Goal: Task Accomplishment & Management: Use online tool/utility

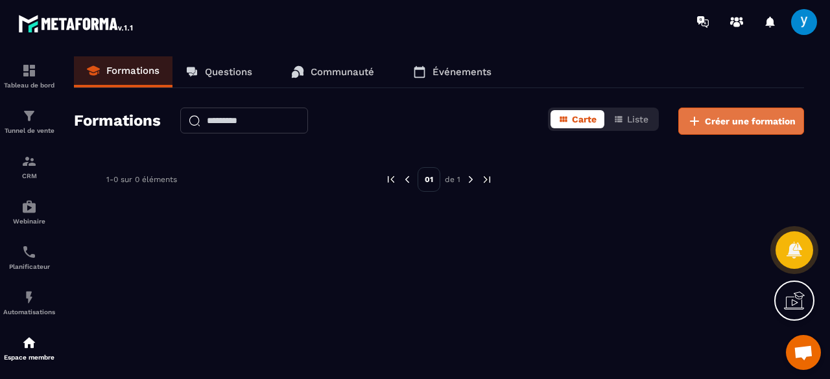
click at [709, 119] on span "Créer une formation" at bounding box center [750, 121] width 91 height 13
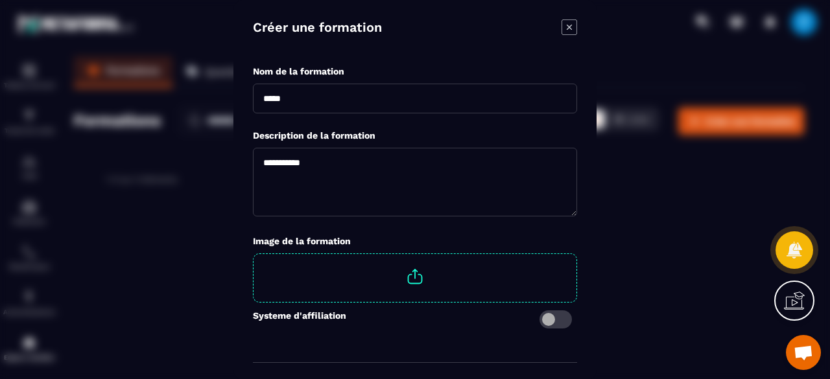
click at [416, 278] on span "Modal window" at bounding box center [415, 276] width 323 height 45
click at [576, 254] on input "Modal window" at bounding box center [576, 254] width 0 height 0
click at [344, 102] on input "Modal window" at bounding box center [415, 98] width 324 height 30
type input "**********"
click at [307, 194] on textarea "Modal window" at bounding box center [415, 181] width 324 height 69
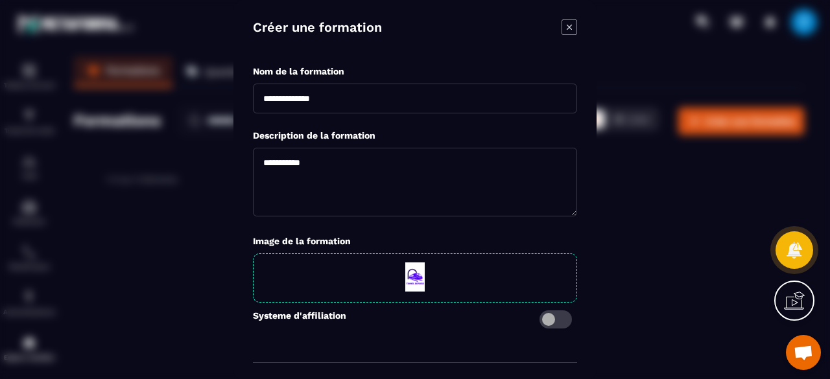
paste textarea "**********"
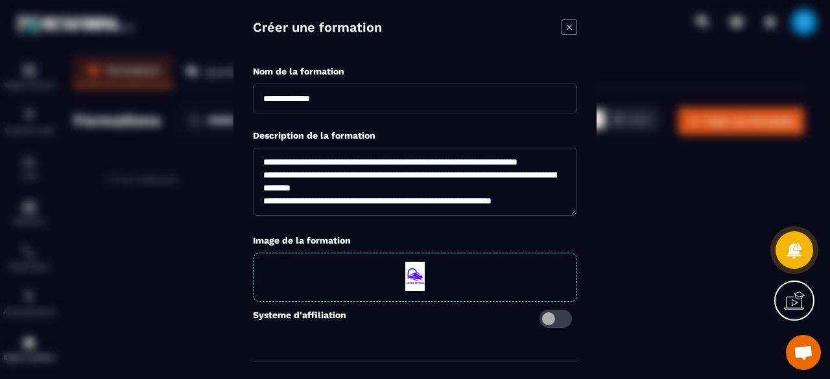
scroll to position [26, 0]
type textarea "**********"
click at [559, 323] on span "Modal window" at bounding box center [555, 319] width 32 height 18
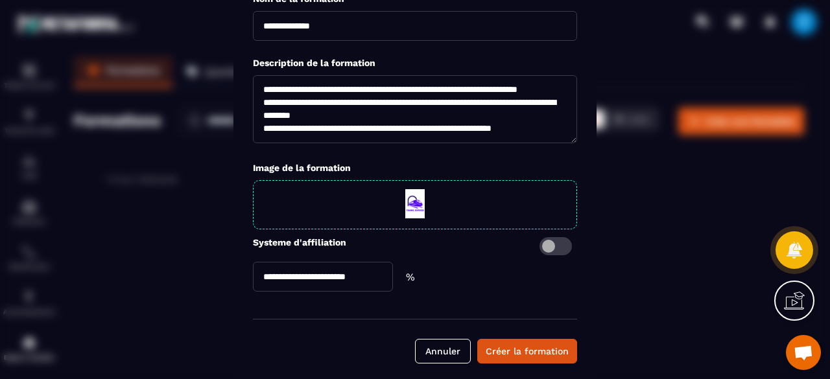
click at [330, 274] on input "Modal window" at bounding box center [323, 277] width 140 height 30
type input "**"
click at [534, 355] on div "Créer la formation" at bounding box center [527, 351] width 83 height 13
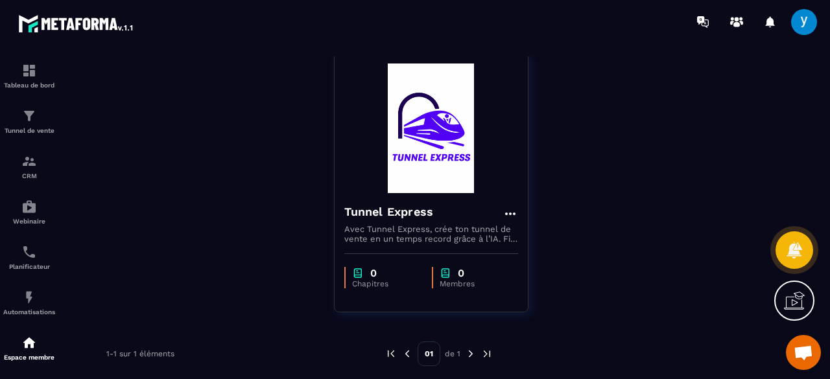
scroll to position [105, 0]
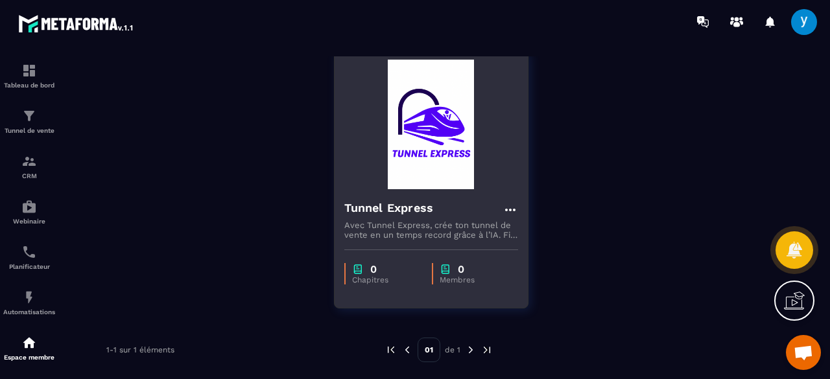
click at [506, 152] on img at bounding box center [431, 125] width 174 height 130
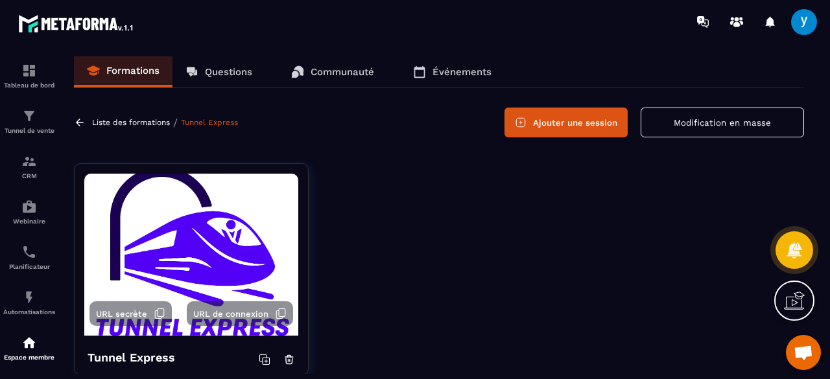
click at [241, 73] on p "Questions" at bounding box center [228, 72] width 47 height 12
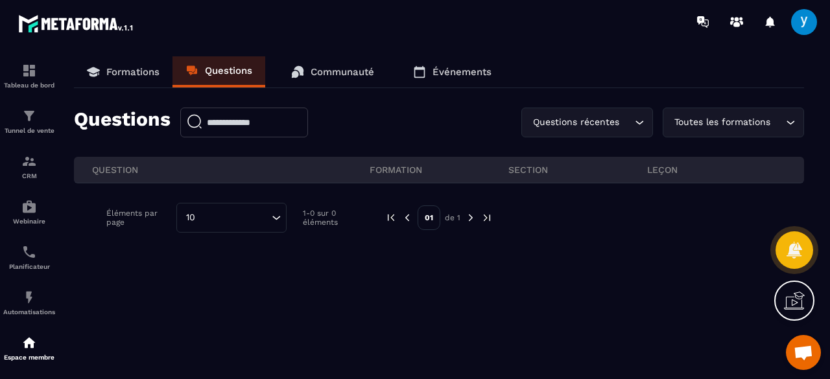
click at [372, 69] on p "Communauté" at bounding box center [343, 72] width 64 height 12
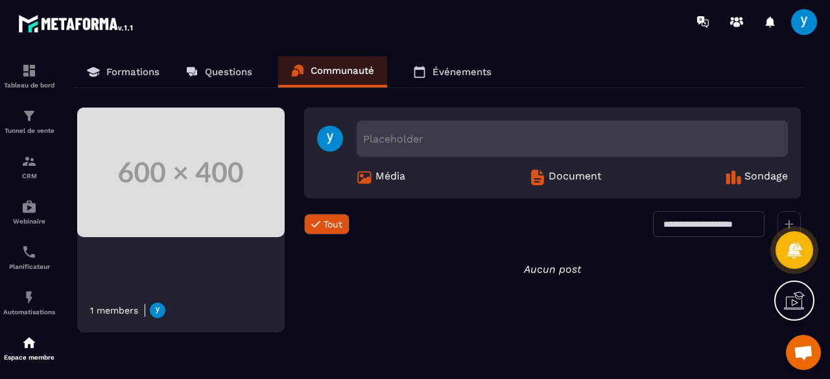
click at [468, 77] on link "Événements" at bounding box center [452, 71] width 104 height 31
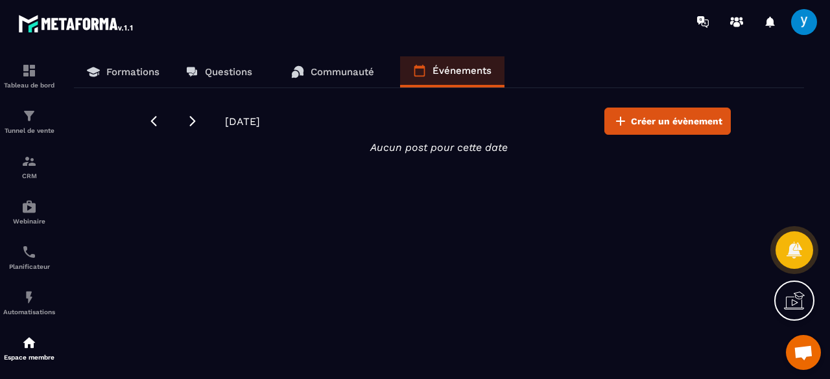
click at [158, 62] on link "Formations" at bounding box center [123, 71] width 99 height 31
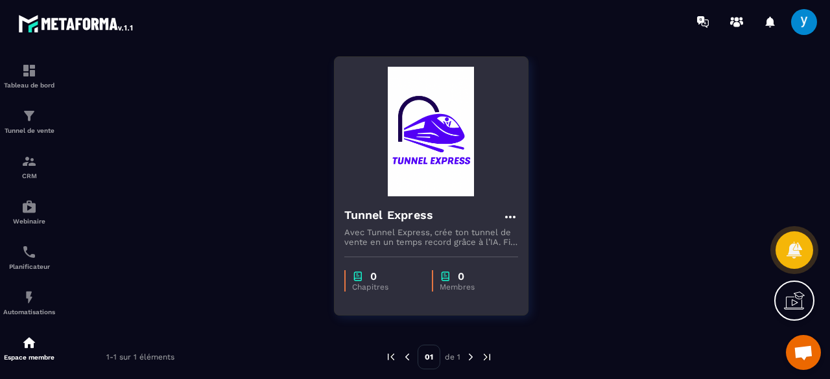
scroll to position [97, 0]
click at [514, 217] on icon at bounding box center [509, 218] width 10 height 3
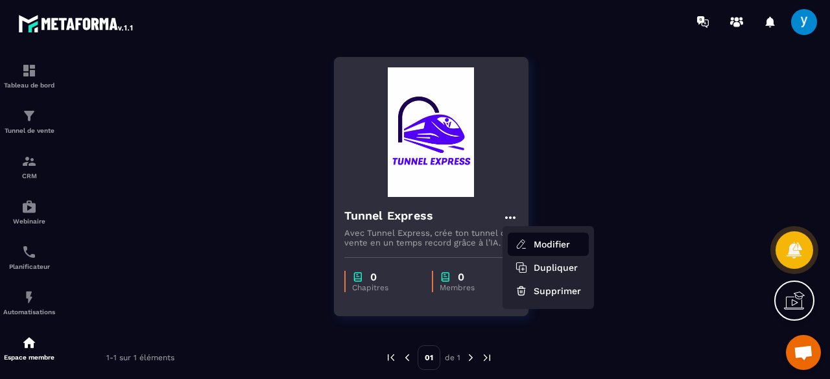
click at [551, 247] on button "Modifier" at bounding box center [548, 244] width 81 height 23
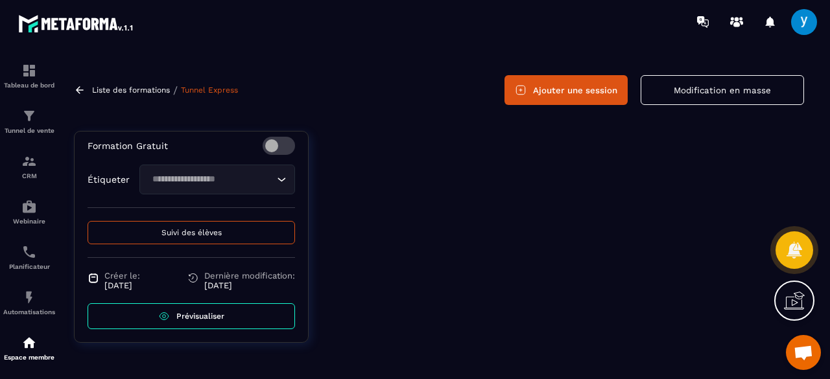
scroll to position [390, 0]
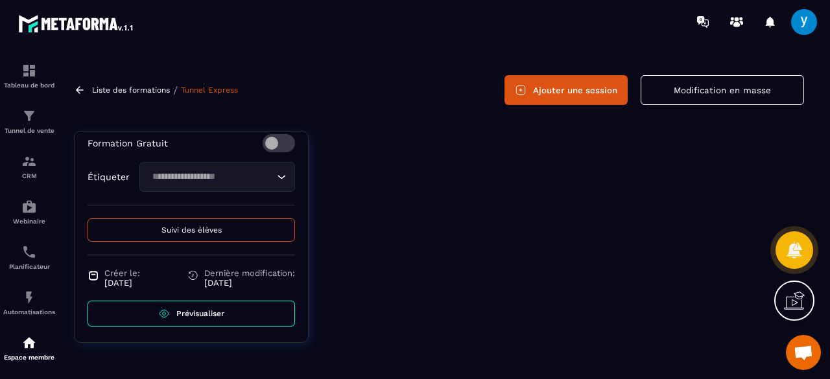
click at [78, 90] on icon at bounding box center [80, 90] width 12 height 12
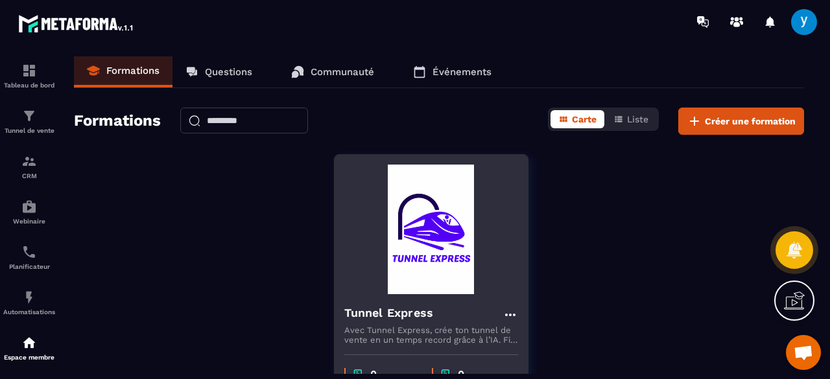
scroll to position [105, 0]
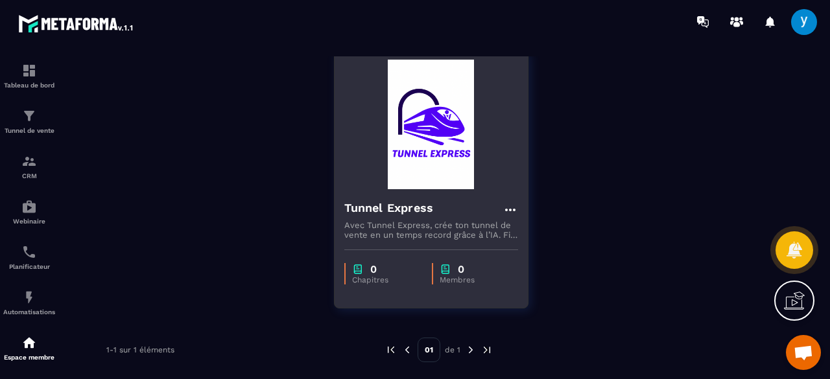
click at [512, 202] on icon at bounding box center [510, 210] width 16 height 16
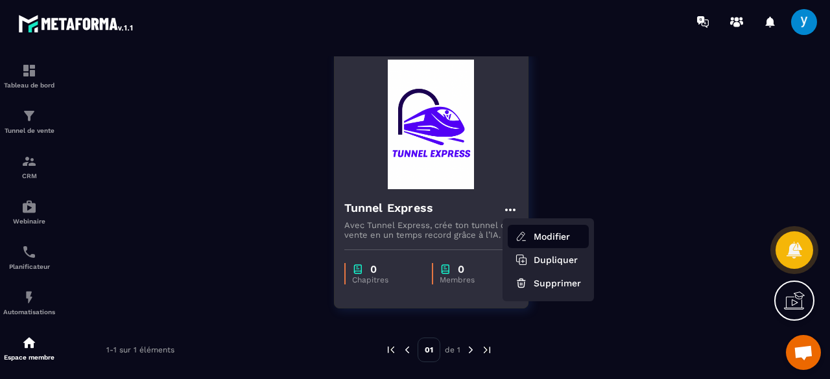
click at [550, 237] on button "Modifier" at bounding box center [548, 236] width 81 height 23
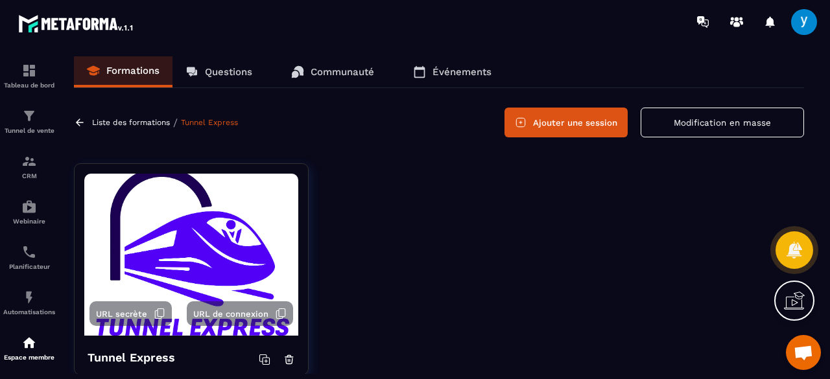
scroll to position [32, 0]
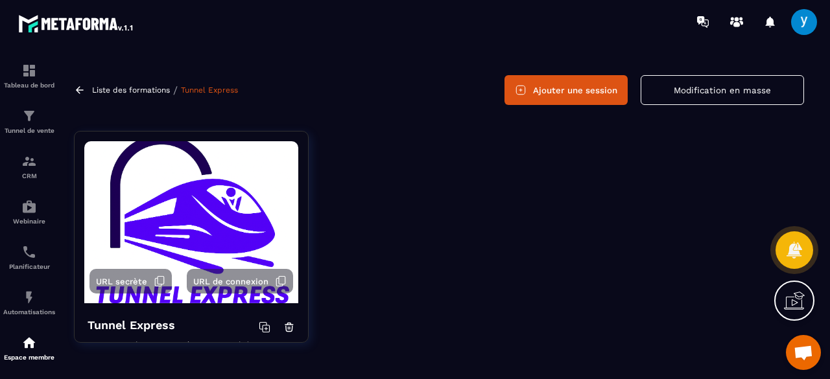
click at [185, 211] on img at bounding box center [191, 222] width 214 height 162
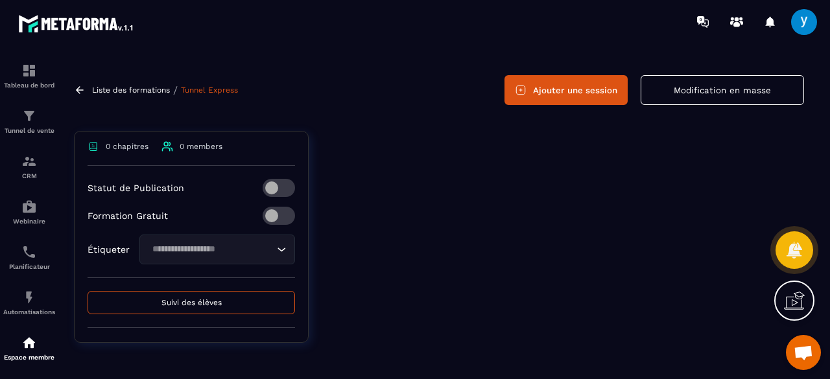
scroll to position [392, 0]
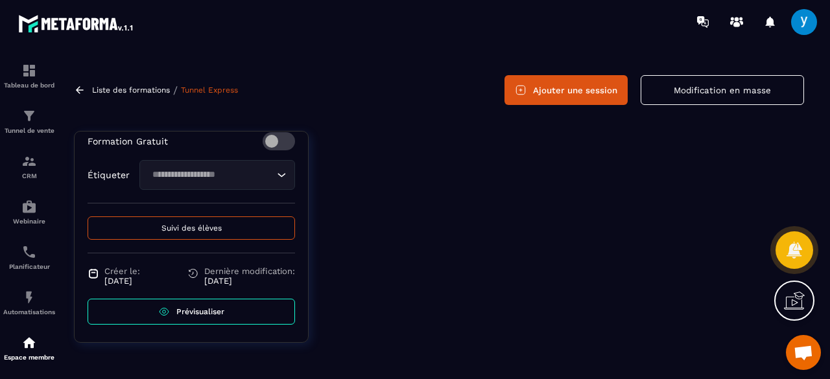
click at [74, 85] on icon at bounding box center [80, 90] width 12 height 12
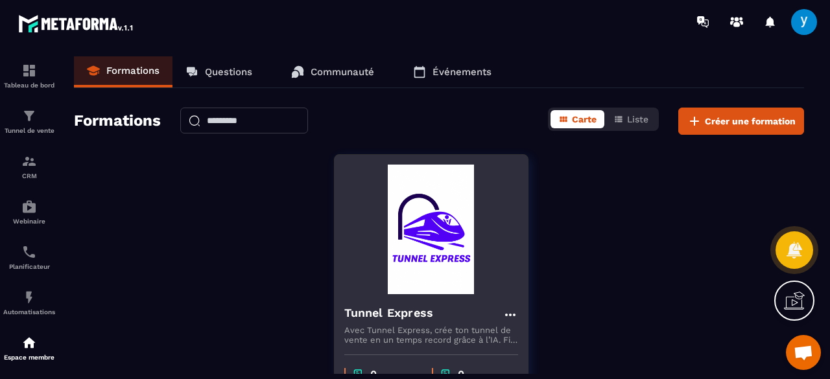
scroll to position [105, 0]
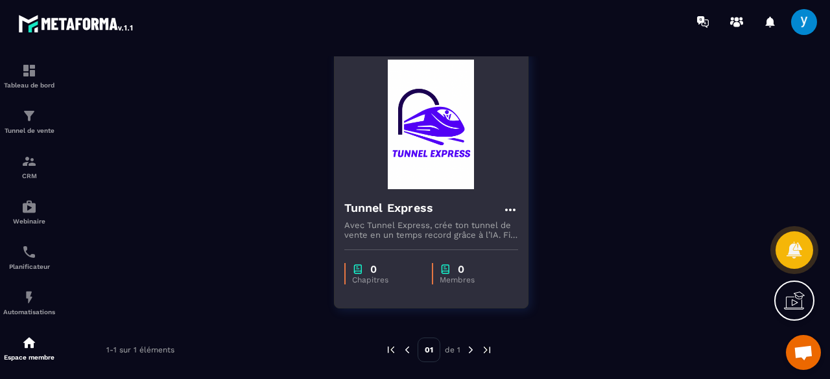
click at [514, 214] on icon at bounding box center [510, 210] width 16 height 16
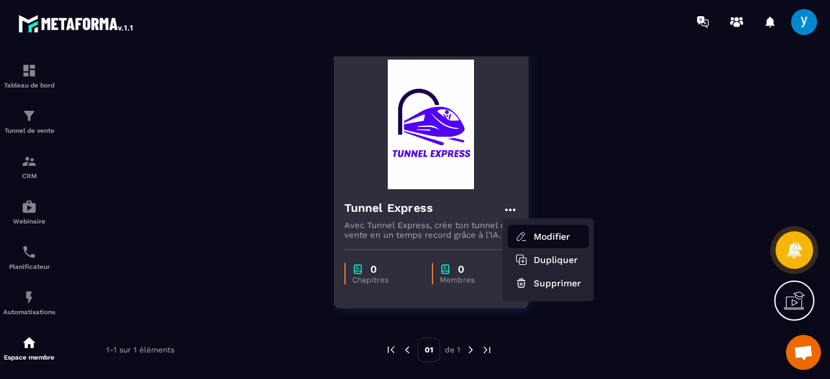
click at [537, 230] on button "Modifier" at bounding box center [548, 236] width 81 height 23
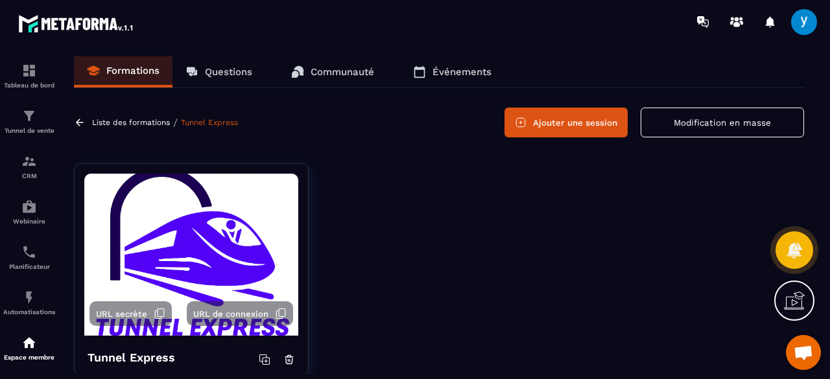
click at [191, 247] on img at bounding box center [191, 255] width 214 height 162
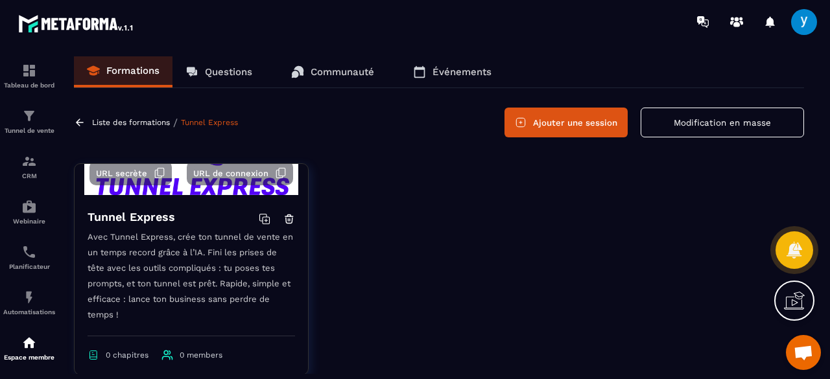
scroll to position [141, 0]
click at [259, 213] on icon at bounding box center [265, 219] width 12 height 12
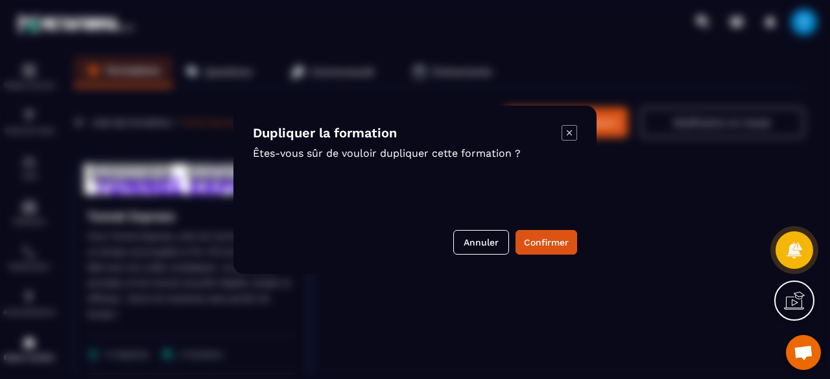
click at [569, 126] on icon "Modal window" at bounding box center [569, 133] width 16 height 16
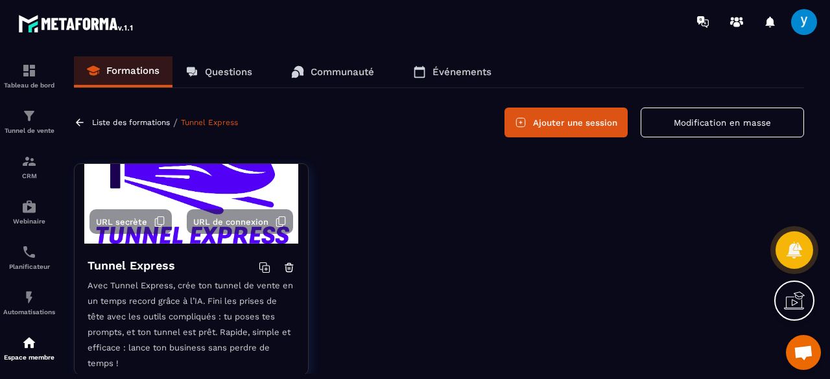
scroll to position [0, 0]
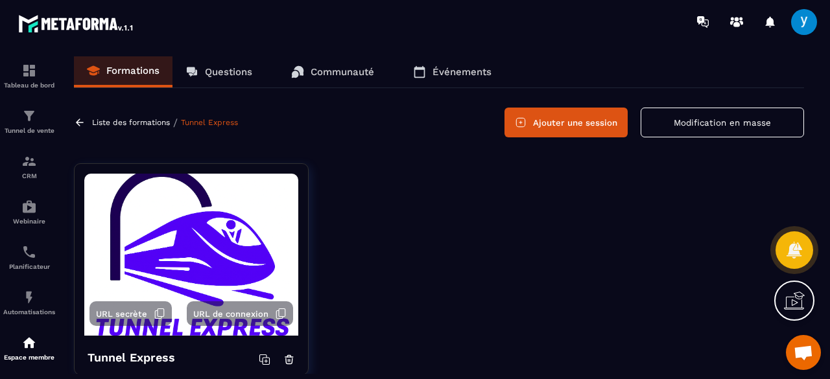
click at [209, 247] on img at bounding box center [191, 255] width 214 height 162
click at [80, 126] on icon at bounding box center [80, 123] width 12 height 12
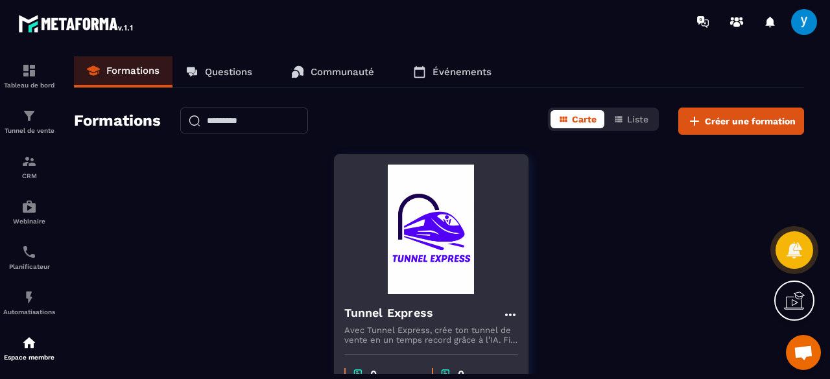
scroll to position [105, 0]
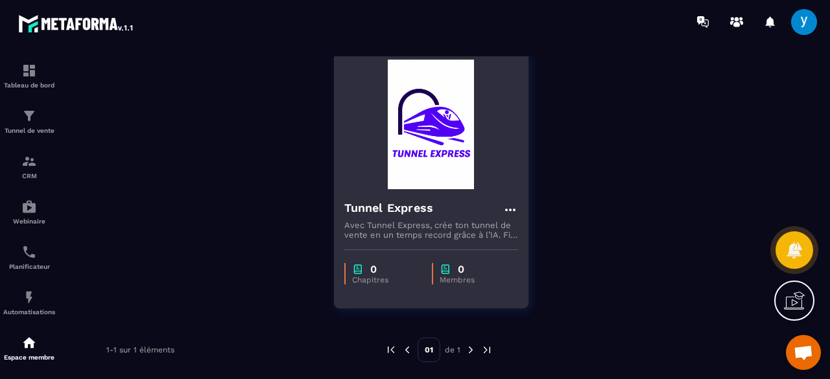
click at [514, 209] on icon at bounding box center [509, 210] width 10 height 3
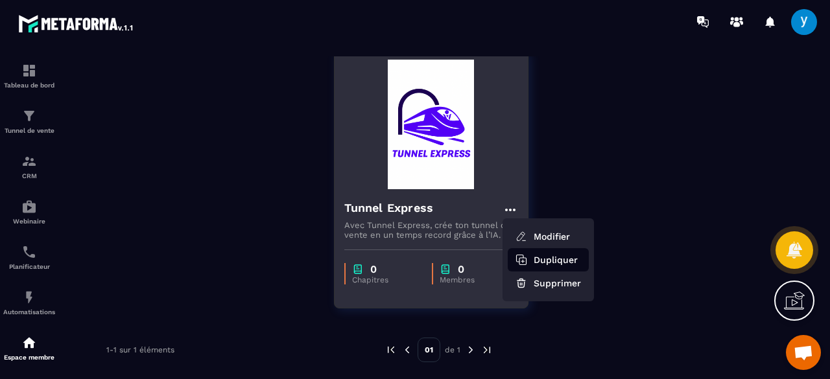
click at [551, 263] on button "Dupliquer" at bounding box center [548, 259] width 81 height 23
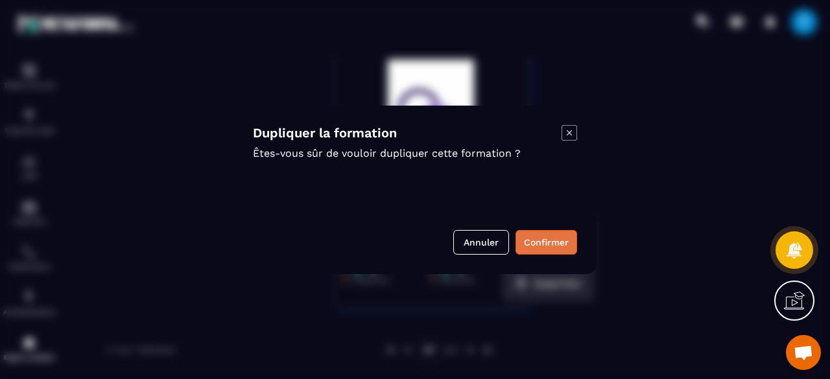
click at [550, 239] on button "Confirmer" at bounding box center [546, 242] width 62 height 25
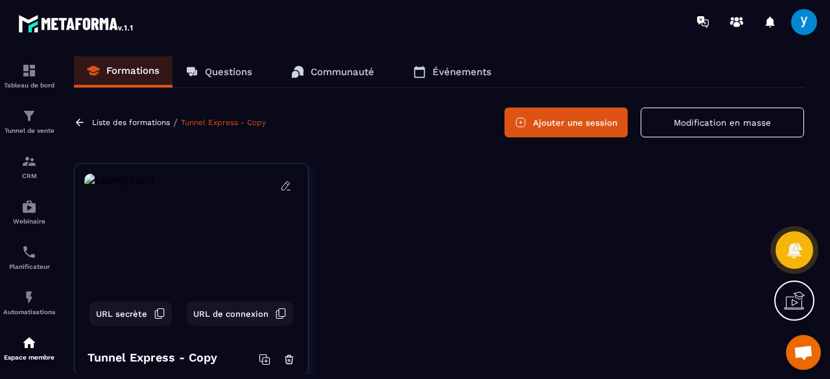
click at [126, 117] on div "Liste des formations / Tunnel Express - Copy" at bounding box center [171, 123] width 195 height 12
click at [124, 121] on p "Liste des formations" at bounding box center [131, 122] width 78 height 9
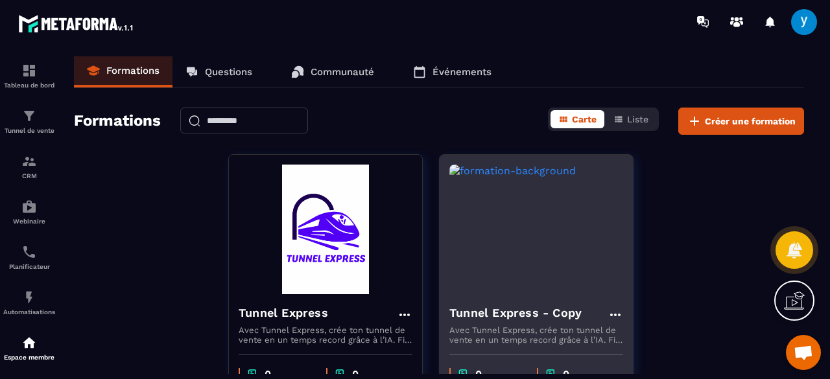
scroll to position [105, 0]
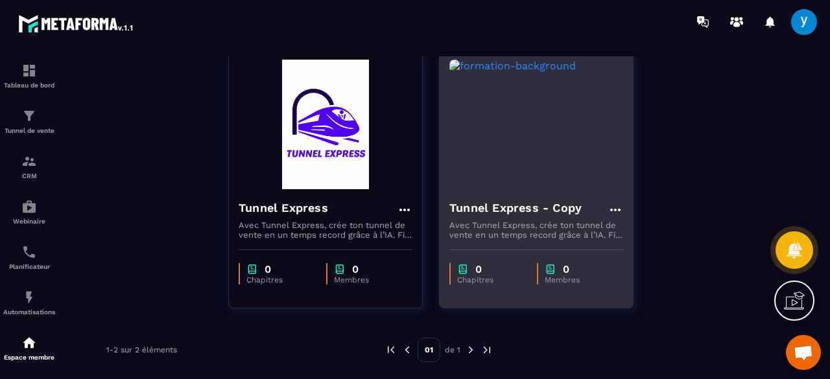
click at [613, 205] on icon at bounding box center [616, 210] width 16 height 16
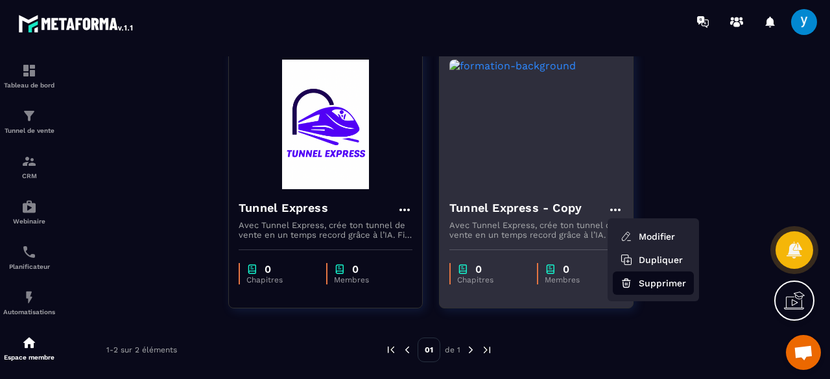
click at [656, 278] on button "Supprimer" at bounding box center [653, 283] width 81 height 23
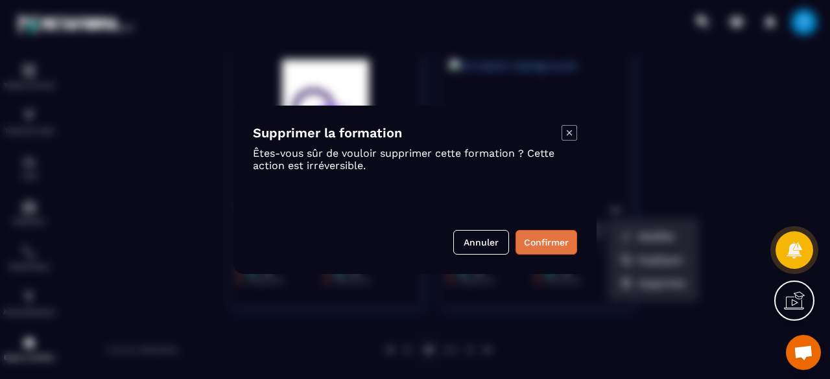
click at [547, 241] on button "Confirmer" at bounding box center [546, 242] width 62 height 25
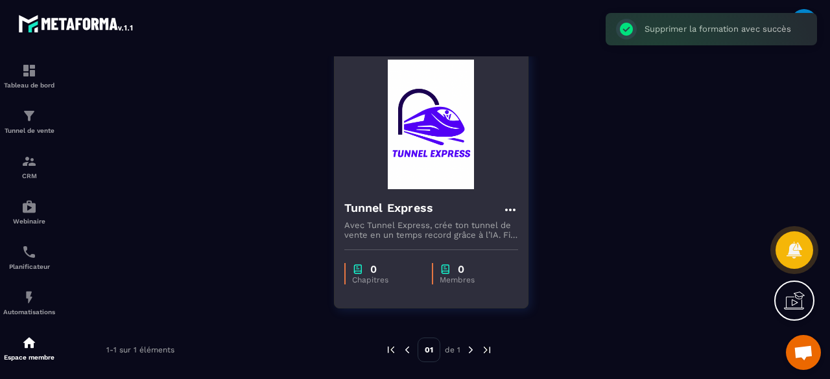
click at [510, 205] on icon at bounding box center [510, 210] width 16 height 16
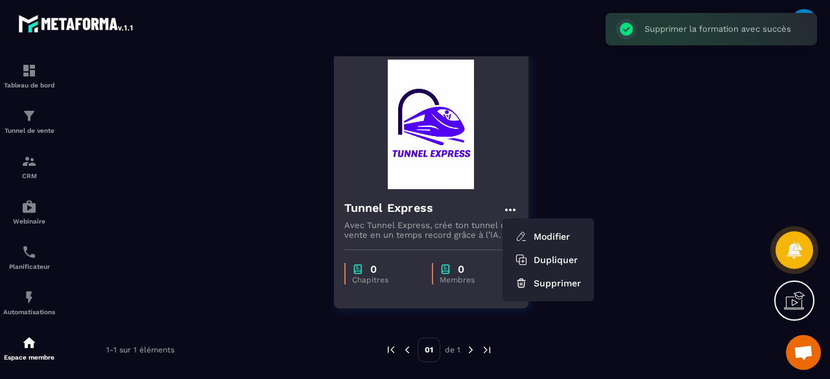
click at [510, 205] on icon at bounding box center [510, 210] width 16 height 16
click at [538, 280] on button "Supprimer" at bounding box center [548, 283] width 81 height 23
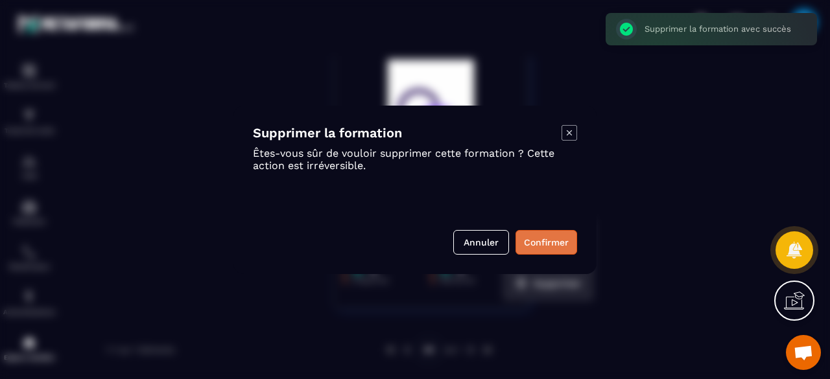
click at [544, 248] on button "Confirmer" at bounding box center [546, 242] width 62 height 25
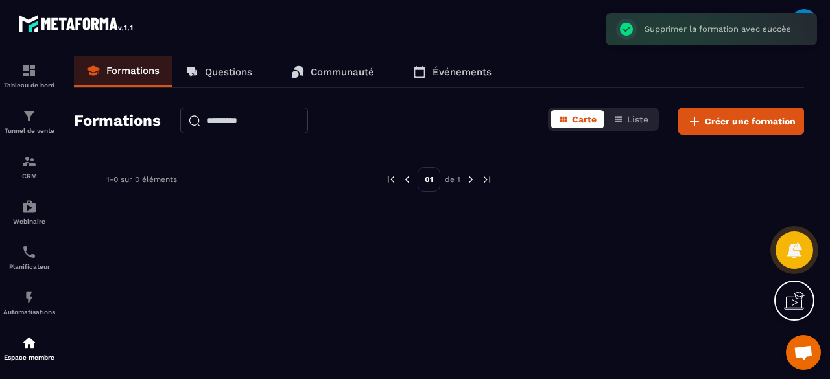
scroll to position [0, 0]
click at [718, 123] on span "Créer une formation" at bounding box center [750, 121] width 91 height 13
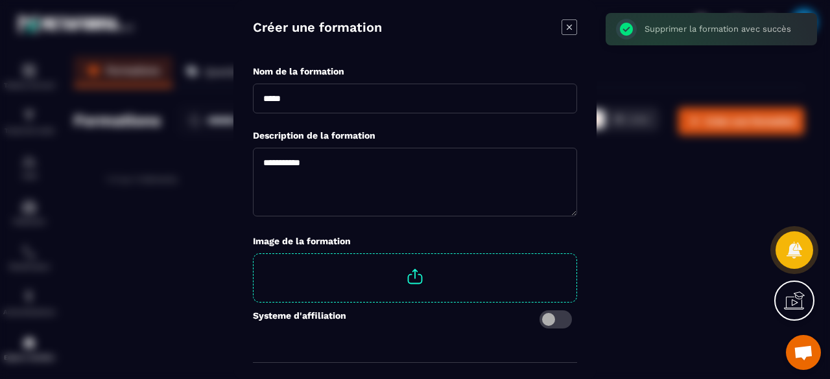
click at [358, 90] on input "Modal window" at bounding box center [415, 98] width 324 height 30
type input "*"
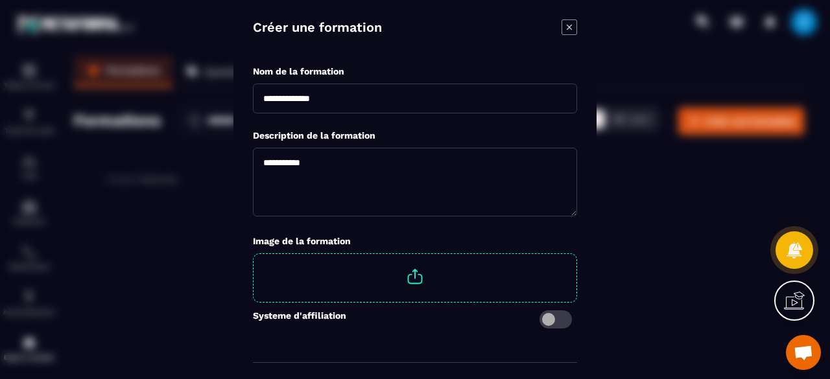
type input "**********"
click at [333, 162] on textarea "Modal window" at bounding box center [415, 181] width 324 height 69
click at [340, 173] on textarea "Modal window" at bounding box center [415, 181] width 324 height 69
paste textarea "**********"
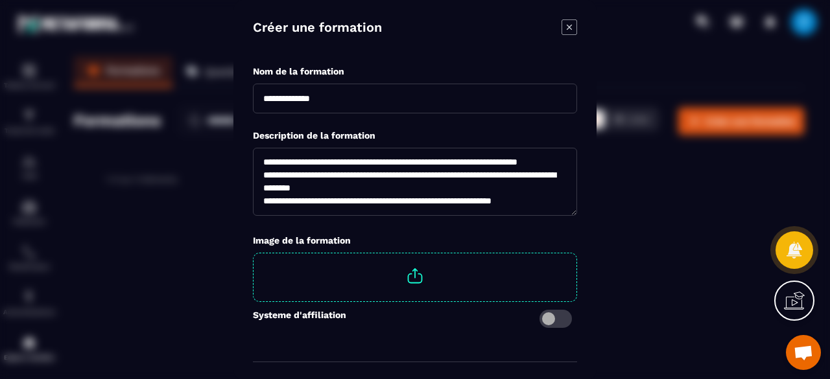
scroll to position [26, 0]
type textarea "**********"
click at [403, 276] on span "Modal window" at bounding box center [415, 276] width 323 height 45
click at [576, 254] on input "Modal window" at bounding box center [576, 254] width 0 height 0
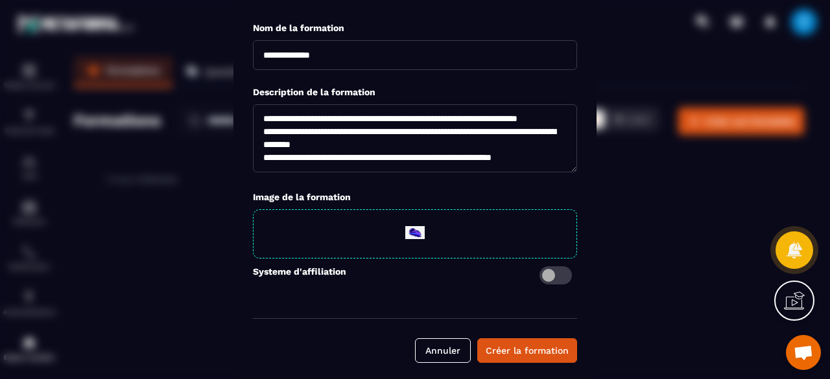
click at [556, 272] on span "Modal window" at bounding box center [555, 275] width 32 height 18
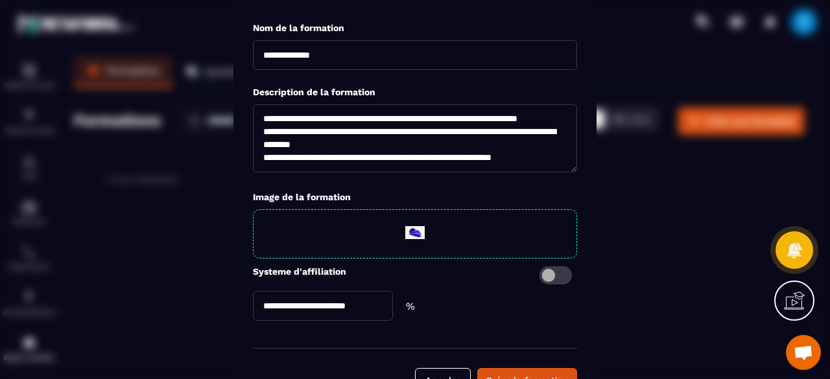
scroll to position [73, 0]
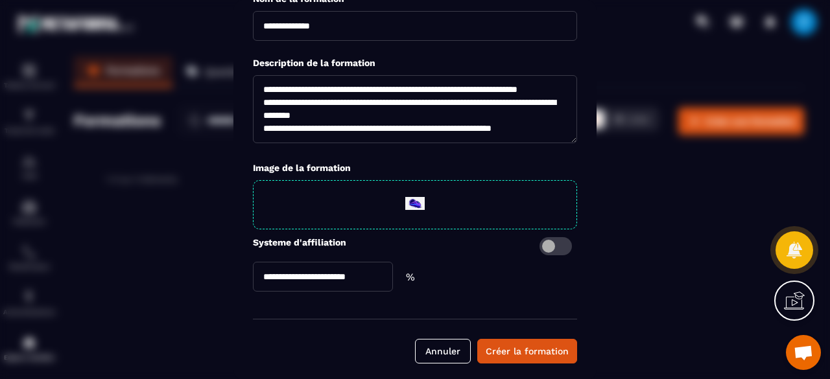
click at [364, 263] on input "Modal window" at bounding box center [323, 277] width 140 height 30
type input "*"
type input "**"
click at [526, 348] on div "Créer la formation" at bounding box center [527, 351] width 83 height 13
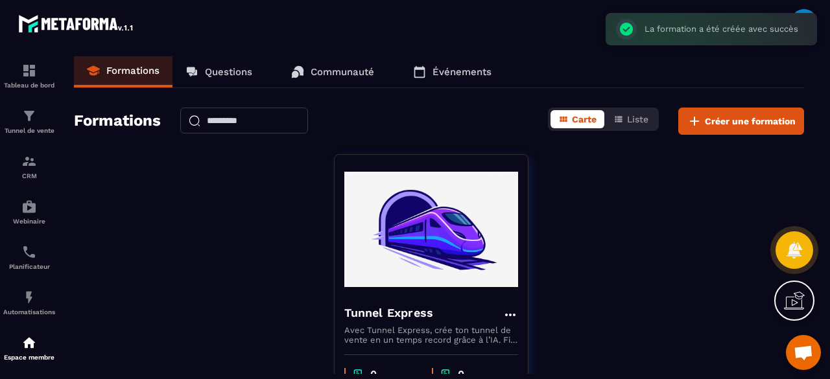
scroll to position [105, 0]
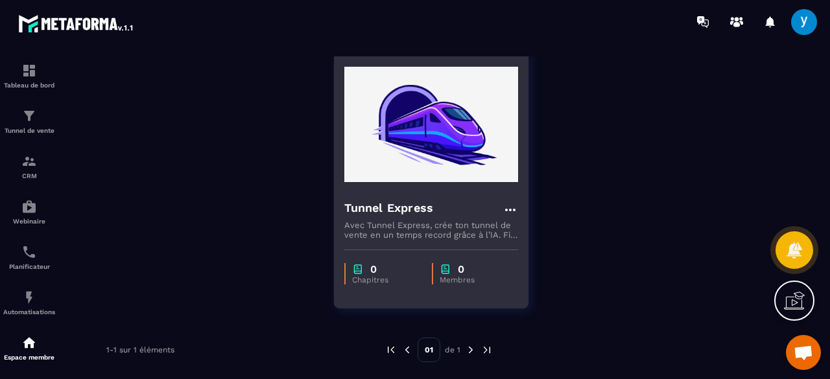
click at [456, 145] on img at bounding box center [431, 125] width 174 height 130
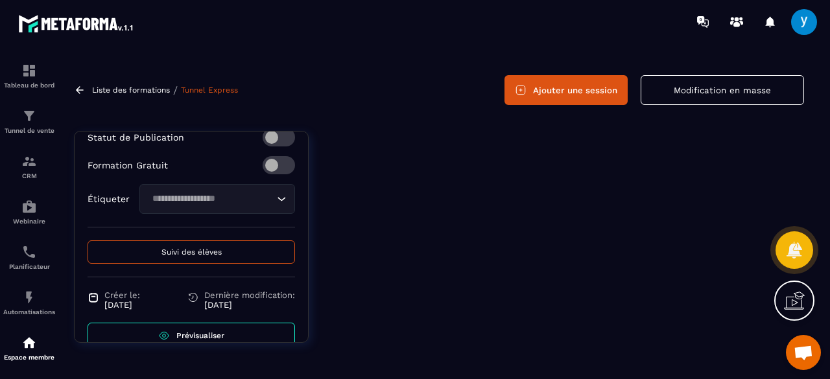
scroll to position [355, 0]
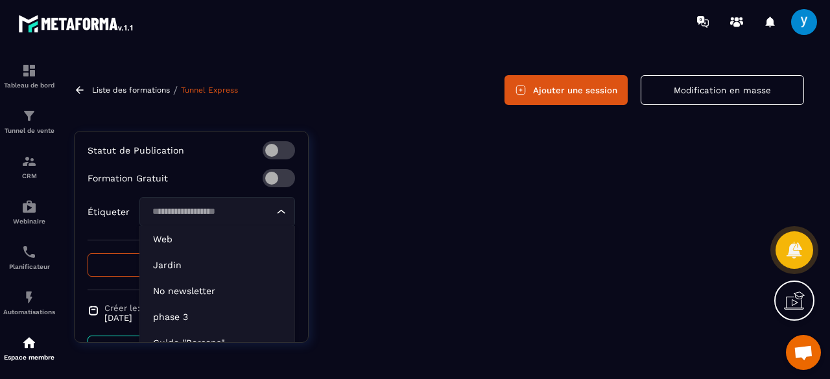
click at [243, 206] on input "Search for option" at bounding box center [211, 212] width 126 height 14
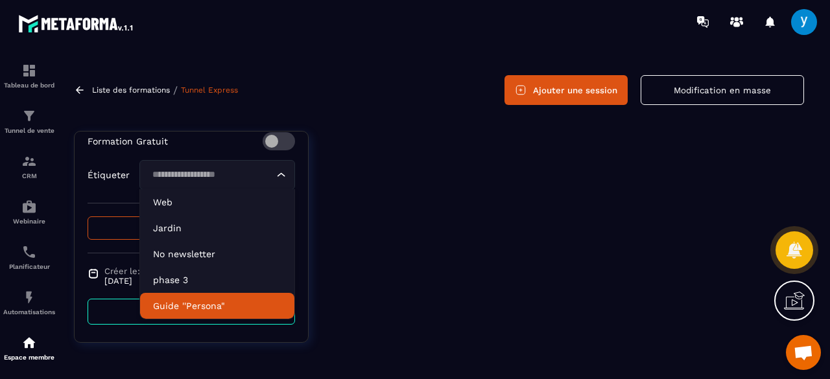
scroll to position [323, 0]
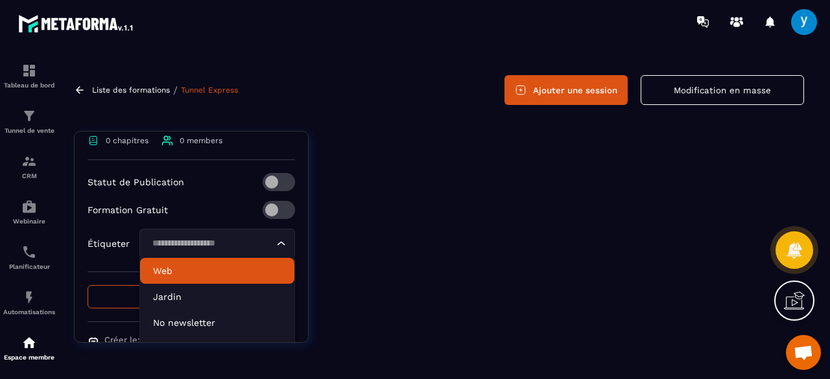
click at [188, 247] on input "Search for option" at bounding box center [211, 244] width 126 height 14
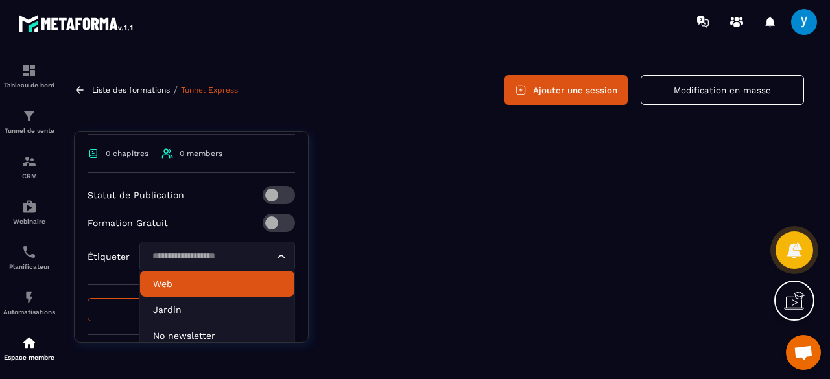
scroll to position [311, 0]
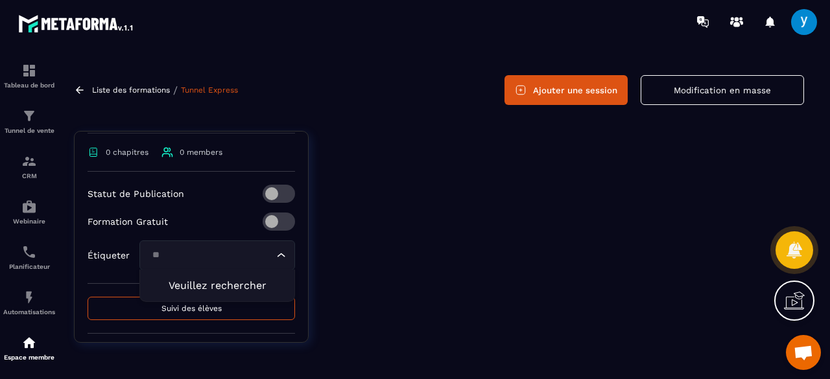
type input "*"
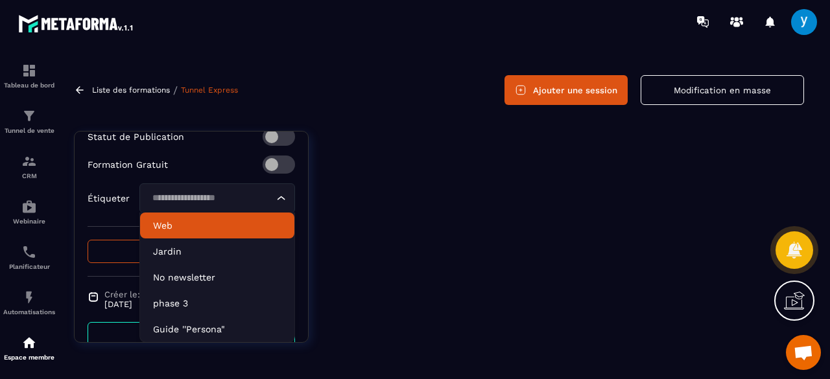
scroll to position [392, 0]
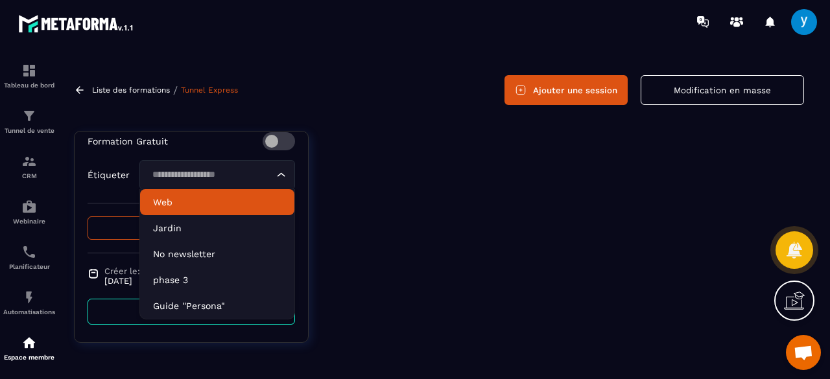
click at [204, 198] on p "Web" at bounding box center [217, 202] width 128 height 13
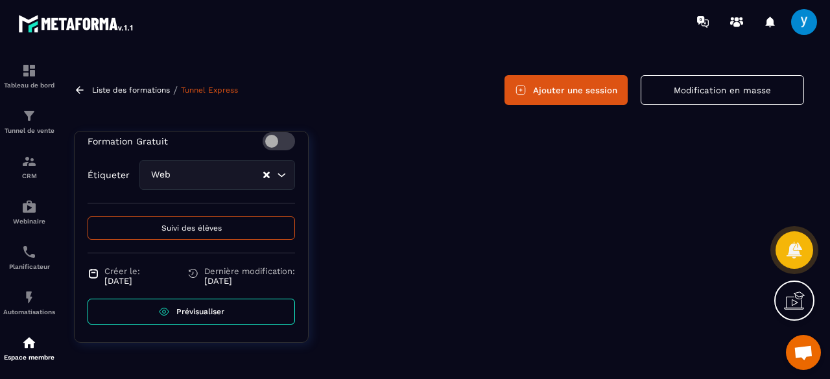
click at [199, 225] on span "Suivi des élèves" at bounding box center [191, 228] width 60 height 9
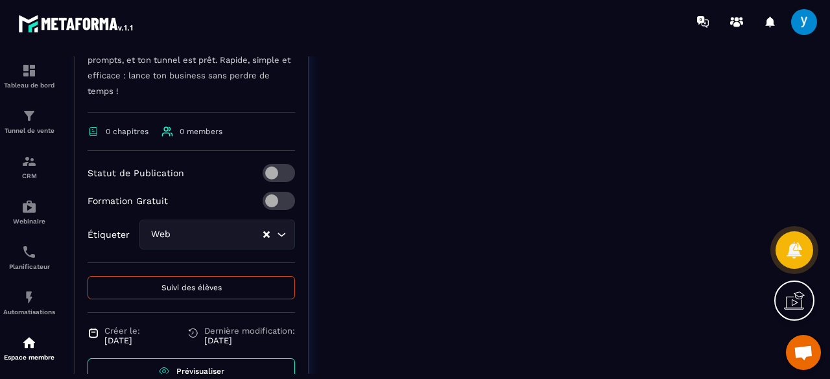
scroll to position [407, 0]
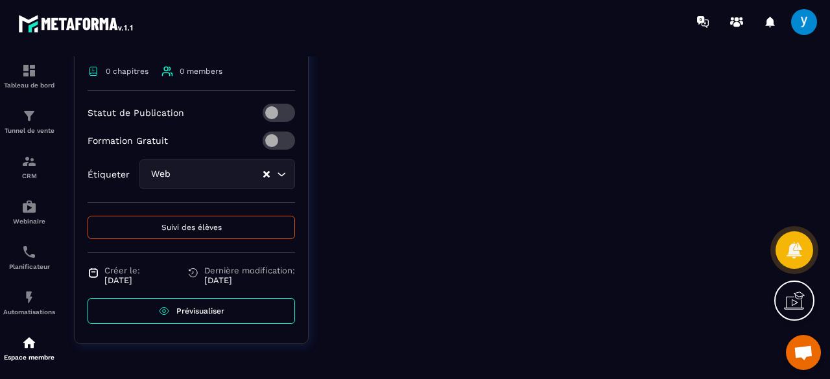
click at [201, 313] on span "Prévisualiser" at bounding box center [200, 311] width 48 height 9
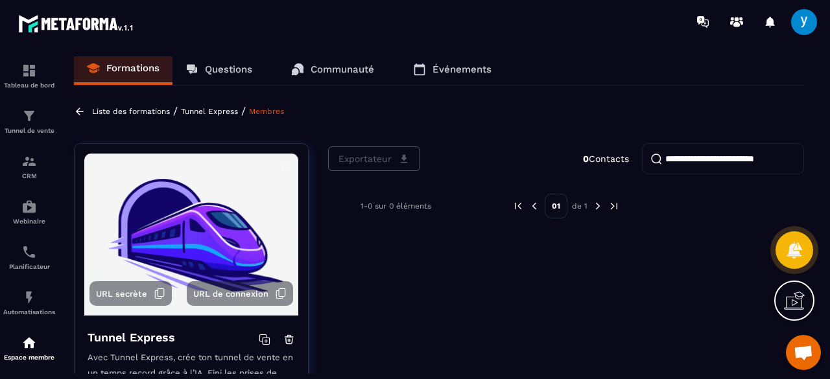
scroll to position [0, 0]
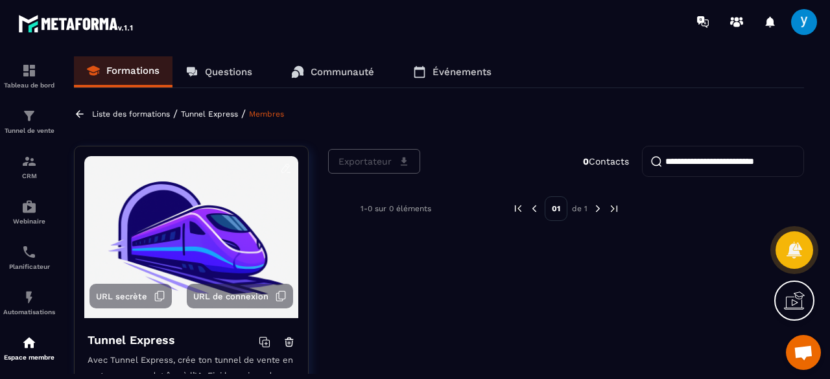
click at [217, 71] on p "Questions" at bounding box center [228, 72] width 47 height 12
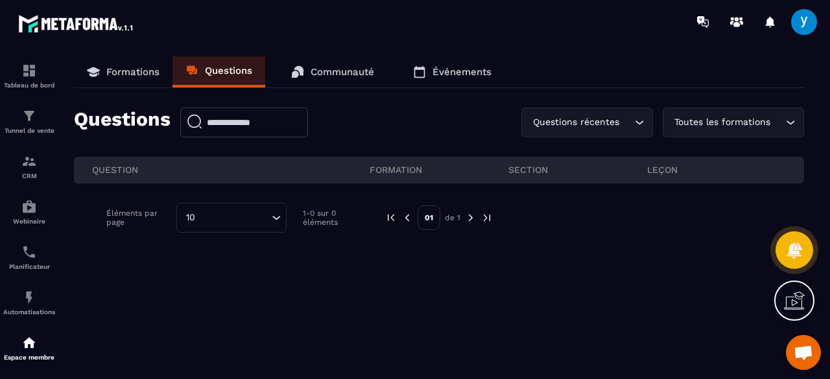
click at [325, 82] on link "Communauté" at bounding box center [332, 71] width 109 height 31
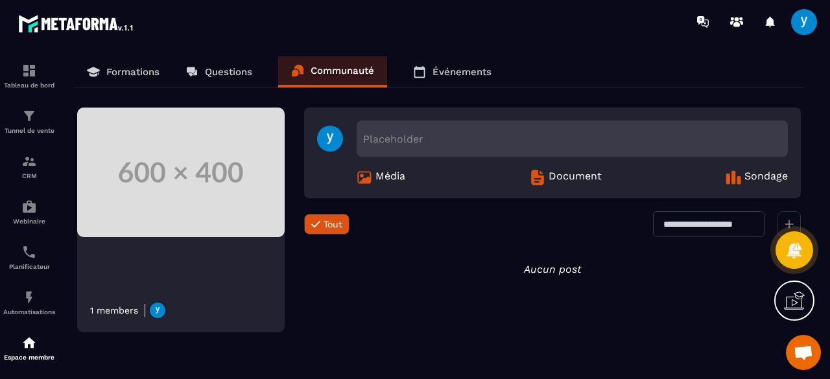
click at [458, 80] on link "Événements" at bounding box center [452, 71] width 104 height 31
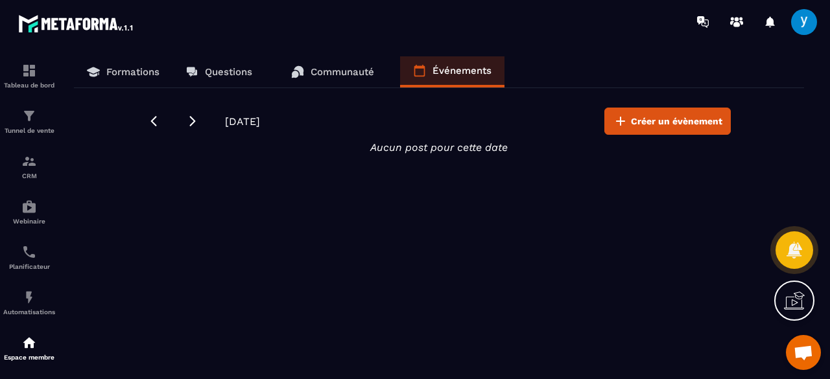
click at [152, 73] on p "Formations" at bounding box center [132, 72] width 53 height 12
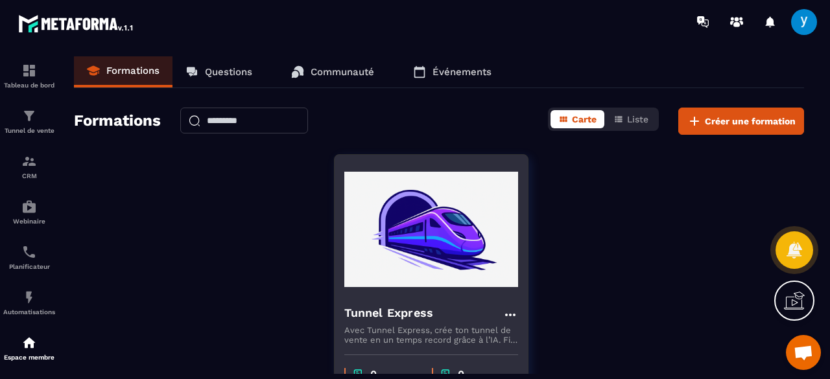
scroll to position [105, 0]
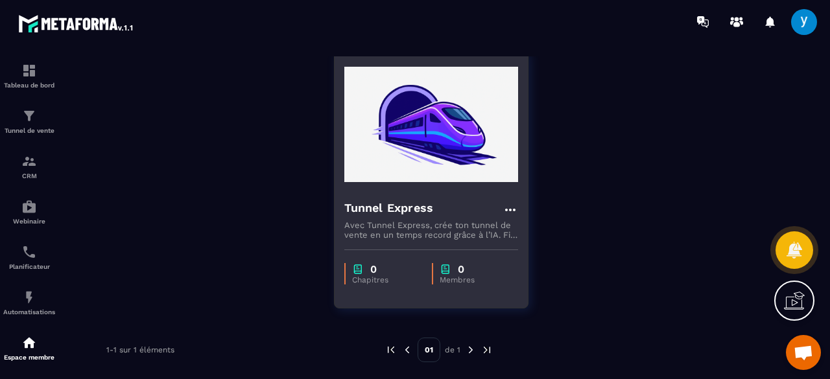
click at [464, 157] on img at bounding box center [431, 125] width 174 height 130
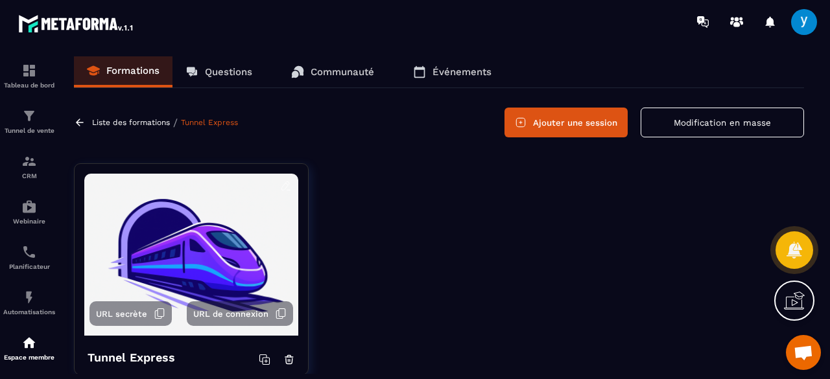
scroll to position [32, 0]
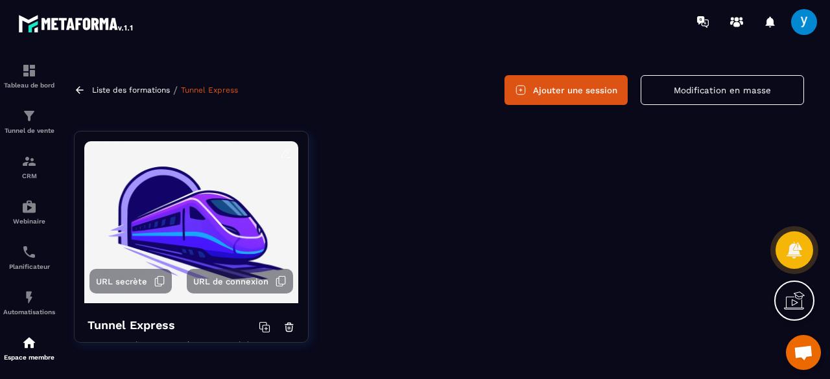
click at [567, 89] on button "Ajouter une session" at bounding box center [565, 90] width 123 height 30
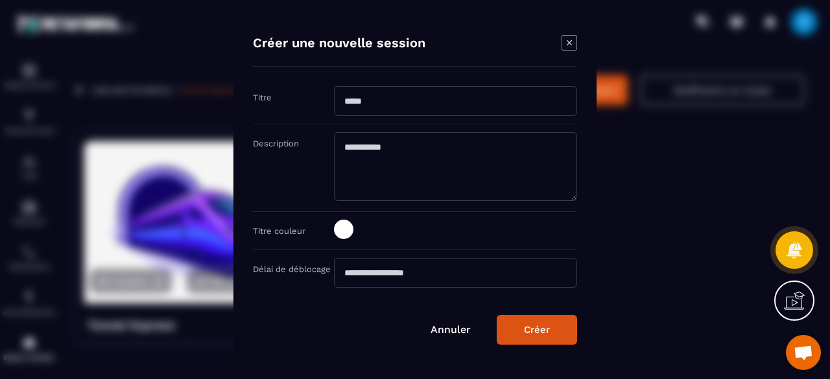
click at [419, 102] on input "Modal window" at bounding box center [455, 101] width 243 height 30
click at [411, 106] on input "**********" at bounding box center [455, 101] width 243 height 30
click at [451, 103] on input "**********" at bounding box center [455, 101] width 243 height 30
drag, startPoint x: 504, startPoint y: 110, endPoint x: 406, endPoint y: 98, distance: 98.7
click at [406, 98] on input "**********" at bounding box center [455, 101] width 243 height 30
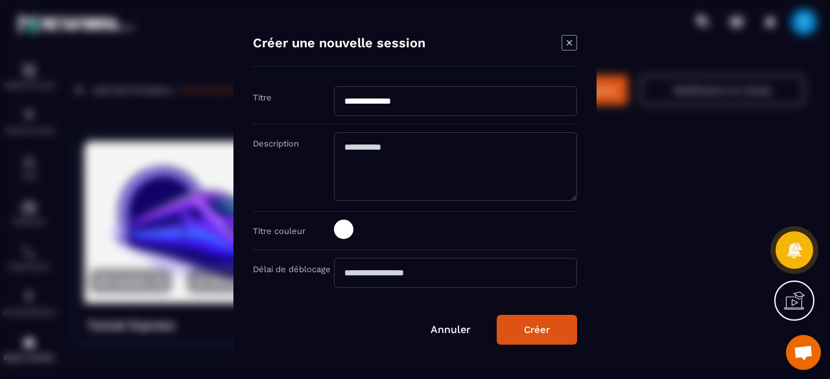
type input "**********"
click at [408, 160] on textarea "Modal window" at bounding box center [455, 166] width 243 height 69
click at [353, 226] on span "Modal window" at bounding box center [343, 229] width 19 height 19
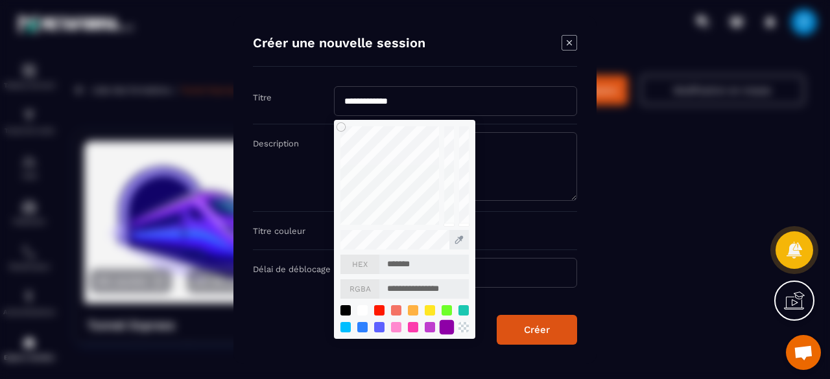
click at [443, 327] on div "Modal window" at bounding box center [447, 327] width 14 height 14
type input "*******"
type input "**********"
click at [644, 220] on div "Modal window" at bounding box center [415, 189] width 830 height 379
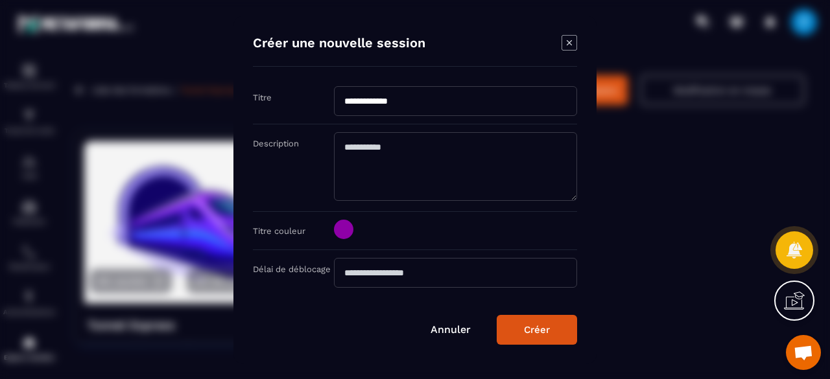
click at [381, 274] on input "Modal window" at bounding box center [455, 273] width 243 height 30
type input "*"
click at [544, 326] on div "Créer" at bounding box center [537, 330] width 26 height 12
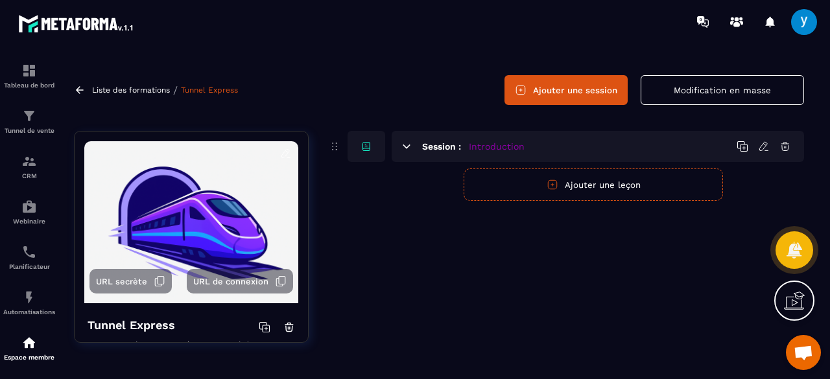
click at [135, 89] on p "Liste des formations" at bounding box center [131, 90] width 78 height 9
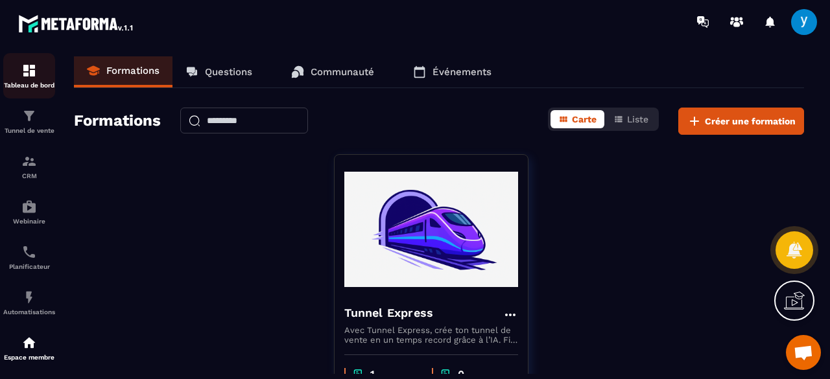
click at [30, 62] on link "Tableau de bord" at bounding box center [29, 75] width 52 height 45
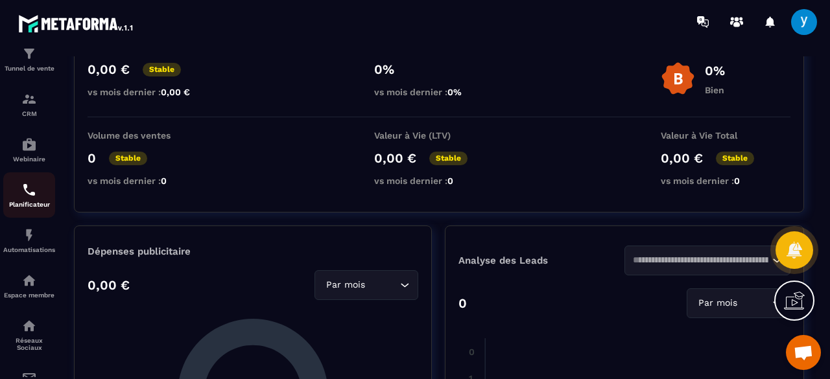
scroll to position [49, 0]
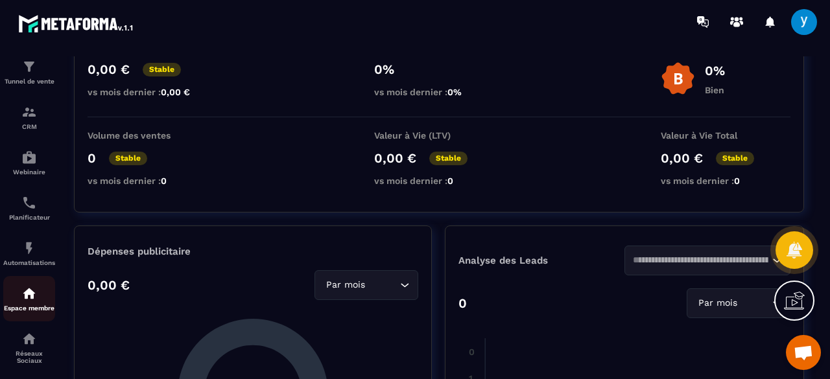
click at [31, 300] on img at bounding box center [29, 294] width 16 height 16
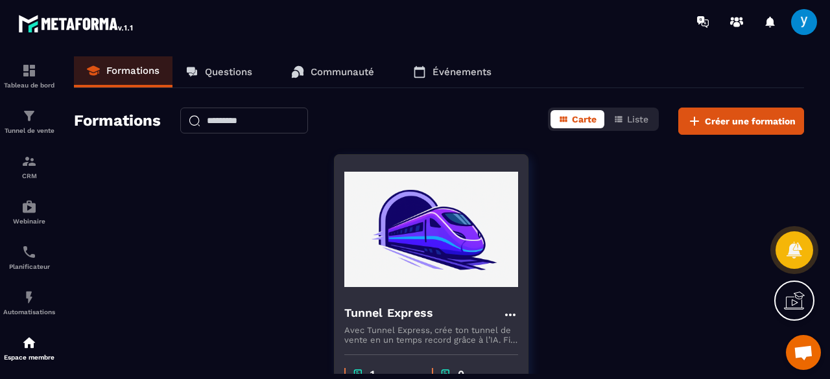
click at [459, 235] on img at bounding box center [431, 230] width 174 height 130
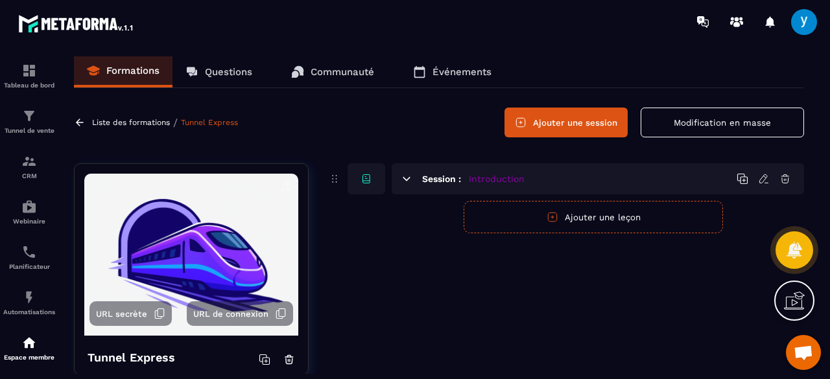
scroll to position [32, 0]
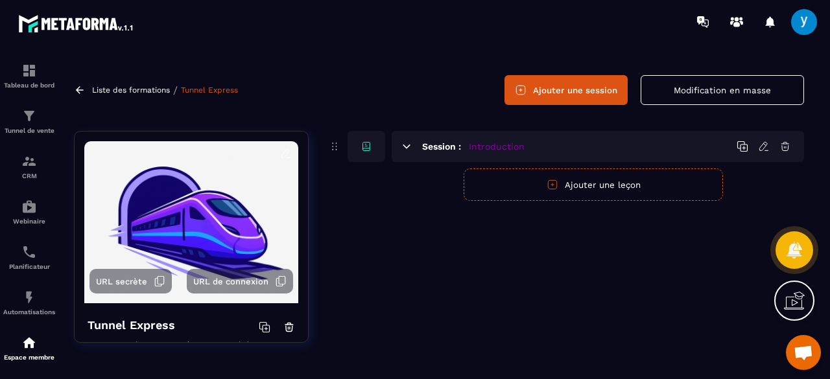
click at [564, 187] on button "Ajouter une leçon" at bounding box center [593, 185] width 259 height 32
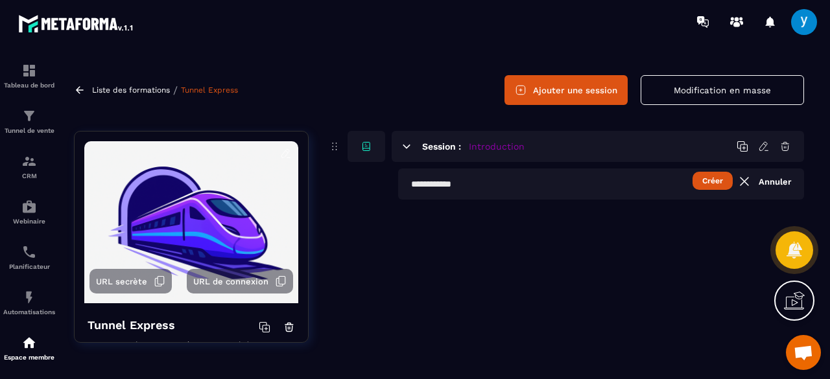
click at [564, 187] on input "text" at bounding box center [601, 184] width 406 height 31
click at [716, 177] on button "Créer" at bounding box center [712, 181] width 40 height 18
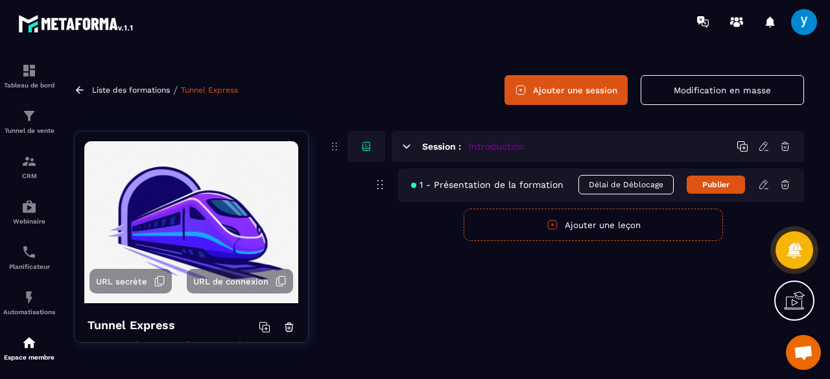
click at [549, 230] on button "Ajouter une leçon" at bounding box center [593, 225] width 259 height 32
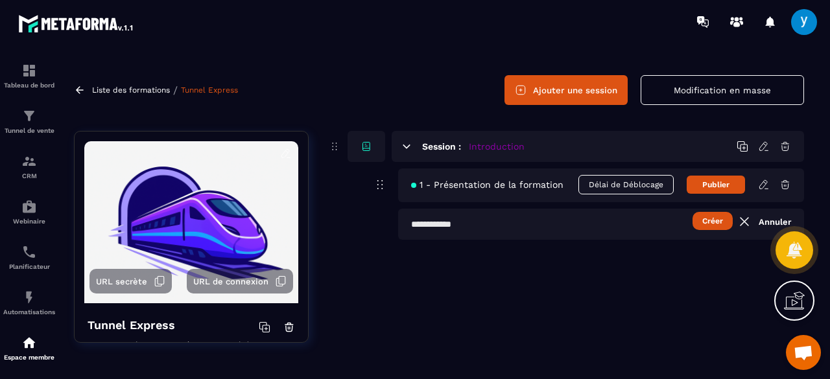
click at [547, 227] on input "text" at bounding box center [601, 224] width 406 height 31
click at [692, 212] on button "Créer" at bounding box center [712, 221] width 40 height 18
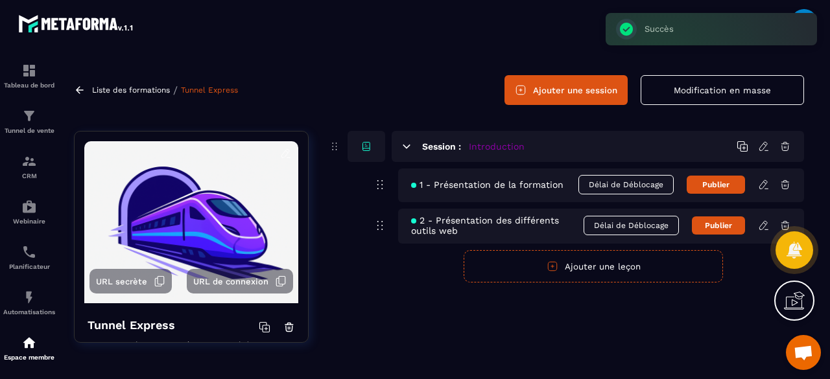
click at [600, 267] on button "Ajouter une leçon" at bounding box center [593, 266] width 259 height 32
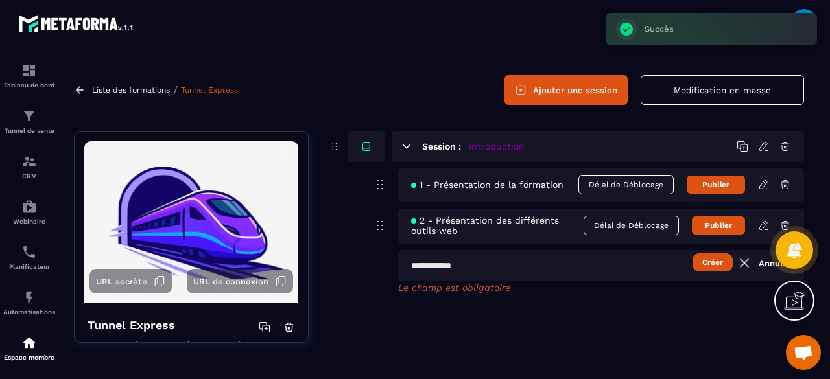
click at [600, 267] on input "text" at bounding box center [601, 265] width 406 height 31
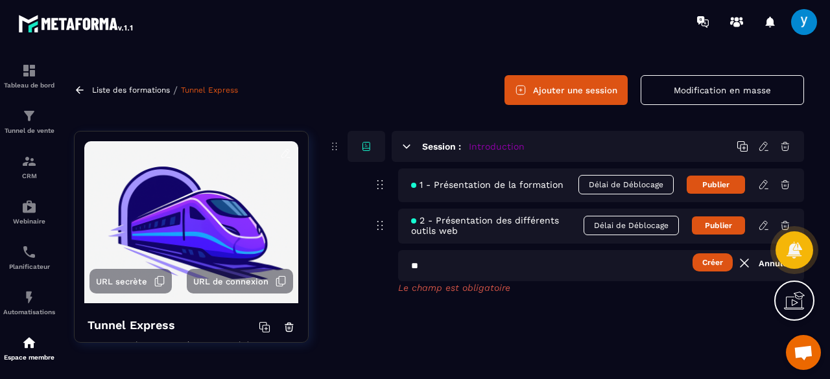
type input "*"
click at [499, 266] on input "**********" at bounding box center [601, 265] width 406 height 31
click at [547, 265] on input "**********" at bounding box center [601, 265] width 406 height 31
type input "**********"
click at [700, 265] on button "Créer" at bounding box center [712, 263] width 40 height 18
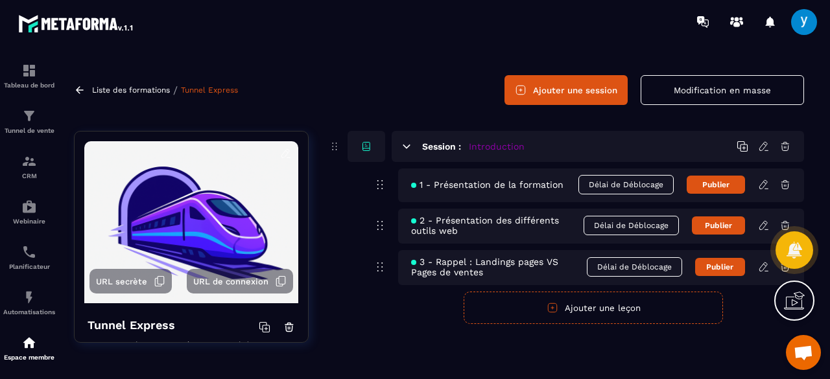
click at [766, 147] on icon at bounding box center [764, 147] width 12 height 12
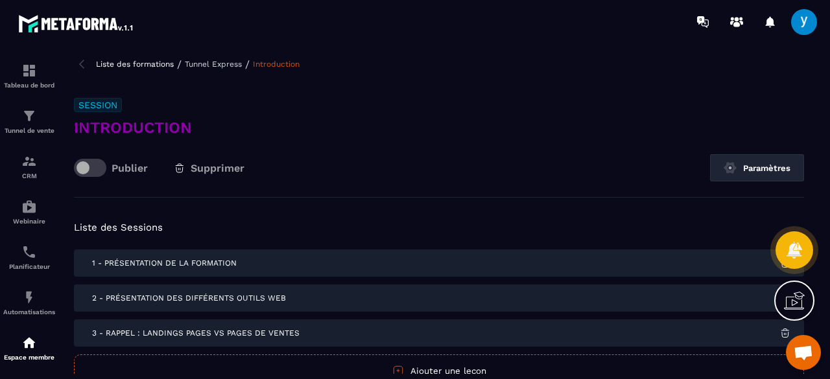
click at [165, 124] on h3 "Introduction" at bounding box center [439, 127] width 730 height 21
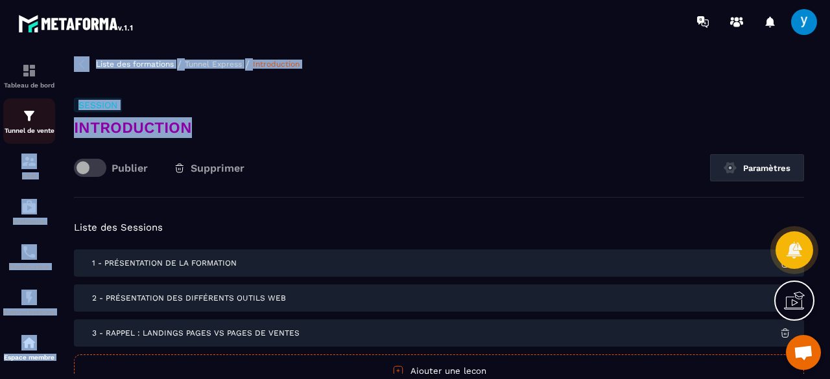
drag, startPoint x: 187, startPoint y: 125, endPoint x: 54, endPoint y: 129, distance: 133.6
click at [54, 129] on section "Tableau de bord Tunnel de vente CRM Webinaire Planificateur Automatisations Esp…" at bounding box center [415, 215] width 830 height 344
click at [193, 130] on h3 "Introduction" at bounding box center [439, 127] width 730 height 21
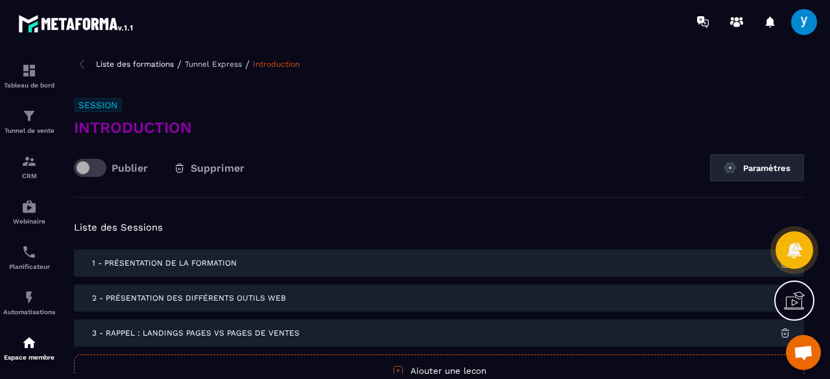
click at [178, 126] on h3 "Introduction" at bounding box center [439, 127] width 730 height 21
click at [142, 61] on p "Liste des formations" at bounding box center [135, 64] width 78 height 9
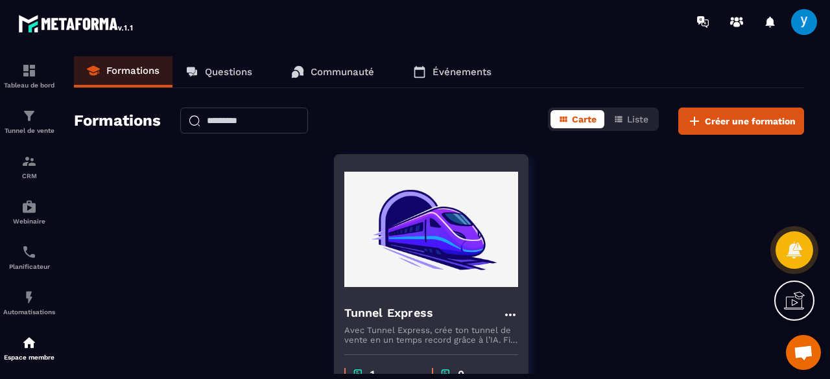
click at [357, 320] on h4 "Tunnel Express" at bounding box center [388, 313] width 89 height 18
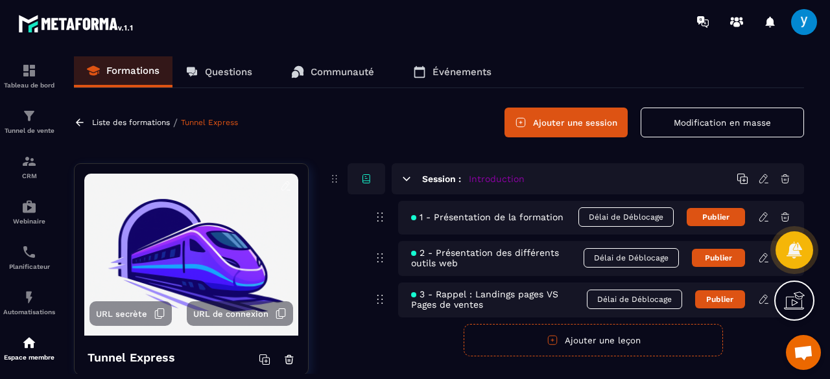
click at [488, 182] on h5 "Introduction" at bounding box center [497, 178] width 56 height 13
click at [406, 180] on icon at bounding box center [406, 178] width 7 height 3
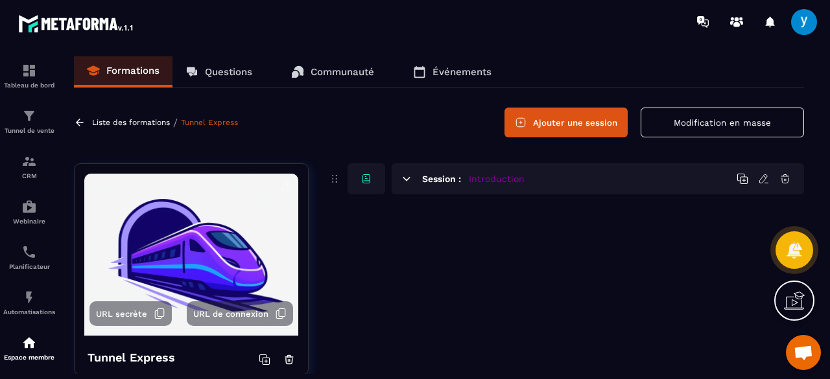
click at [406, 180] on icon at bounding box center [406, 178] width 7 height 3
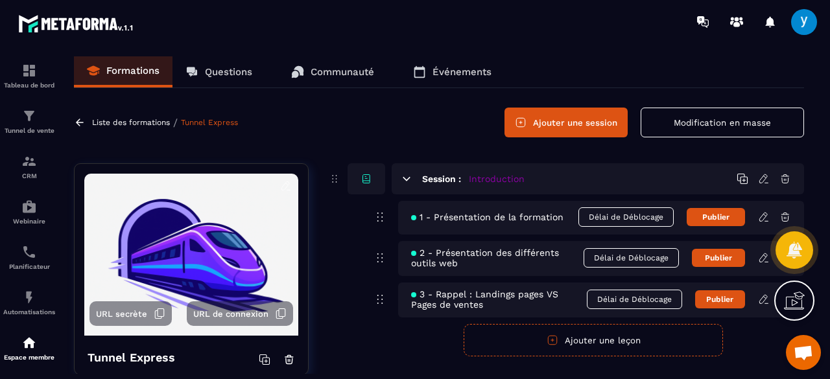
click at [765, 183] on icon at bounding box center [764, 179] width 12 height 12
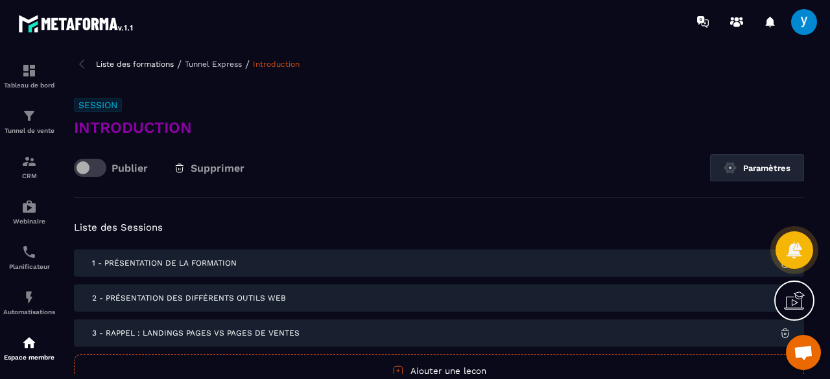
click at [183, 125] on h3 "Introduction" at bounding box center [439, 127] width 730 height 21
click at [106, 169] on span at bounding box center [90, 168] width 32 height 18
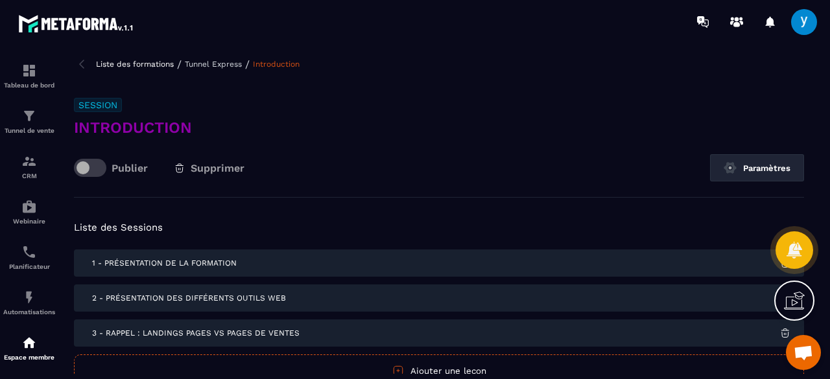
click at [102, 169] on span at bounding box center [90, 168] width 32 height 18
click at [206, 120] on h3 "Introduction" at bounding box center [439, 127] width 730 height 21
click at [184, 128] on h3 "Introduction" at bounding box center [439, 127] width 730 height 21
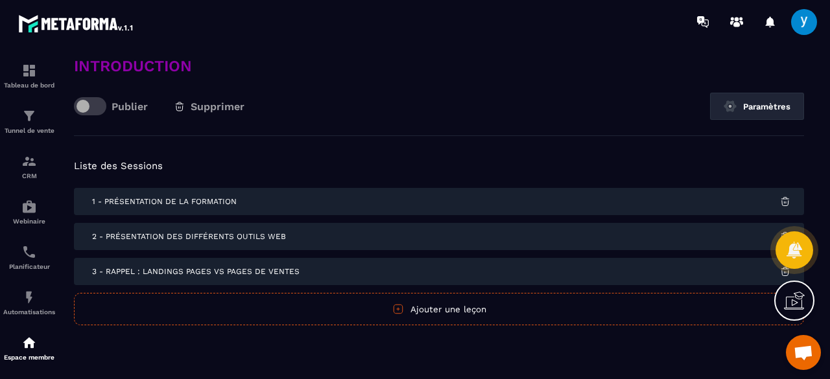
scroll to position [62, 0]
click at [759, 104] on button "Paramètres" at bounding box center [757, 105] width 94 height 27
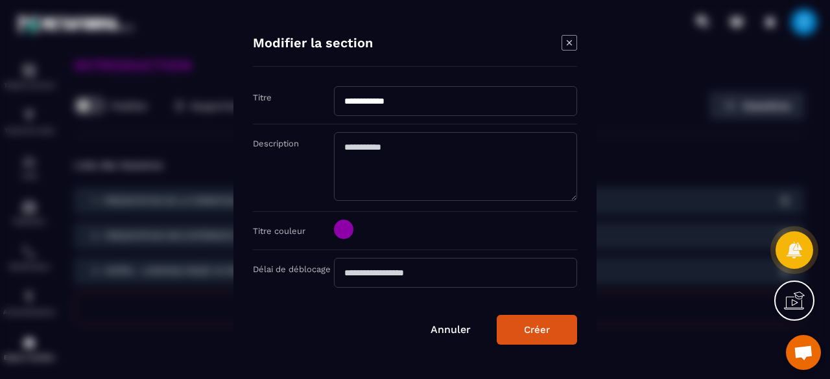
click at [410, 103] on input "**********" at bounding box center [455, 101] width 243 height 30
type input "*"
paste input "**********"
type input "**********"
click at [545, 331] on div "Créer" at bounding box center [537, 330] width 26 height 12
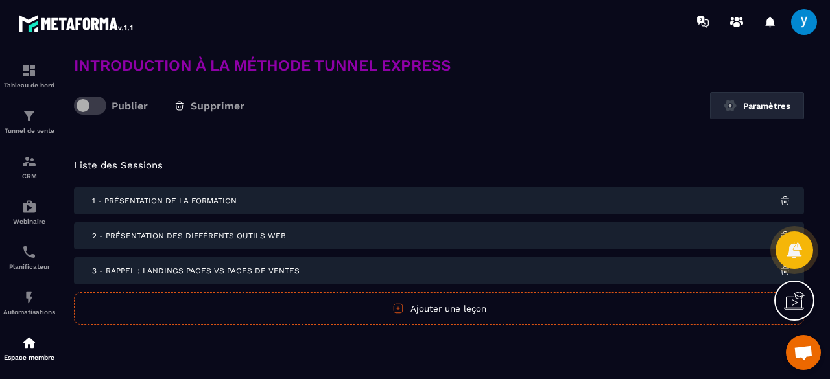
click at [215, 201] on span "1 - Présentation de la formation" at bounding box center [164, 200] width 145 height 9
click at [157, 193] on div "1 - Présentation de la formation" at bounding box center [439, 200] width 730 height 27
click at [737, 101] on button "Paramètres" at bounding box center [757, 105] width 94 height 27
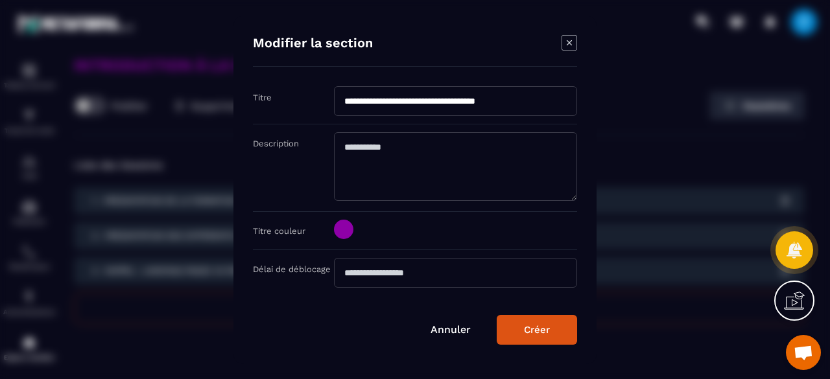
click at [527, 326] on div "Créer" at bounding box center [537, 330] width 26 height 12
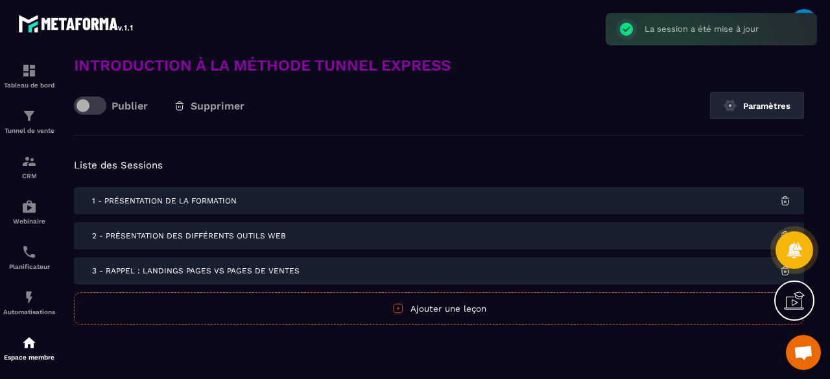
scroll to position [0, 0]
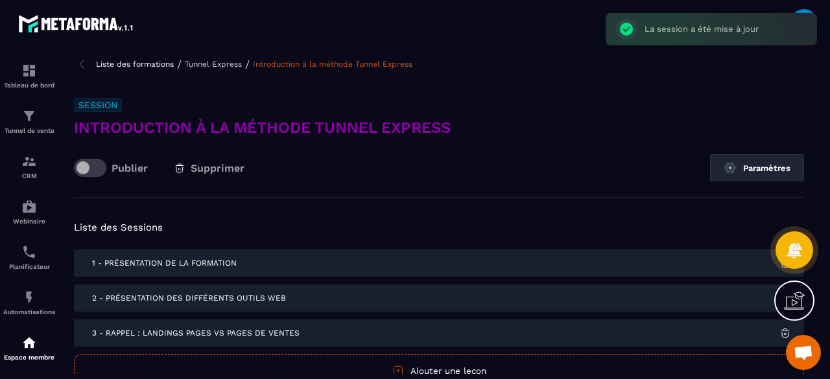
click at [192, 67] on p "Tunnel Express" at bounding box center [213, 64] width 57 height 9
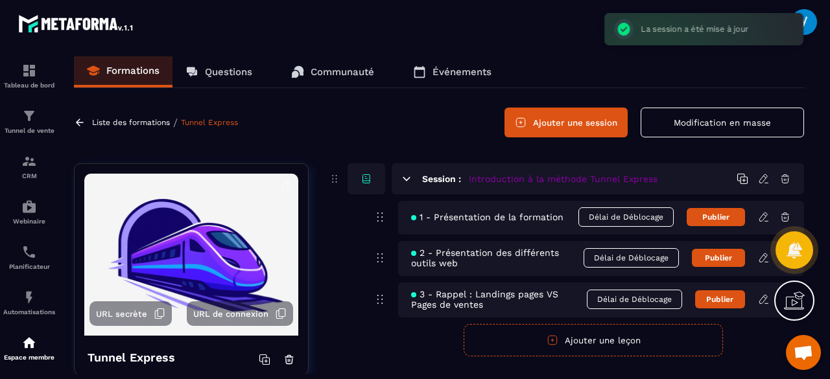
scroll to position [32, 0]
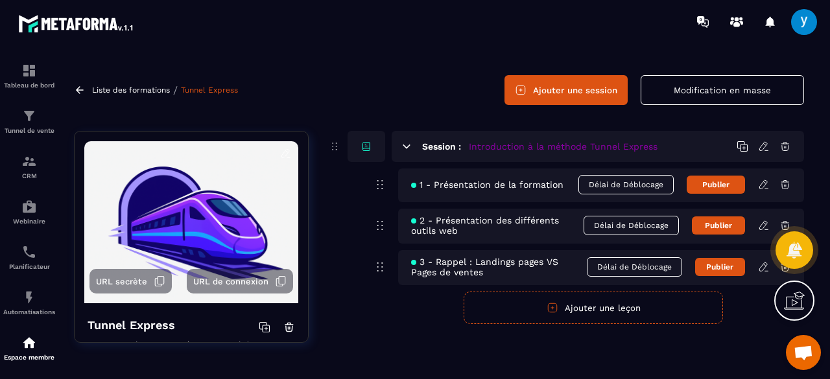
click at [763, 226] on icon at bounding box center [764, 226] width 12 height 12
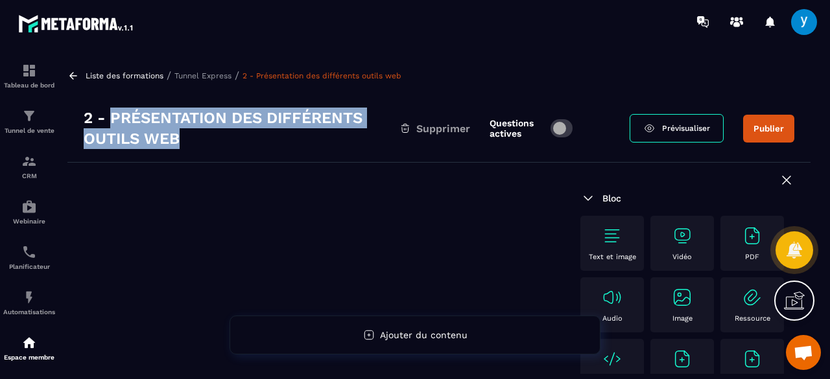
drag, startPoint x: 176, startPoint y: 138, endPoint x: 114, endPoint y: 116, distance: 66.0
click at [114, 116] on h3 "2 - Présentation des différents outils web" at bounding box center [242, 128] width 316 height 41
click at [75, 75] on icon at bounding box center [73, 75] width 8 height 7
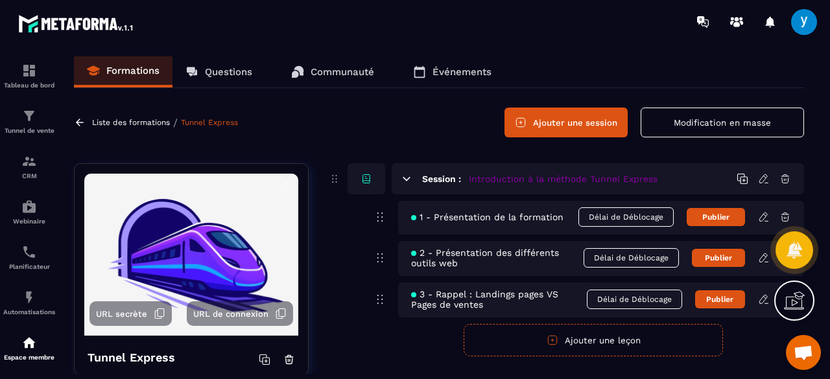
scroll to position [32, 0]
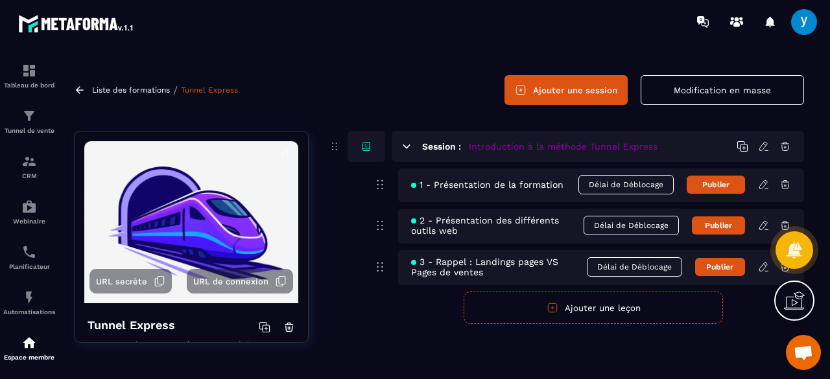
click at [509, 226] on span "2 - Présentation des différents outils web" at bounding box center [497, 225] width 172 height 21
click at [382, 223] on icon at bounding box center [380, 226] width 16 height 16
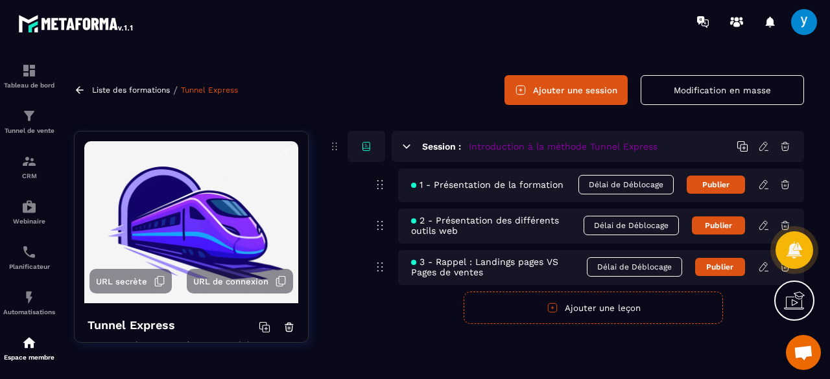
click at [447, 229] on span "2 - Présentation des différents outils web" at bounding box center [497, 225] width 172 height 21
drag, startPoint x: 447, startPoint y: 229, endPoint x: 415, endPoint y: 230, distance: 31.8
click at [415, 230] on span "2 - Présentation des différents outils web" at bounding box center [497, 225] width 172 height 21
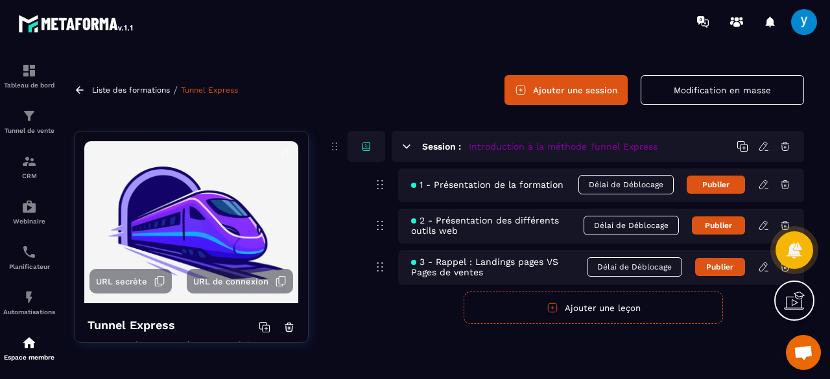
click at [786, 224] on div at bounding box center [794, 250] width 38 height 57
click at [742, 340] on div "Session : Introduction à la méthode Tunnel Express 1 - Présentation de la forma…" at bounding box center [566, 246] width 476 height 231
click at [781, 272] on div at bounding box center [794, 250] width 38 height 57
click at [785, 225] on div at bounding box center [794, 250] width 38 height 57
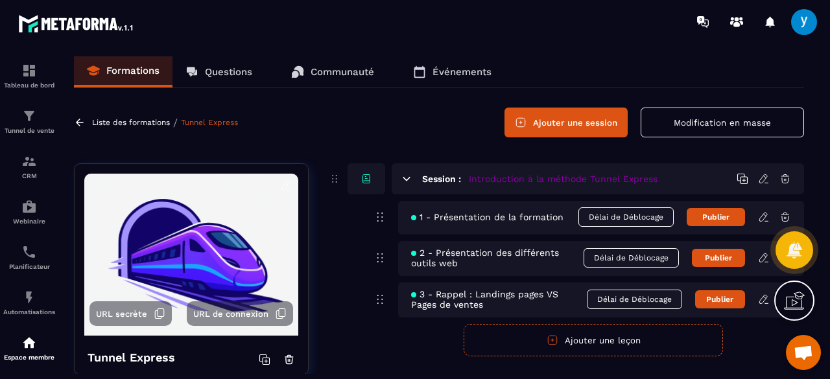
click at [408, 178] on icon at bounding box center [406, 178] width 7 height 3
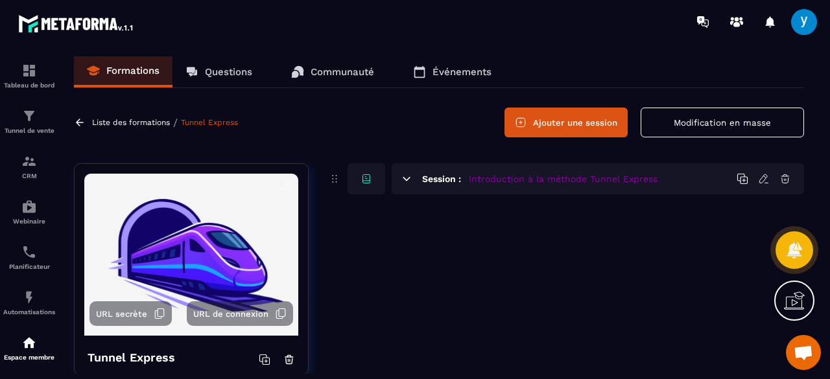
scroll to position [32, 0]
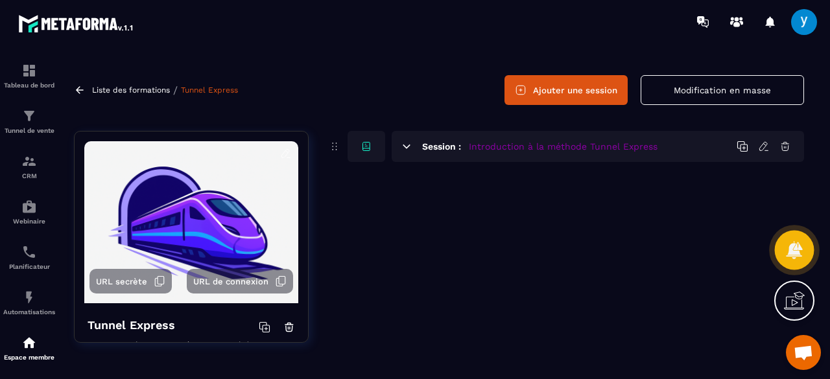
click at [791, 252] on icon at bounding box center [794, 250] width 16 height 18
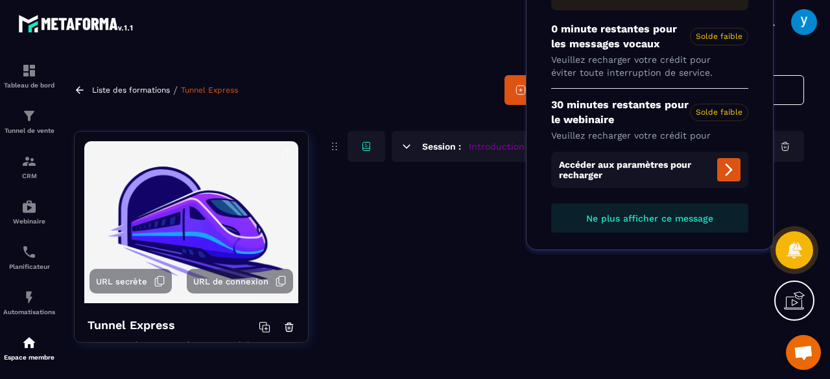
click at [710, 220] on span "Ne plus afficher ce message" at bounding box center [649, 218] width 127 height 10
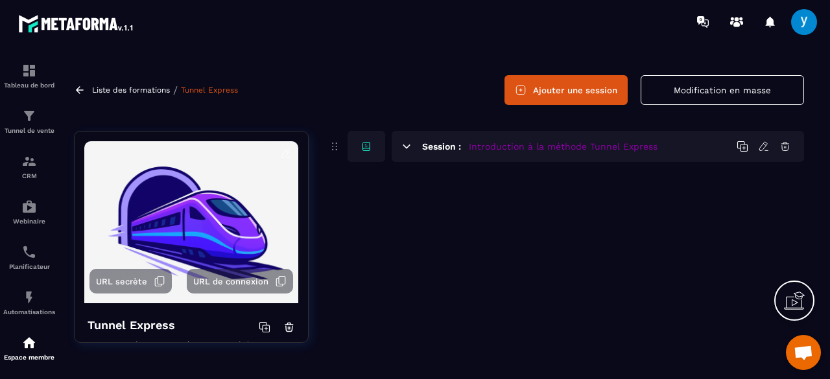
click at [415, 146] on div "Session : Introduction à la méthode Tunnel Express" at bounding box center [598, 146] width 412 height 31
click at [409, 147] on icon at bounding box center [407, 147] width 12 height 12
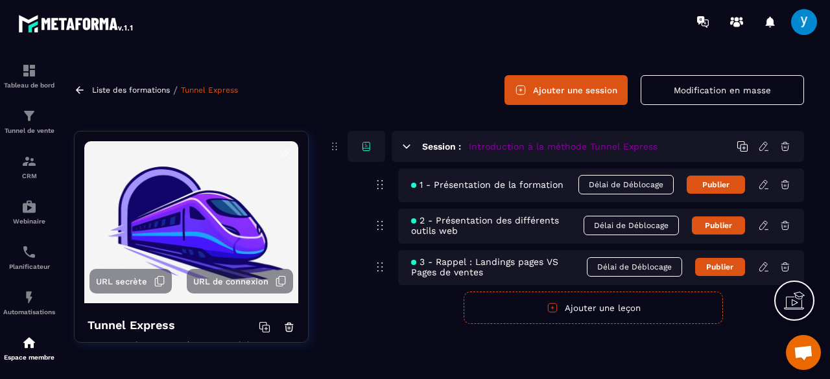
click at [785, 229] on icon at bounding box center [785, 226] width 8 height 8
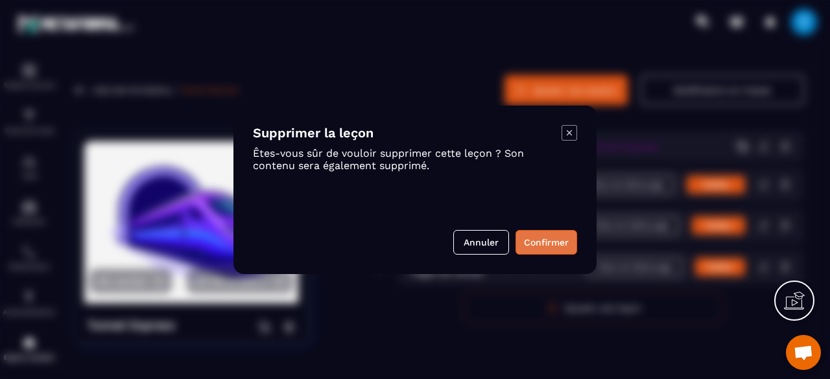
click at [552, 238] on button "Confirmer" at bounding box center [546, 242] width 62 height 25
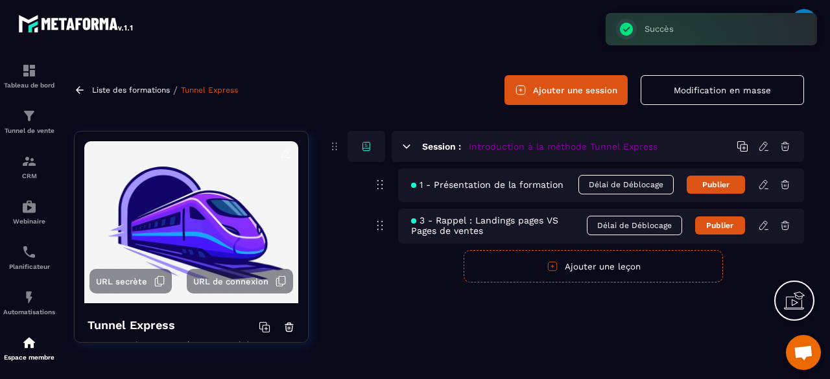
click at [787, 224] on icon at bounding box center [785, 226] width 12 height 12
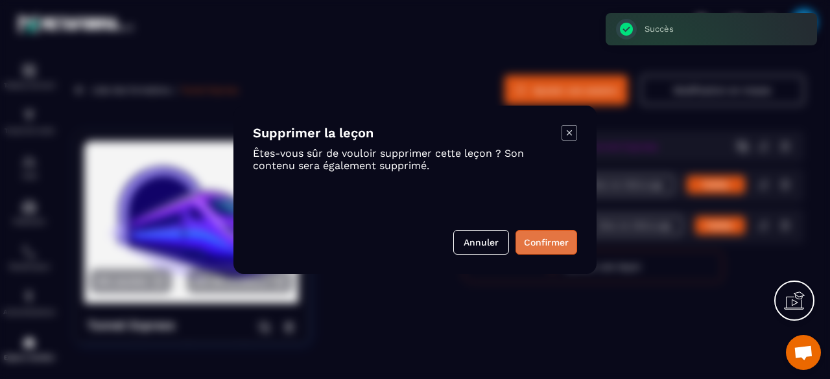
click at [543, 241] on button "Confirmer" at bounding box center [546, 242] width 62 height 25
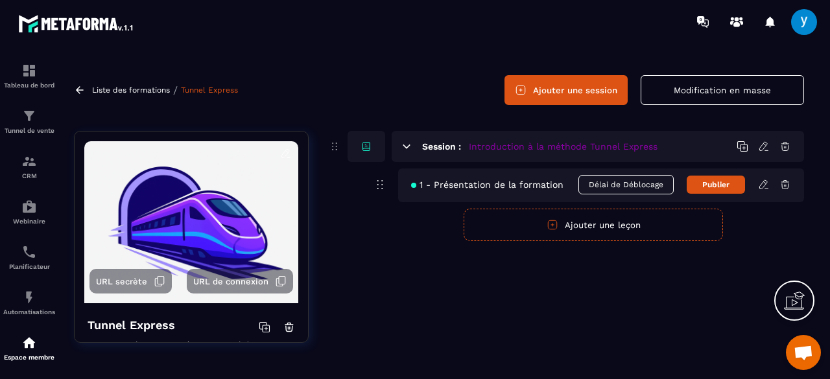
click at [598, 226] on button "Ajouter une leçon" at bounding box center [593, 225] width 259 height 32
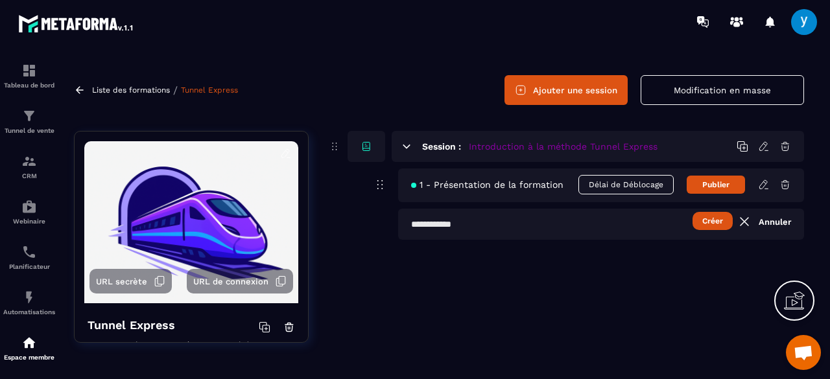
click at [488, 229] on input "text" at bounding box center [601, 224] width 406 height 31
paste input "**********"
click at [713, 225] on button "Créer" at bounding box center [712, 221] width 40 height 18
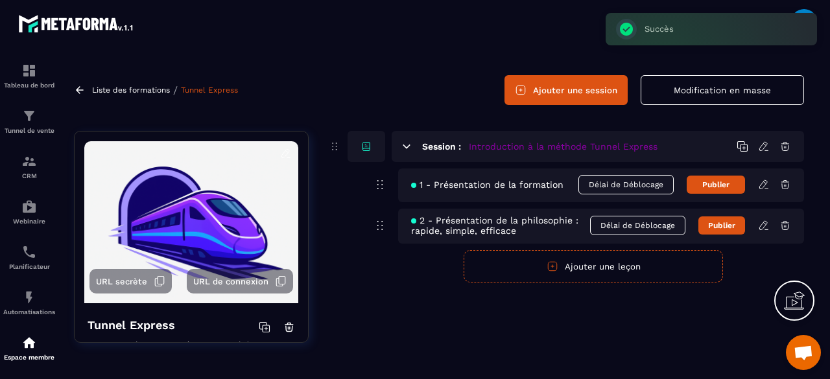
click at [633, 265] on button "Ajouter une leçon" at bounding box center [593, 266] width 259 height 32
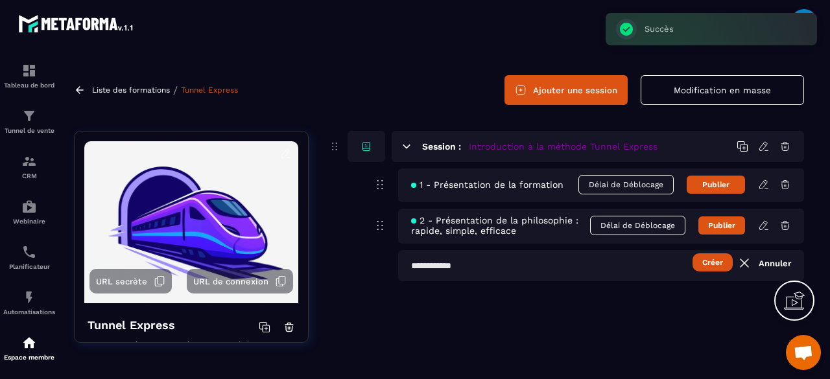
click at [511, 246] on div "1 - Présentation de la formation Délai de Déblocage Publier 2 - Présentation de…" at bounding box center [593, 225] width 421 height 113
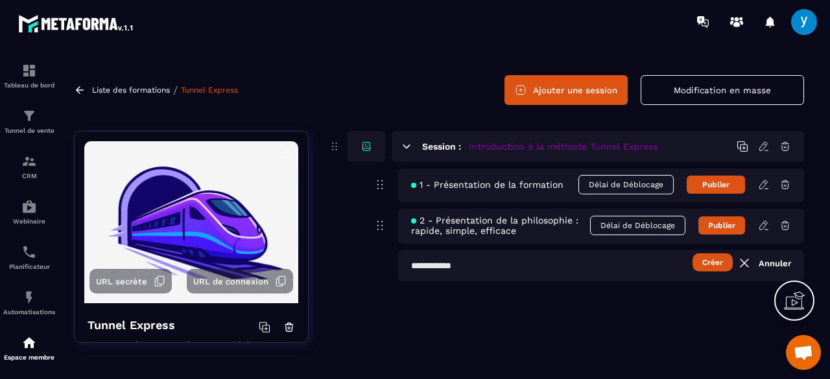
click at [501, 257] on input "text" at bounding box center [601, 265] width 406 height 31
paste input "**********"
type input "**********"
click at [714, 261] on button "Créer" at bounding box center [713, 263] width 40 height 18
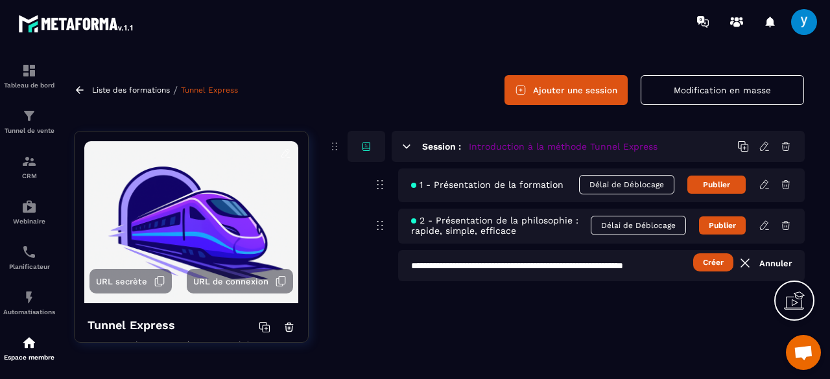
scroll to position [0, 0]
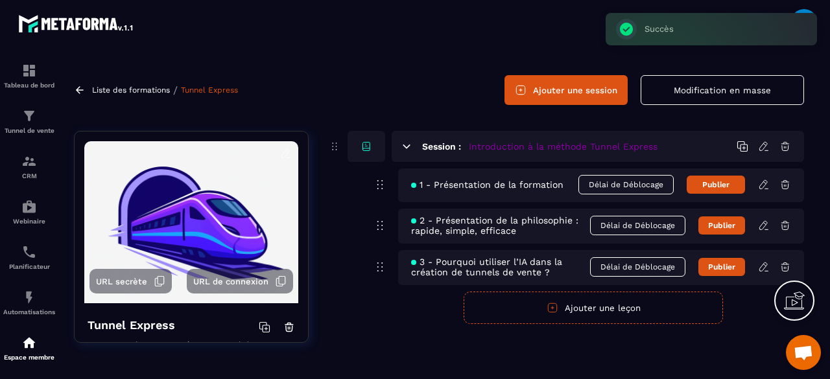
click at [621, 307] on button "Ajouter une leçon" at bounding box center [593, 308] width 259 height 32
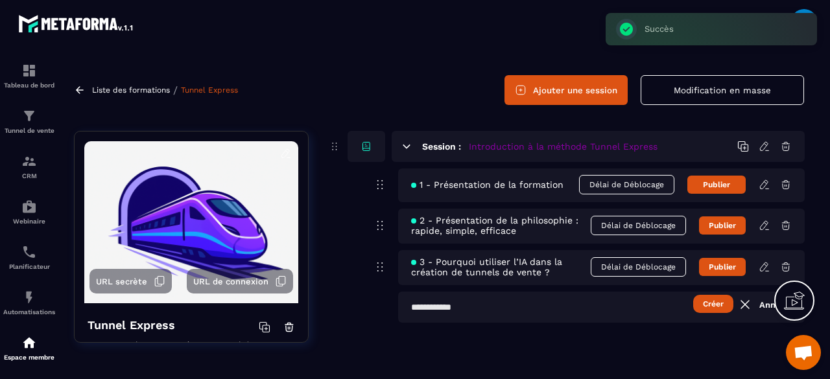
click at [602, 308] on input "text" at bounding box center [601, 307] width 407 height 31
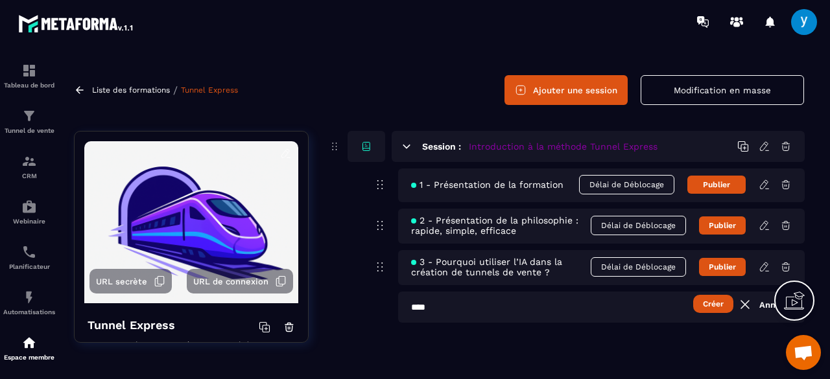
paste input "**********"
click at [707, 308] on button "Créer" at bounding box center [713, 304] width 40 height 18
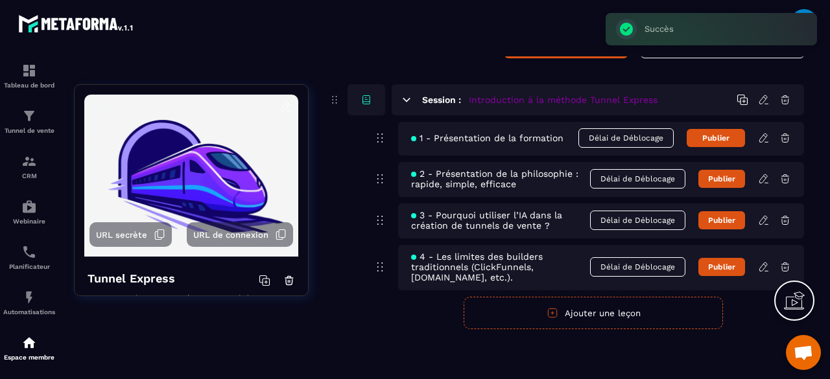
scroll to position [81, 0]
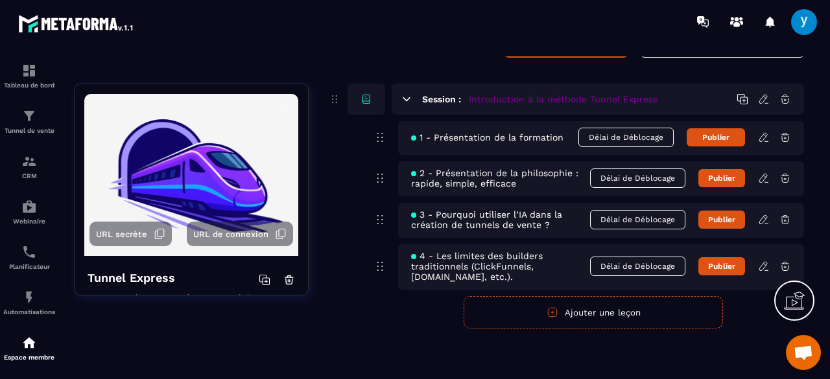
click at [617, 305] on button "Ajouter une leçon" at bounding box center [593, 312] width 259 height 32
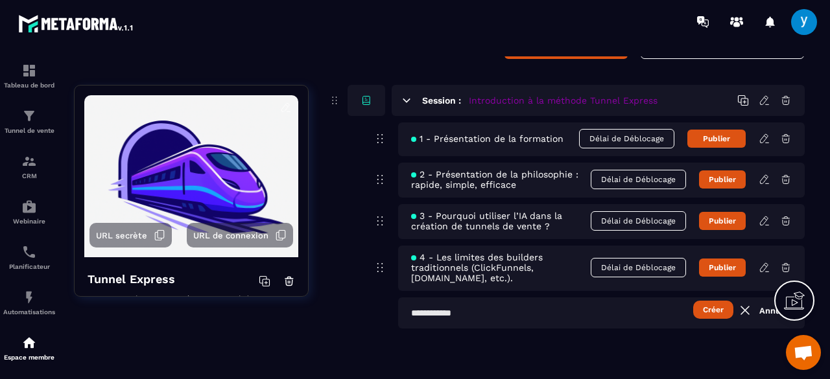
scroll to position [80, 0]
click at [617, 305] on input "text" at bounding box center [601, 313] width 407 height 31
paste input "**********"
click at [681, 313] on input "**********" at bounding box center [601, 313] width 407 height 31
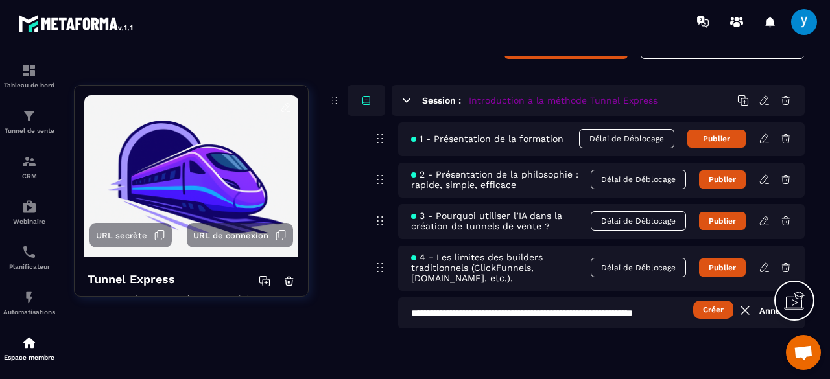
scroll to position [0, 40]
click at [689, 310] on input "**********" at bounding box center [601, 313] width 407 height 31
click at [614, 313] on input "**********" at bounding box center [601, 313] width 407 height 31
click at [585, 315] on input "**********" at bounding box center [601, 313] width 407 height 31
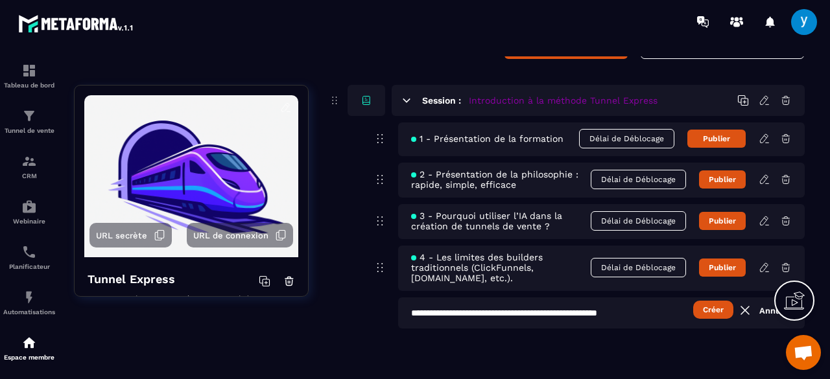
click at [598, 314] on input "**********" at bounding box center [601, 313] width 407 height 31
click at [643, 316] on input "**********" at bounding box center [601, 313] width 407 height 31
type input "**********"
click at [716, 305] on button "Créer" at bounding box center [713, 310] width 40 height 18
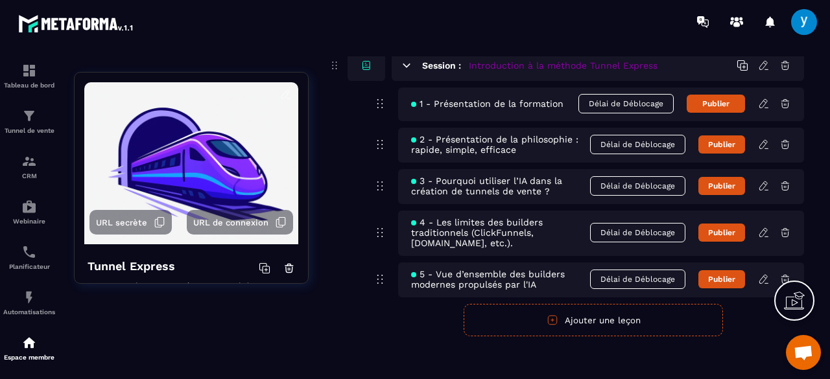
scroll to position [116, 0]
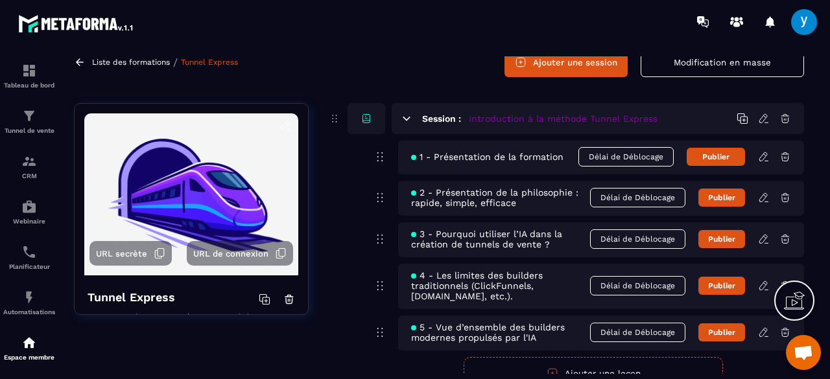
click at [404, 113] on icon at bounding box center [407, 119] width 12 height 12
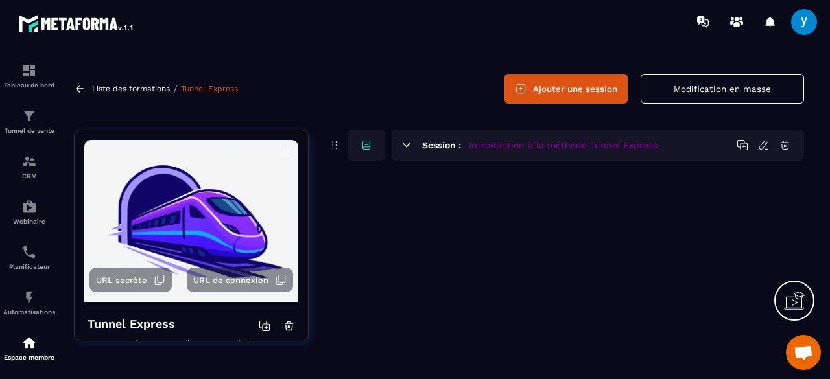
scroll to position [32, 0]
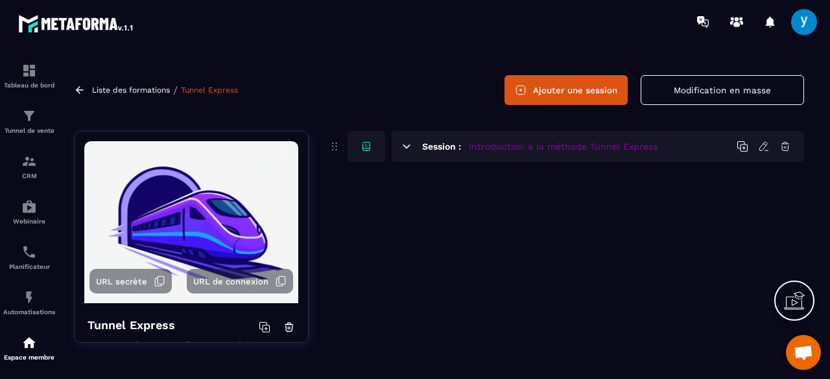
click at [576, 97] on button "Ajouter une session" at bounding box center [565, 90] width 123 height 30
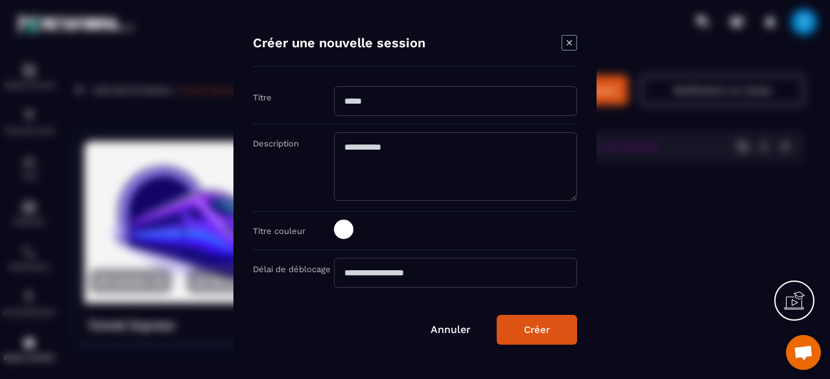
click at [392, 110] on input "Modal window" at bounding box center [455, 101] width 243 height 30
paste input "**********"
type input "**********"
click at [344, 224] on span "Modal window" at bounding box center [343, 229] width 19 height 19
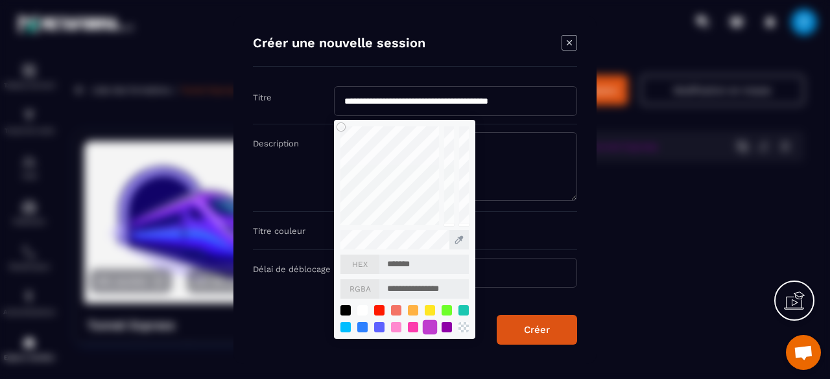
click at [432, 323] on div "Modal window" at bounding box center [430, 327] width 14 height 14
type input "*******"
type input "**********"
click at [442, 326] on div "Modal window" at bounding box center [447, 327] width 14 height 14
type input "*******"
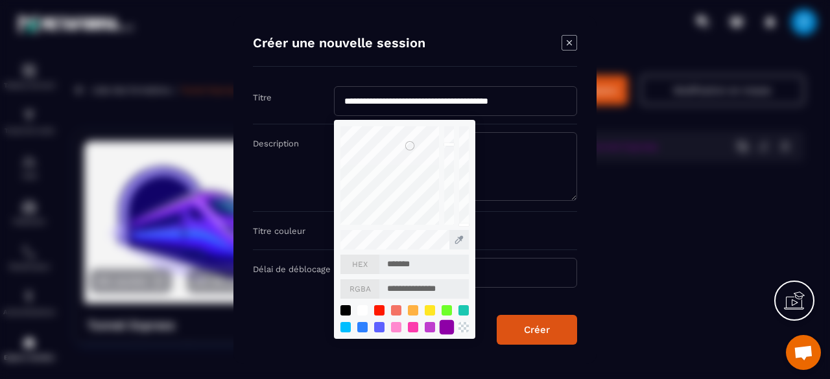
type input "**********"
click at [432, 326] on div "Modal window" at bounding box center [430, 327] width 14 height 14
type input "*******"
type input "**********"
click at [556, 344] on div "**********" at bounding box center [414, 190] width 363 height 349
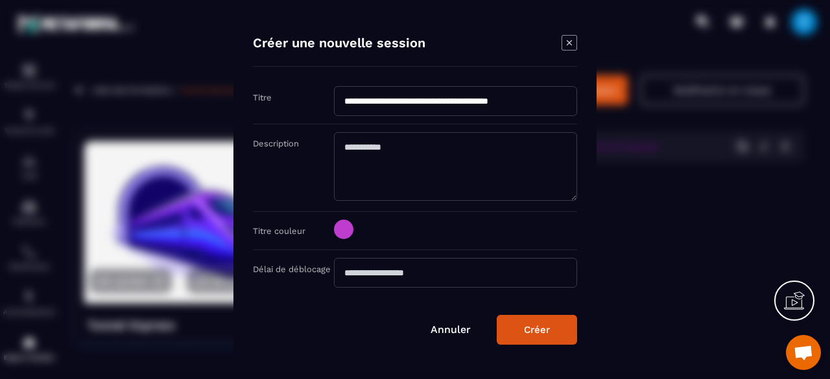
click at [551, 318] on button "Créer" at bounding box center [537, 330] width 80 height 30
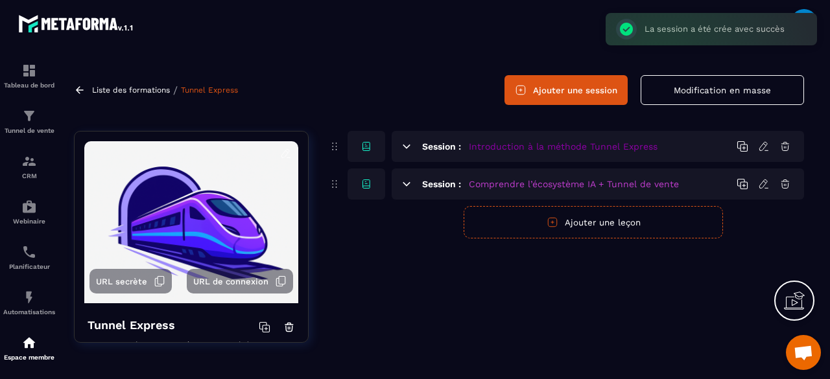
click at [597, 147] on h5 "Introduction à la méthode Tunnel Express" at bounding box center [563, 146] width 189 height 13
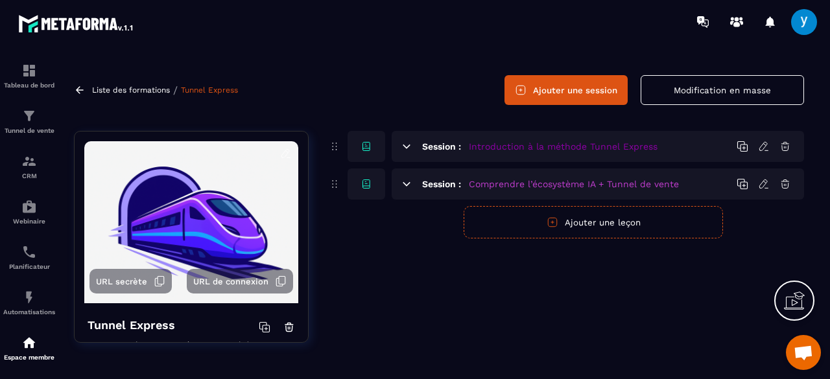
click at [764, 150] on icon at bounding box center [765, 150] width 3 height 0
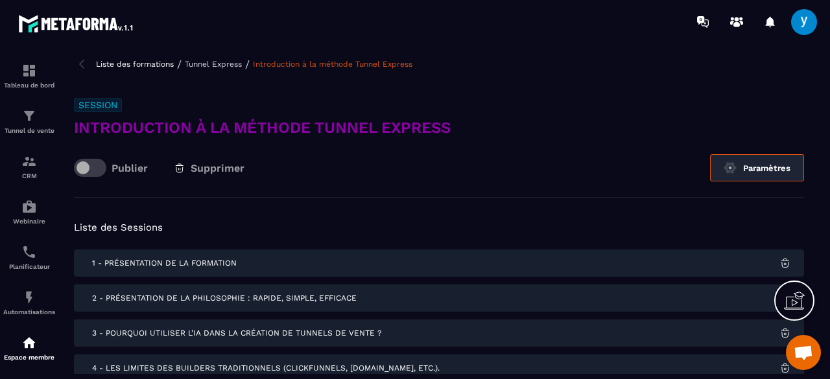
click at [722, 171] on button "Paramètres" at bounding box center [757, 167] width 94 height 27
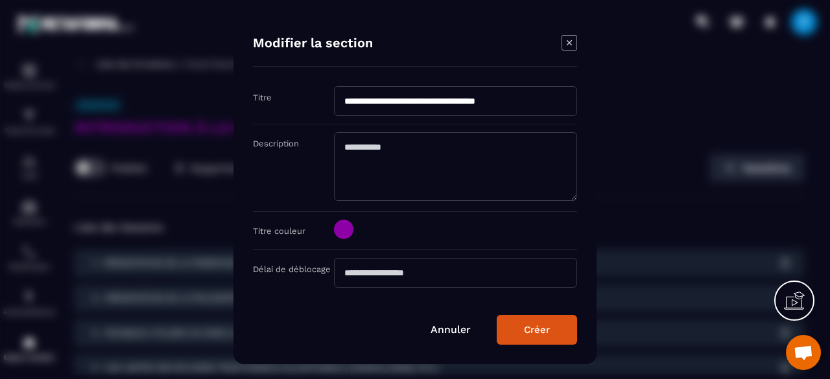
click at [353, 227] on span "Modal window" at bounding box center [343, 229] width 19 height 19
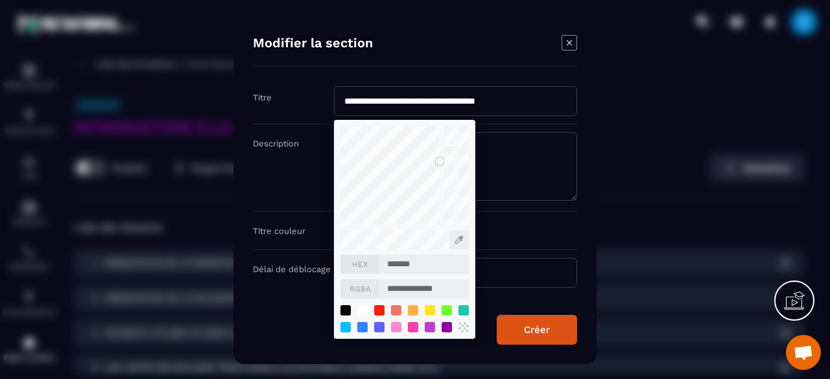
click at [429, 321] on ul "Modal window" at bounding box center [404, 316] width 128 height 34
click at [429, 325] on div "Modal window" at bounding box center [430, 327] width 14 height 14
type input "*******"
type input "**********"
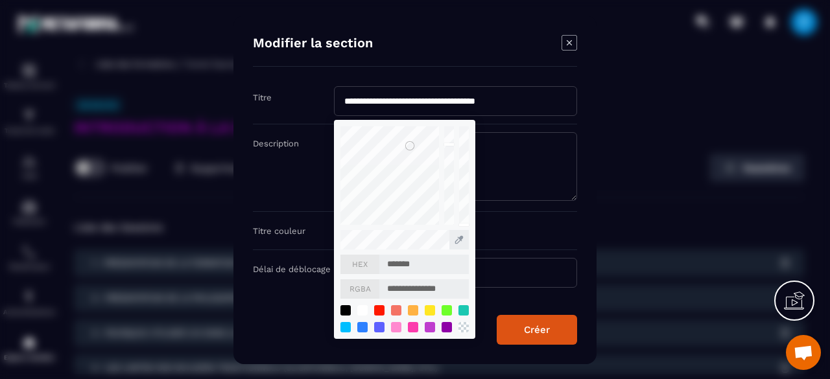
click at [517, 327] on button "Créer" at bounding box center [537, 330] width 80 height 30
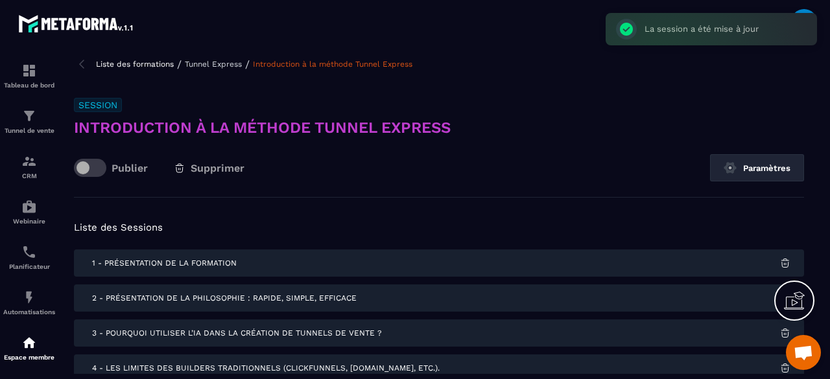
click at [212, 62] on p "Tunnel Express" at bounding box center [213, 64] width 57 height 9
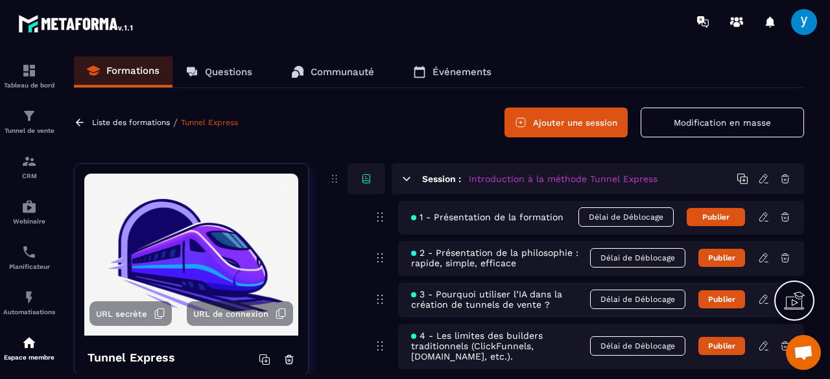
click at [398, 180] on div "Session : Introduction à la méthode Tunnel Express" at bounding box center [598, 178] width 412 height 31
click at [403, 180] on icon at bounding box center [407, 179] width 12 height 12
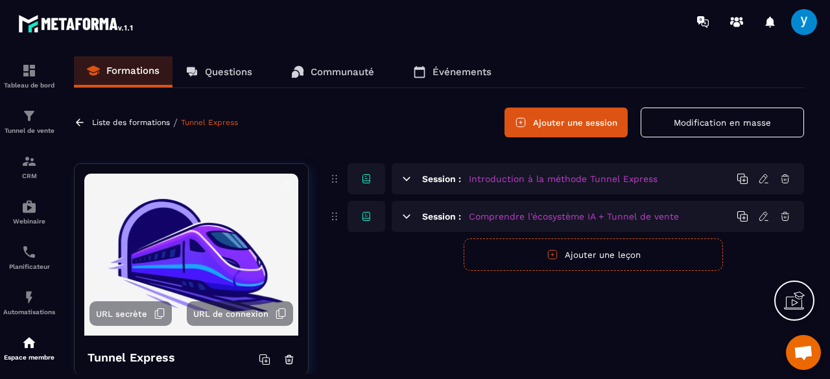
scroll to position [32, 0]
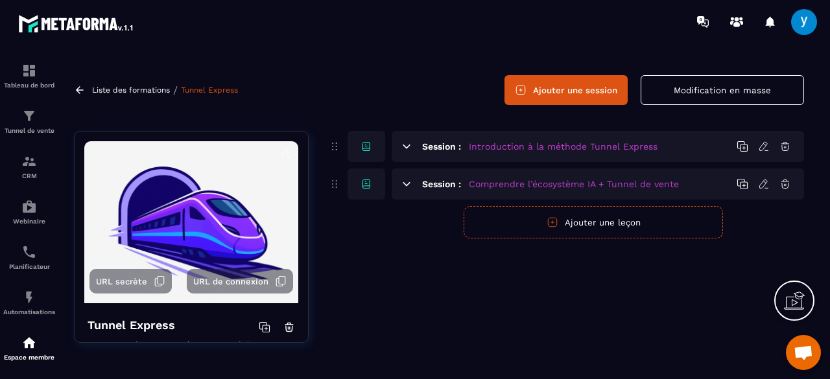
click at [405, 182] on icon at bounding box center [406, 183] width 7 height 3
click at [541, 217] on button "Ajouter une leçon" at bounding box center [593, 222] width 259 height 32
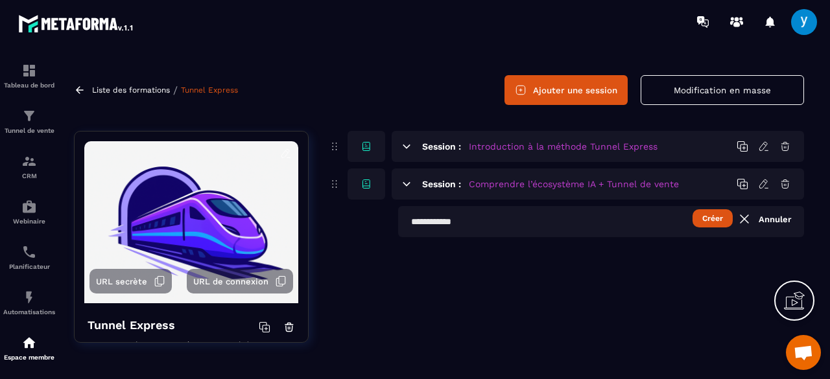
click at [456, 224] on input "text" at bounding box center [601, 221] width 406 height 31
paste input "**********"
click at [702, 220] on button "Créer" at bounding box center [712, 218] width 40 height 18
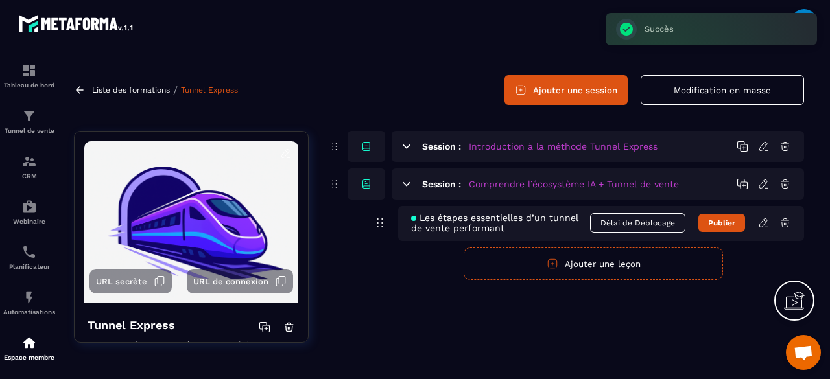
click at [407, 152] on div "Session : Introduction à la méthode Tunnel Express" at bounding box center [598, 146] width 412 height 31
click at [406, 148] on icon at bounding box center [407, 147] width 12 height 12
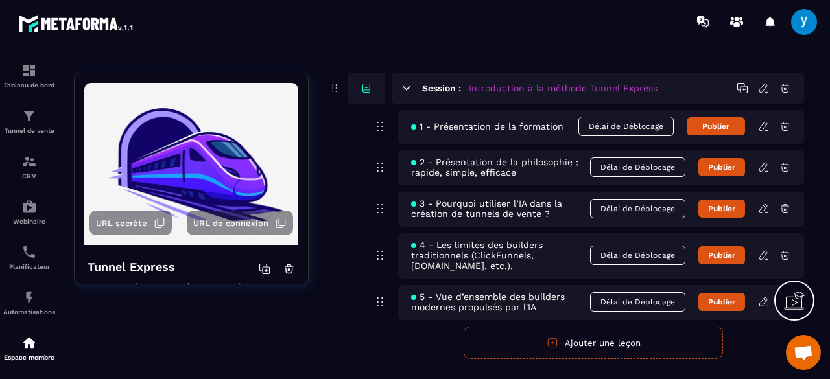
click at [408, 88] on icon at bounding box center [407, 88] width 12 height 12
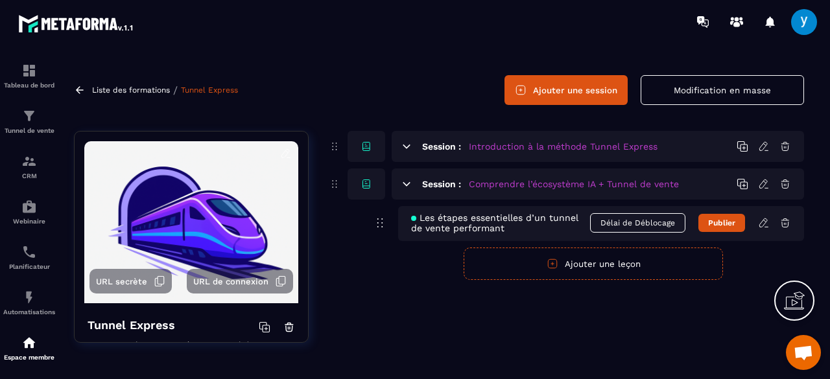
click at [786, 228] on icon at bounding box center [785, 223] width 12 height 12
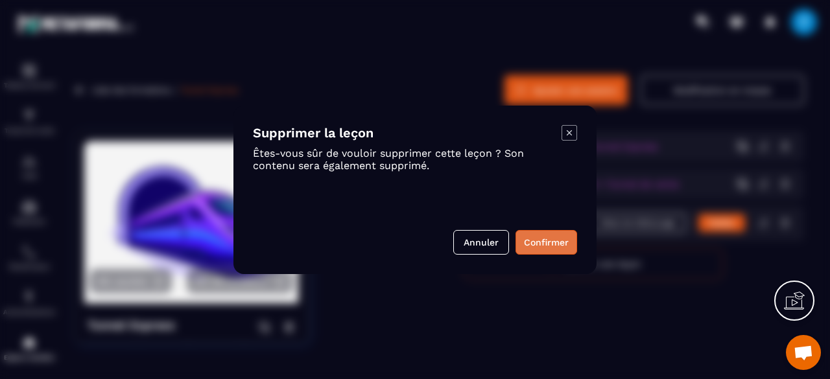
click at [543, 248] on button "Confirmer" at bounding box center [546, 242] width 62 height 25
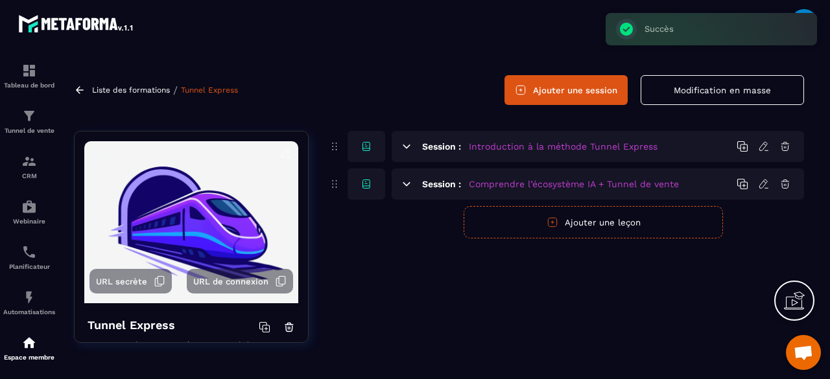
click at [584, 224] on button "Ajouter une leçon" at bounding box center [593, 222] width 259 height 32
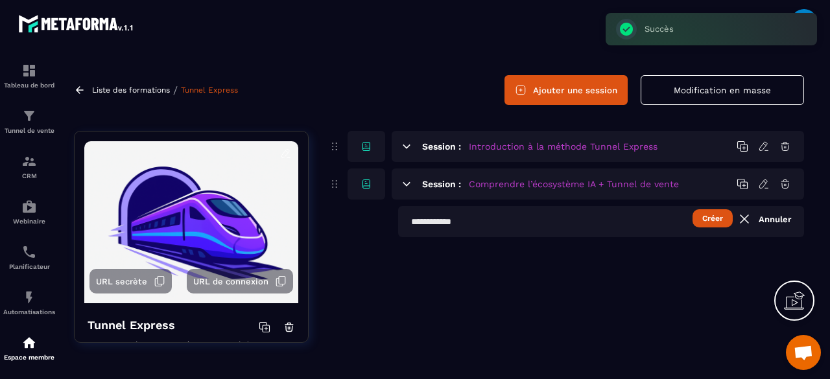
click at [517, 225] on input "text" at bounding box center [601, 221] width 406 height 31
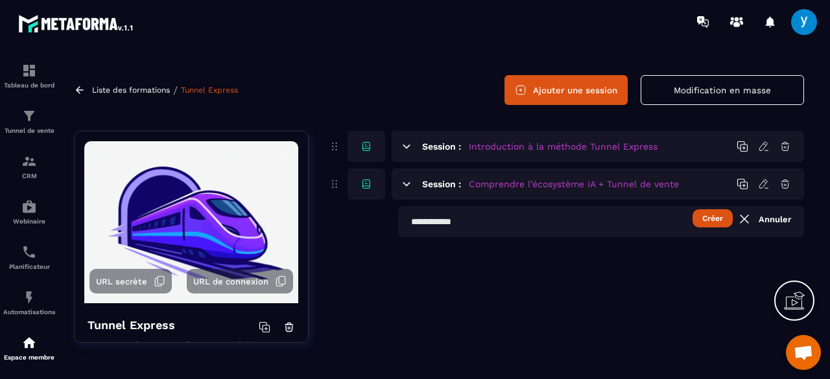
click at [406, 142] on icon at bounding box center [407, 147] width 12 height 12
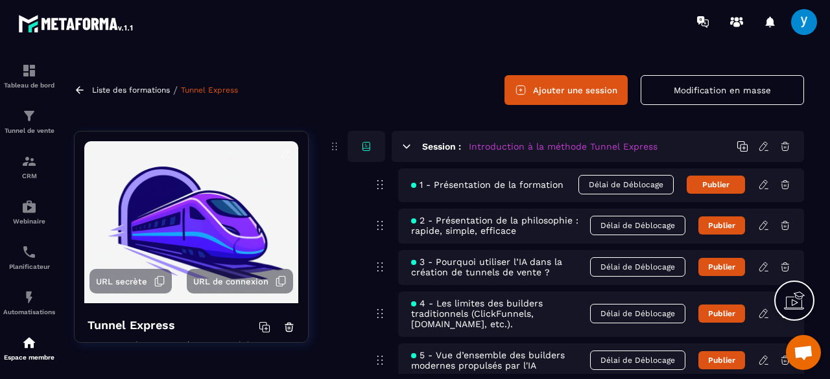
click at [406, 142] on icon at bounding box center [407, 147] width 12 height 12
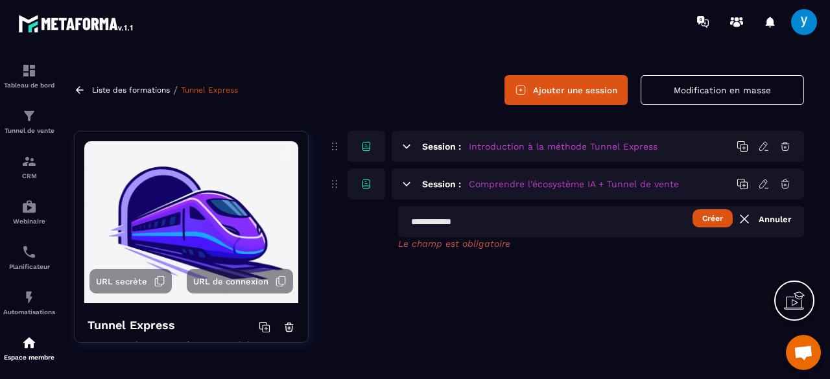
click at [440, 226] on input "text" at bounding box center [601, 221] width 406 height 31
paste input "**********"
click at [707, 214] on button "Créer" at bounding box center [712, 218] width 40 height 18
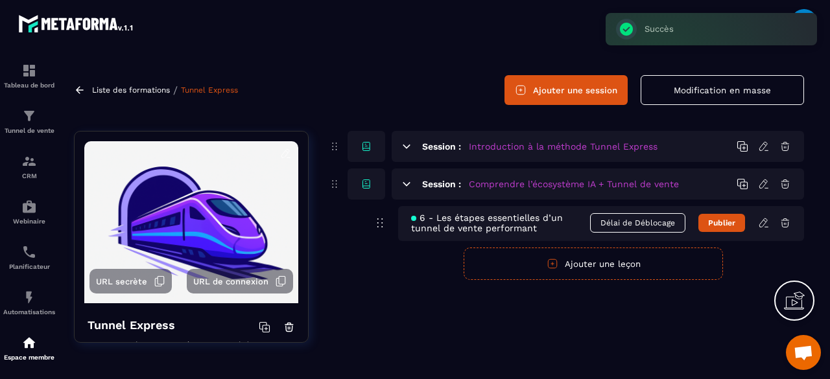
click at [524, 265] on button "Ajouter une leçon" at bounding box center [593, 264] width 259 height 32
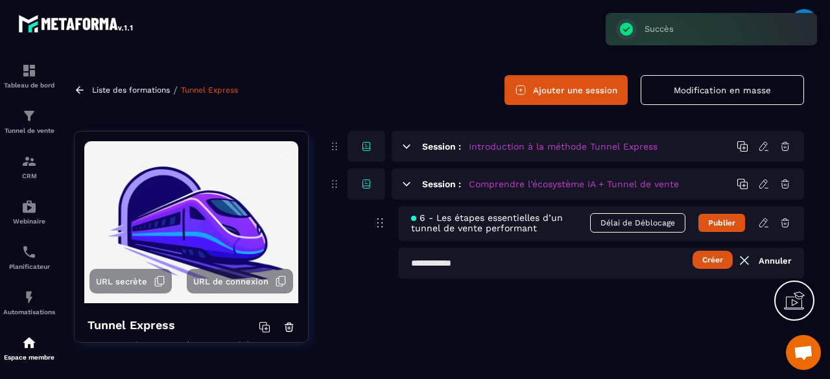
click at [524, 265] on input "text" at bounding box center [601, 263] width 406 height 31
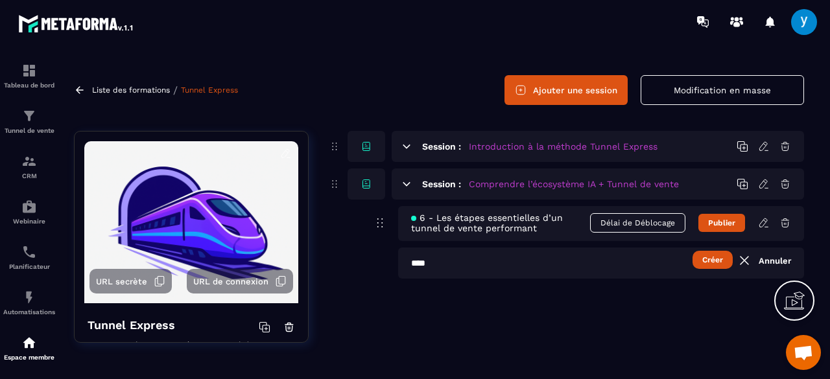
paste input "**********"
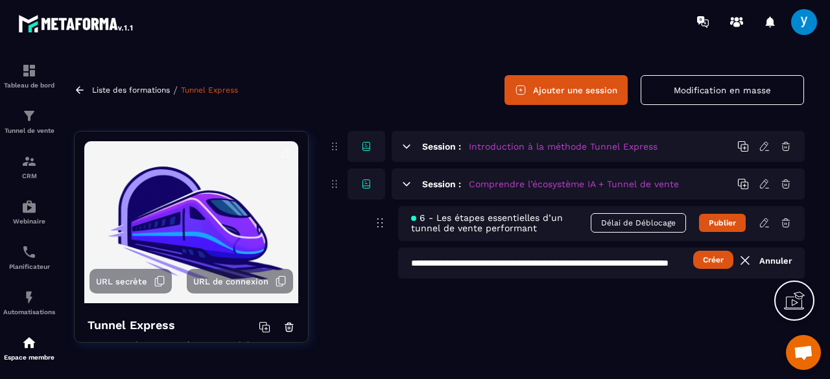
type input "**********"
click at [714, 255] on button "Créer" at bounding box center [713, 260] width 40 height 18
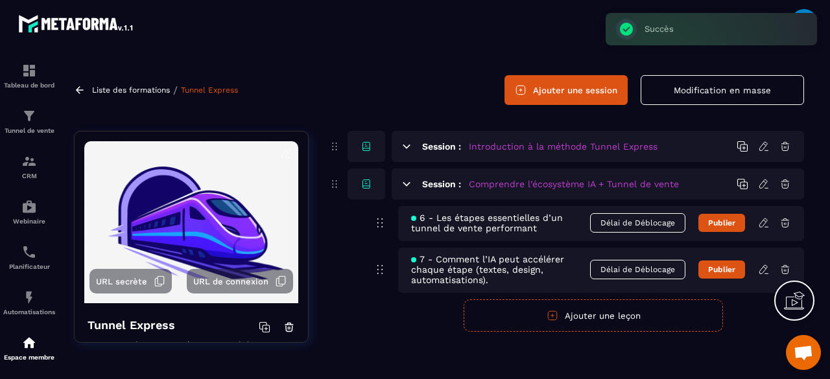
click at [788, 271] on icon at bounding box center [785, 270] width 12 height 12
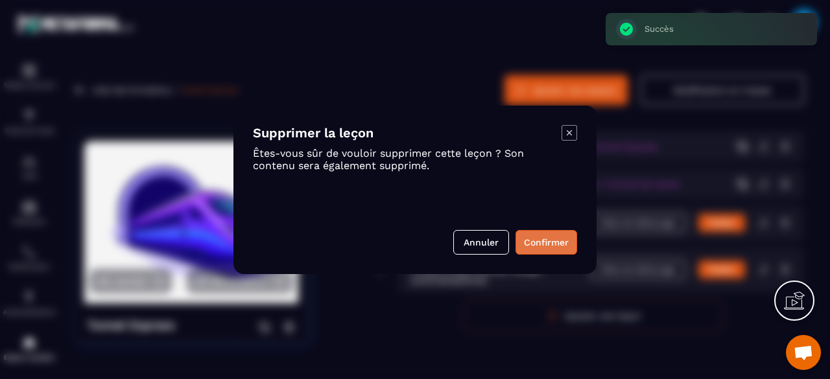
click at [550, 242] on button "Confirmer" at bounding box center [546, 242] width 62 height 25
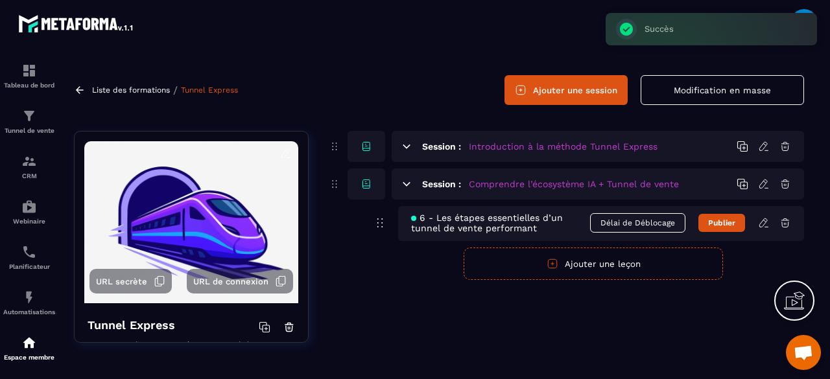
click at [569, 260] on button "Ajouter une leçon" at bounding box center [593, 264] width 259 height 32
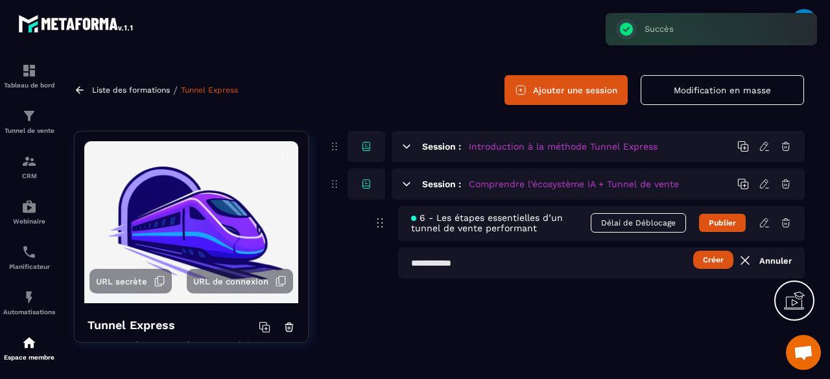
click at [455, 268] on input "text" at bounding box center [601, 263] width 407 height 31
paste input "**********"
type input "**********"
click at [727, 264] on button "Créer" at bounding box center [713, 260] width 40 height 18
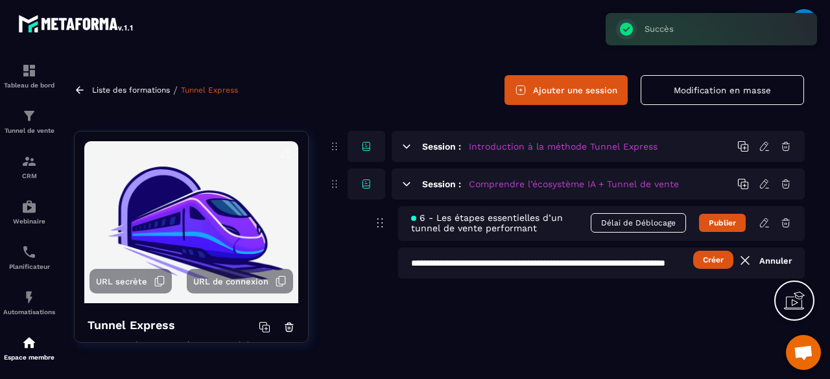
scroll to position [0, 0]
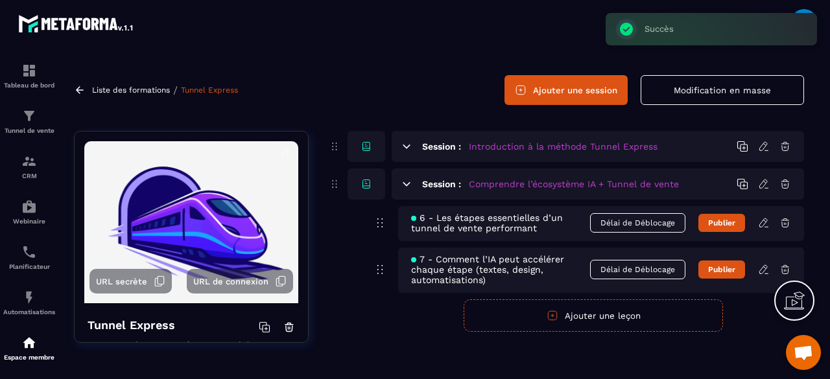
click at [567, 320] on button "Ajouter une leçon" at bounding box center [593, 316] width 259 height 32
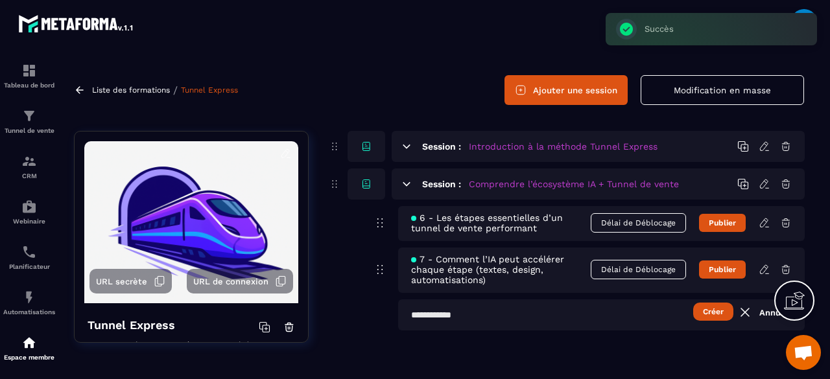
click at [554, 316] on input "text" at bounding box center [601, 315] width 407 height 31
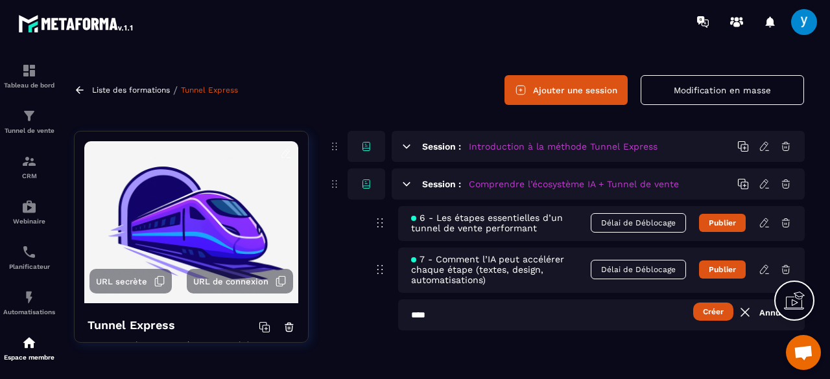
paste input "**********"
click at [645, 318] on input "**********" at bounding box center [601, 315] width 407 height 31
click at [661, 317] on input "**********" at bounding box center [601, 315] width 407 height 31
click at [482, 320] on input "**********" at bounding box center [601, 315] width 407 height 31
click at [655, 317] on input "**********" at bounding box center [601, 315] width 407 height 31
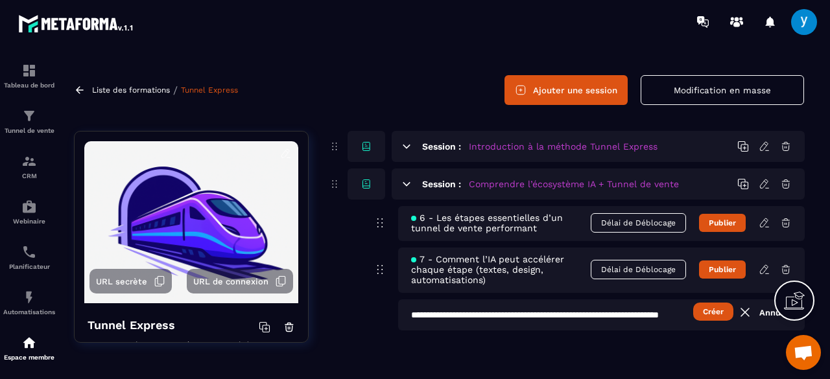
scroll to position [0, 71]
type input "**********"
click at [707, 314] on button "Créer" at bounding box center [713, 312] width 40 height 18
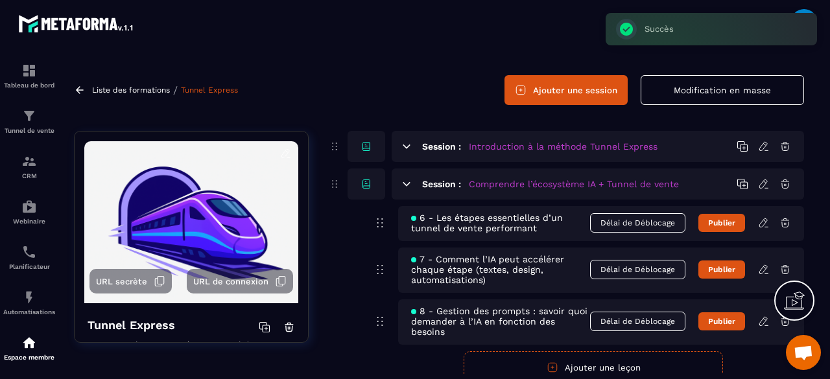
scroll to position [79, 0]
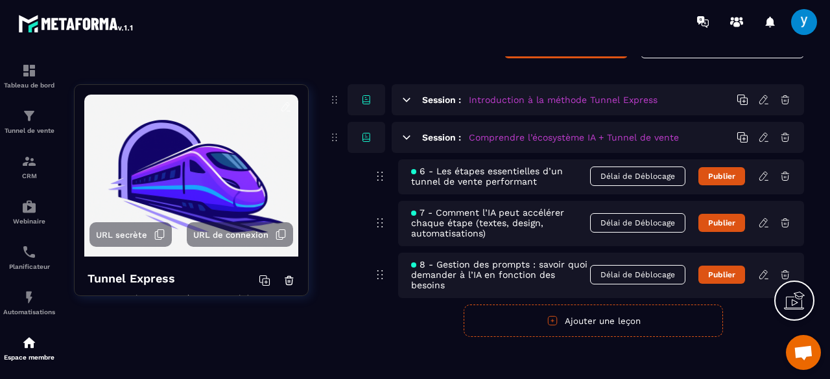
click at [412, 139] on div "Session : Comprendre l’écosystème IA + Tunnel de vente" at bounding box center [598, 137] width 412 height 31
click at [407, 138] on icon at bounding box center [407, 138] width 12 height 12
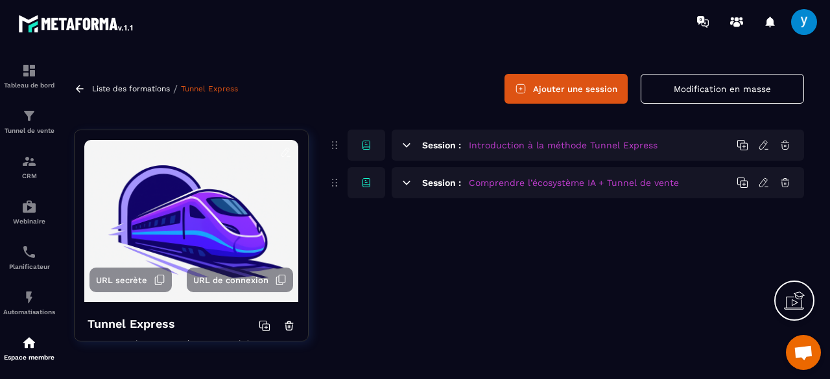
scroll to position [32, 0]
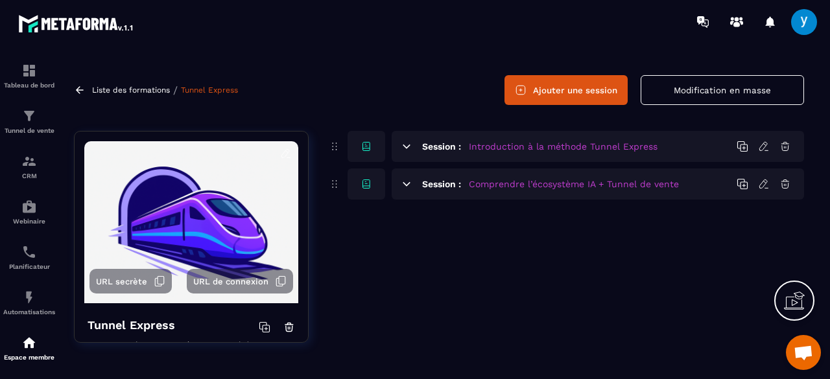
click at [582, 93] on button "Ajouter une session" at bounding box center [565, 90] width 123 height 30
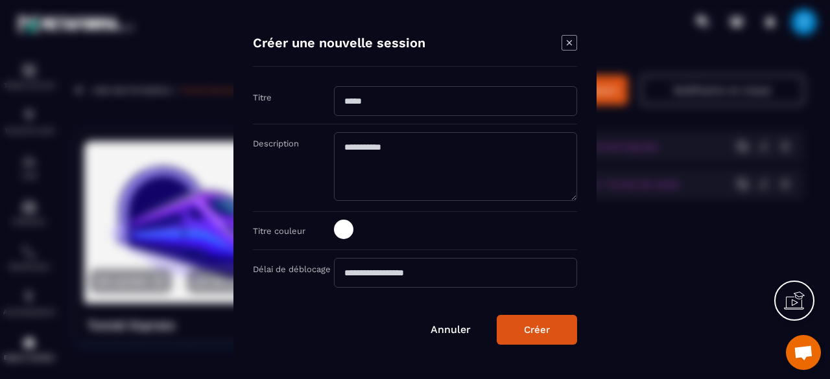
click at [377, 95] on input "Modal window" at bounding box center [455, 101] width 243 height 30
paste input "**********"
type input "**********"
drag, startPoint x: 515, startPoint y: 110, endPoint x: 338, endPoint y: 106, distance: 176.4
click at [338, 106] on input "**********" at bounding box center [455, 101] width 243 height 30
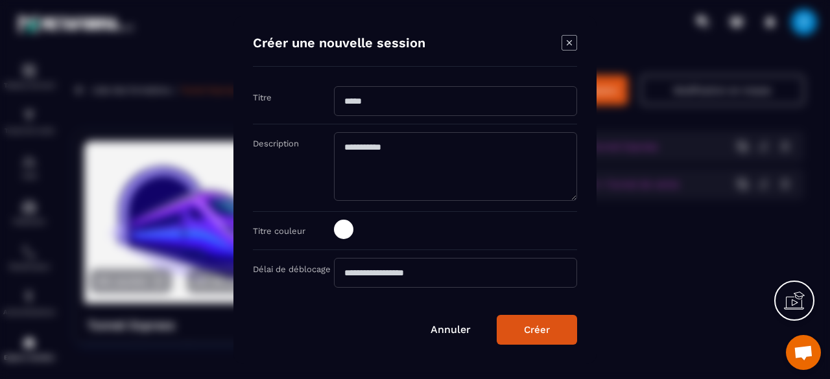
type input "*"
type input "**********"
click at [349, 231] on span "Modal window" at bounding box center [343, 229] width 19 height 19
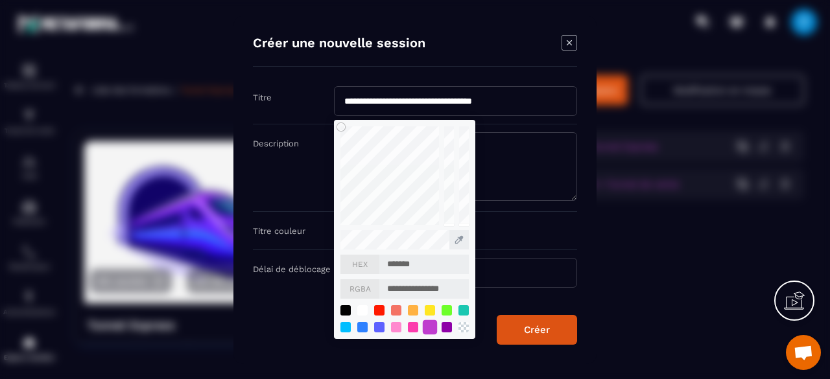
click at [432, 327] on div "Modal window" at bounding box center [430, 327] width 14 height 14
type input "*******"
type input "**********"
click at [517, 331] on button "Créer" at bounding box center [537, 330] width 80 height 30
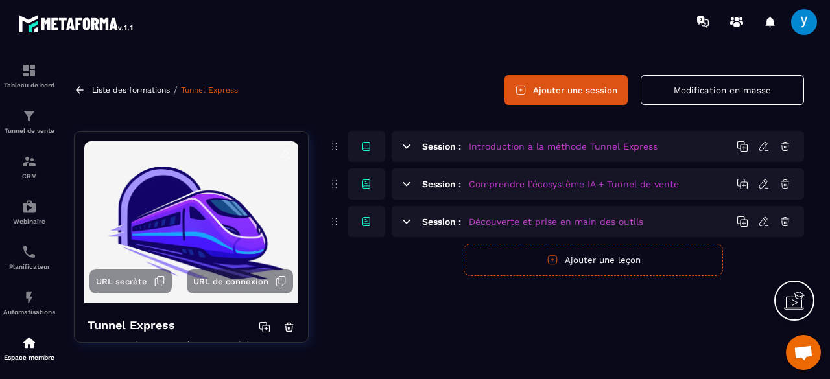
click at [663, 265] on button "Ajouter une leçon" at bounding box center [593, 260] width 259 height 32
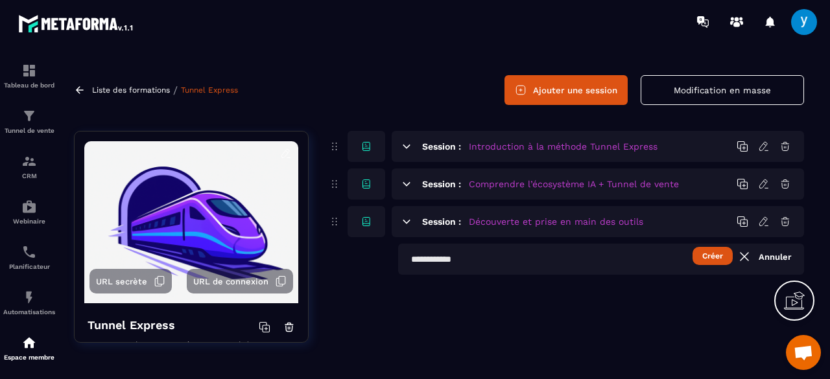
click at [398, 183] on div "Session : Comprendre l’écosystème IA + Tunnel de vente" at bounding box center [598, 184] width 412 height 31
click at [407, 183] on icon at bounding box center [406, 183] width 7 height 3
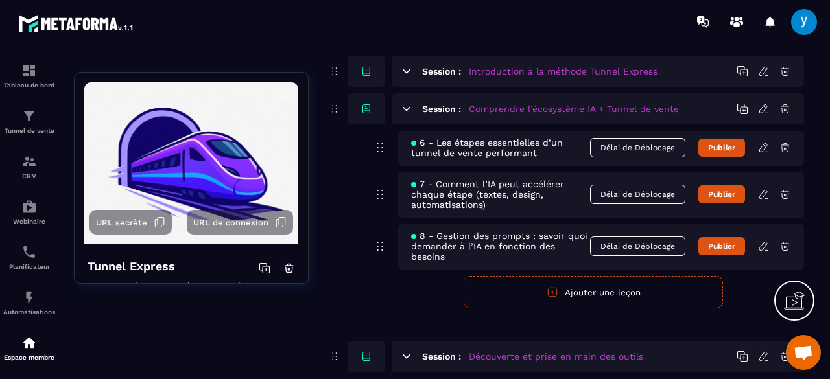
scroll to position [180, 0]
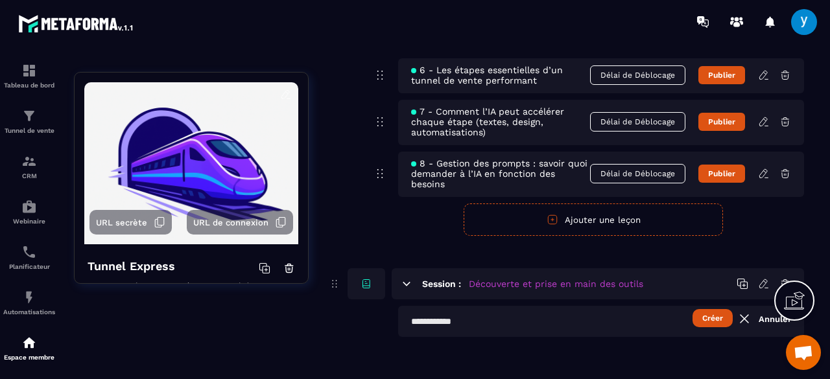
click at [475, 319] on input "text" at bounding box center [601, 321] width 406 height 31
click at [705, 311] on button "Créer" at bounding box center [712, 318] width 40 height 18
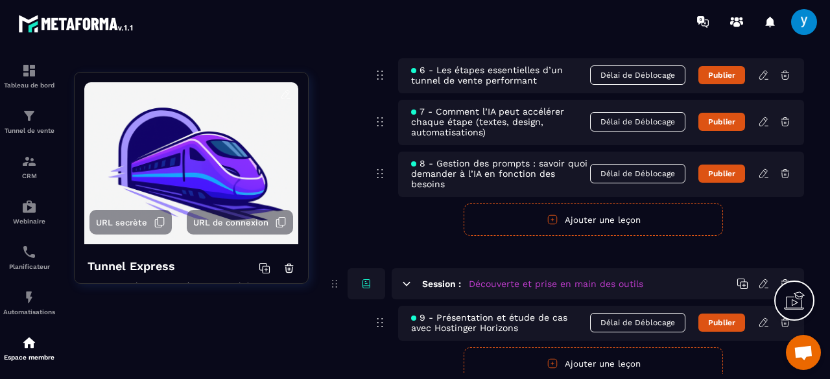
click at [536, 357] on button "Ajouter une leçon" at bounding box center [593, 364] width 259 height 32
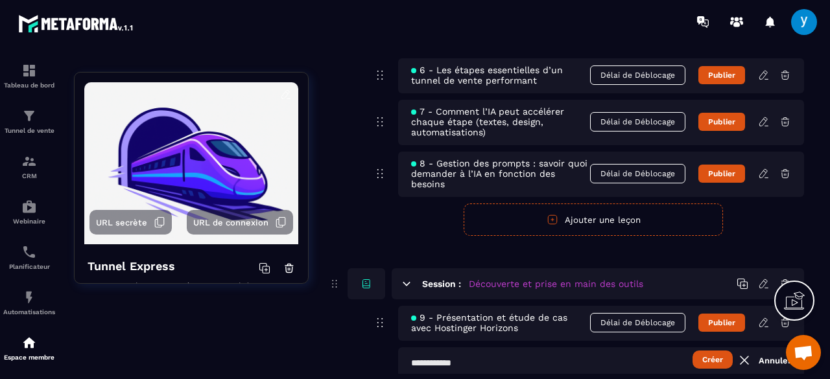
click at [536, 357] on input "text" at bounding box center [601, 363] width 406 height 31
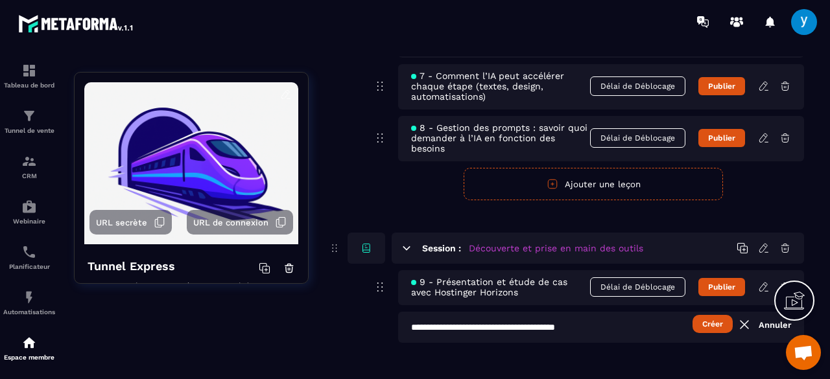
scroll to position [217, 0]
click at [697, 321] on button "Créer" at bounding box center [712, 323] width 40 height 18
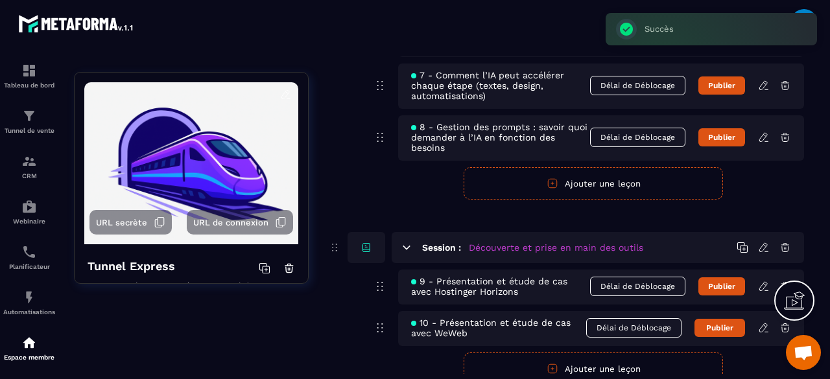
scroll to position [266, 0]
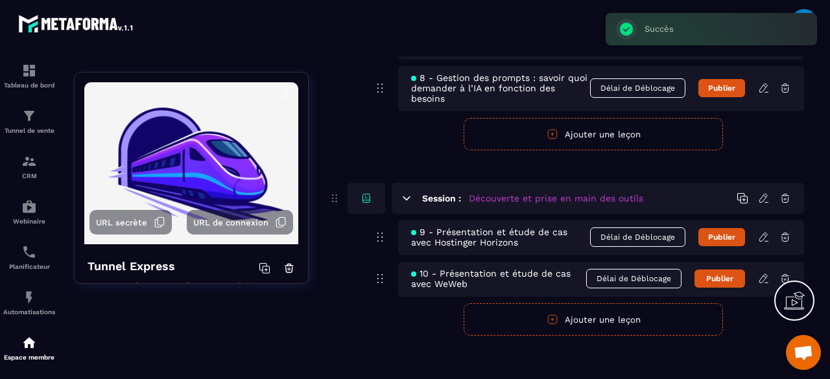
click at [641, 320] on button "Ajouter une leçon" at bounding box center [593, 319] width 259 height 32
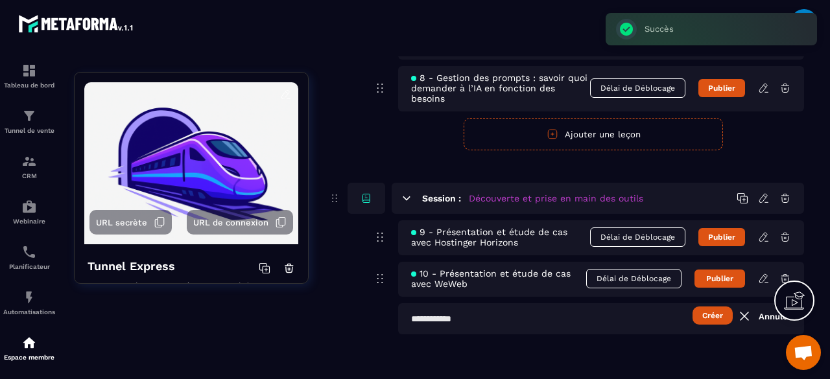
scroll to position [265, 0]
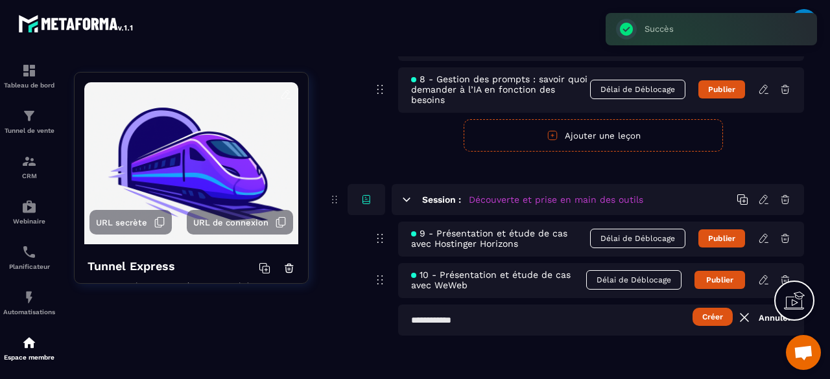
click at [641, 320] on input "text" at bounding box center [601, 320] width 406 height 31
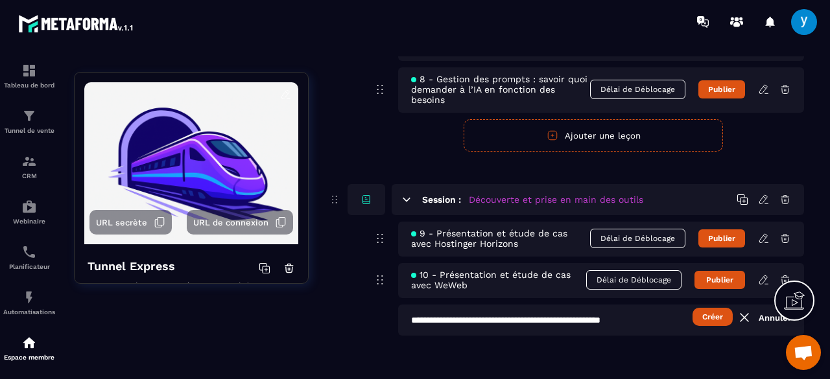
type input "**********"
click at [711, 312] on button "Créer" at bounding box center [712, 317] width 40 height 18
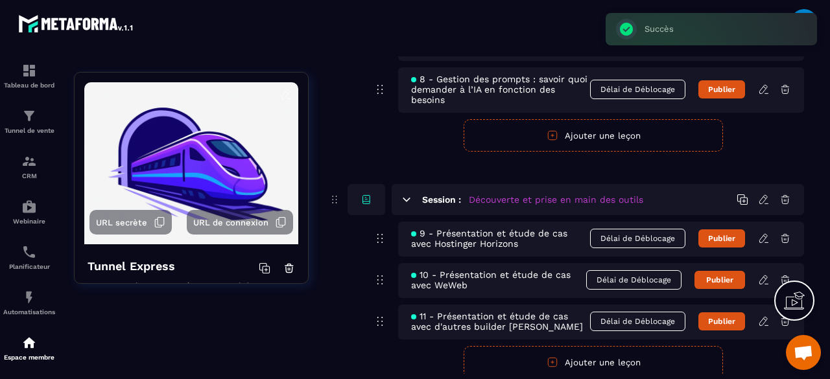
click at [407, 198] on icon at bounding box center [406, 199] width 7 height 3
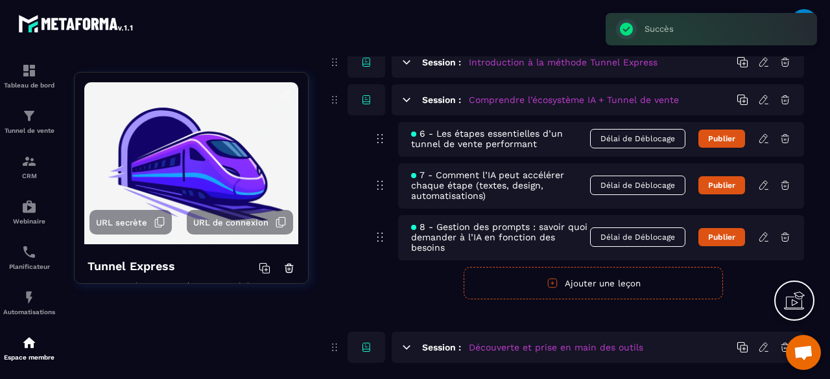
scroll to position [52, 0]
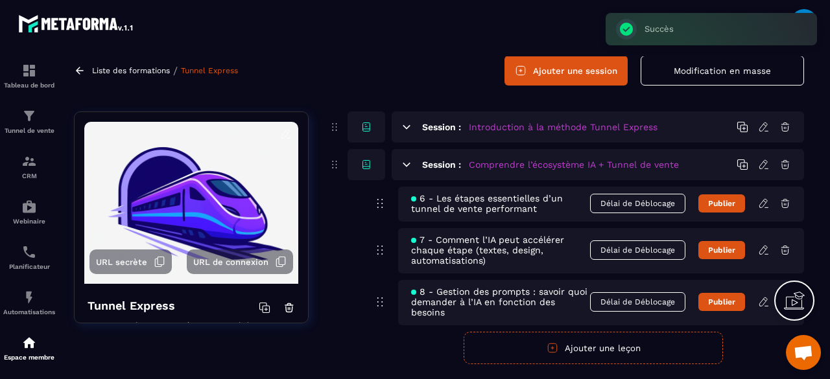
click at [408, 161] on icon at bounding box center [407, 165] width 12 height 12
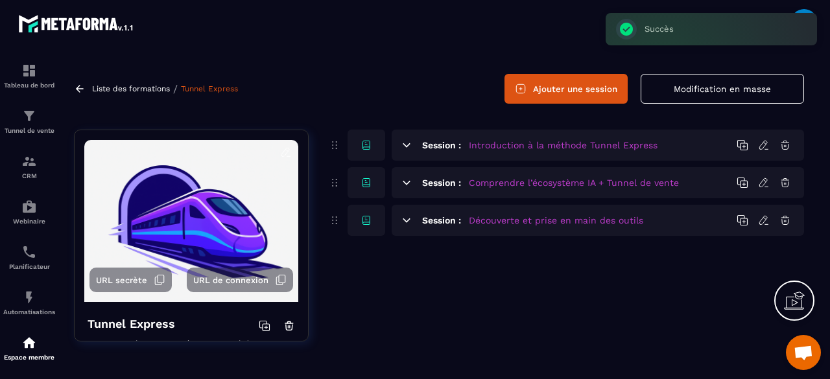
scroll to position [32, 0]
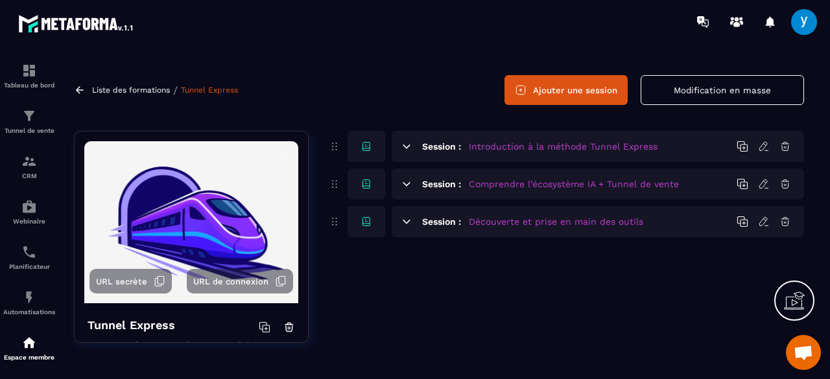
click at [409, 222] on icon at bounding box center [407, 222] width 12 height 12
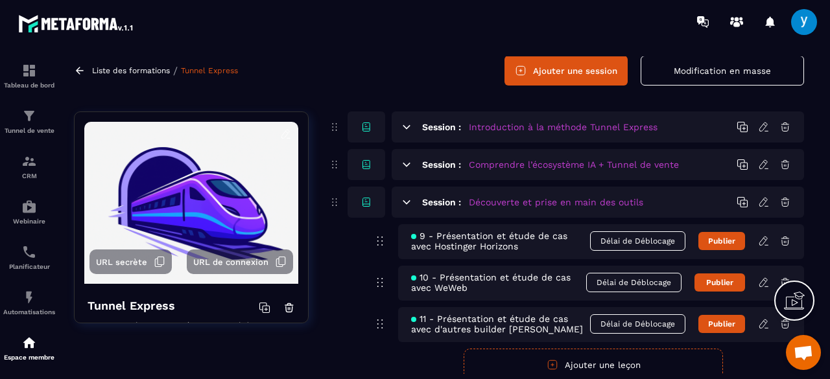
click at [405, 206] on icon at bounding box center [407, 202] width 12 height 12
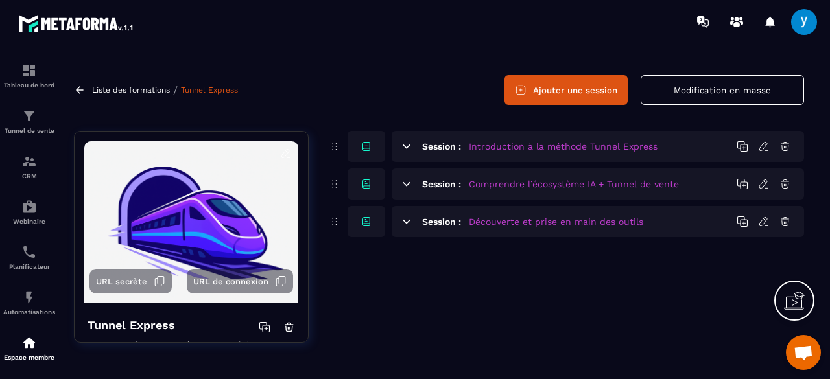
drag, startPoint x: 726, startPoint y: 269, endPoint x: 732, endPoint y: 253, distance: 17.2
click at [732, 253] on div "Session : Introduction à la méthode Tunnel Express Session : Comprendre l’écosy…" at bounding box center [566, 246] width 476 height 231
click at [600, 93] on button "Ajouter une session" at bounding box center [565, 90] width 123 height 30
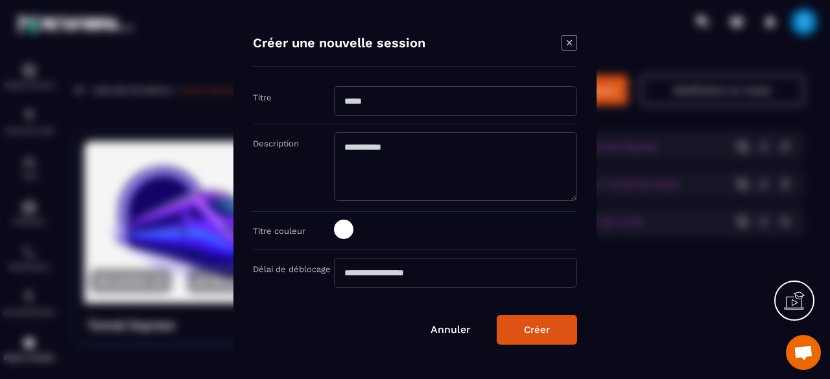
click at [404, 110] on input "Modal window" at bounding box center [455, 101] width 243 height 30
type input "*"
paste input "Modal window"
click at [398, 101] on input "**********" at bounding box center [455, 101] width 243 height 30
click at [438, 102] on input "**********" at bounding box center [455, 101] width 243 height 30
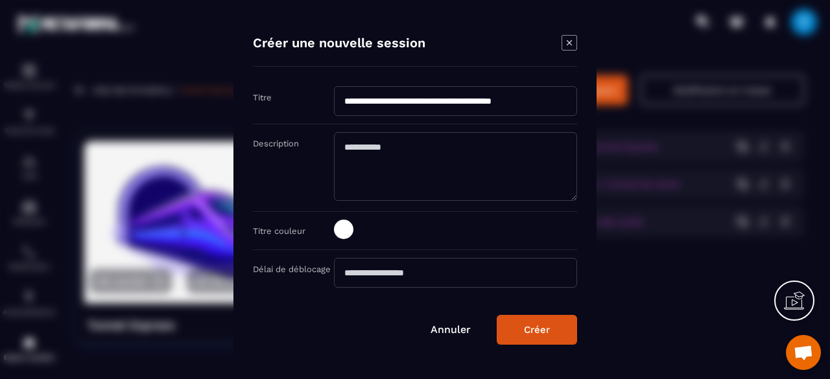
type input "**********"
click at [349, 237] on span "Modal window" at bounding box center [343, 229] width 19 height 19
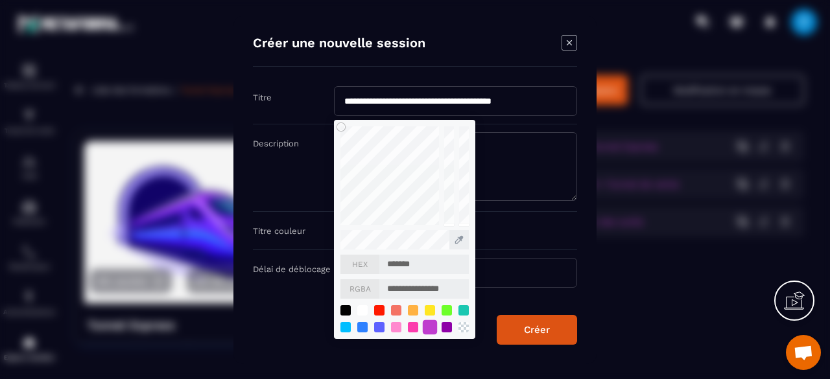
drag, startPoint x: 420, startPoint y: 325, endPoint x: 427, endPoint y: 327, distance: 6.8
click at [427, 327] on ul "Modal window" at bounding box center [404, 316] width 128 height 34
click at [427, 327] on div "Modal window" at bounding box center [430, 327] width 14 height 14
type input "*******"
type input "**********"
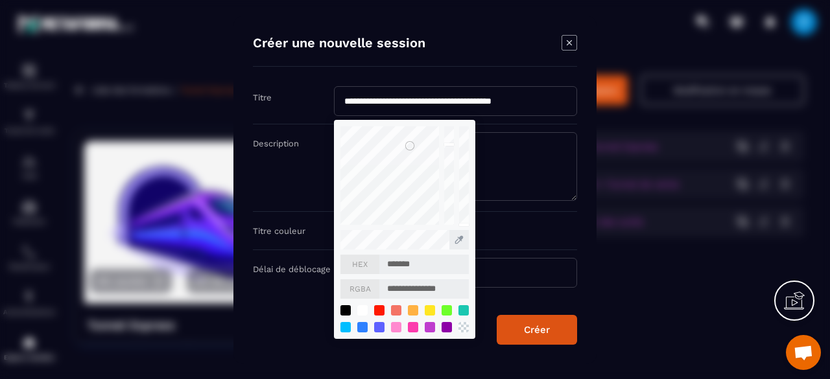
click at [541, 326] on div "Créer" at bounding box center [537, 330] width 26 height 12
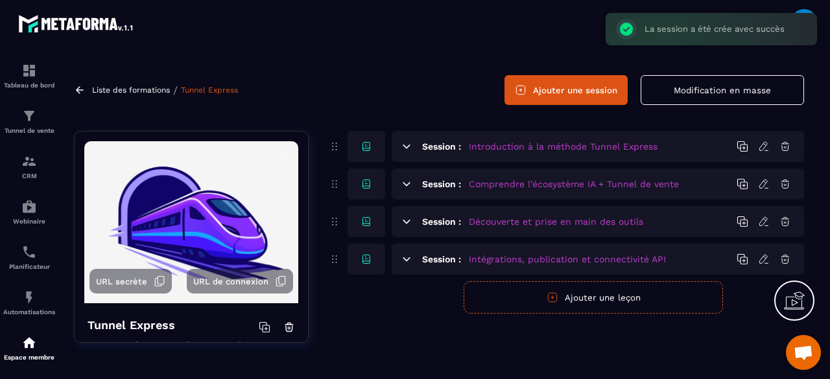
click at [412, 187] on div "Session : Comprendre l’écosystème IA + Tunnel de vente" at bounding box center [598, 184] width 412 height 31
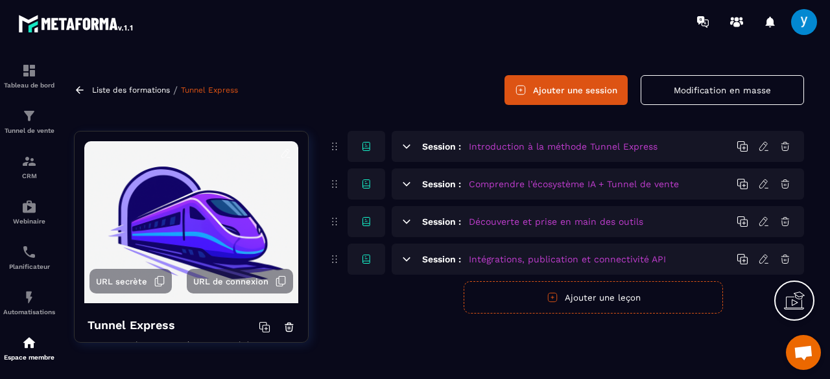
click at [407, 185] on icon at bounding box center [407, 184] width 12 height 12
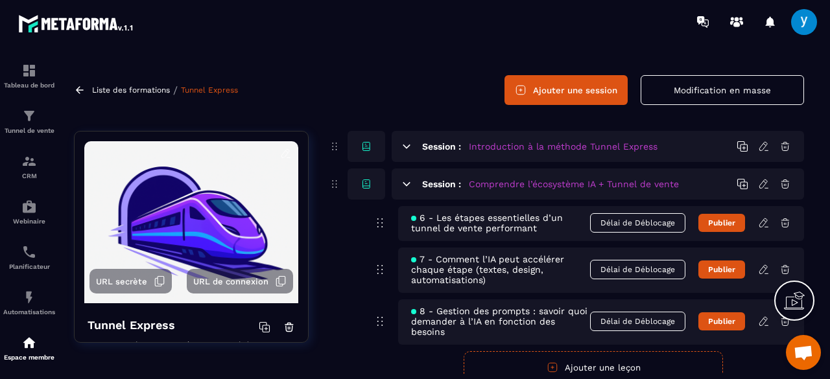
click at [407, 185] on icon at bounding box center [407, 184] width 12 height 12
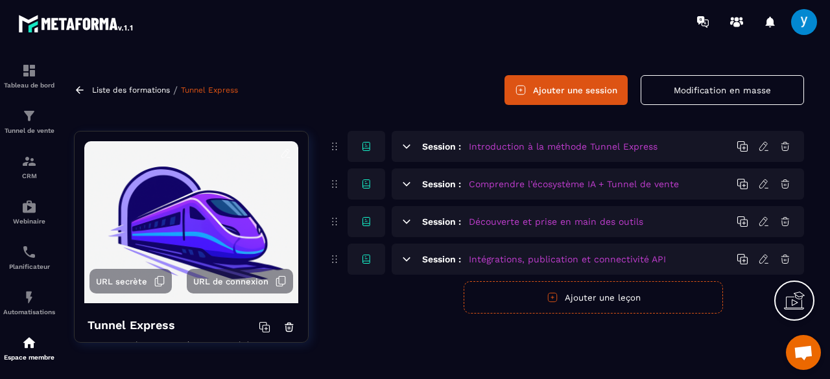
click at [408, 256] on icon at bounding box center [407, 260] width 12 height 12
click at [405, 223] on icon at bounding box center [407, 222] width 12 height 12
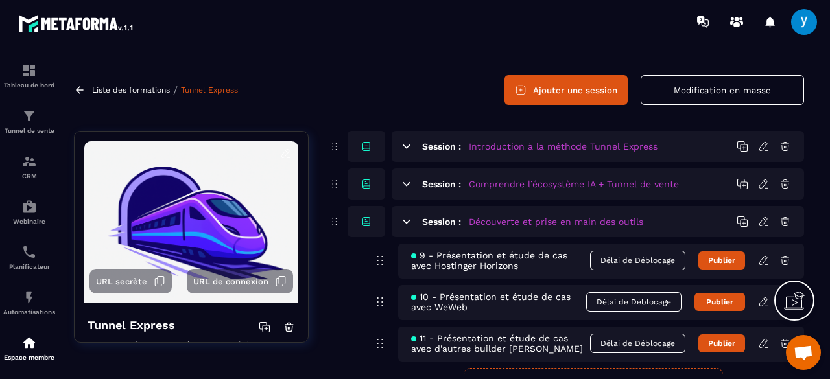
click at [405, 223] on icon at bounding box center [407, 222] width 12 height 12
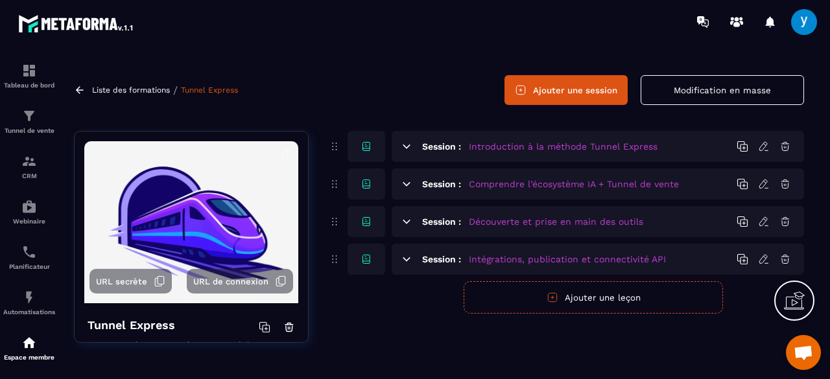
click at [406, 224] on icon at bounding box center [407, 222] width 12 height 12
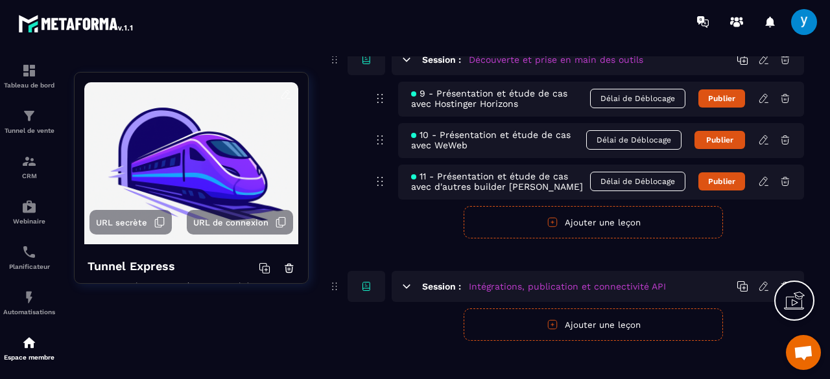
scroll to position [207, 0]
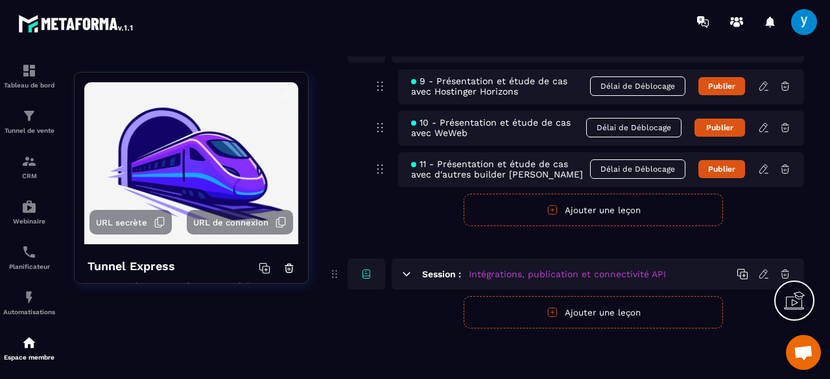
click at [526, 313] on button "Ajouter une leçon" at bounding box center [593, 312] width 259 height 32
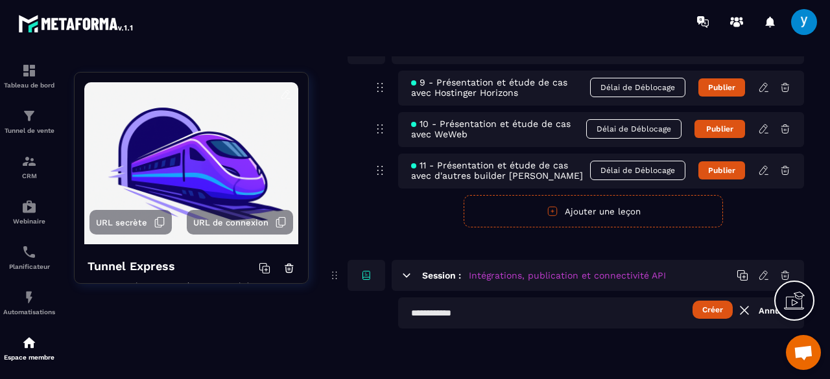
click at [526, 313] on input "text" at bounding box center [601, 313] width 406 height 31
click at [482, 317] on input "**********" at bounding box center [601, 313] width 406 height 31
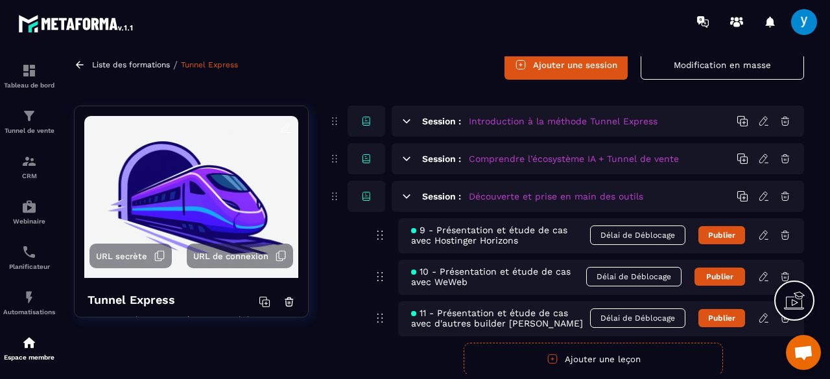
scroll to position [62, 0]
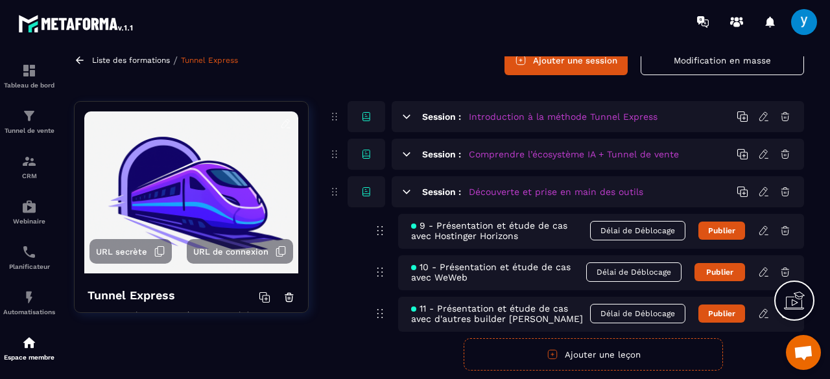
click at [526, 160] on div "Session : Comprendre l’écosystème IA + Tunnel de vente" at bounding box center [598, 154] width 412 height 31
click at [528, 154] on h5 "Comprendre l’écosystème IA + Tunnel de vente" at bounding box center [574, 154] width 210 height 13
click at [406, 154] on icon at bounding box center [406, 153] width 7 height 3
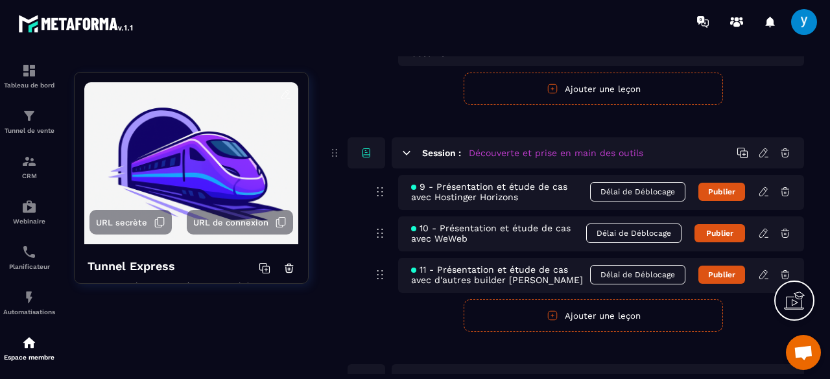
scroll to position [409, 0]
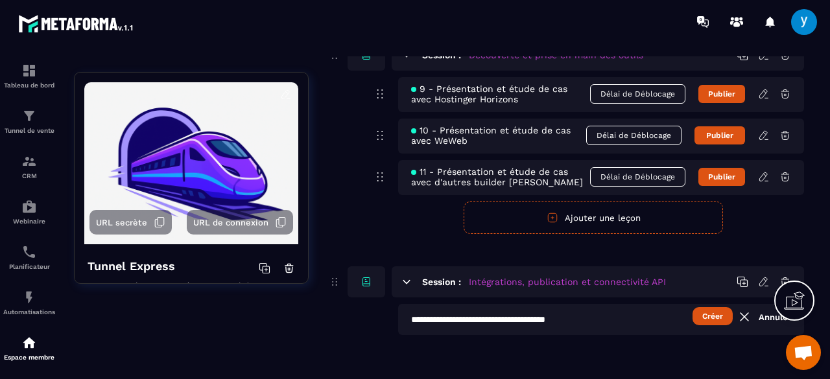
click at [481, 316] on input "**********" at bounding box center [601, 319] width 406 height 31
click at [665, 309] on input "**********" at bounding box center [601, 319] width 406 height 31
click at [705, 309] on button "Créer" at bounding box center [713, 316] width 40 height 18
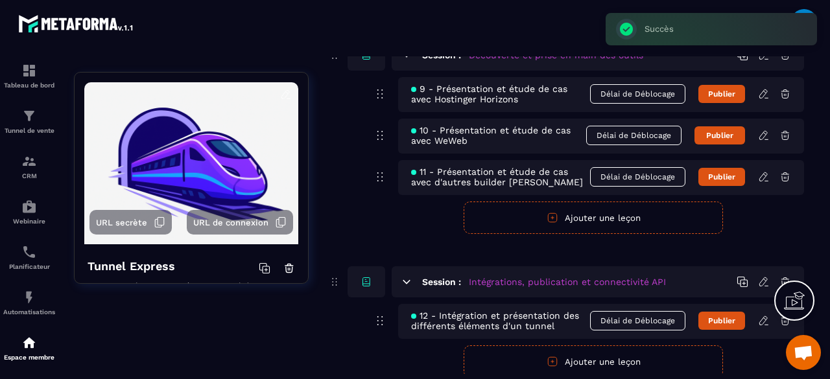
scroll to position [453, 0]
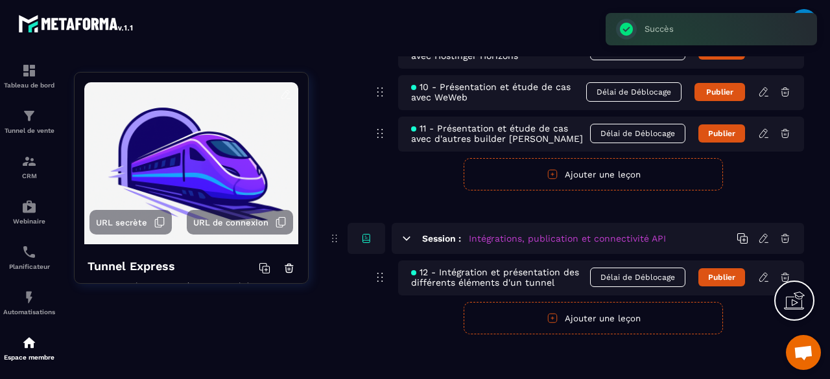
click at [656, 319] on button "Ajouter une leçon" at bounding box center [593, 318] width 259 height 32
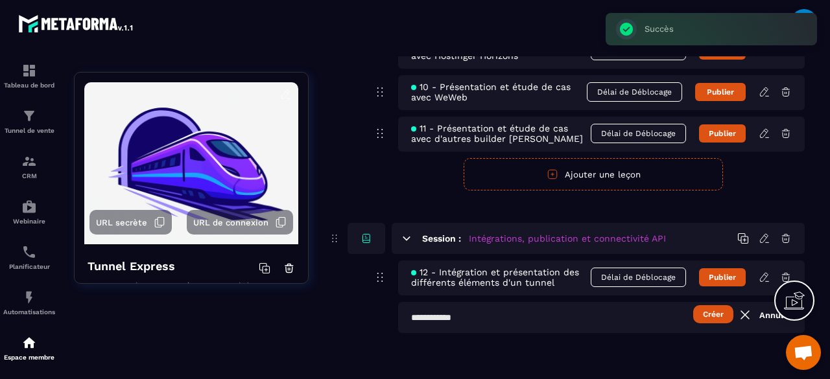
scroll to position [451, 0]
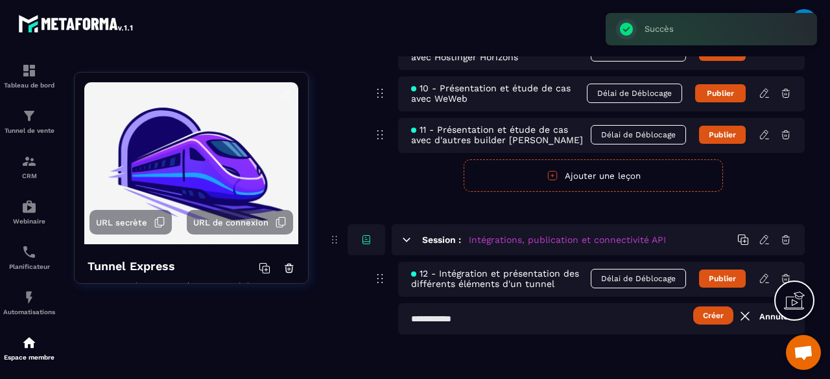
click at [656, 319] on input "text" at bounding box center [601, 318] width 407 height 31
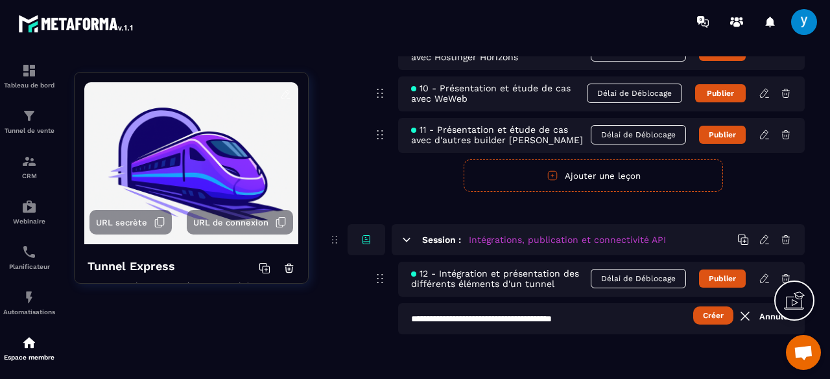
click at [714, 307] on button "Créer" at bounding box center [713, 316] width 40 height 18
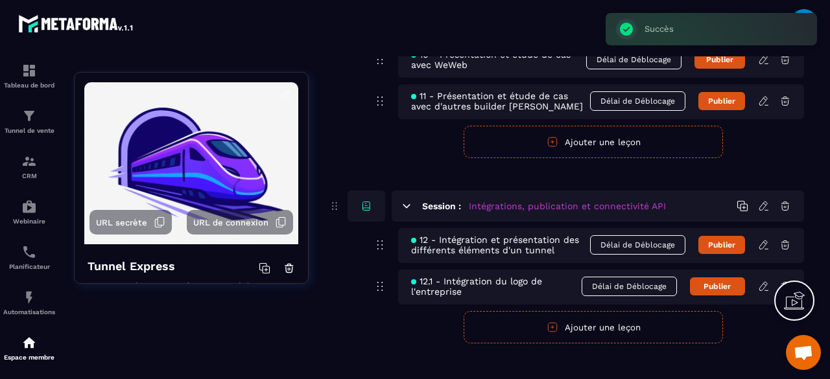
scroll to position [495, 0]
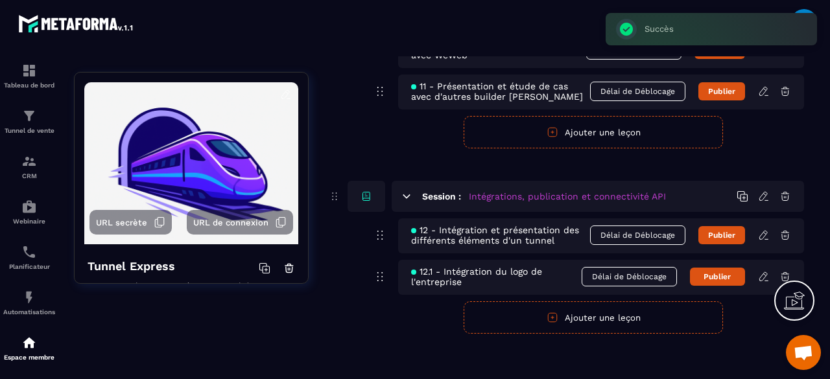
click at [652, 319] on button "Ajouter une leçon" at bounding box center [593, 317] width 259 height 32
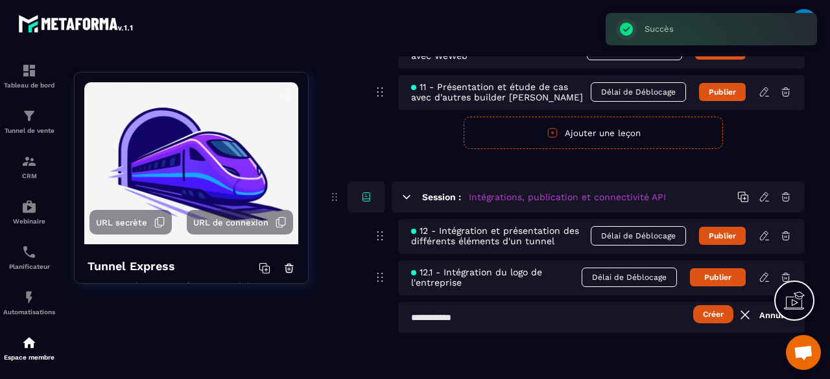
click at [652, 319] on input "text" at bounding box center [601, 317] width 407 height 31
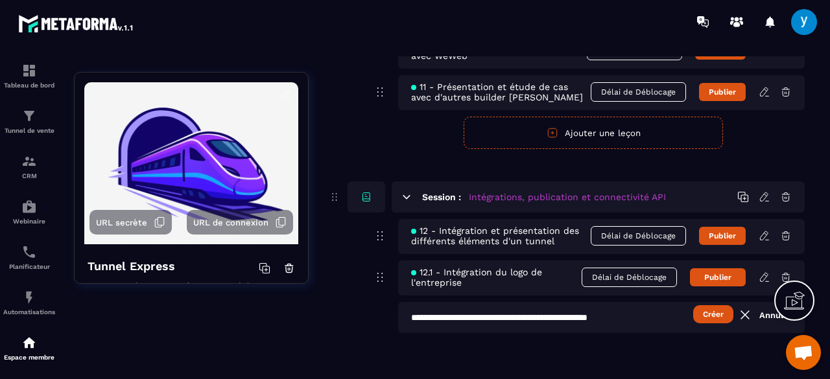
type input "**********"
click at [715, 312] on button "Créer" at bounding box center [713, 314] width 40 height 18
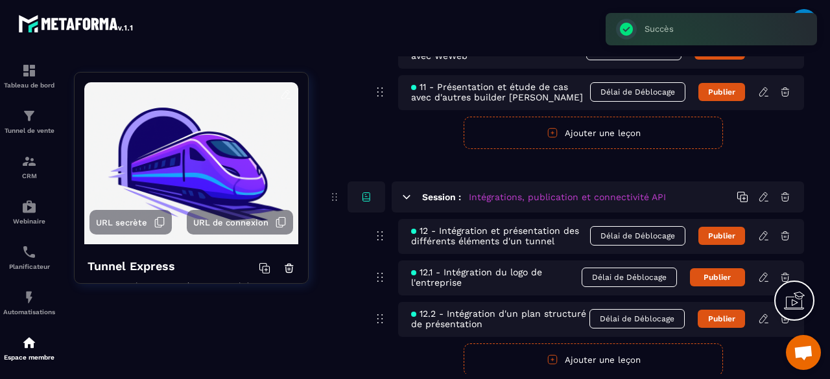
click at [619, 358] on button "Ajouter une leçon" at bounding box center [593, 360] width 259 height 32
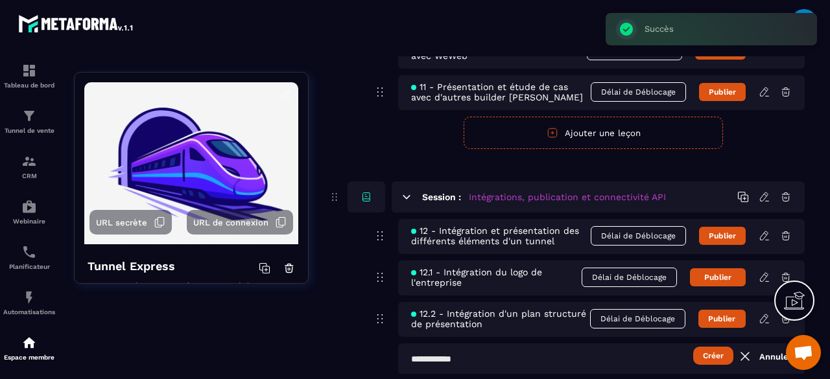
click at [619, 358] on input "text" at bounding box center [601, 359] width 407 height 31
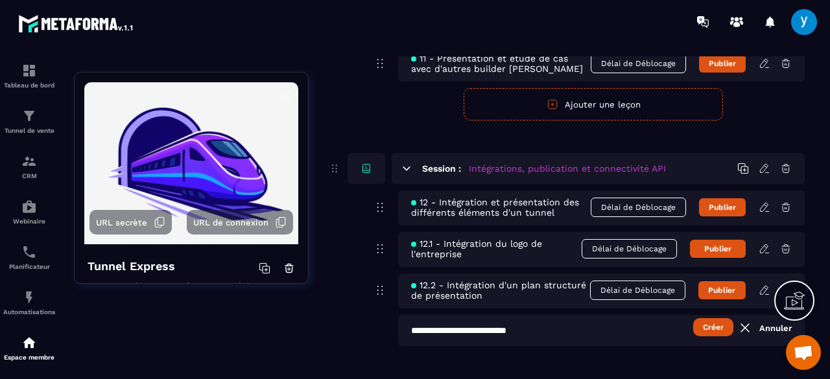
scroll to position [532, 0]
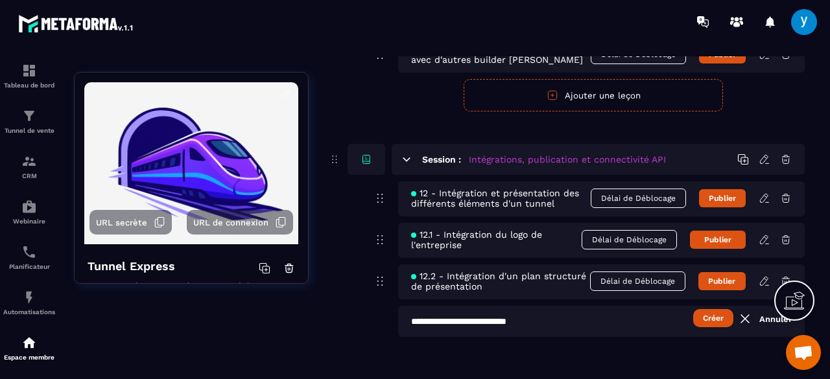
click at [703, 318] on button "Créer" at bounding box center [713, 318] width 40 height 18
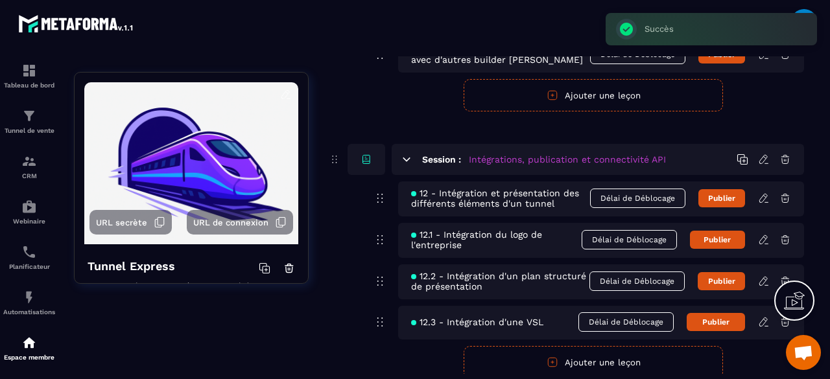
scroll to position [577, 0]
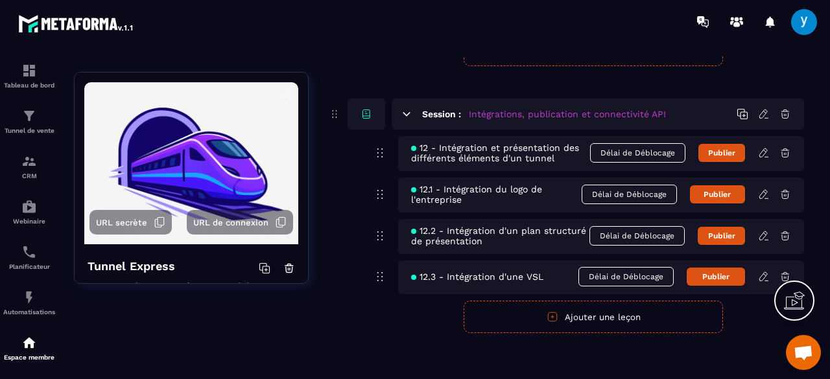
click at [667, 317] on button "Ajouter une leçon" at bounding box center [593, 317] width 259 height 32
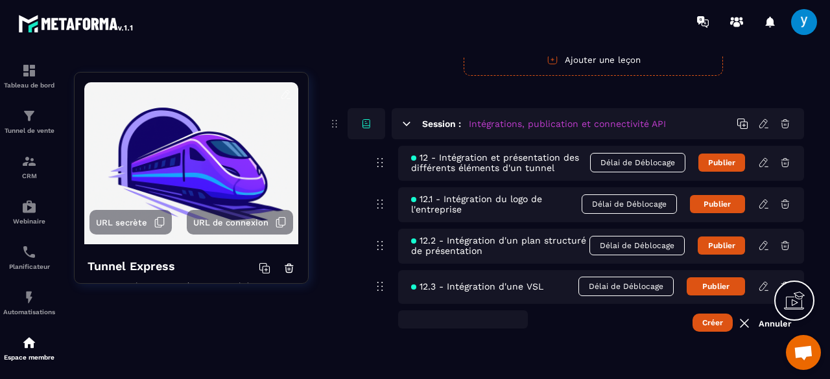
scroll to position [576, 0]
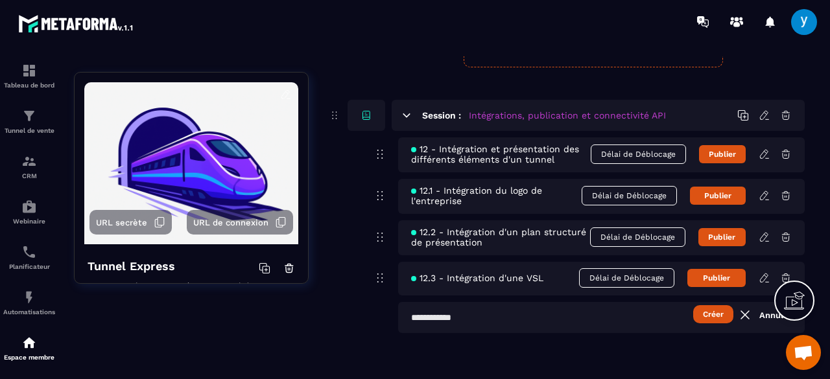
click at [667, 317] on input "text" at bounding box center [601, 317] width 407 height 31
type input "**********"
click at [705, 308] on button "Créer" at bounding box center [713, 314] width 40 height 18
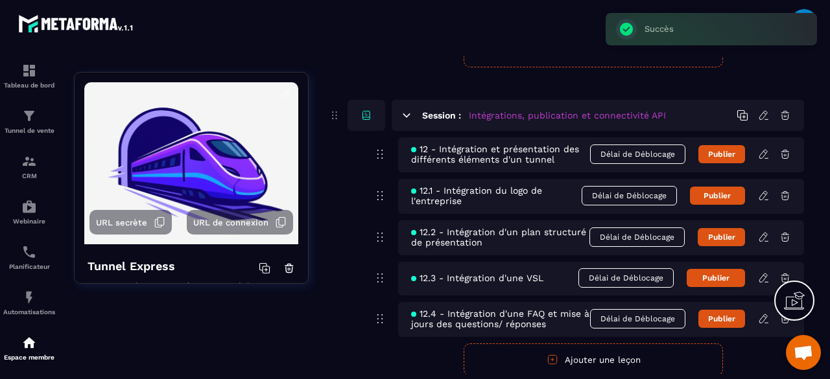
click at [568, 353] on button "Ajouter une leçon" at bounding box center [593, 360] width 259 height 32
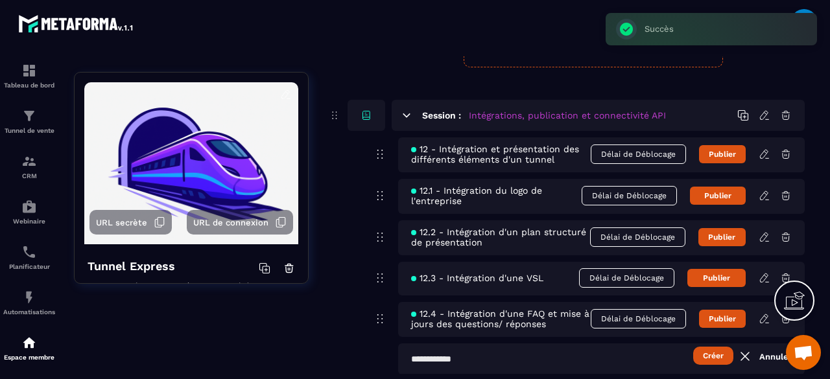
click at [568, 353] on input "text" at bounding box center [601, 359] width 407 height 31
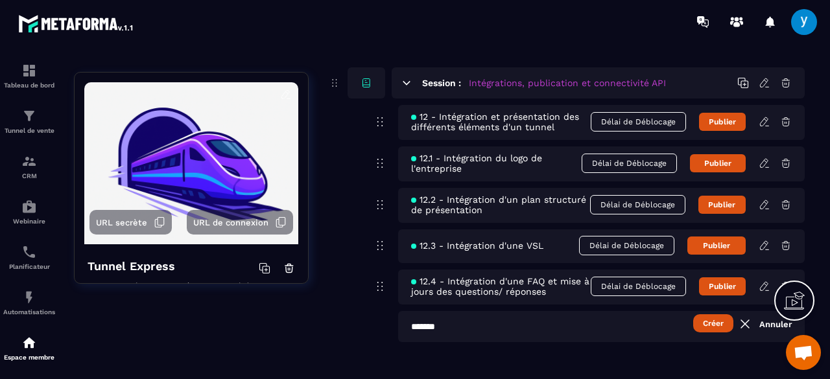
scroll to position [609, 0]
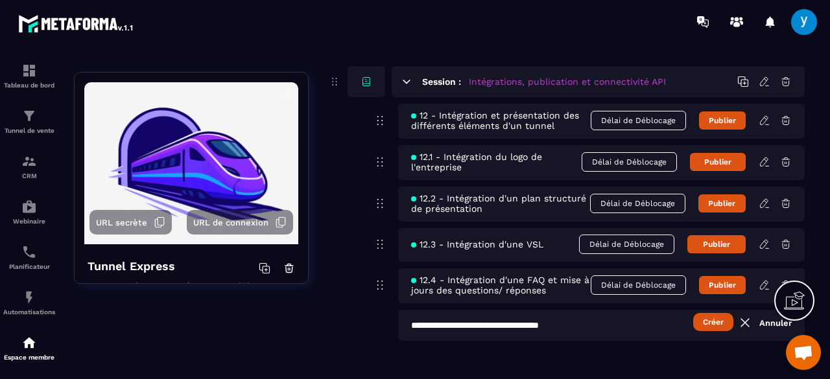
type input "**********"
click at [727, 326] on button "Créer" at bounding box center [713, 322] width 40 height 18
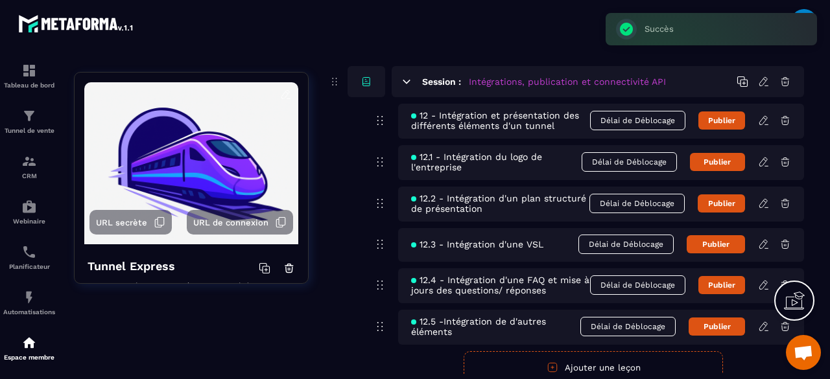
click at [661, 359] on button "Ajouter une leçon" at bounding box center [593, 367] width 259 height 32
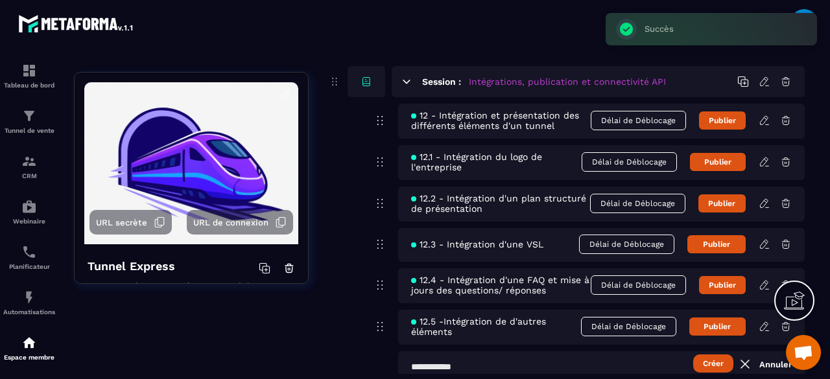
click at [661, 359] on input "text" at bounding box center [601, 366] width 407 height 31
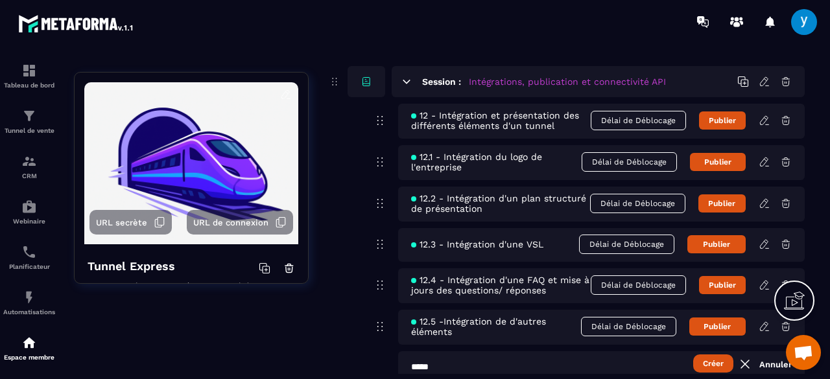
click at [785, 328] on icon at bounding box center [786, 327] width 8 height 8
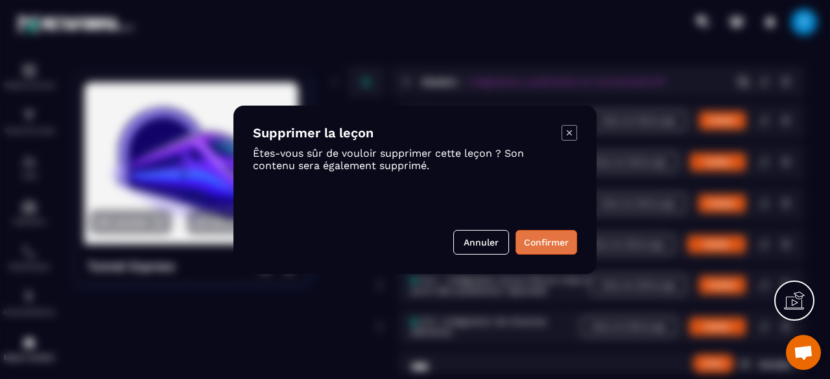
click at [539, 235] on button "Confirmer" at bounding box center [546, 242] width 62 height 25
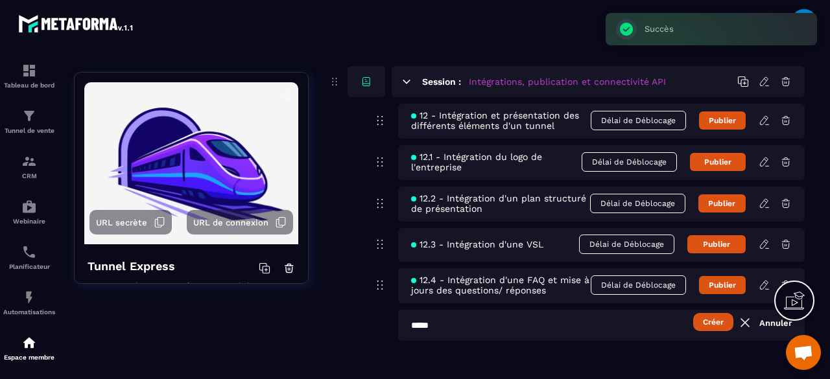
click at [511, 325] on input "****" at bounding box center [601, 325] width 407 height 31
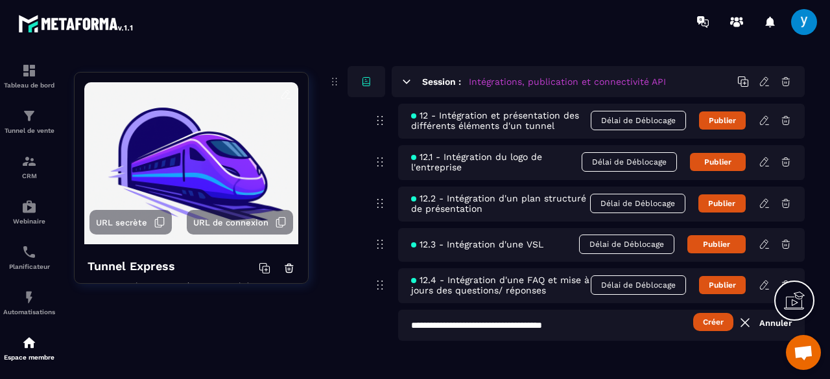
type input "**********"
click at [718, 324] on button "Créer" at bounding box center [713, 322] width 40 height 18
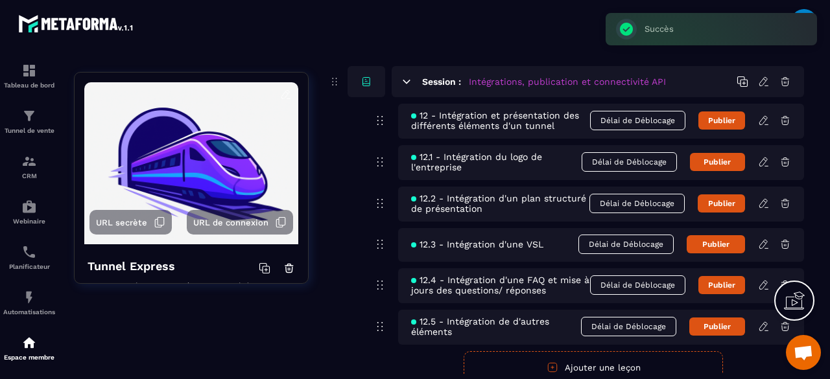
click at [577, 359] on button "Ajouter une leçon" at bounding box center [593, 367] width 259 height 32
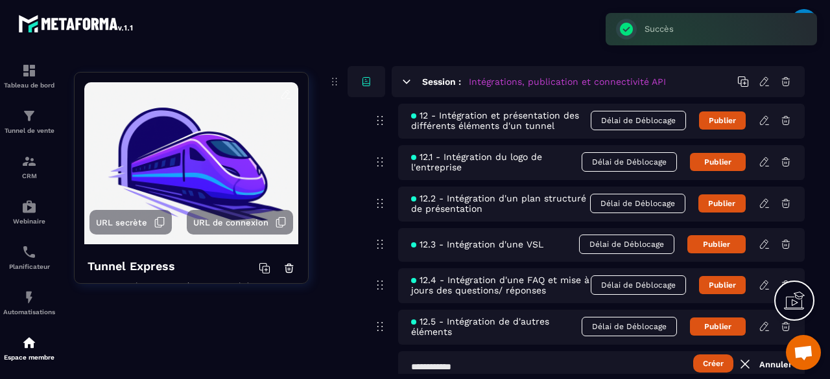
click at [577, 359] on input "text" at bounding box center [601, 366] width 407 height 31
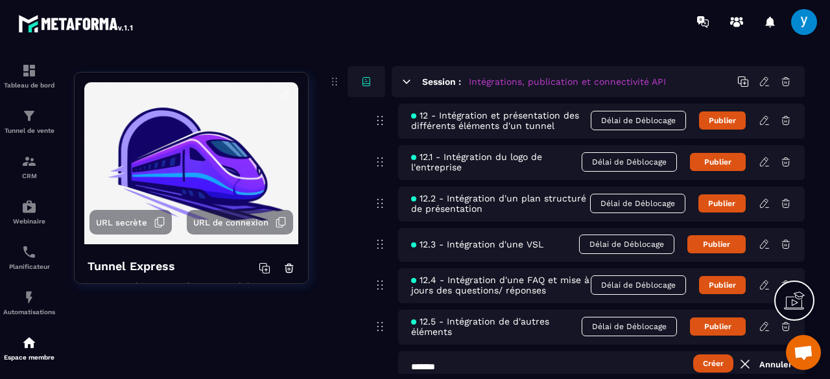
scroll to position [661, 0]
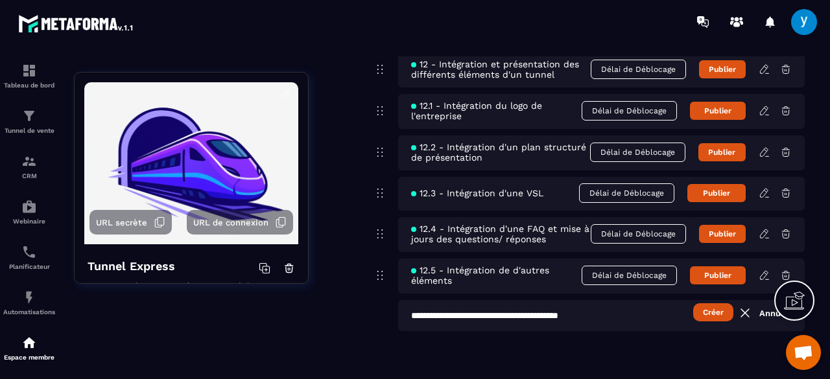
type input "**********"
click at [719, 310] on button "Créer" at bounding box center [713, 312] width 40 height 18
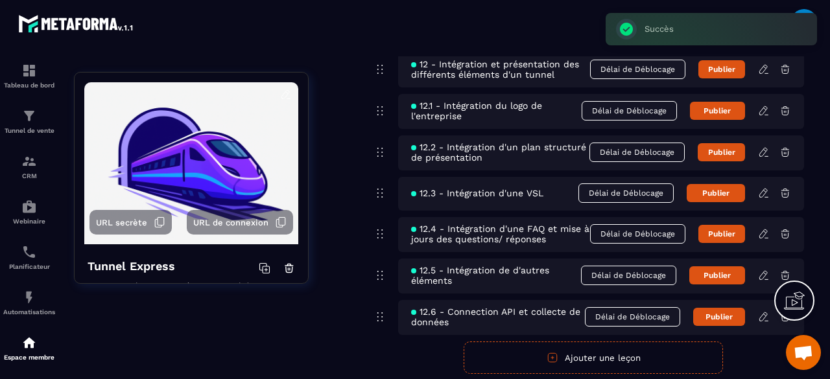
click at [509, 360] on button "Ajouter une leçon" at bounding box center [593, 358] width 259 height 32
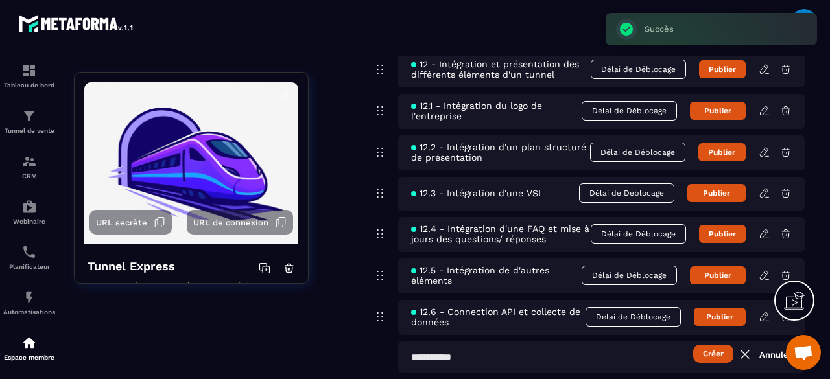
click at [503, 360] on input "text" at bounding box center [601, 357] width 407 height 31
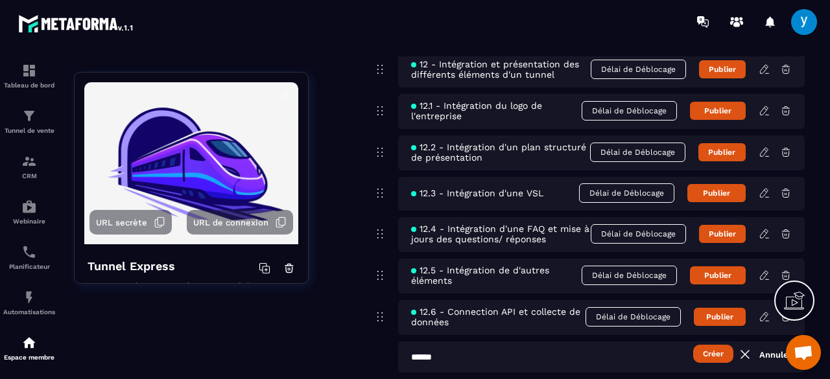
click at [423, 355] on input "*****" at bounding box center [601, 357] width 407 height 31
click at [451, 355] on input "******" at bounding box center [601, 357] width 407 height 31
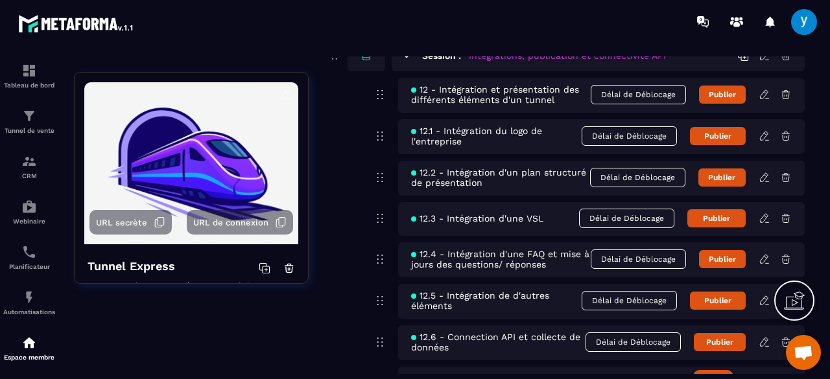
scroll to position [703, 0]
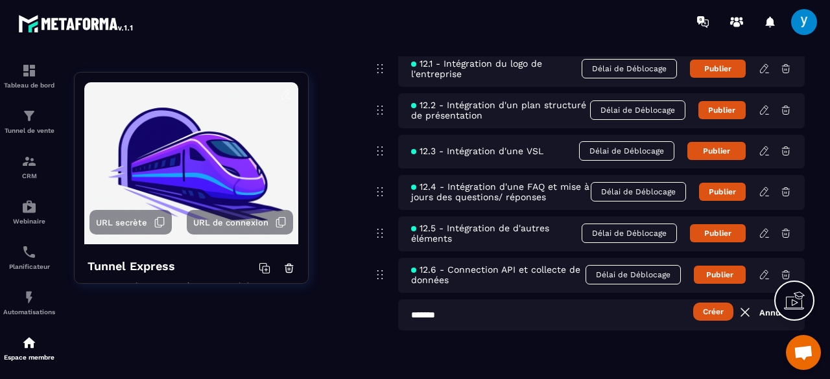
click at [476, 316] on input "******" at bounding box center [601, 315] width 407 height 31
click at [705, 309] on button "Créer" at bounding box center [713, 312] width 40 height 18
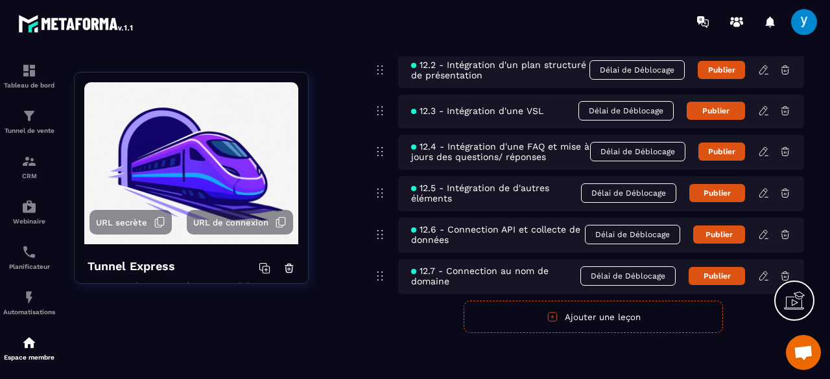
scroll to position [746, 0]
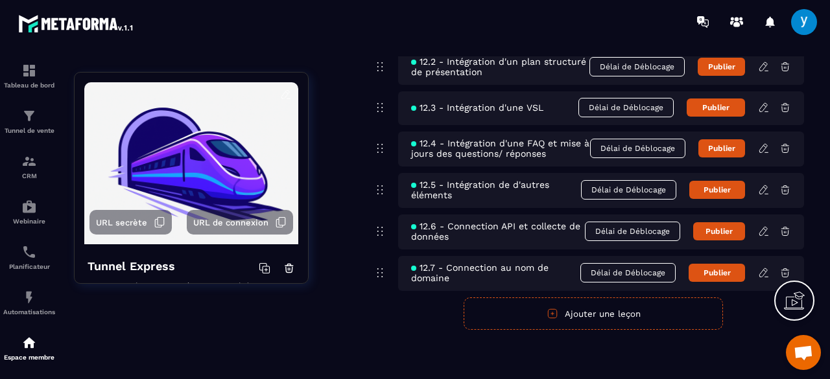
click at [654, 313] on button "Ajouter une leçon" at bounding box center [593, 314] width 259 height 32
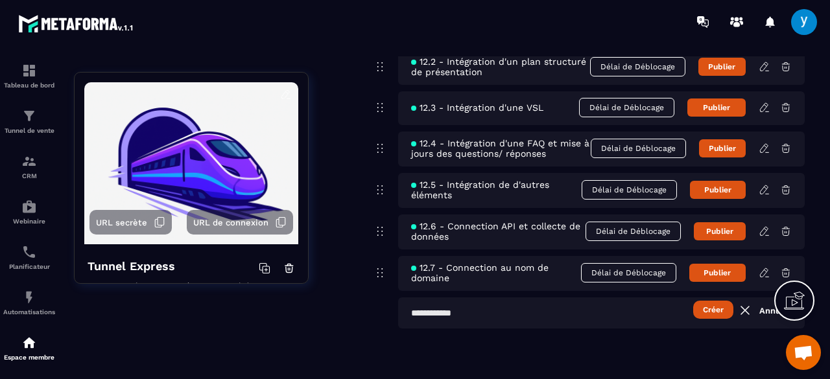
scroll to position [746, 0]
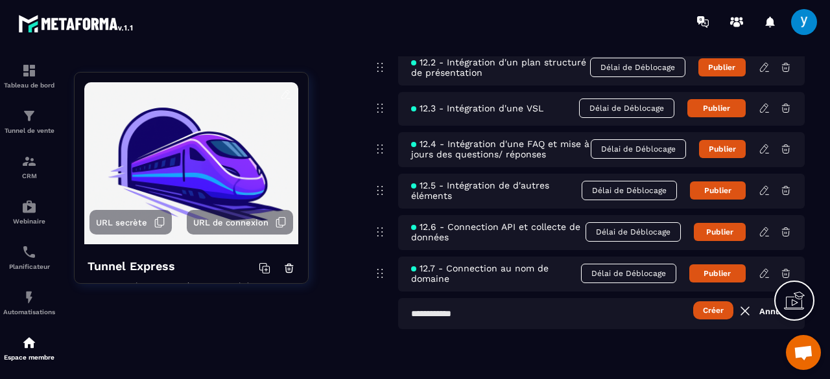
click at [654, 313] on input "text" at bounding box center [601, 313] width 407 height 31
click at [782, 235] on icon at bounding box center [786, 232] width 12 height 12
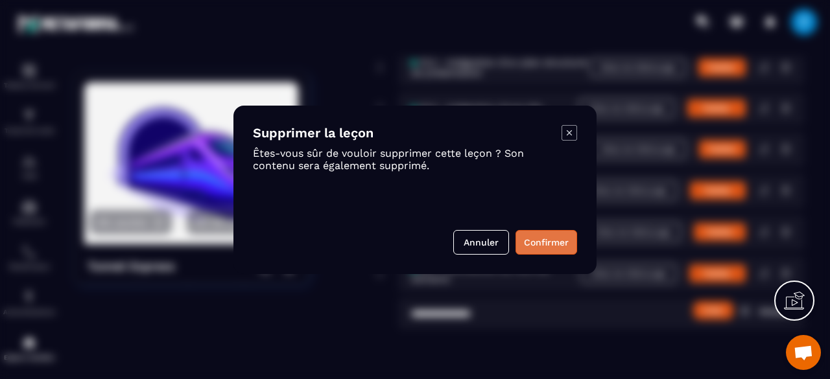
click at [534, 233] on button "Confirmer" at bounding box center [546, 242] width 62 height 25
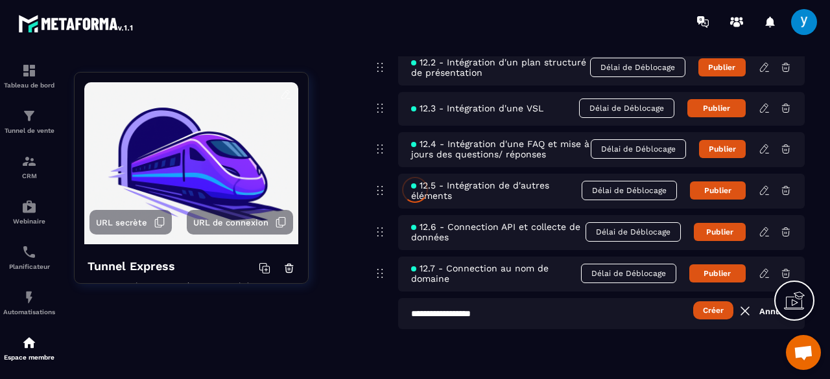
scroll to position [703, 0]
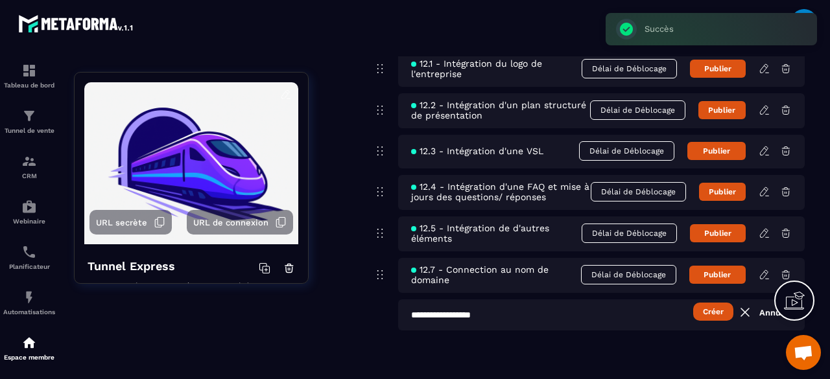
click at [784, 270] on icon at bounding box center [786, 275] width 12 height 12
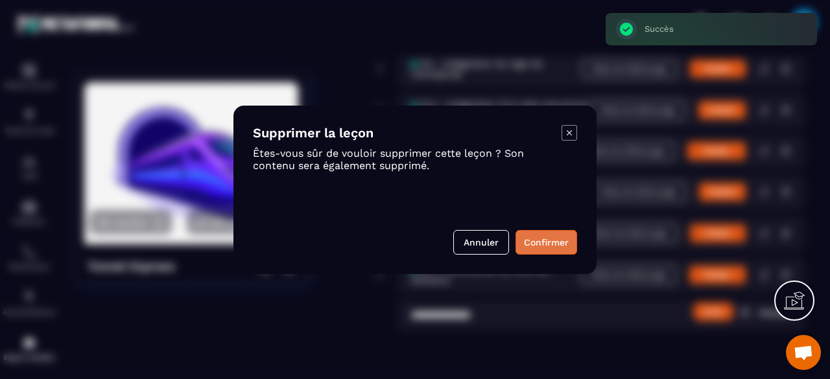
click at [547, 242] on button "Confirmer" at bounding box center [546, 242] width 62 height 25
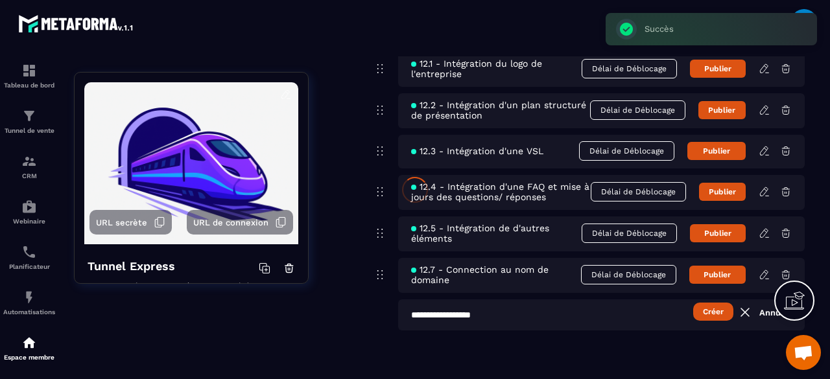
scroll to position [661, 0]
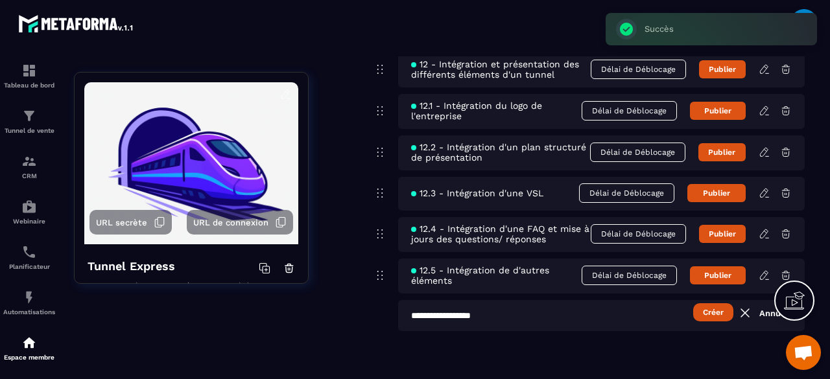
click at [744, 305] on icon at bounding box center [745, 313] width 16 height 16
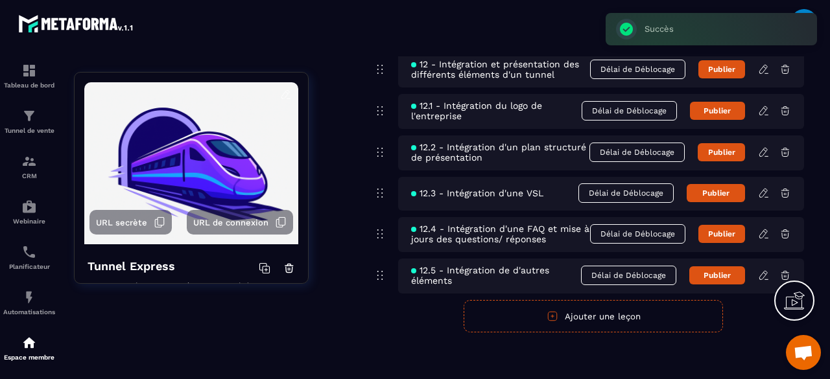
click at [544, 309] on button "Ajouter une leçon" at bounding box center [593, 316] width 259 height 32
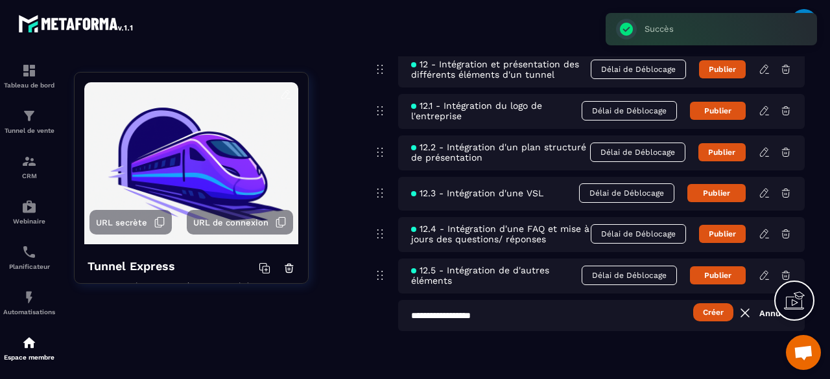
click at [544, 309] on input "**********" at bounding box center [601, 315] width 407 height 31
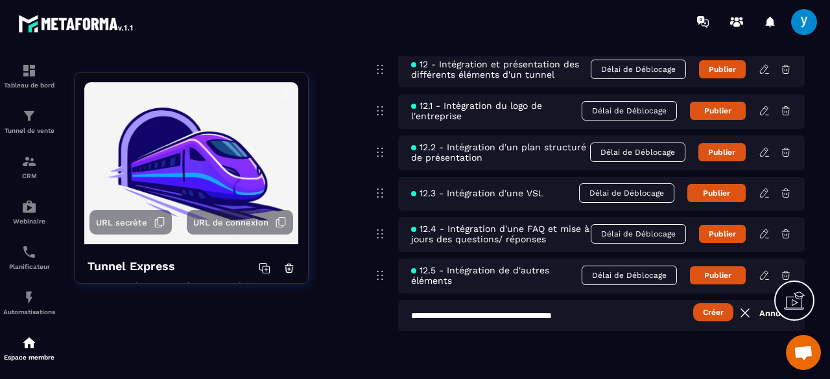
click at [430, 312] on input "**********" at bounding box center [601, 315] width 407 height 31
type input "**********"
click at [716, 314] on button "Créer" at bounding box center [713, 312] width 40 height 18
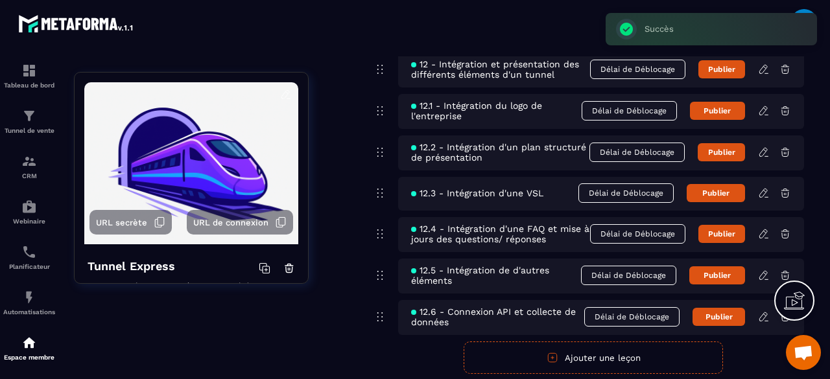
click at [672, 362] on button "Ajouter une leçon" at bounding box center [593, 358] width 259 height 32
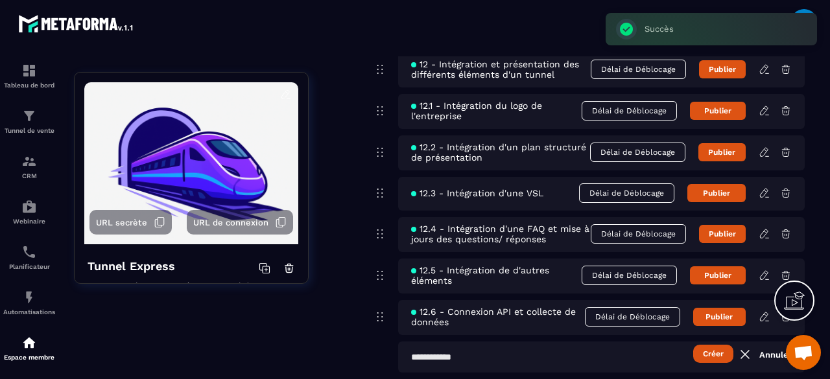
click at [672, 362] on input "text" at bounding box center [601, 357] width 407 height 31
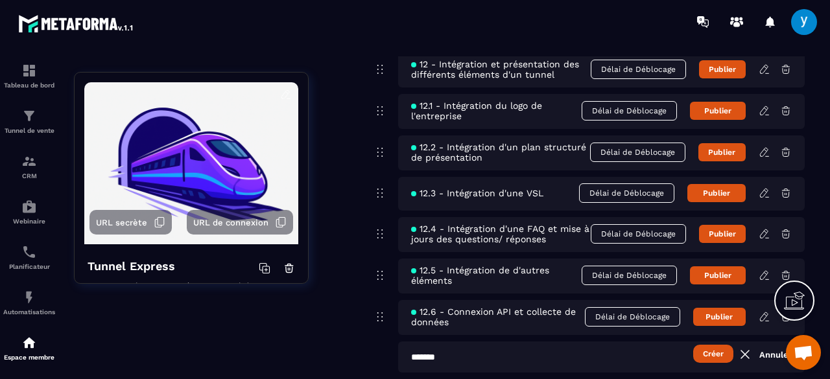
scroll to position [703, 0]
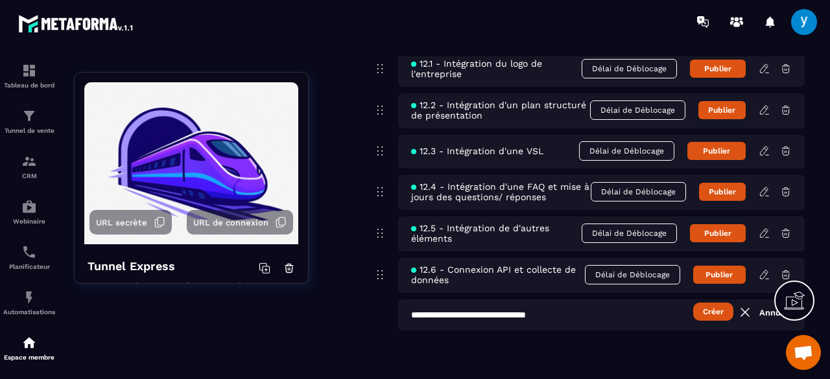
type input "**********"
click at [709, 314] on button "Créer" at bounding box center [713, 312] width 40 height 18
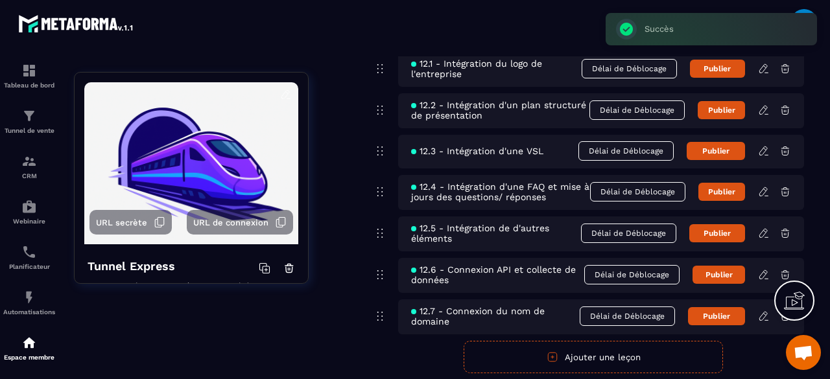
scroll to position [746, 0]
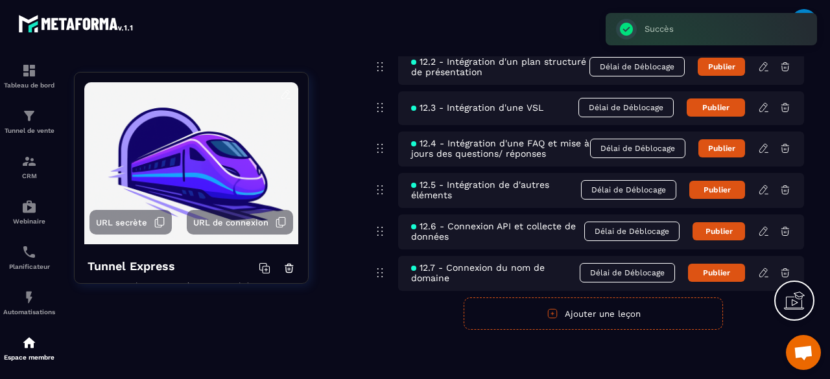
click at [508, 312] on button "Ajouter une leçon" at bounding box center [593, 314] width 259 height 32
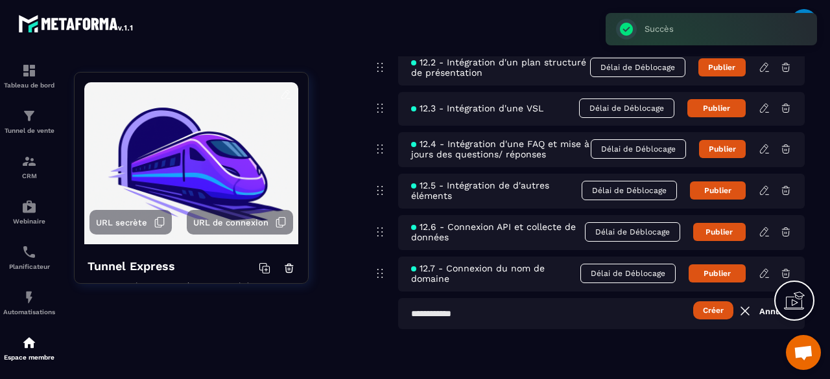
click at [508, 312] on input "text" at bounding box center [601, 313] width 407 height 31
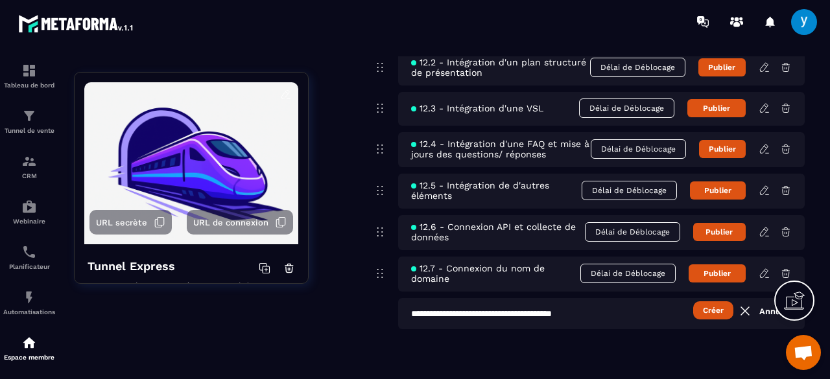
click at [484, 316] on input "**********" at bounding box center [601, 313] width 407 height 31
click at [609, 316] on input "**********" at bounding box center [601, 313] width 407 height 31
click at [704, 309] on button "Créer" at bounding box center [713, 310] width 40 height 18
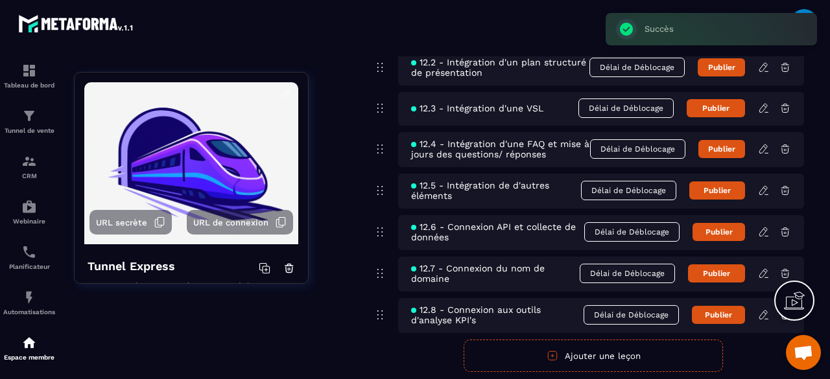
scroll to position [788, 0]
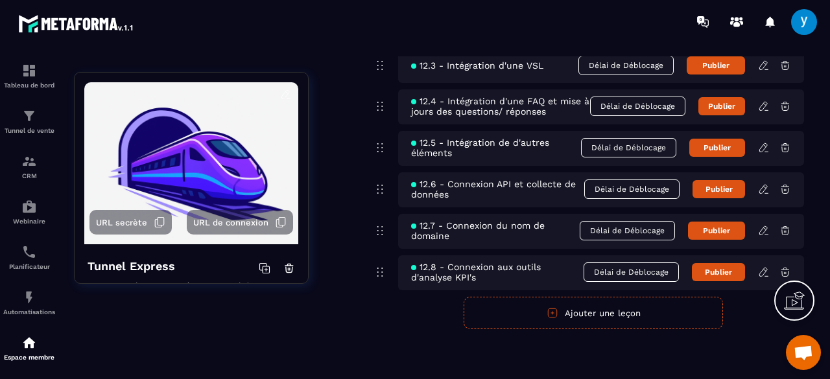
click at [577, 319] on button "Ajouter une leçon" at bounding box center [593, 313] width 259 height 32
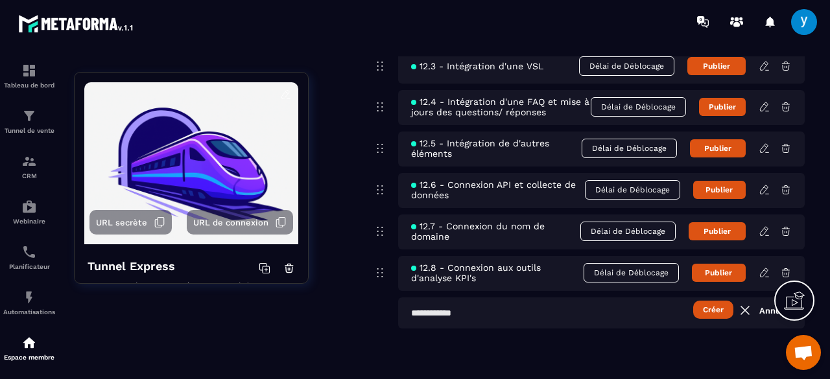
click at [577, 319] on input "text" at bounding box center [601, 313] width 407 height 31
click at [708, 311] on button "Créer" at bounding box center [713, 310] width 40 height 18
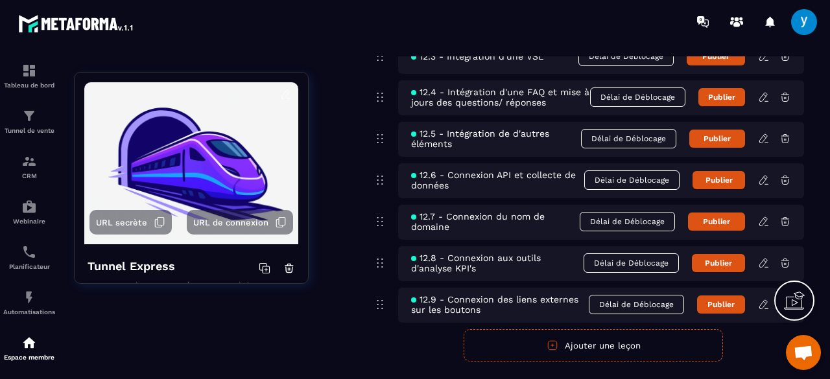
scroll to position [831, 0]
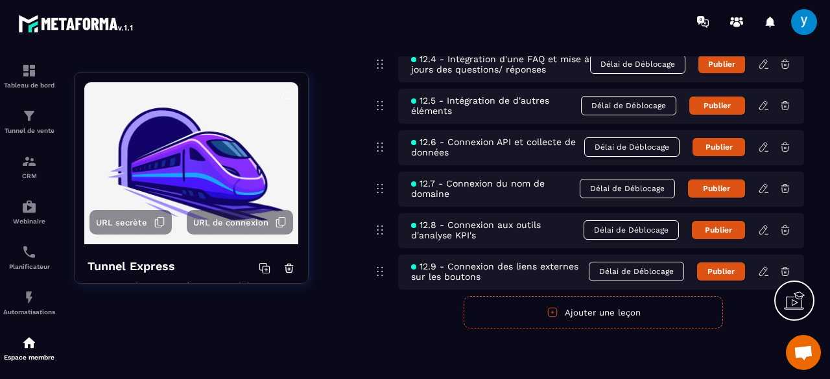
click at [555, 316] on icon "button" at bounding box center [553, 313] width 12 height 12
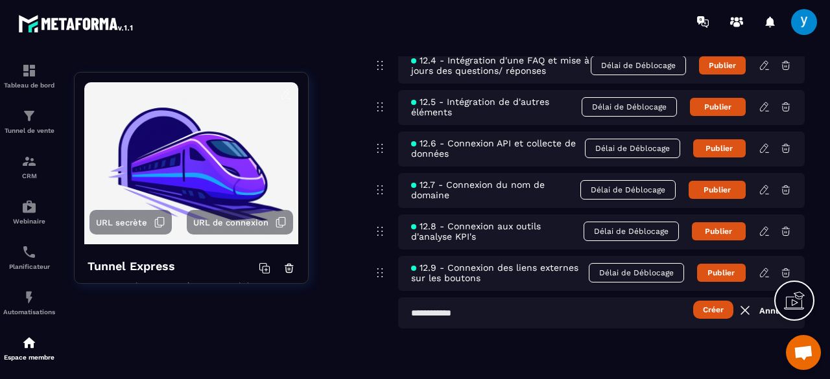
click at [525, 314] on input "text" at bounding box center [601, 313] width 407 height 31
click at [484, 316] on input "**********" at bounding box center [601, 313] width 407 height 31
click at [573, 318] on input "**********" at bounding box center [601, 313] width 407 height 31
click at [491, 313] on input "**********" at bounding box center [601, 313] width 407 height 31
click at [660, 308] on input "**********" at bounding box center [601, 313] width 407 height 31
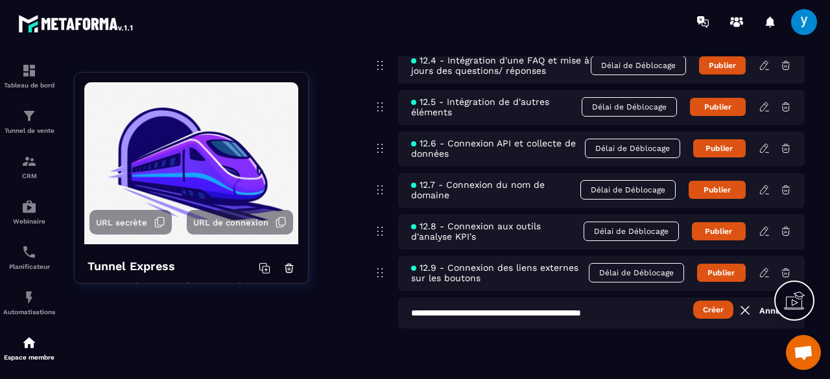
click at [700, 309] on button "Créer" at bounding box center [713, 310] width 40 height 18
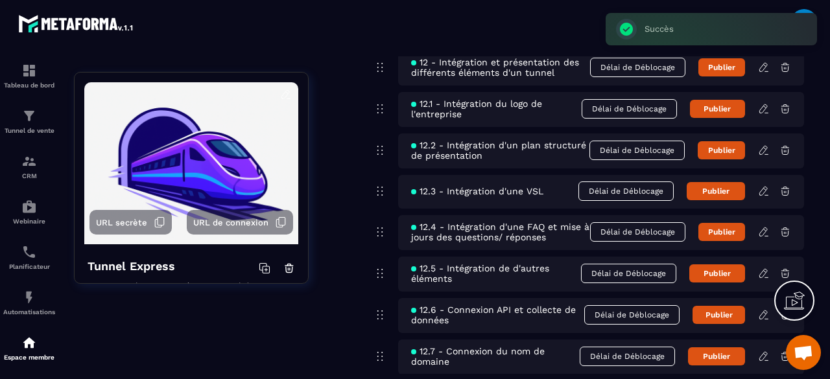
scroll to position [873, 0]
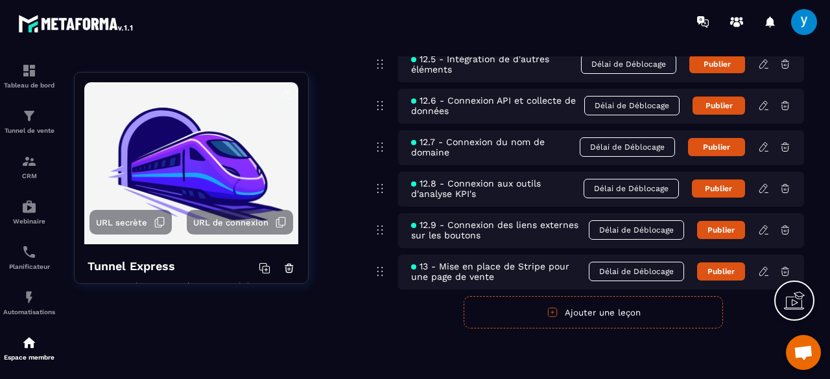
click at [484, 322] on button "Ajouter une leçon" at bounding box center [593, 312] width 259 height 32
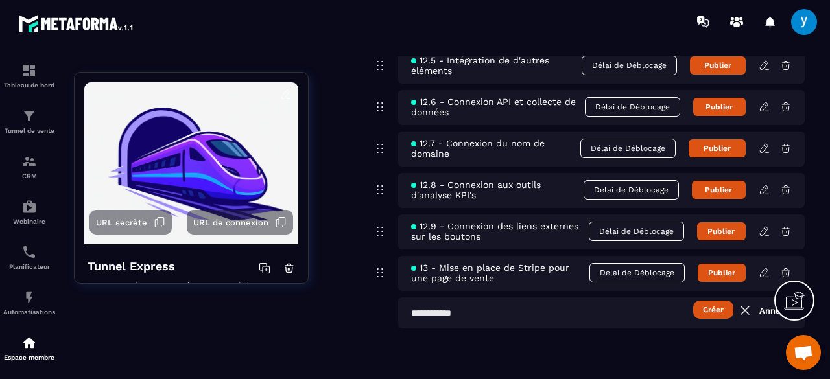
click at [484, 322] on input "text" at bounding box center [601, 313] width 407 height 31
type input "**********"
click at [708, 312] on button "Créer" at bounding box center [713, 310] width 40 height 18
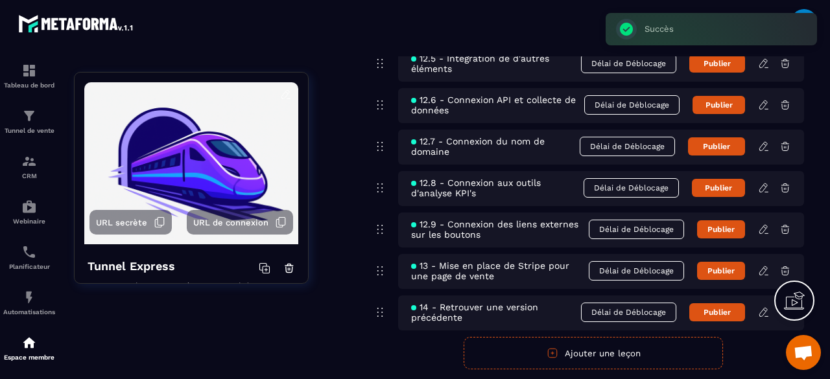
click at [517, 355] on button "Ajouter une leçon" at bounding box center [593, 353] width 259 height 32
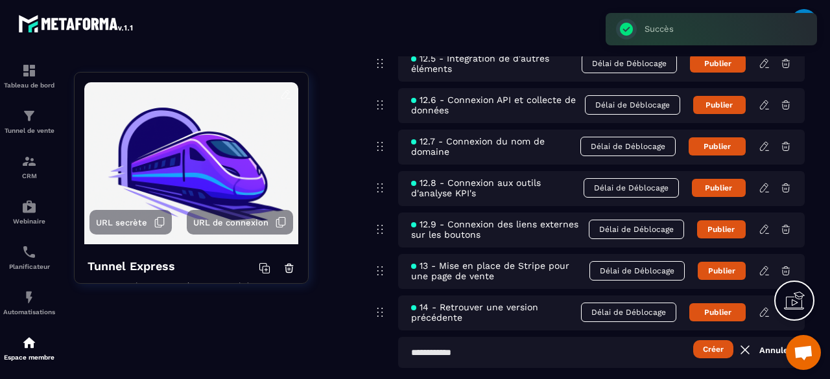
click at [458, 367] on input "text" at bounding box center [601, 352] width 407 height 31
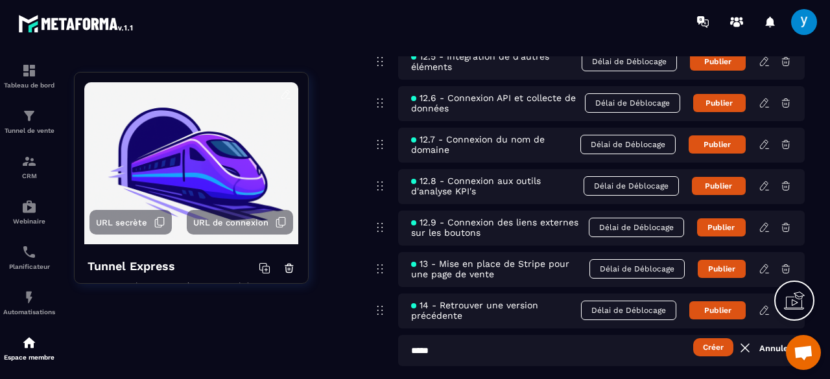
scroll to position [915, 0]
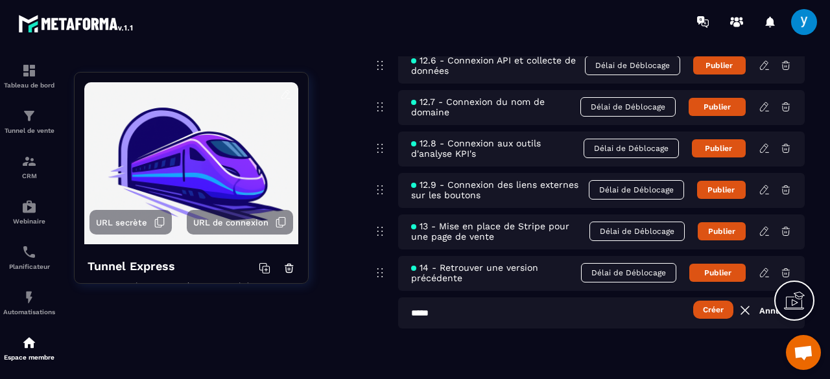
click at [450, 302] on input "****" at bounding box center [601, 313] width 407 height 31
click at [653, 312] on input "**********" at bounding box center [601, 313] width 407 height 31
click at [479, 314] on input "**********" at bounding box center [601, 313] width 407 height 31
click at [675, 309] on input "**********" at bounding box center [601, 313] width 407 height 31
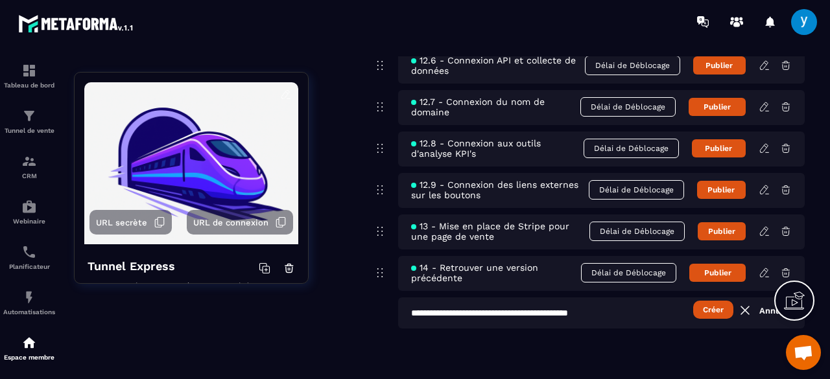
click at [497, 314] on input "**********" at bounding box center [601, 313] width 407 height 31
click at [573, 311] on input "**********" at bounding box center [601, 313] width 407 height 31
click at [656, 317] on input "**********" at bounding box center [601, 313] width 407 height 31
click at [647, 311] on input "**********" at bounding box center [601, 313] width 407 height 31
click at [685, 311] on input "**********" at bounding box center [601, 313] width 407 height 31
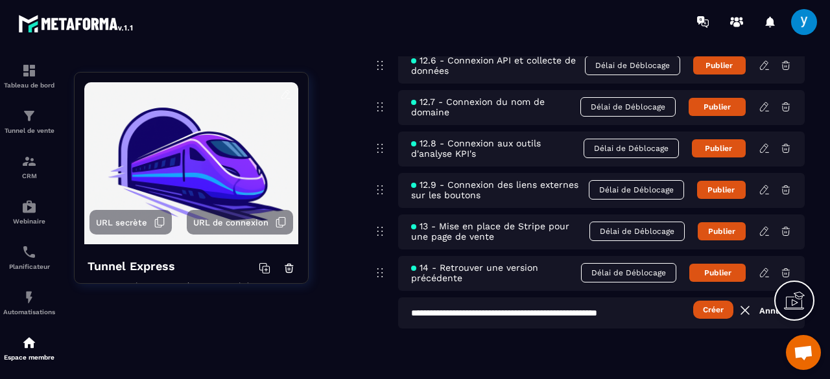
click at [520, 315] on input "**********" at bounding box center [601, 313] width 407 height 31
click at [600, 312] on input "**********" at bounding box center [601, 313] width 407 height 31
click at [640, 316] on input "**********" at bounding box center [601, 313] width 407 height 31
click at [700, 314] on button "Créer" at bounding box center [713, 310] width 40 height 18
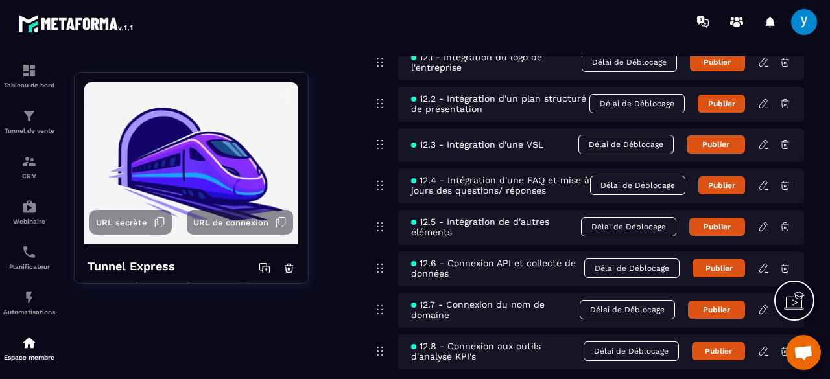
scroll to position [958, 0]
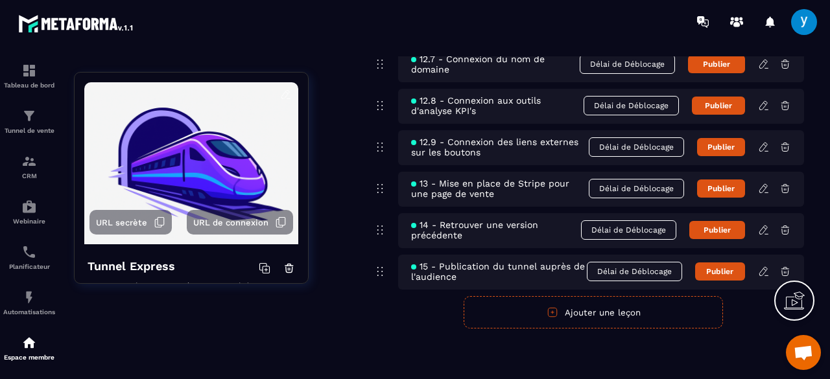
click at [515, 311] on button "Ajouter une leçon" at bounding box center [593, 312] width 259 height 32
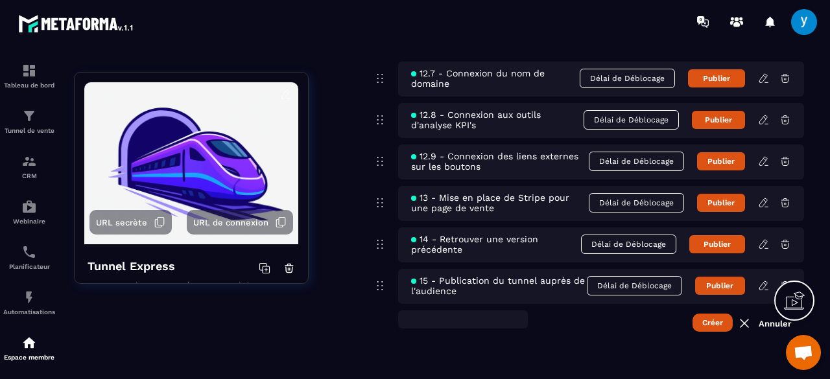
scroll to position [957, 0]
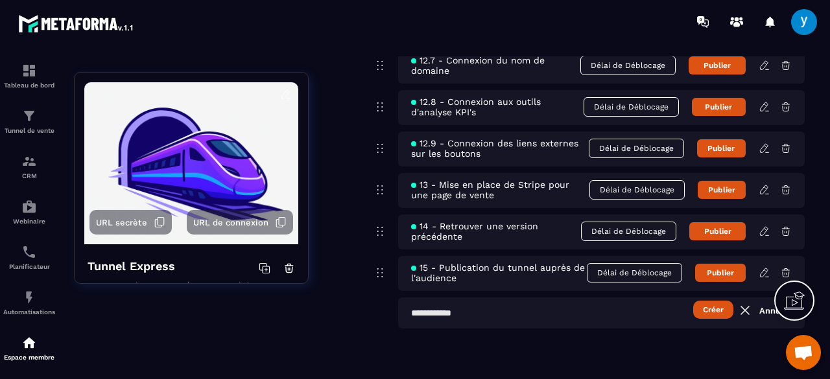
click at [515, 311] on input "text" at bounding box center [601, 313] width 407 height 31
click at [494, 313] on input "**********" at bounding box center [601, 313] width 407 height 31
paste input "**********"
type input "**********"
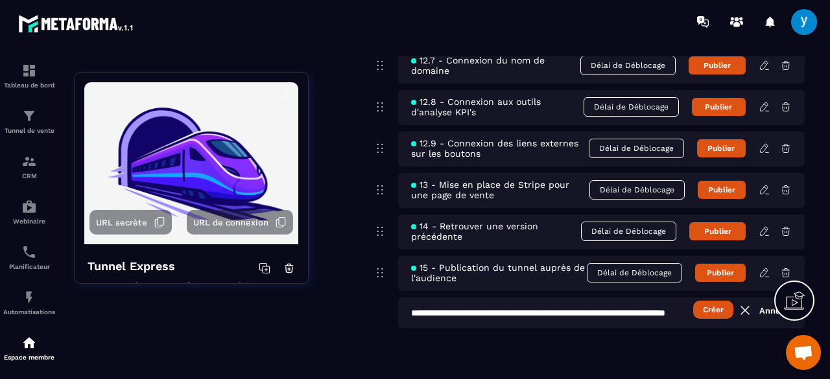
click at [711, 311] on button "Créer" at bounding box center [713, 310] width 40 height 18
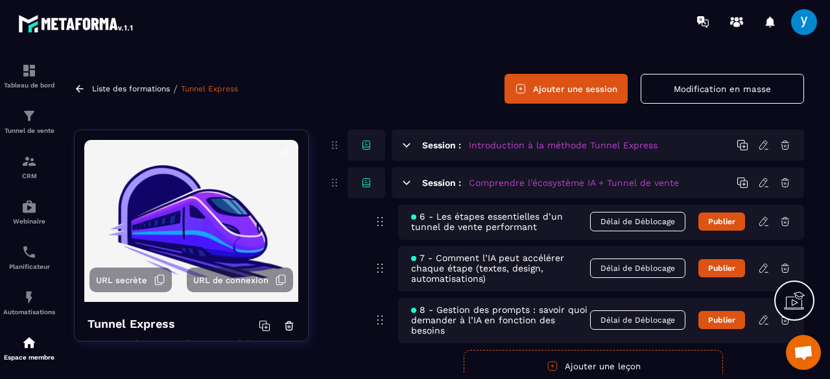
scroll to position [0, 0]
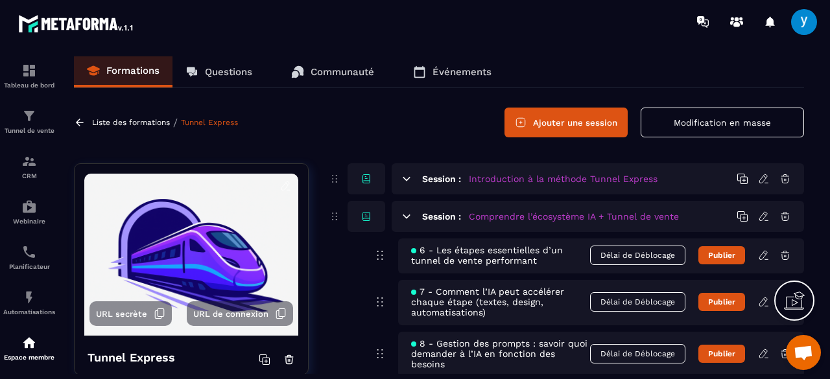
click at [405, 217] on icon at bounding box center [406, 216] width 7 height 3
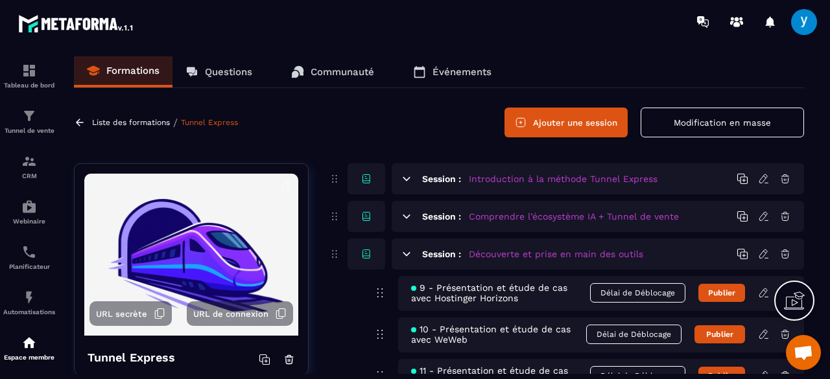
click at [406, 257] on icon at bounding box center [407, 254] width 12 height 12
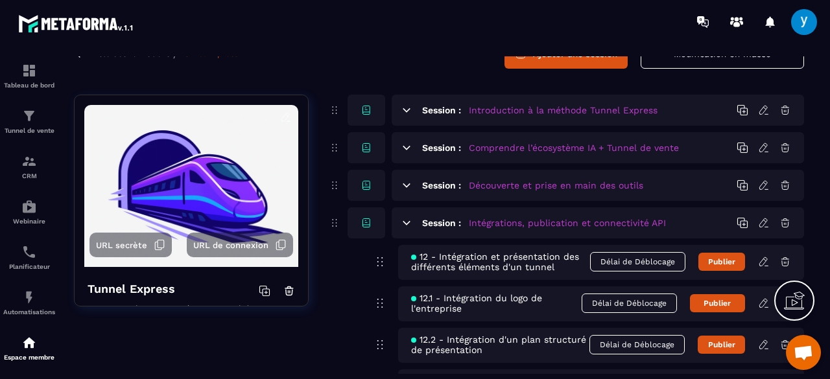
scroll to position [77, 0]
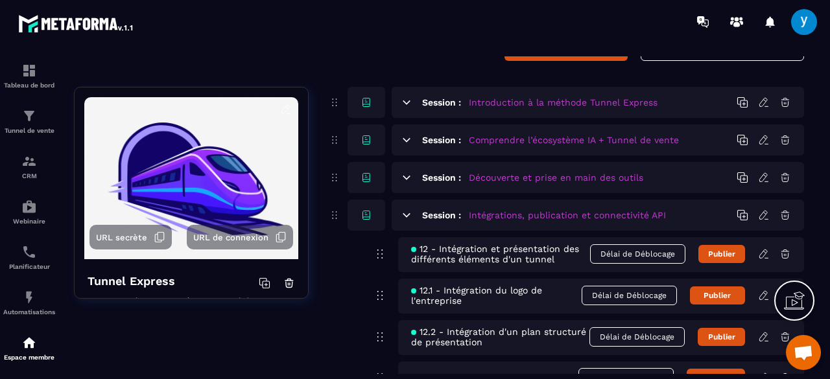
click at [406, 219] on icon at bounding box center [407, 215] width 12 height 12
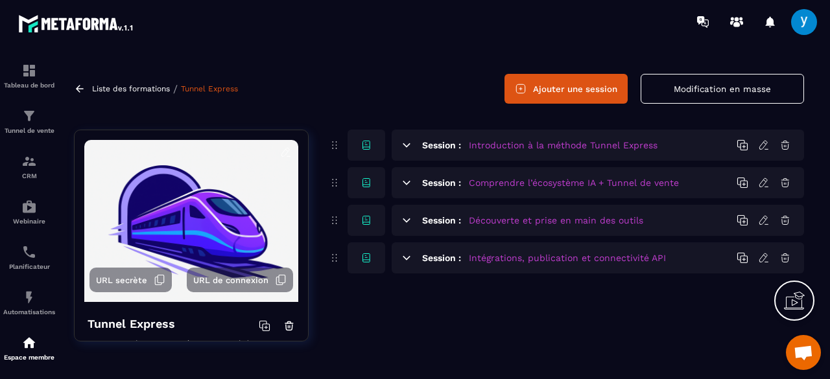
scroll to position [32, 0]
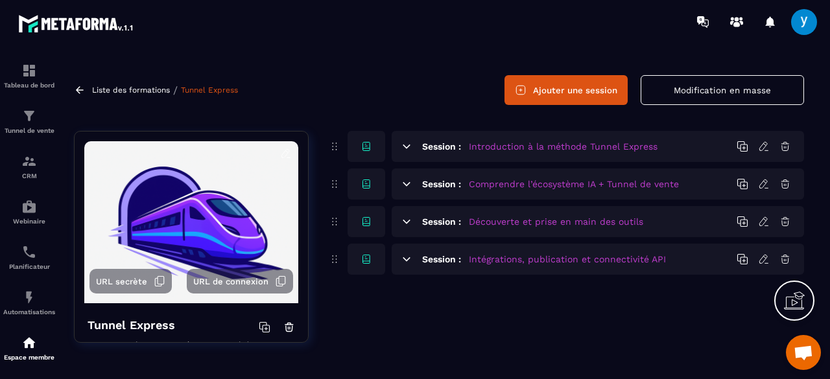
click at [401, 257] on icon at bounding box center [407, 260] width 12 height 12
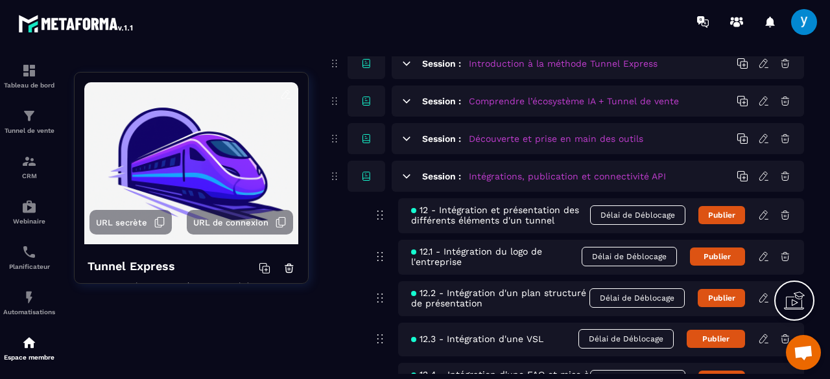
scroll to position [91, 0]
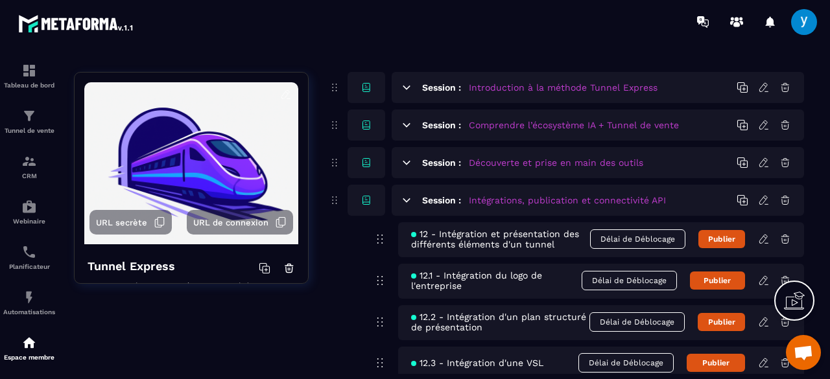
click at [410, 200] on icon at bounding box center [407, 201] width 12 height 12
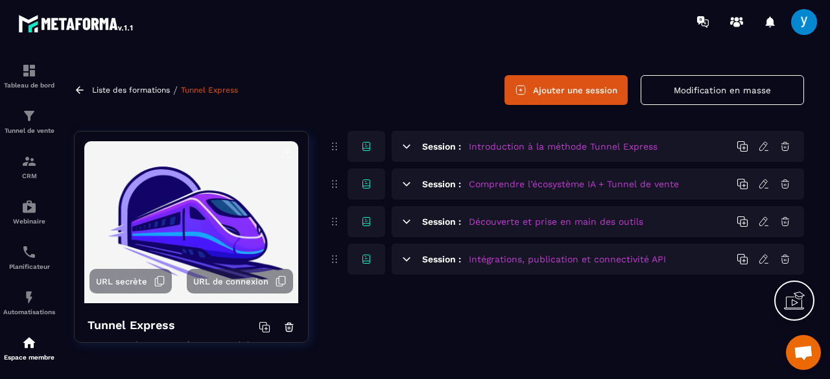
click at [586, 91] on button "Ajouter une session" at bounding box center [565, 90] width 123 height 30
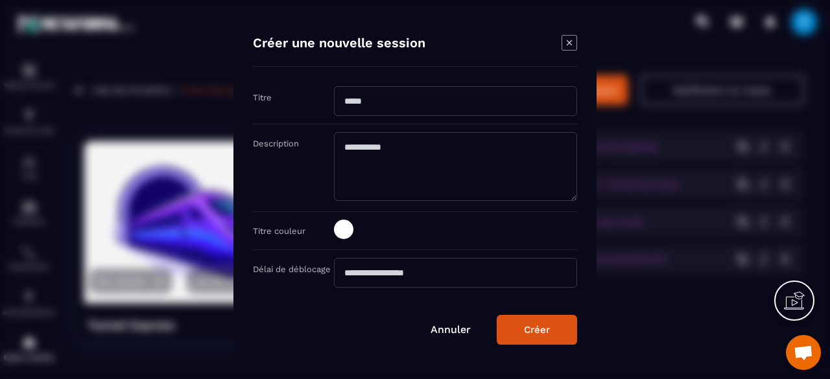
click at [379, 106] on input "Modal window" at bounding box center [455, 101] width 243 height 30
paste input "**********"
type input "**********"
click at [338, 230] on span "Modal window" at bounding box center [343, 229] width 19 height 19
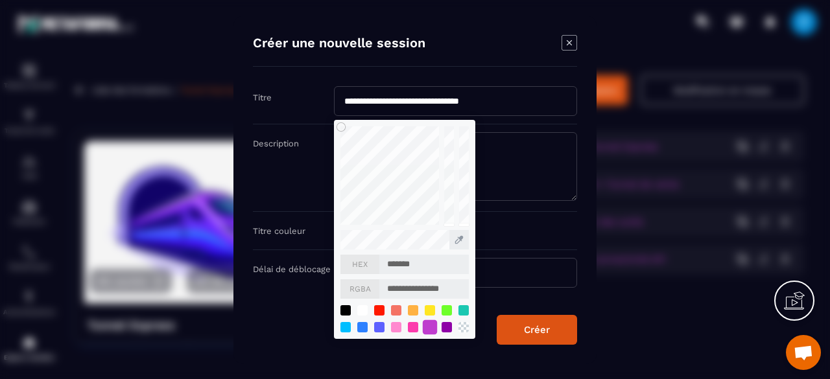
click at [427, 329] on div "Modal window" at bounding box center [430, 327] width 14 height 14
type input "*******"
type input "**********"
click at [537, 327] on div "Créer" at bounding box center [537, 330] width 26 height 12
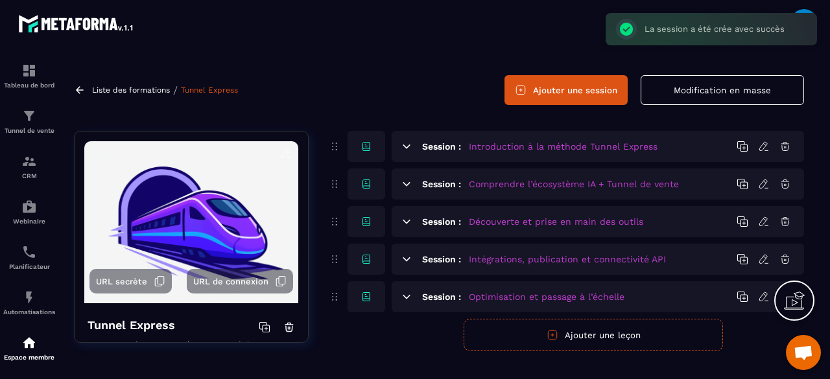
click at [407, 296] on icon at bounding box center [406, 296] width 7 height 3
click at [406, 296] on icon at bounding box center [406, 296] width 7 height 3
click at [532, 334] on button "Ajouter une leçon" at bounding box center [593, 335] width 259 height 32
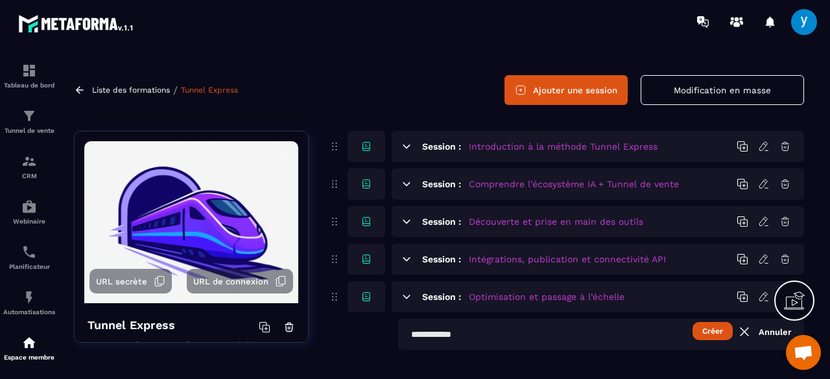
click at [408, 264] on icon at bounding box center [407, 260] width 12 height 12
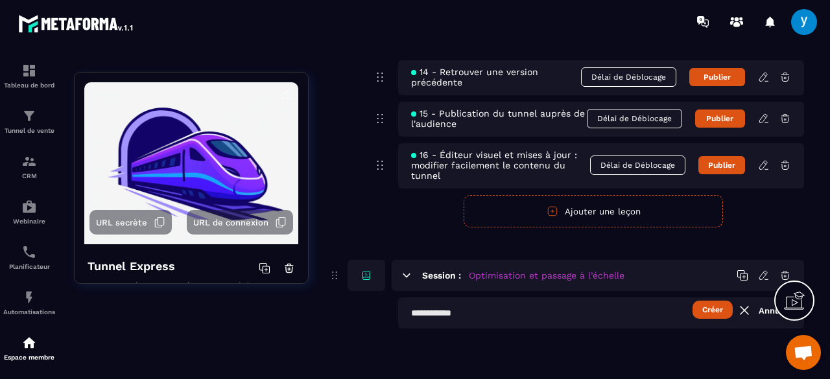
scroll to position [718, 0]
click at [430, 317] on input "text" at bounding box center [601, 313] width 406 height 31
paste input "**********"
click at [712, 312] on button "Créer" at bounding box center [712, 310] width 40 height 18
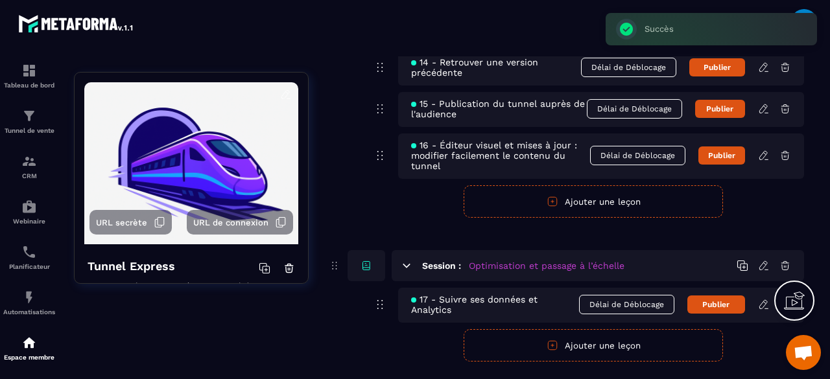
scroll to position [762, 0]
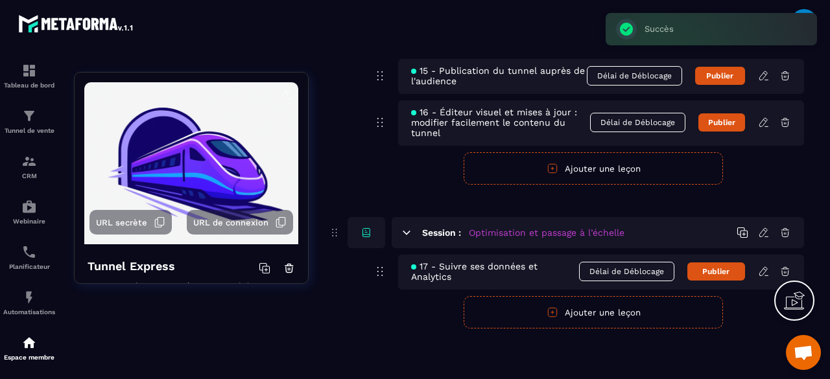
click at [595, 313] on button "Ajouter une leçon" at bounding box center [593, 312] width 259 height 32
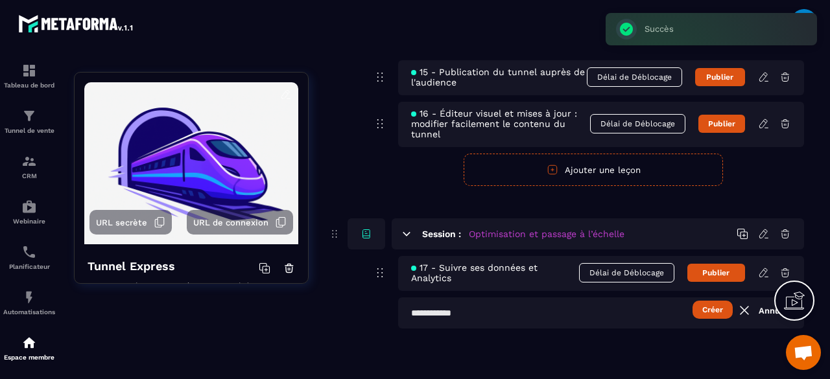
scroll to position [761, 0]
click at [497, 307] on input "text" at bounding box center [601, 313] width 406 height 31
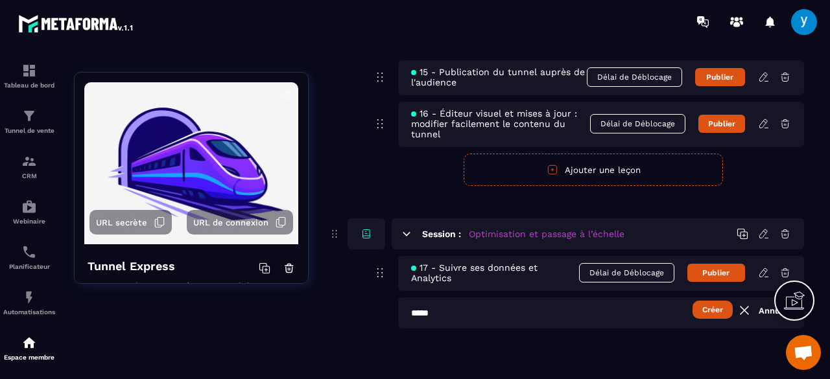
paste input "**********"
type input "**********"
click at [723, 314] on button "Créer" at bounding box center [712, 310] width 40 height 18
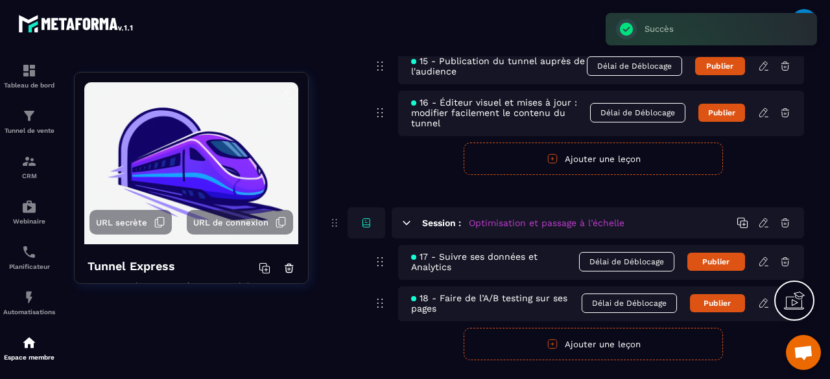
click at [517, 348] on button "Ajouter une leçon" at bounding box center [593, 344] width 259 height 32
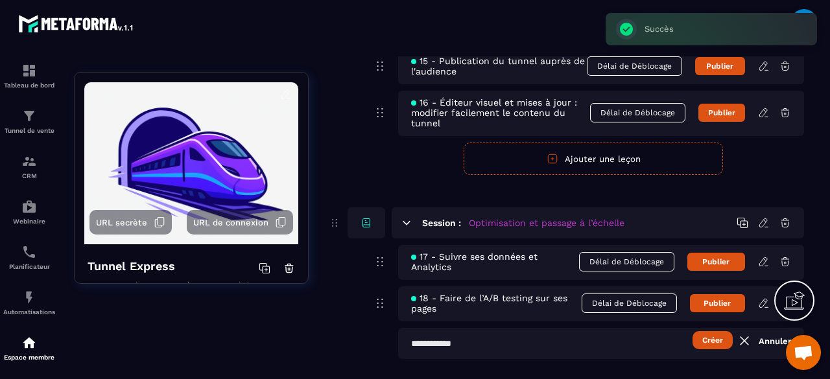
click at [449, 344] on input "text" at bounding box center [601, 343] width 406 height 31
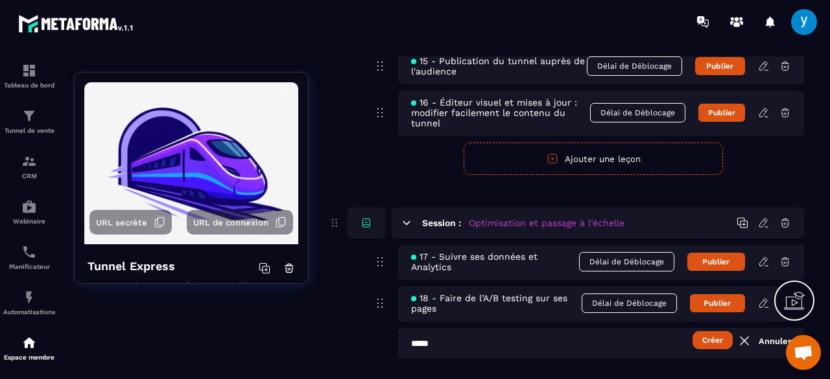
paste input "**********"
type input "**********"
click at [700, 349] on button "Créer" at bounding box center [713, 340] width 40 height 18
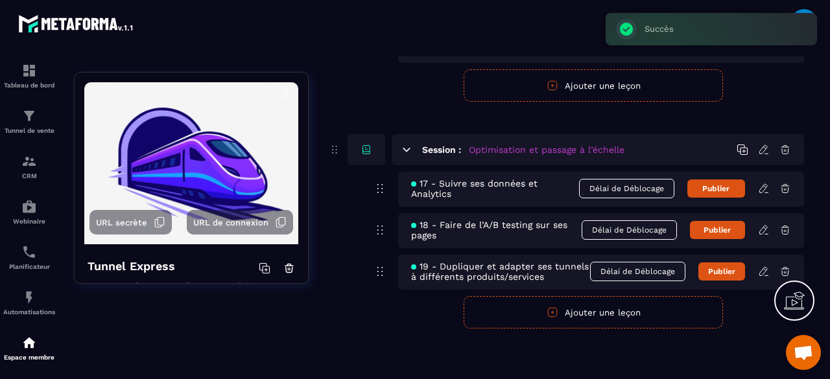
scroll to position [847, 0]
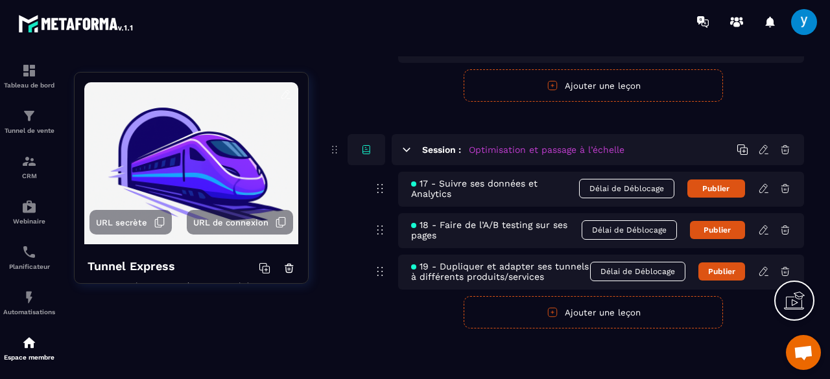
click at [404, 146] on icon at bounding box center [407, 150] width 12 height 12
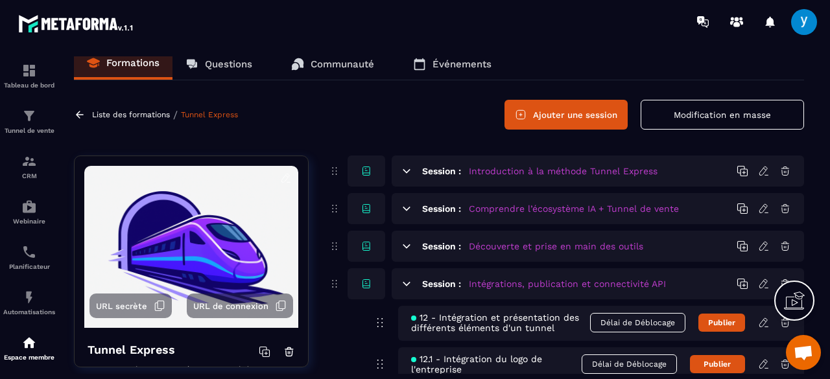
scroll to position [0, 0]
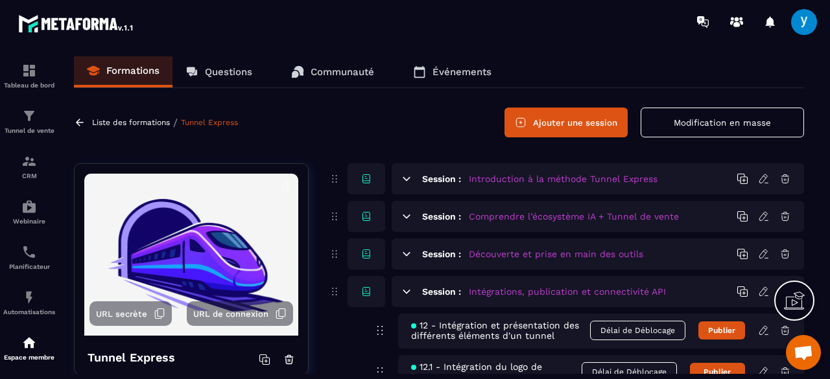
click at [401, 289] on icon at bounding box center [407, 292] width 12 height 12
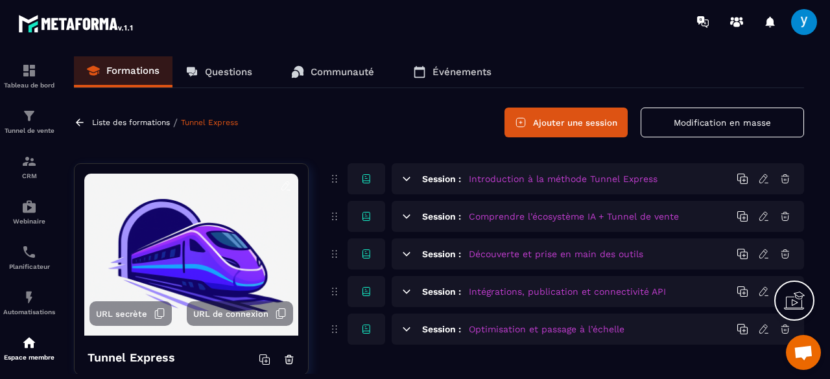
click at [571, 117] on button "Ajouter une session" at bounding box center [565, 123] width 123 height 30
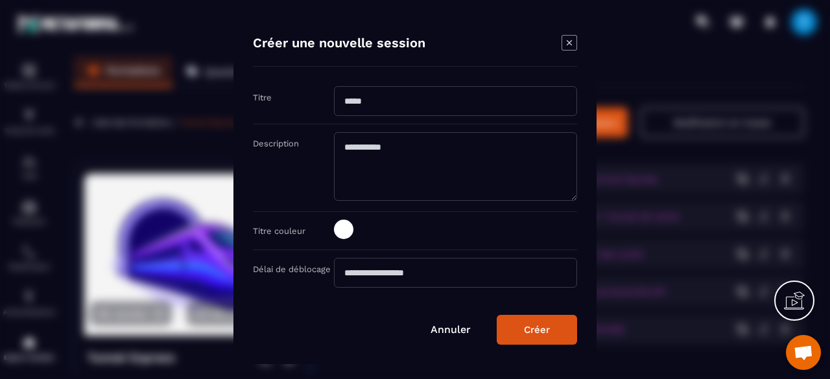
click at [388, 91] on input "Modal window" at bounding box center [455, 101] width 243 height 30
paste input "**********"
type input "**********"
click at [342, 230] on span "Modal window" at bounding box center [343, 229] width 19 height 19
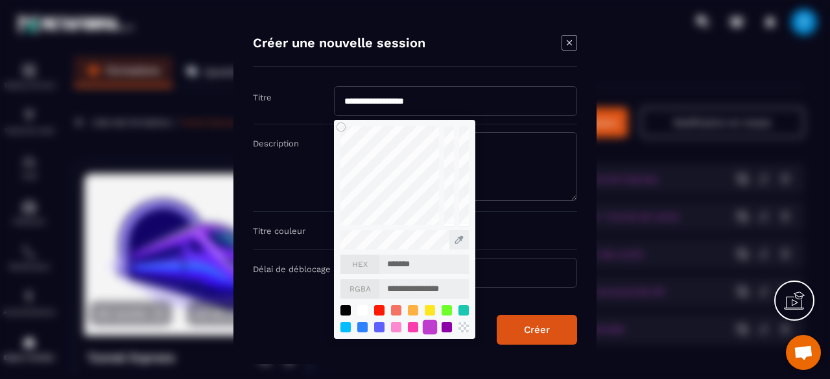
click at [431, 325] on div "Modal window" at bounding box center [430, 327] width 14 height 14
type input "*******"
type input "**********"
click at [555, 339] on button "Créer" at bounding box center [537, 330] width 80 height 30
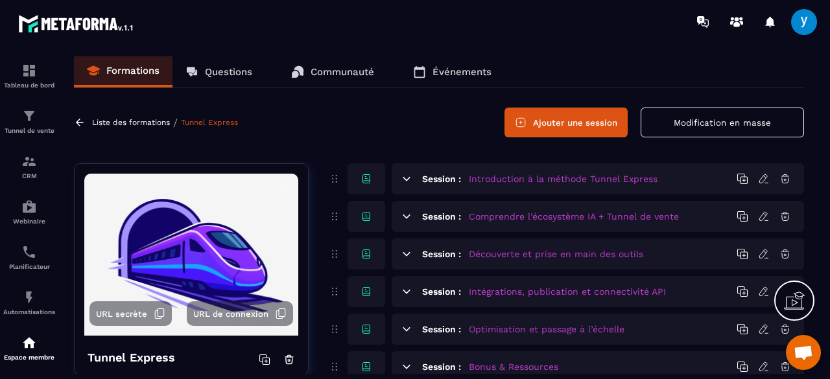
scroll to position [91, 0]
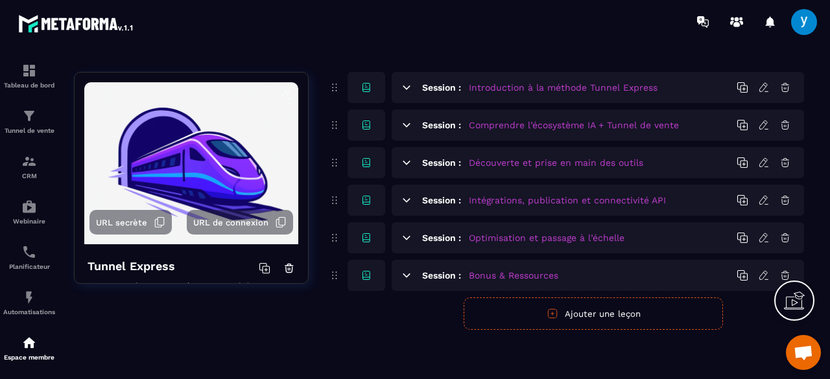
click at [412, 278] on div "Session : Bonus & Ressources" at bounding box center [598, 275] width 412 height 31
click at [406, 279] on icon at bounding box center [407, 276] width 12 height 12
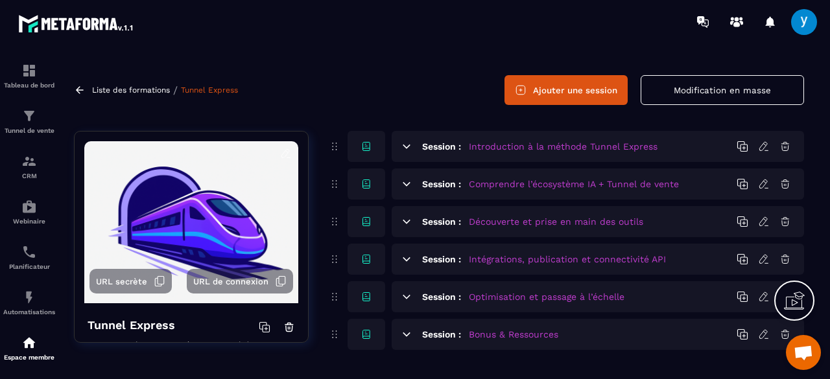
click at [408, 337] on icon at bounding box center [407, 335] width 12 height 12
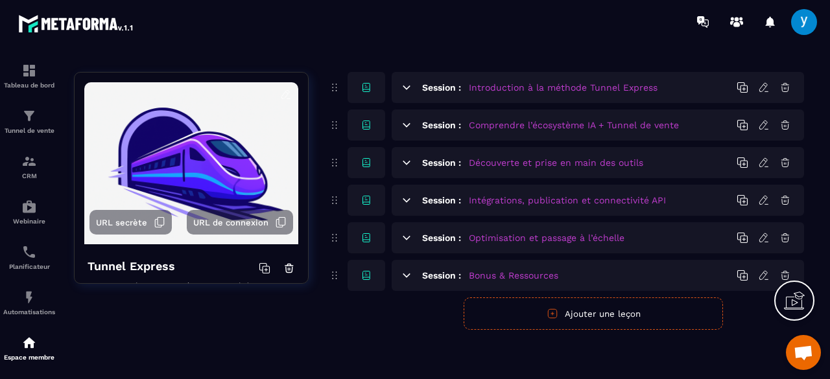
click at [512, 314] on button "Ajouter une leçon" at bounding box center [593, 314] width 259 height 32
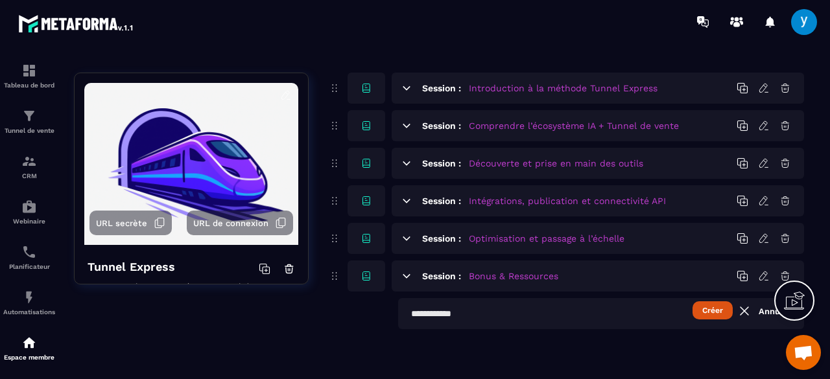
click at [455, 311] on input "text" at bounding box center [601, 313] width 406 height 31
paste input "**********"
type input "**********"
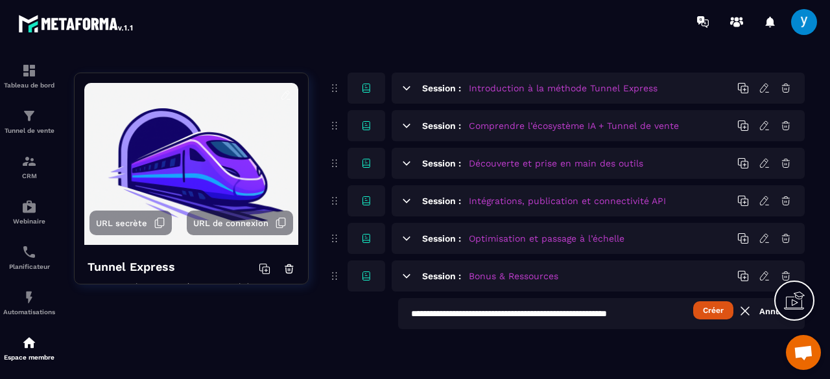
click at [717, 313] on button "Créer" at bounding box center [713, 310] width 40 height 18
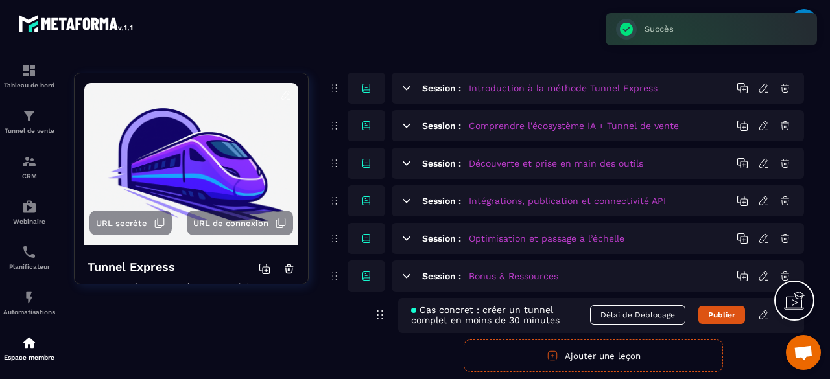
click at [408, 89] on icon at bounding box center [407, 88] width 12 height 12
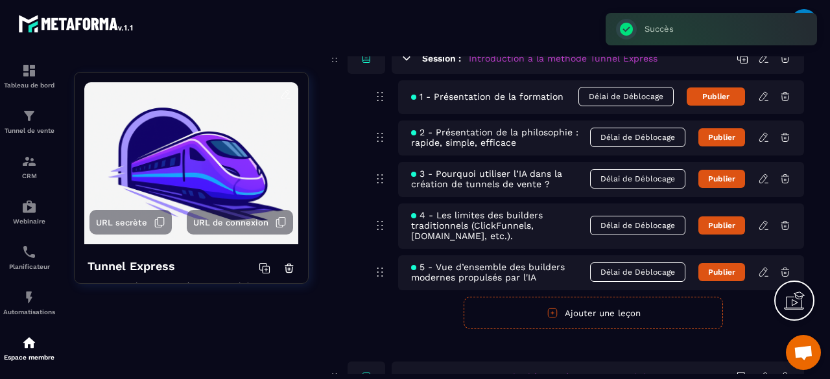
scroll to position [128, 0]
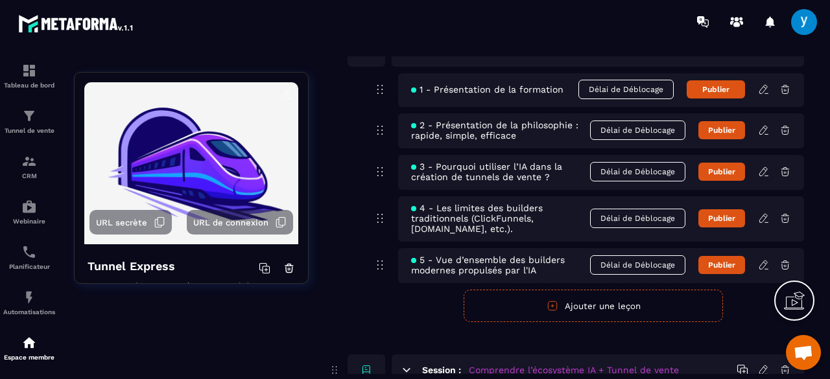
click at [564, 309] on button "Ajouter une leçon" at bounding box center [593, 306] width 259 height 32
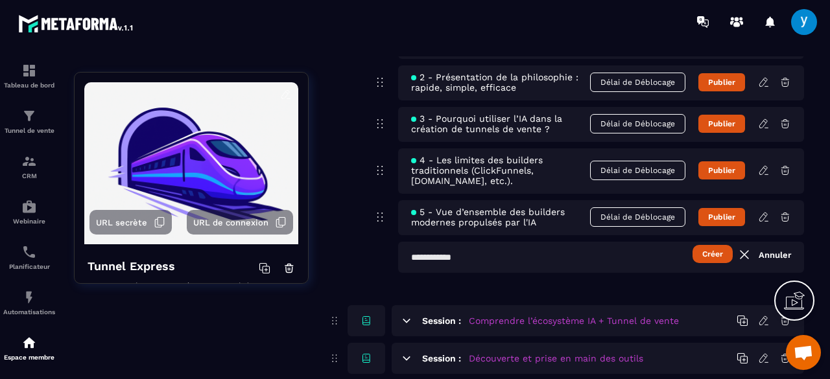
scroll to position [192, 0]
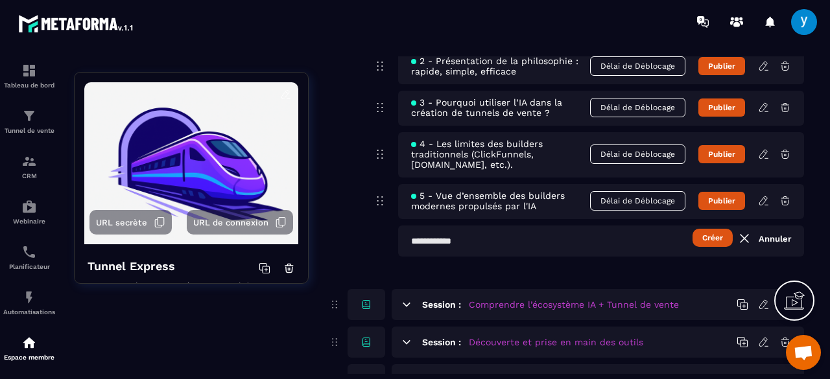
click at [501, 248] on input "text" at bounding box center [601, 241] width 406 height 31
type input "**********"
click at [708, 238] on button "Créer" at bounding box center [712, 238] width 40 height 18
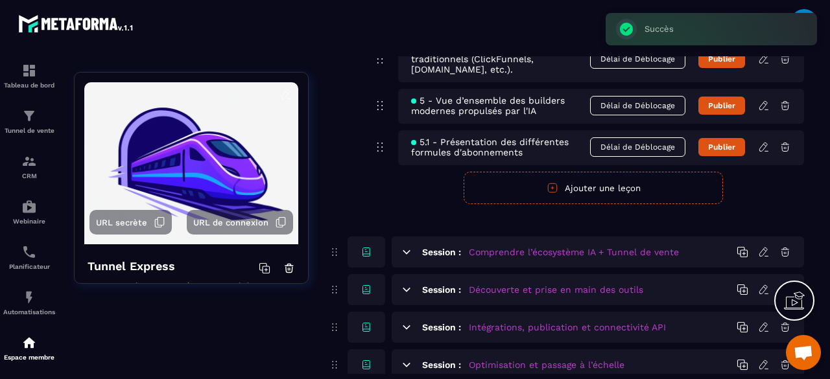
scroll to position [288, 0]
click at [406, 251] on icon at bounding box center [407, 252] width 12 height 12
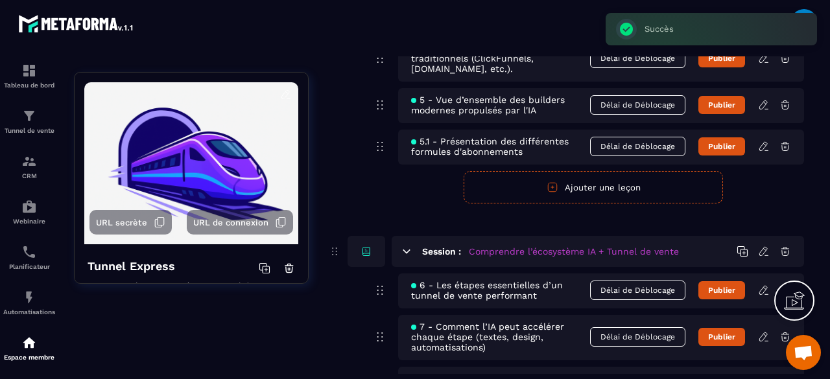
click at [406, 251] on icon at bounding box center [407, 252] width 12 height 12
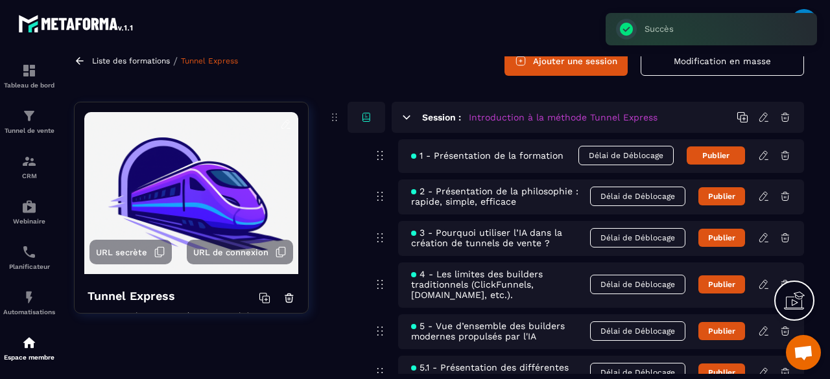
scroll to position [30, 0]
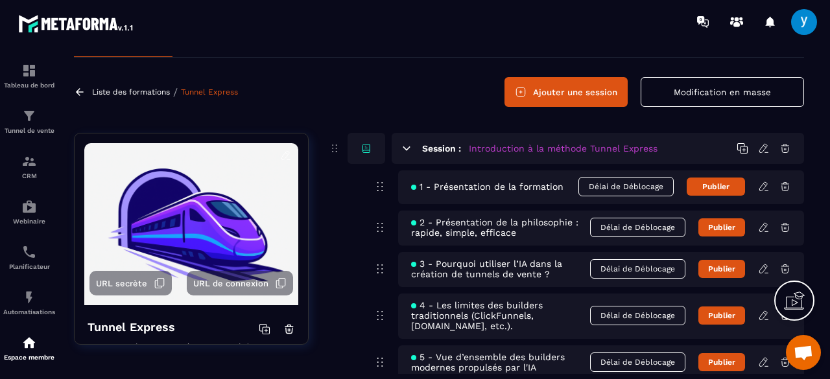
click at [406, 151] on icon at bounding box center [407, 149] width 12 height 12
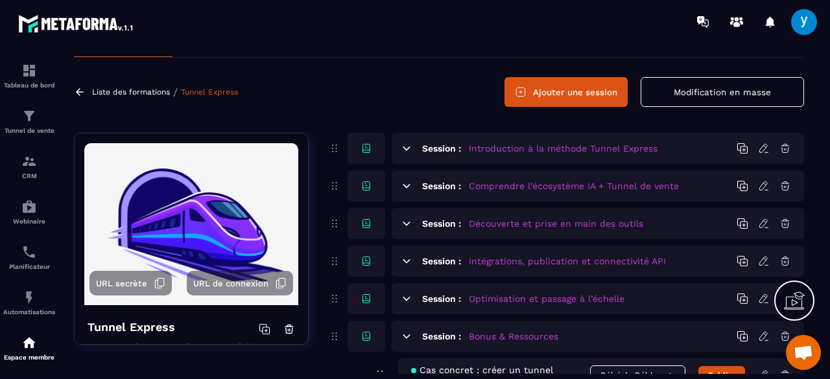
scroll to position [134, 0]
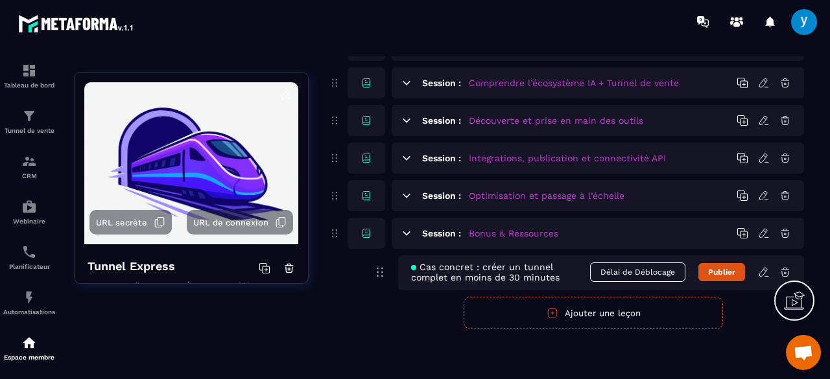
click at [408, 229] on icon at bounding box center [407, 234] width 12 height 12
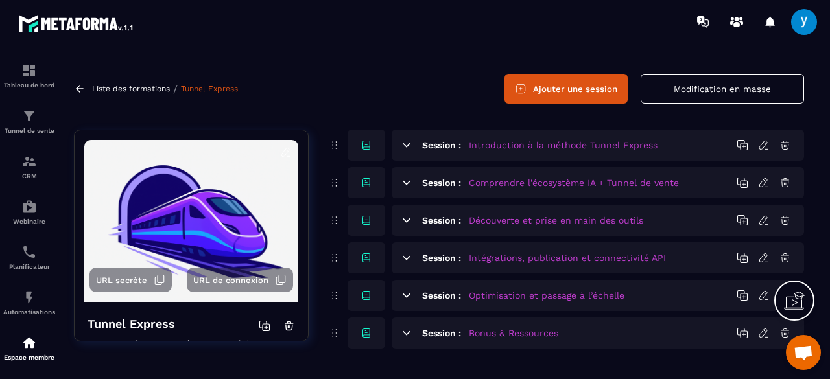
scroll to position [32, 0]
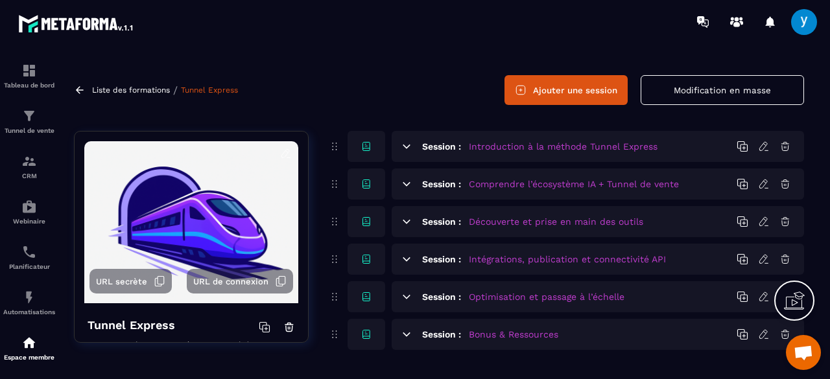
click at [407, 327] on div "Session : Bonus & Ressources" at bounding box center [598, 334] width 412 height 31
click at [403, 333] on icon at bounding box center [407, 335] width 12 height 12
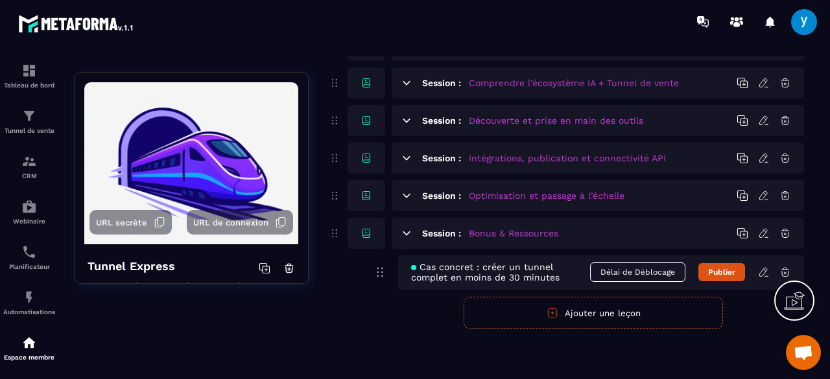
click at [534, 311] on button "Ajouter une leçon" at bounding box center [593, 313] width 259 height 32
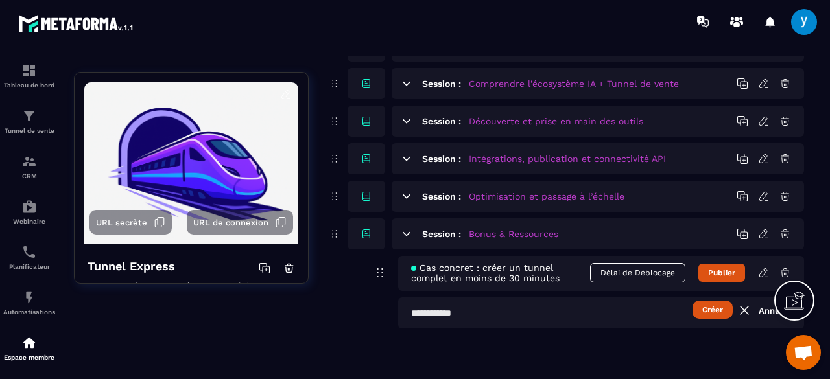
scroll to position [133, 0]
click at [490, 311] on input "text" at bounding box center [601, 313] width 406 height 31
paste input "**********"
click at [712, 313] on button "Créer" at bounding box center [712, 310] width 40 height 18
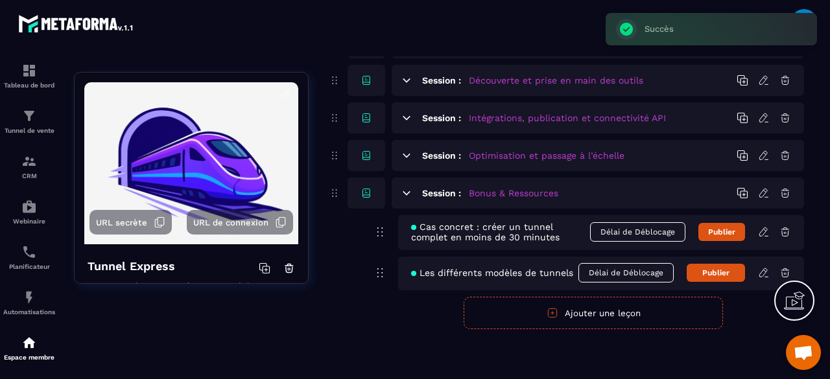
click at [501, 308] on button "Ajouter une leçon" at bounding box center [593, 313] width 259 height 32
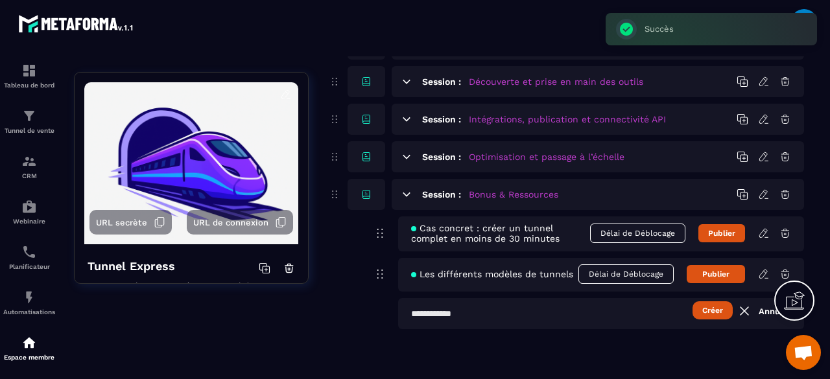
click at [501, 308] on input "text" at bounding box center [601, 313] width 406 height 31
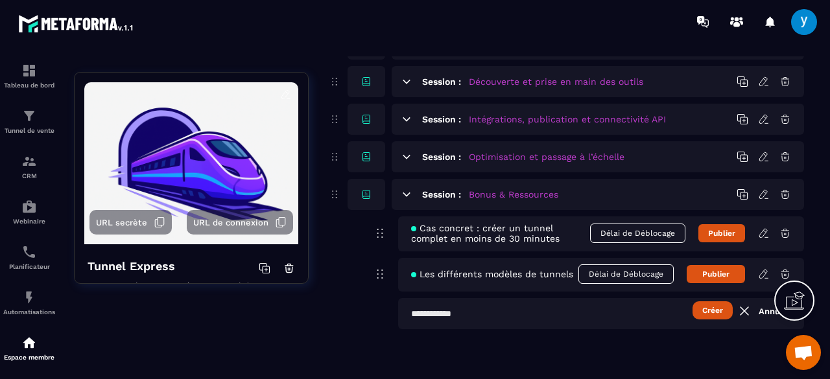
type input "*"
click at [481, 310] on input "**********" at bounding box center [601, 313] width 406 height 31
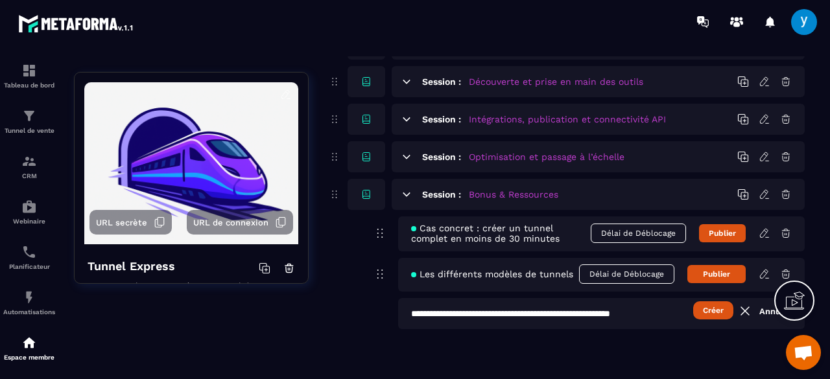
scroll to position [0, 10]
type input "**********"
click at [705, 312] on button "Créer" at bounding box center [713, 310] width 40 height 18
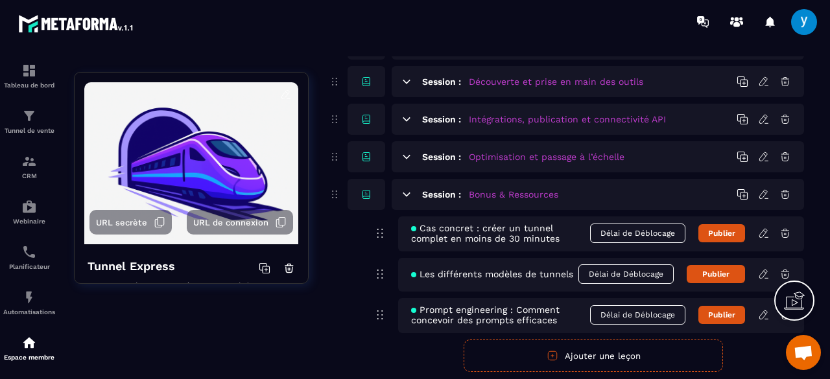
scroll to position [216, 0]
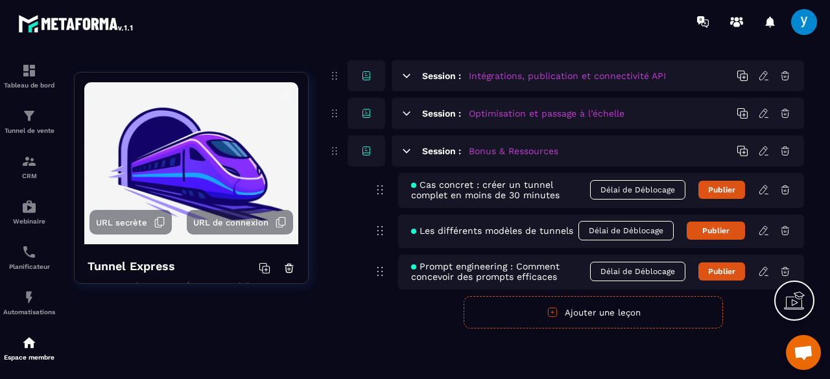
click at [401, 152] on icon at bounding box center [407, 151] width 12 height 12
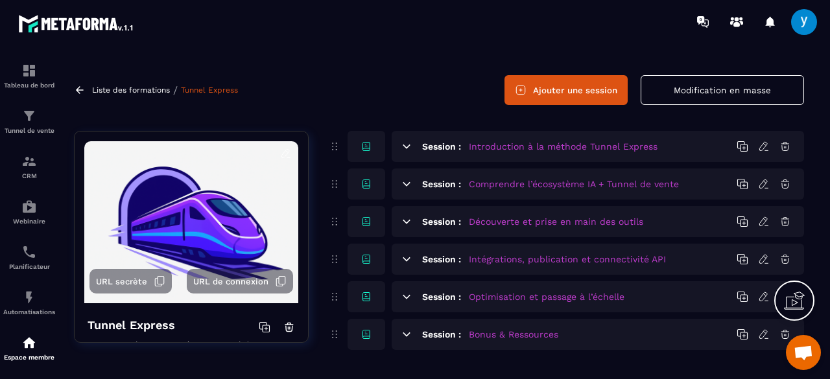
click at [528, 298] on h5 "Optimisation et passage à l’échelle" at bounding box center [547, 296] width 156 height 13
click at [408, 298] on icon at bounding box center [407, 297] width 12 height 12
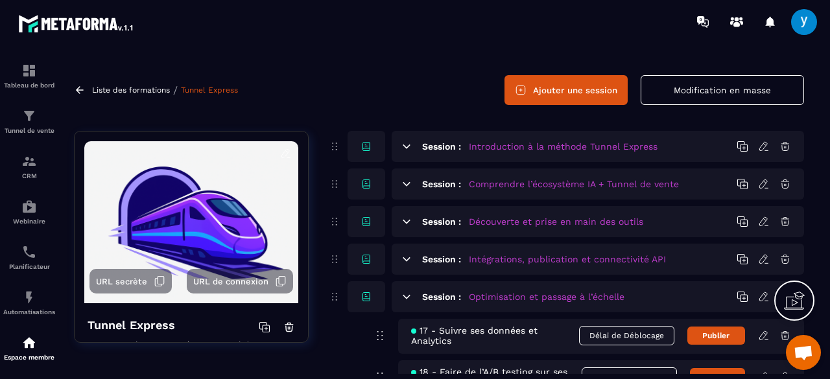
scroll to position [216, 0]
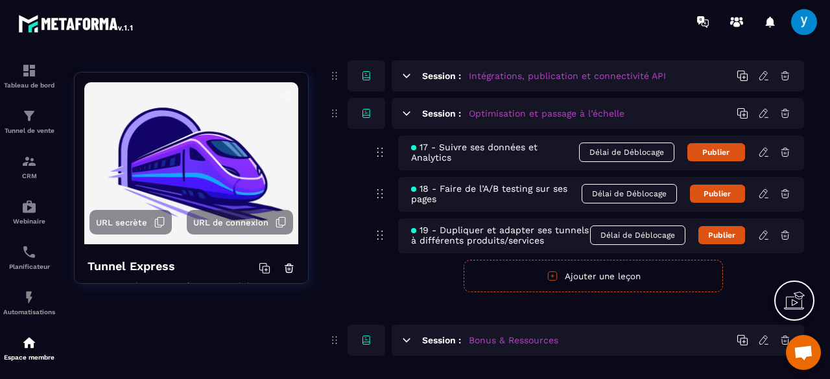
click at [407, 340] on icon at bounding box center [406, 339] width 7 height 3
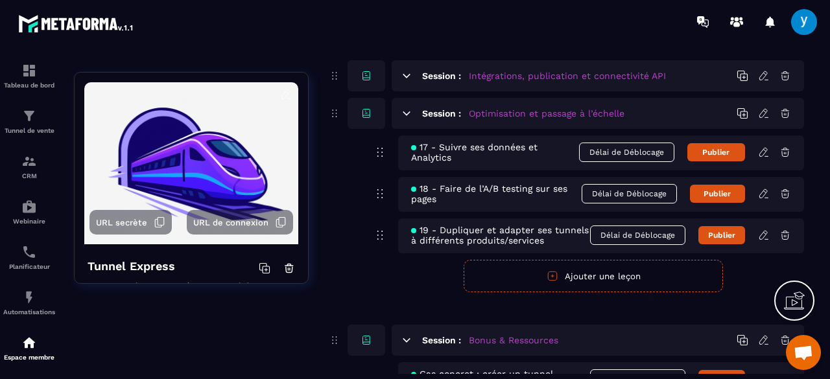
scroll to position [407, 0]
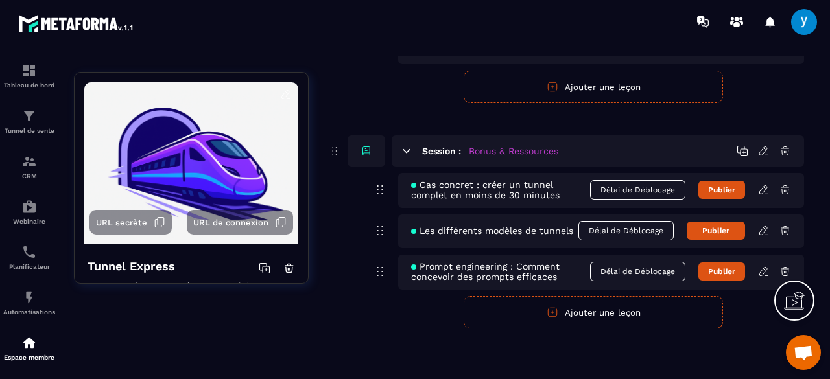
click at [410, 148] on icon at bounding box center [407, 151] width 12 height 12
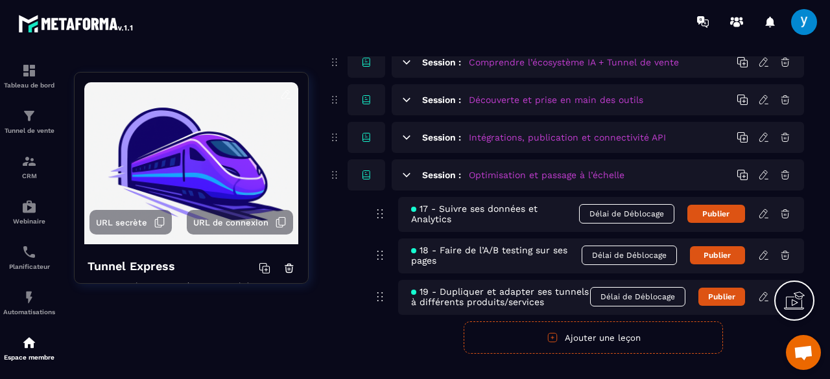
scroll to position [150, 0]
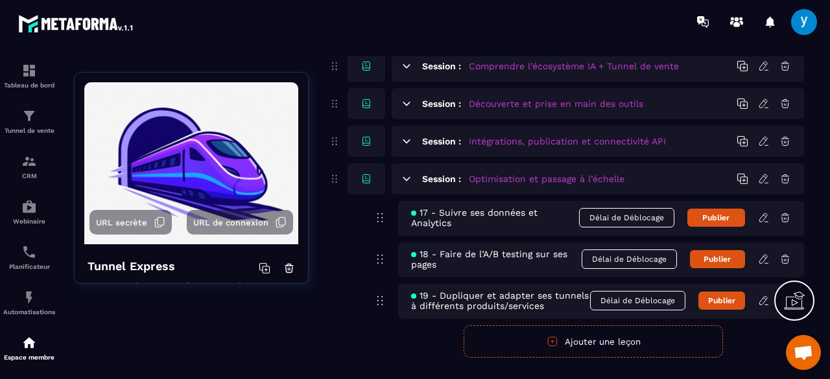
click at [405, 185] on div "Session : Optimisation et passage à l’échelle" at bounding box center [598, 178] width 412 height 31
click at [405, 184] on div "Session : Optimisation et passage à l’échelle" at bounding box center [598, 178] width 412 height 31
click at [405, 182] on icon at bounding box center [407, 179] width 12 height 12
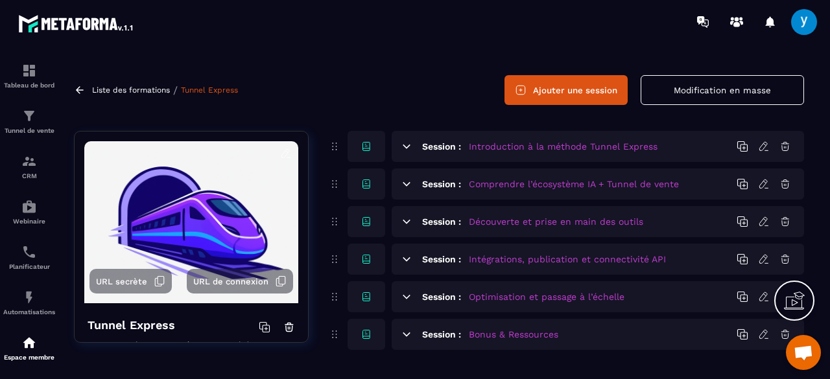
click at [410, 150] on icon at bounding box center [407, 147] width 12 height 12
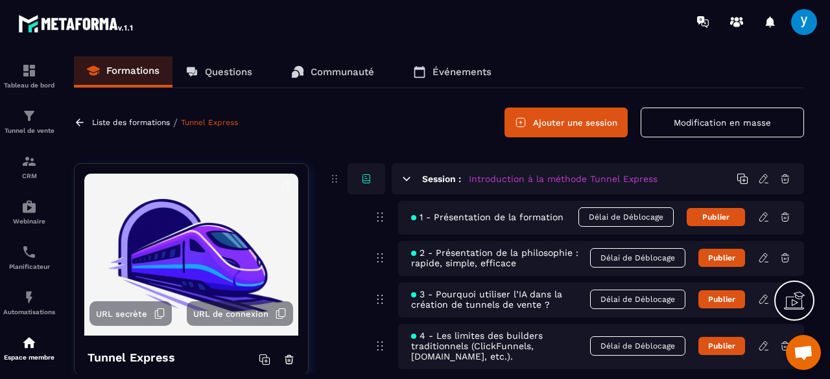
scroll to position [26, 0]
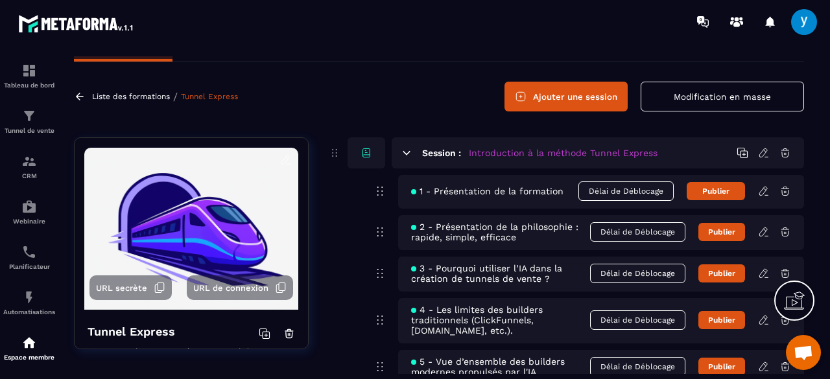
click at [766, 193] on icon at bounding box center [764, 191] width 12 height 12
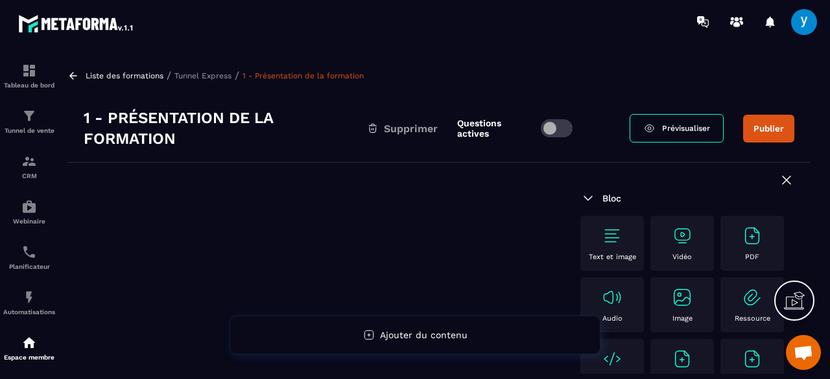
click at [606, 237] on img at bounding box center [612, 236] width 21 height 21
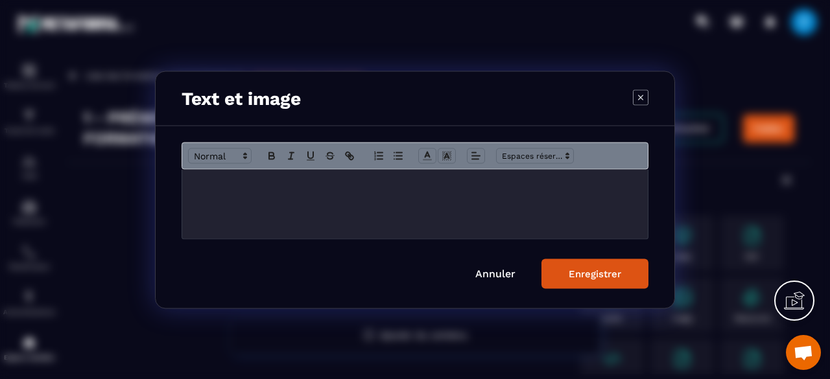
click at [443, 174] on div "Modal window" at bounding box center [415, 203] width 466 height 69
click at [632, 102] on div "Text et image" at bounding box center [415, 98] width 519 height 54
click at [639, 99] on icon "Modal window" at bounding box center [640, 96] width 5 height 5
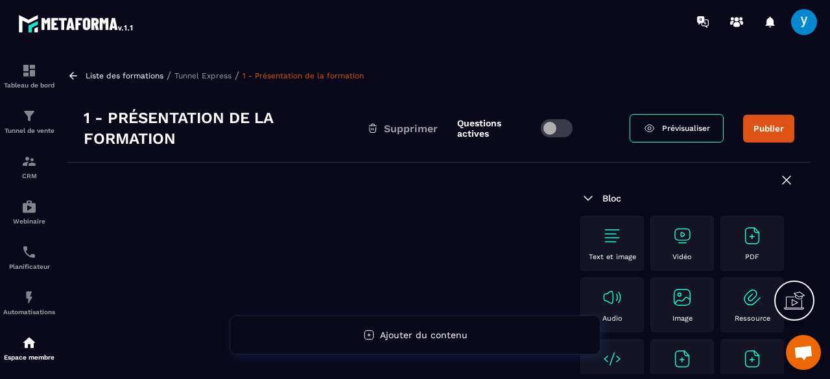
click at [690, 244] on img at bounding box center [682, 236] width 21 height 21
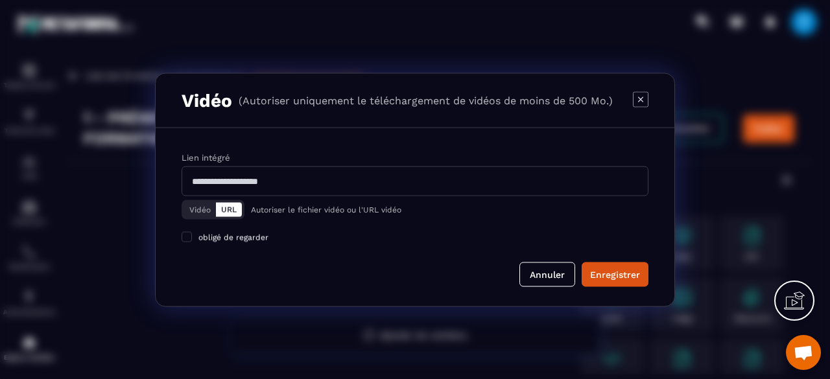
click at [202, 211] on button "Vidéo" at bounding box center [200, 209] width 32 height 14
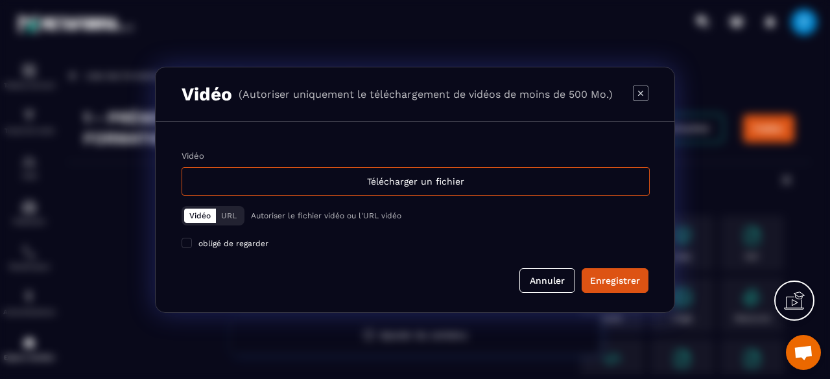
click at [226, 216] on button "URL" at bounding box center [229, 216] width 26 height 14
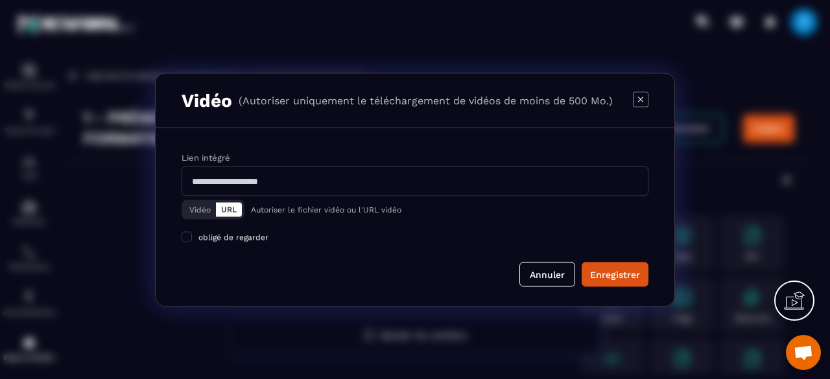
click at [266, 179] on input "Modal window" at bounding box center [415, 181] width 467 height 30
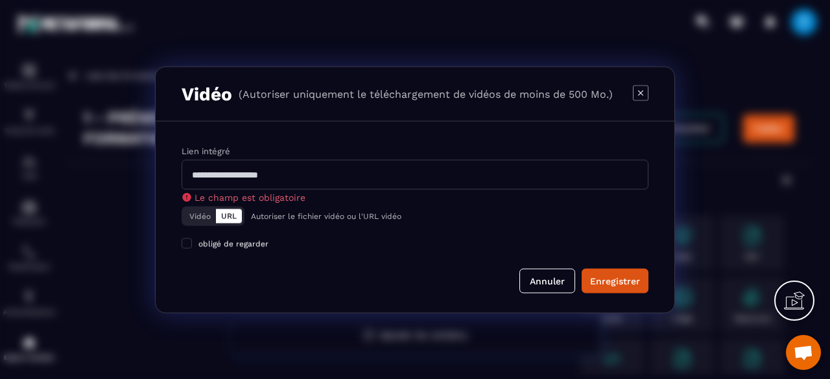
click at [196, 203] on div "Vidéo URL Autoriser le fichier vidéo ou l'URL vidéo" at bounding box center [415, 213] width 467 height 23
click at [196, 211] on button "Vidéo" at bounding box center [200, 216] width 32 height 14
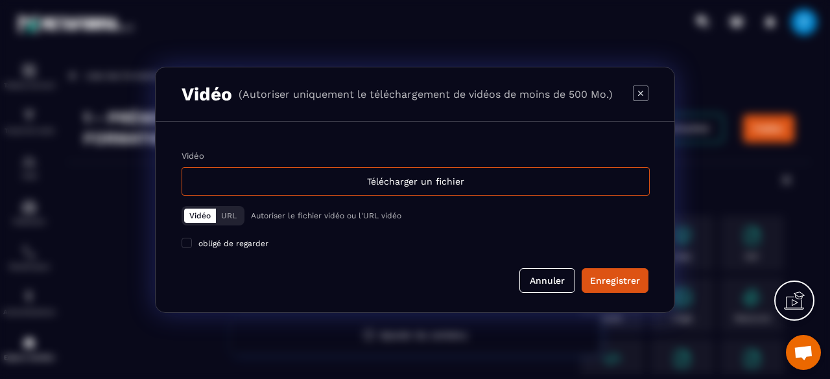
click at [635, 98] on icon "Modal window" at bounding box center [641, 93] width 16 height 16
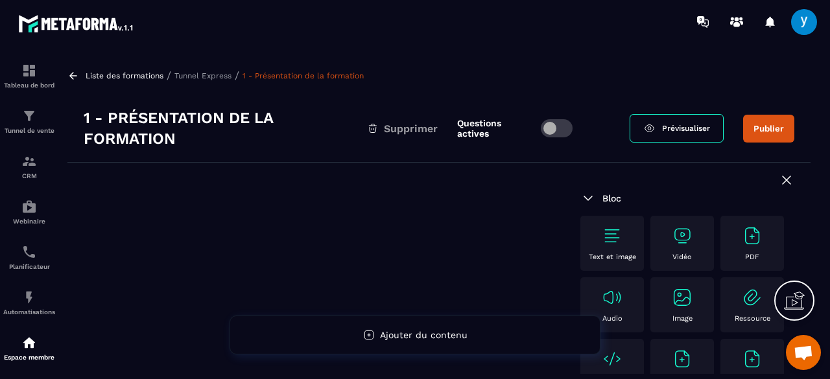
click at [188, 74] on p "Tunnel Express" at bounding box center [202, 75] width 57 height 9
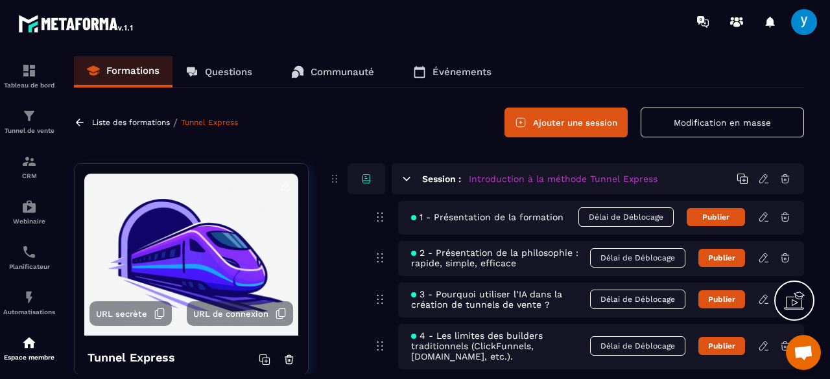
click at [405, 178] on icon at bounding box center [406, 178] width 7 height 3
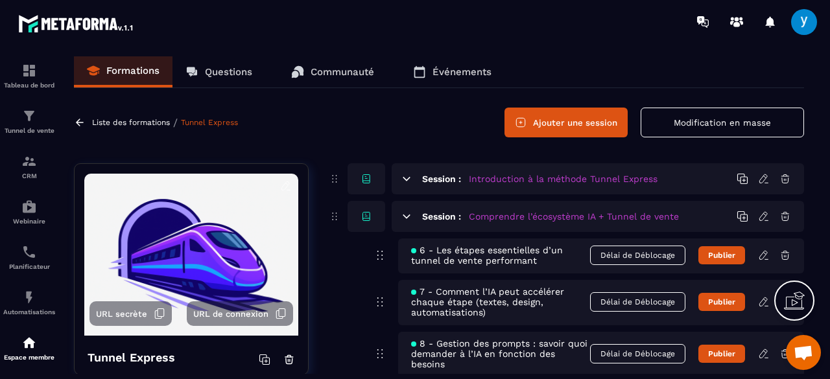
click at [405, 178] on icon at bounding box center [406, 178] width 7 height 3
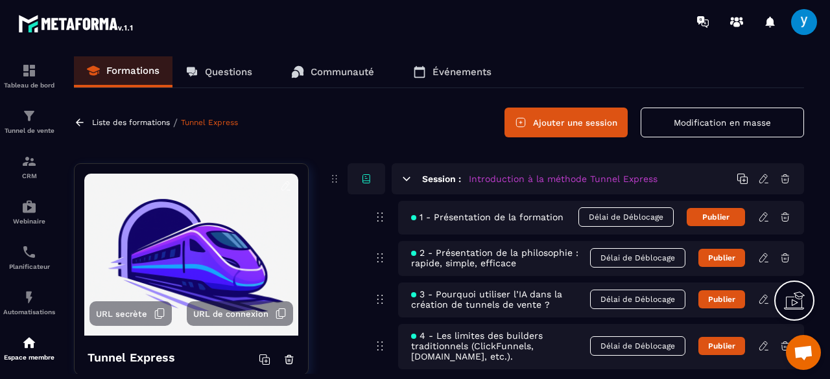
click at [406, 176] on icon at bounding box center [407, 179] width 12 height 12
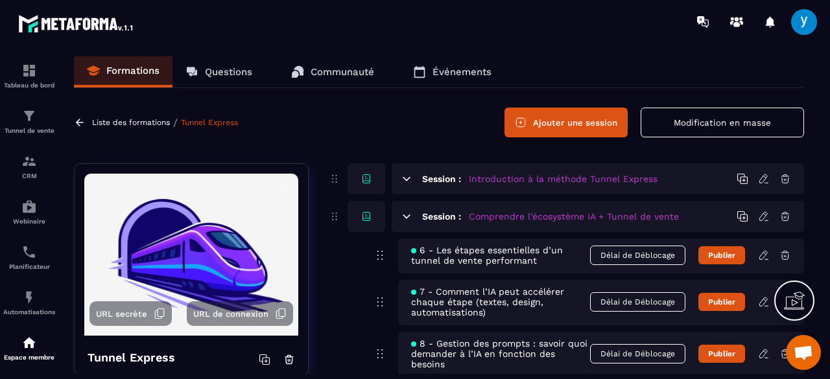
click at [407, 215] on icon at bounding box center [406, 216] width 7 height 3
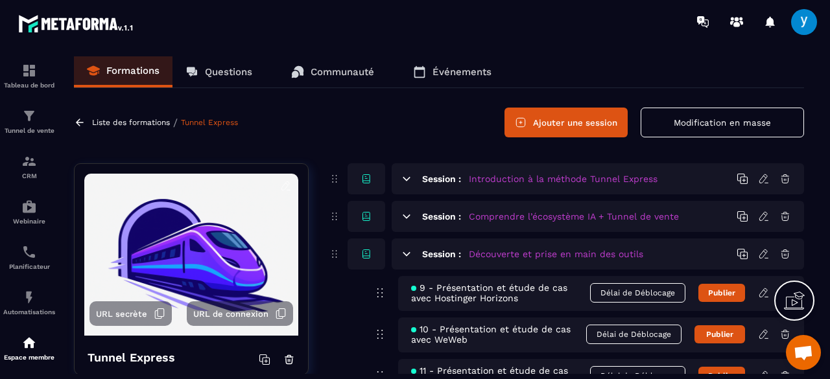
click at [406, 247] on div "Session : Découverte et prise en main des outils" at bounding box center [598, 254] width 412 height 31
click at [404, 254] on icon at bounding box center [406, 253] width 7 height 3
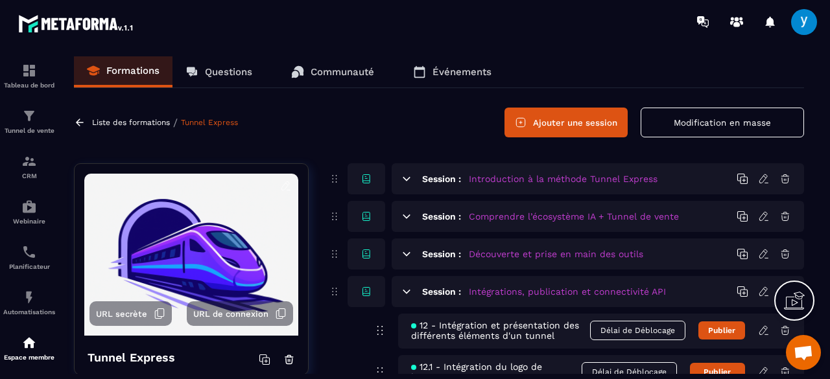
click at [402, 268] on div "Session : Découverte et prise en main des outils" at bounding box center [598, 254] width 412 height 31
click at [407, 295] on icon at bounding box center [407, 292] width 12 height 12
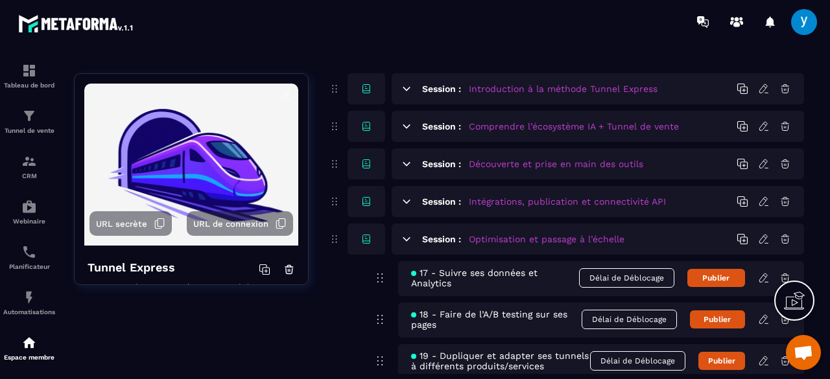
scroll to position [102, 0]
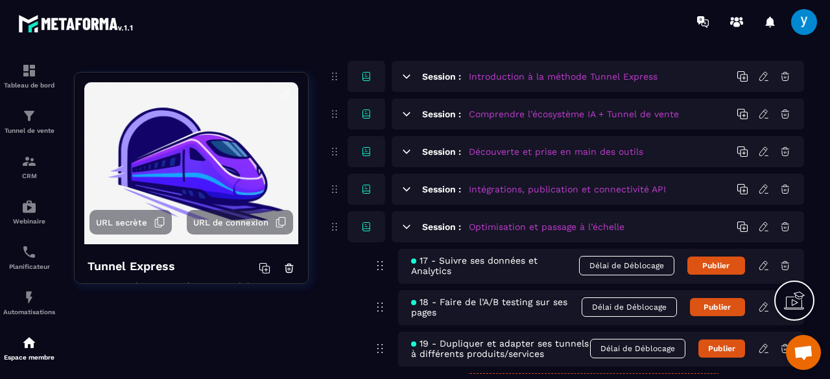
click at [406, 230] on icon at bounding box center [407, 227] width 12 height 12
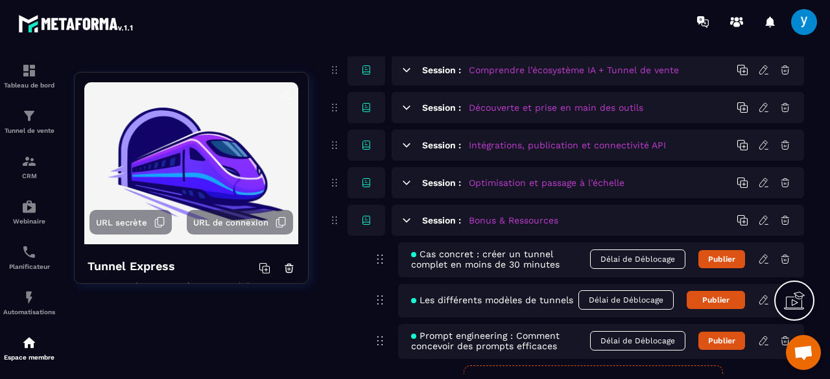
click at [407, 224] on icon at bounding box center [407, 221] width 12 height 12
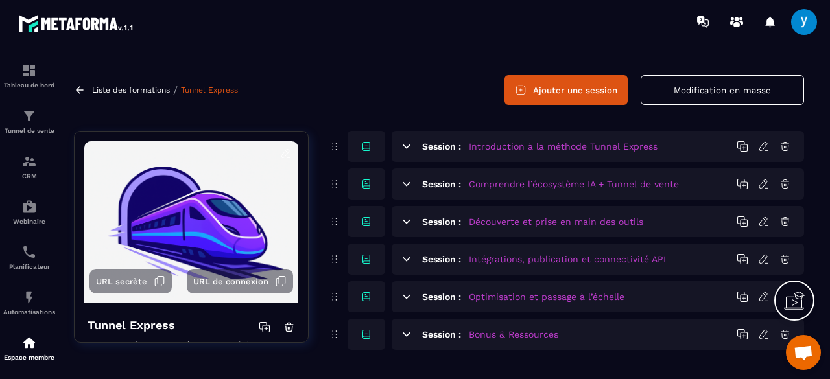
click at [406, 148] on icon at bounding box center [407, 147] width 12 height 12
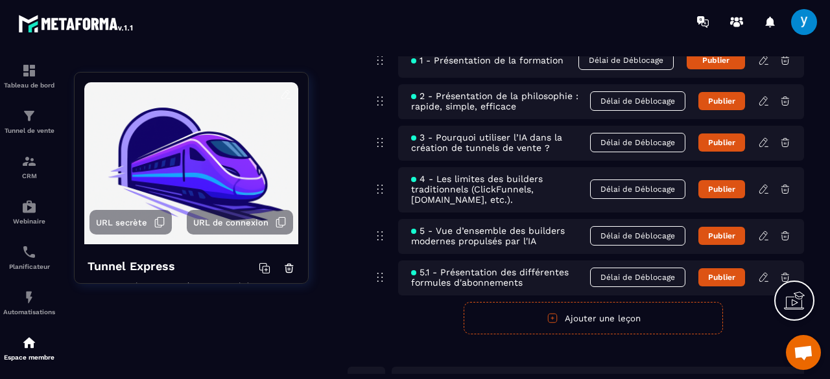
scroll to position [0, 0]
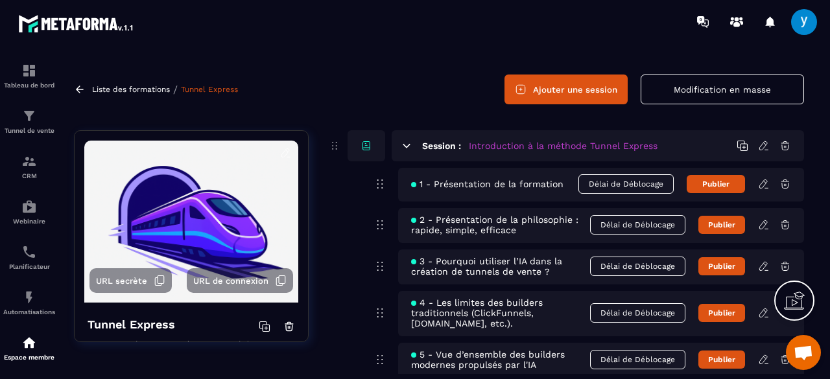
click at [406, 148] on icon at bounding box center [407, 146] width 12 height 12
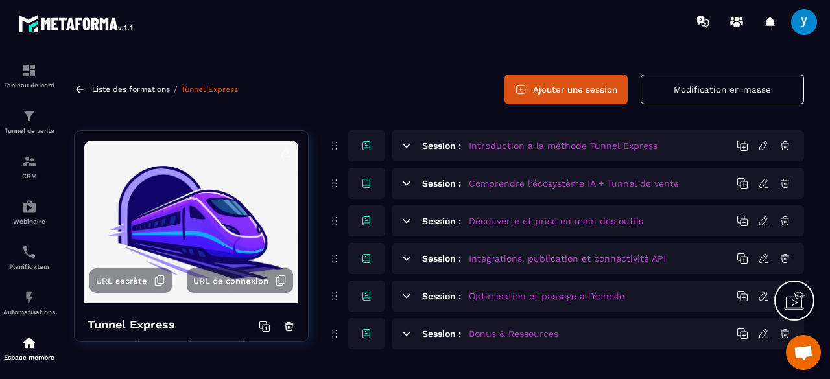
scroll to position [32, 0]
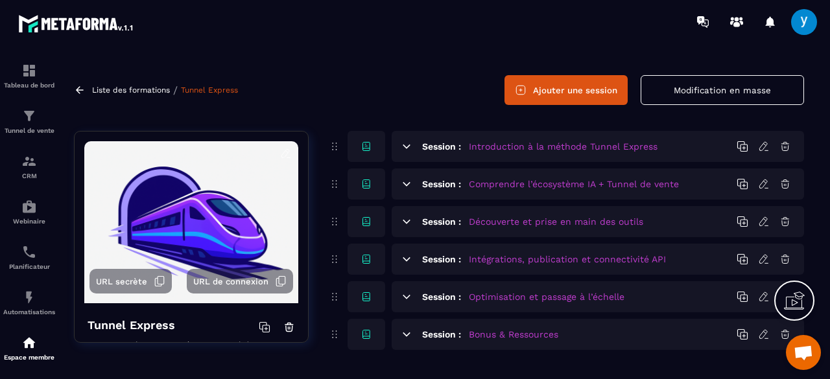
click at [406, 148] on icon at bounding box center [407, 147] width 12 height 12
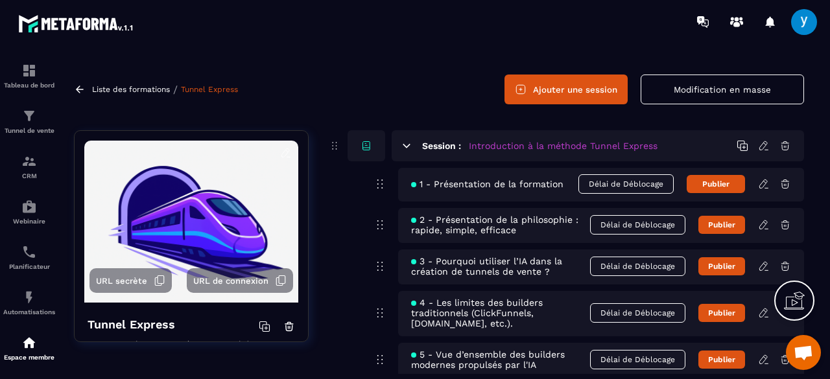
click at [406, 148] on icon at bounding box center [407, 146] width 12 height 12
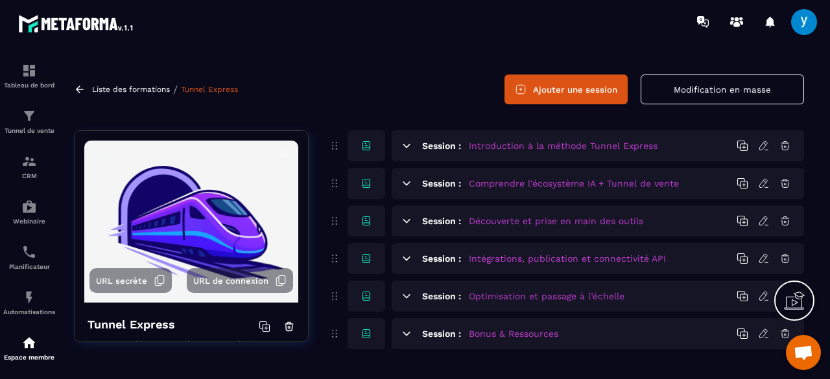
scroll to position [32, 0]
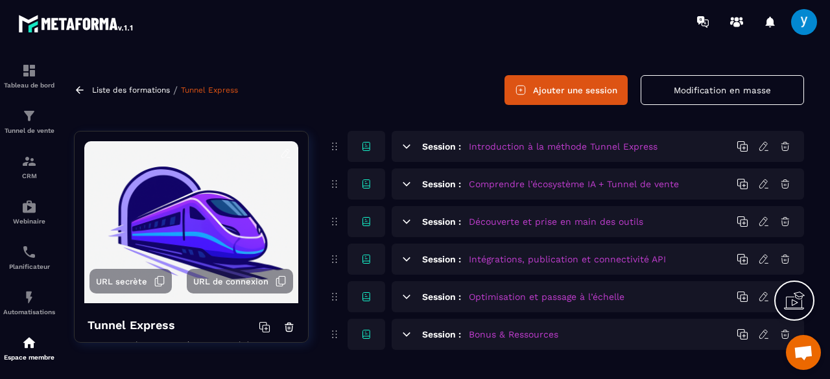
click at [406, 148] on icon at bounding box center [407, 147] width 12 height 12
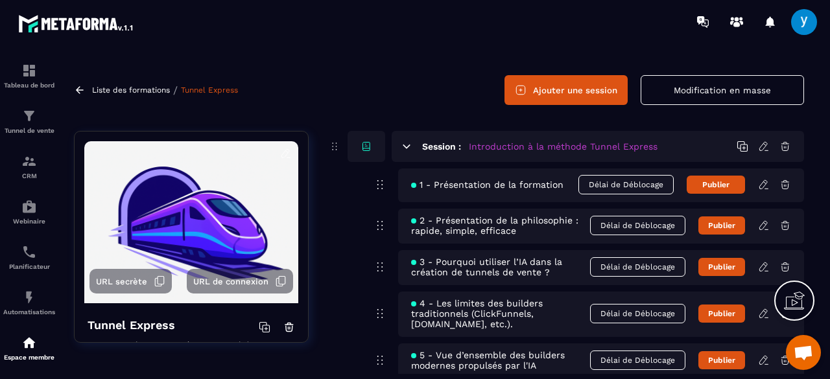
scroll to position [33, 0]
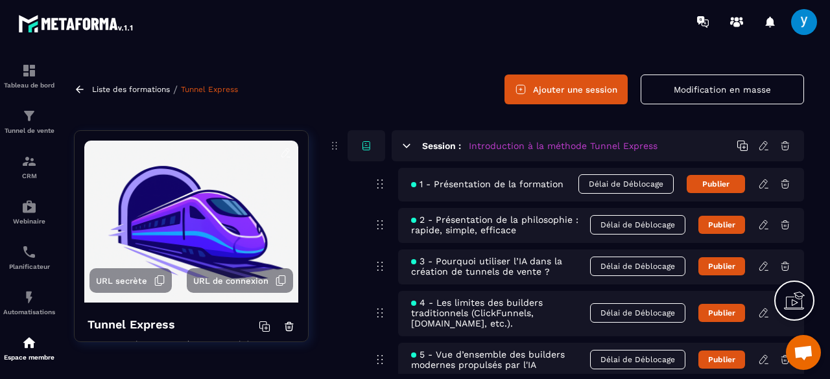
click at [405, 145] on icon at bounding box center [406, 145] width 7 height 3
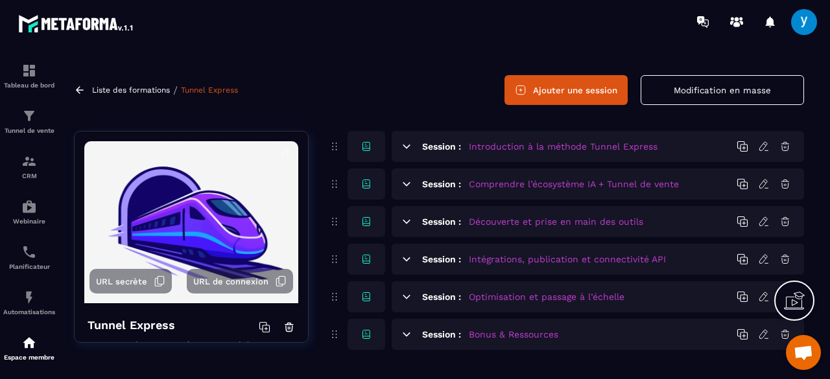
click at [406, 147] on icon at bounding box center [406, 146] width 7 height 3
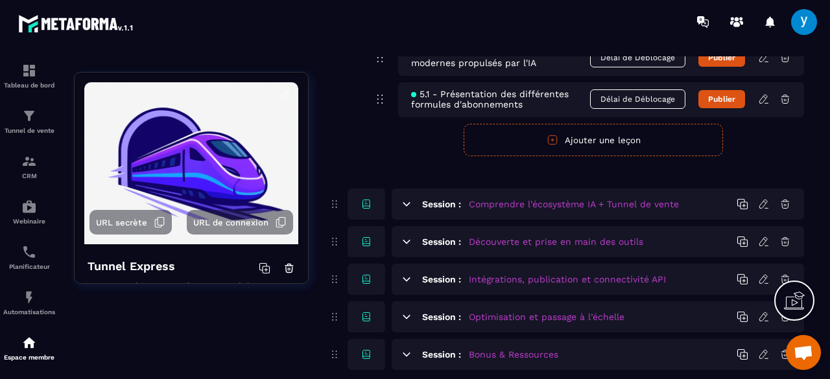
scroll to position [336, 0]
click at [406, 205] on icon at bounding box center [406, 203] width 7 height 3
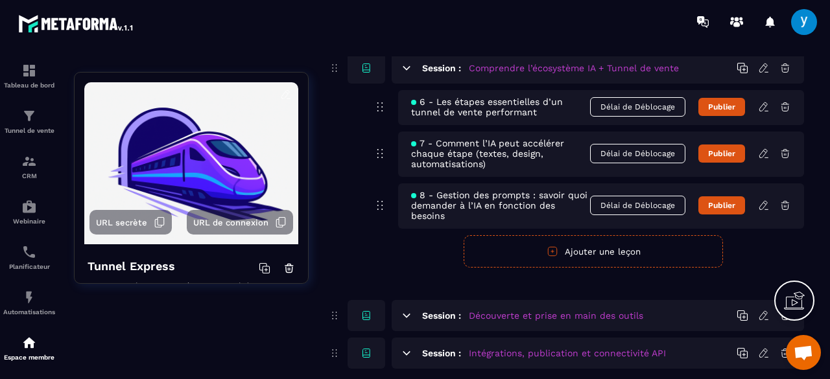
scroll to position [472, 0]
click at [405, 73] on icon at bounding box center [407, 68] width 12 height 12
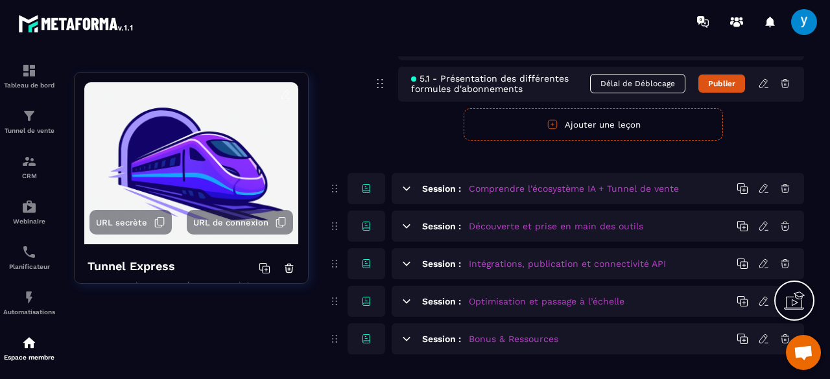
scroll to position [354, 0]
click at [410, 189] on icon at bounding box center [407, 189] width 12 height 12
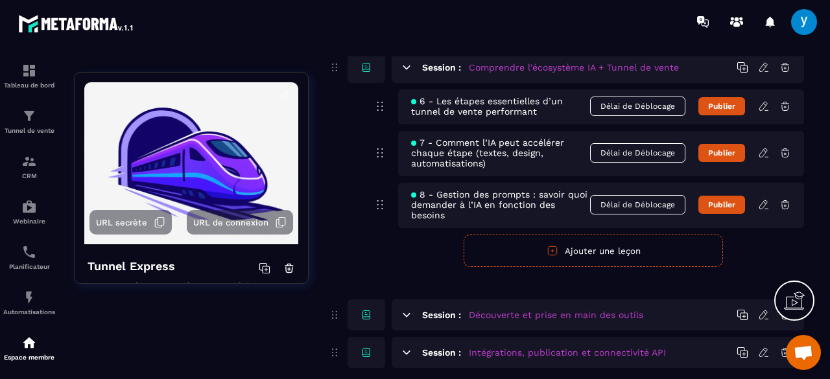
scroll to position [556, 0]
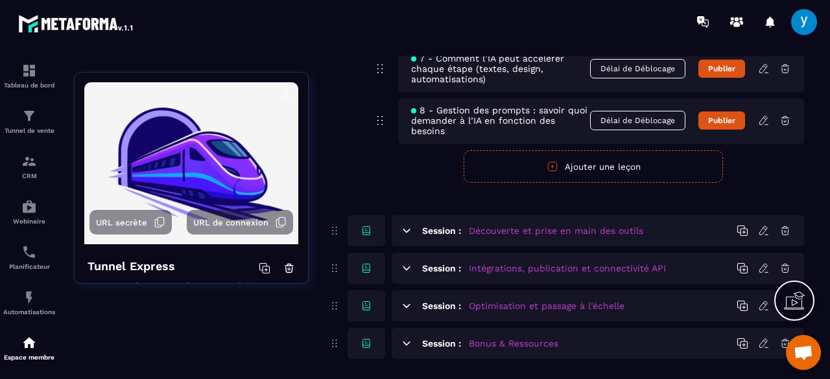
click at [407, 229] on icon at bounding box center [406, 230] width 7 height 3
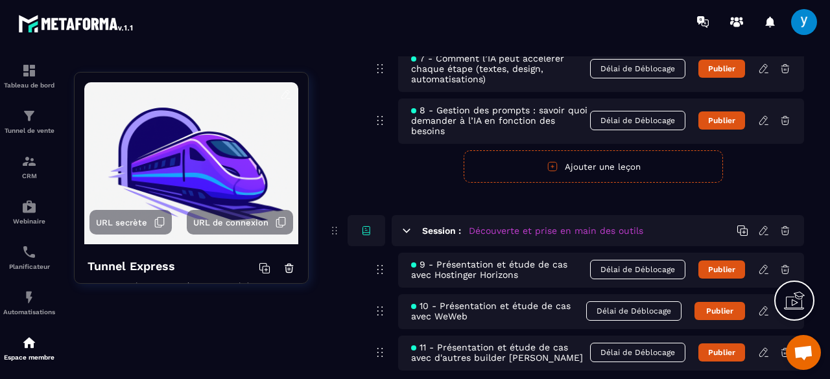
scroll to position [748, 0]
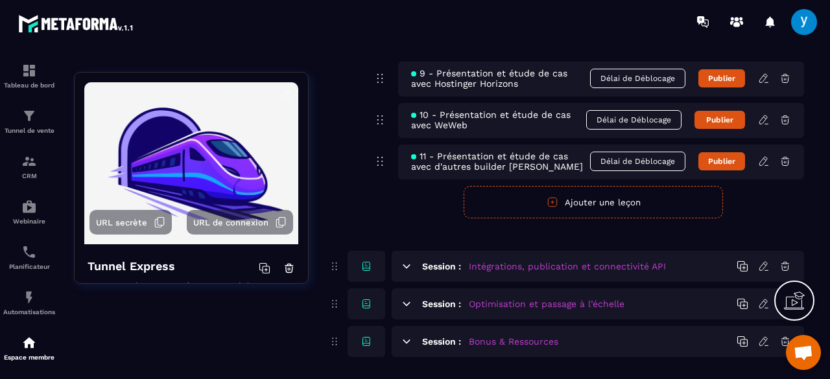
click at [404, 265] on icon at bounding box center [407, 267] width 12 height 12
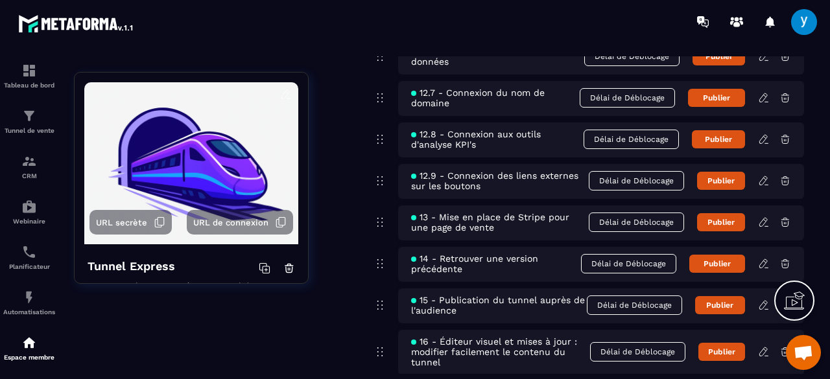
scroll to position [1413, 0]
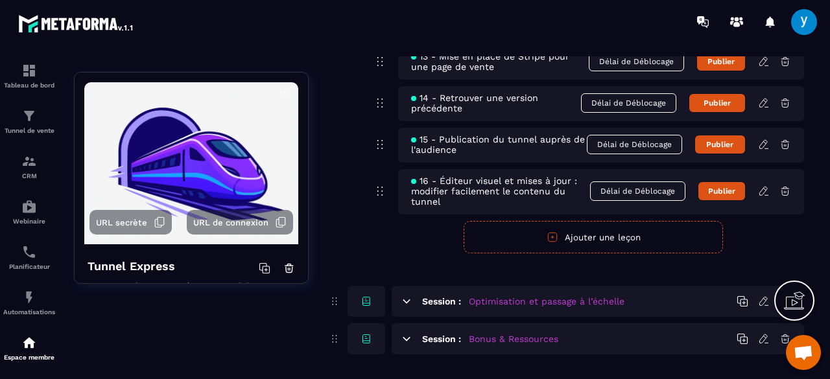
click at [408, 300] on icon at bounding box center [406, 301] width 7 height 3
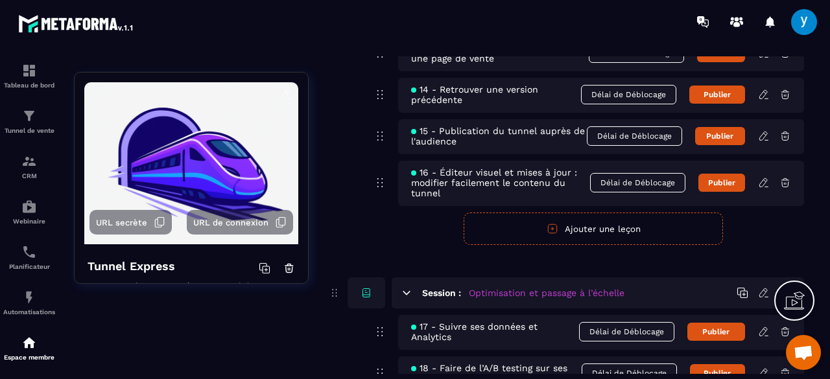
scroll to position [1605, 0]
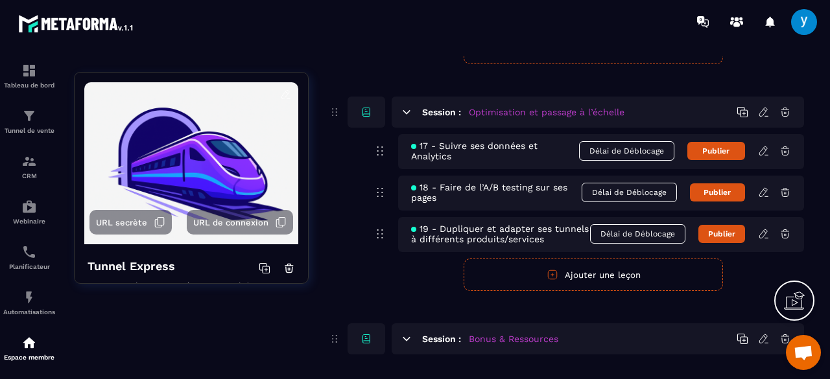
click at [407, 337] on icon at bounding box center [407, 339] width 12 height 12
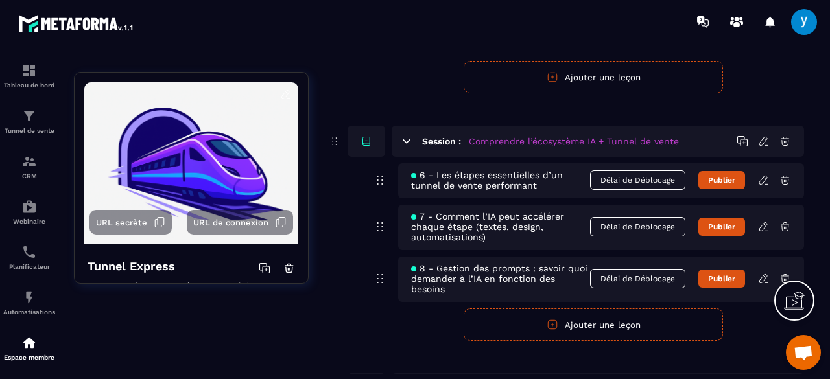
scroll to position [0, 0]
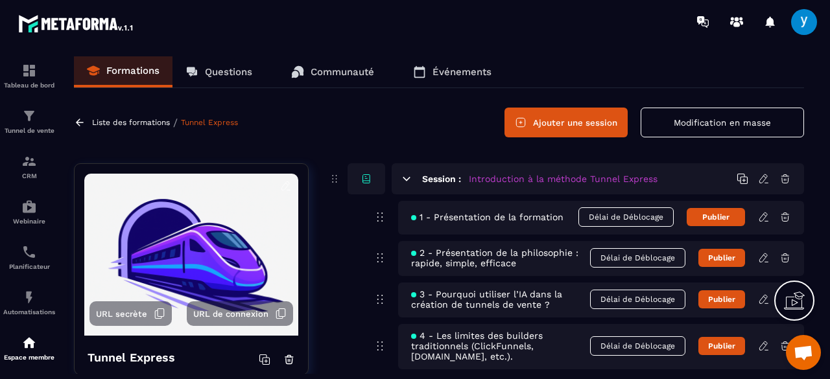
click at [403, 174] on icon at bounding box center [407, 179] width 12 height 12
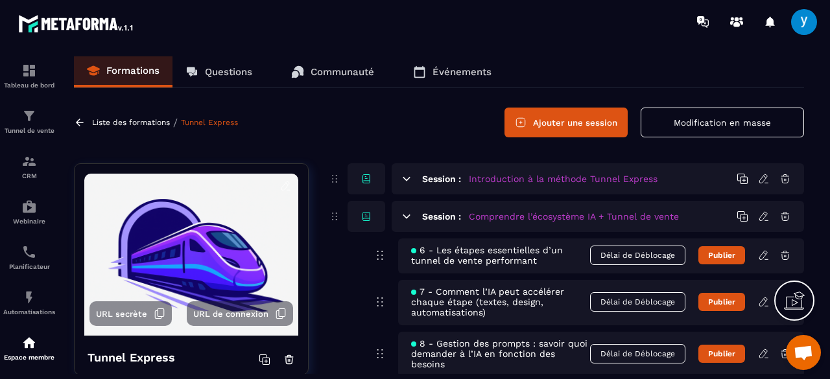
click at [405, 216] on icon at bounding box center [406, 216] width 7 height 3
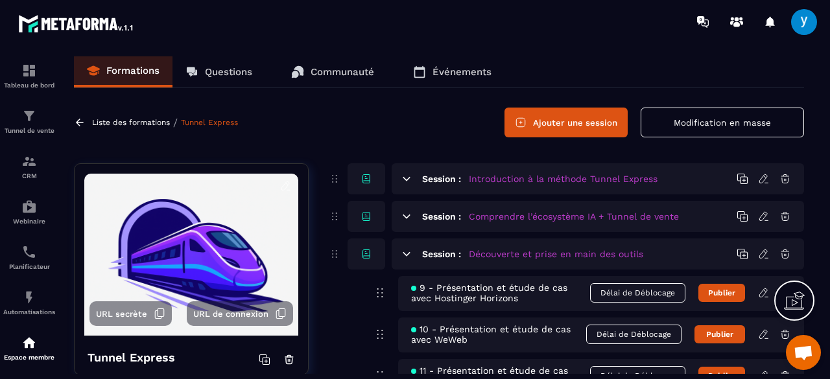
click at [405, 257] on icon at bounding box center [407, 254] width 12 height 12
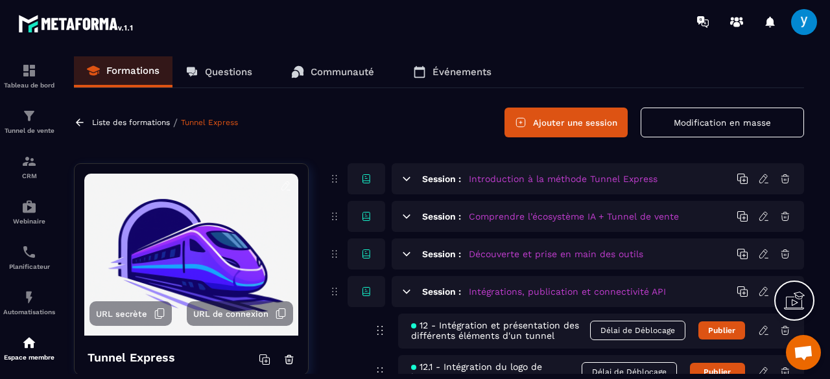
click at [409, 286] on icon at bounding box center [407, 292] width 12 height 12
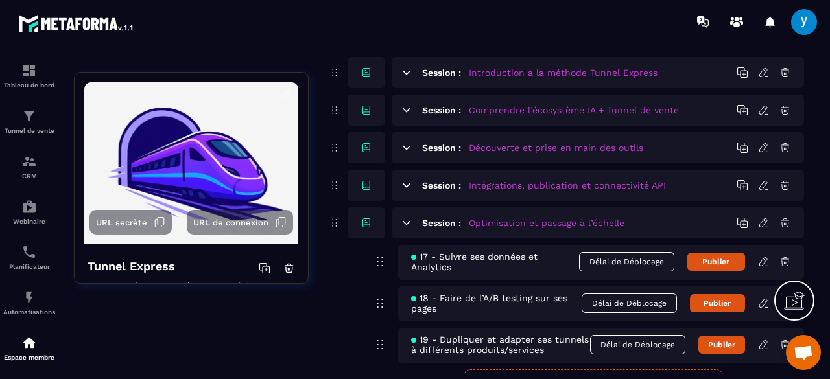
scroll to position [113, 0]
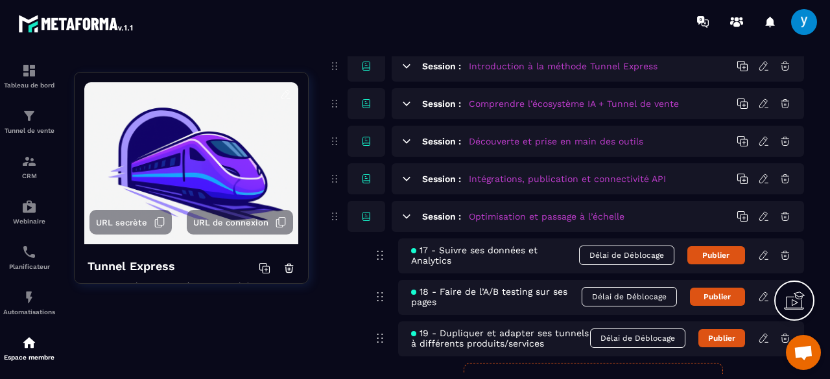
click at [405, 216] on icon at bounding box center [406, 216] width 7 height 3
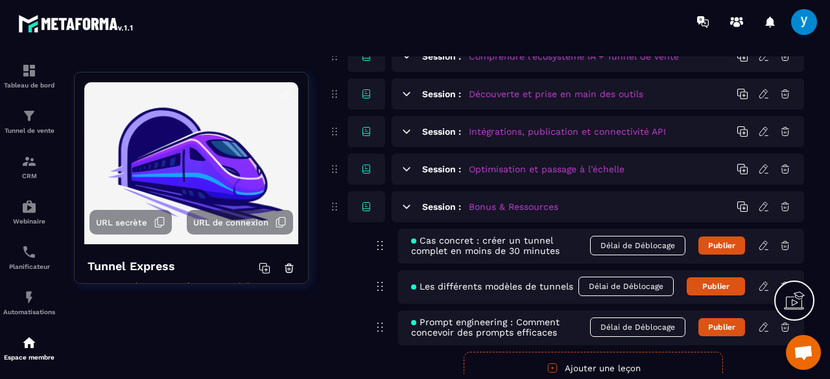
click at [407, 209] on icon at bounding box center [407, 207] width 12 height 12
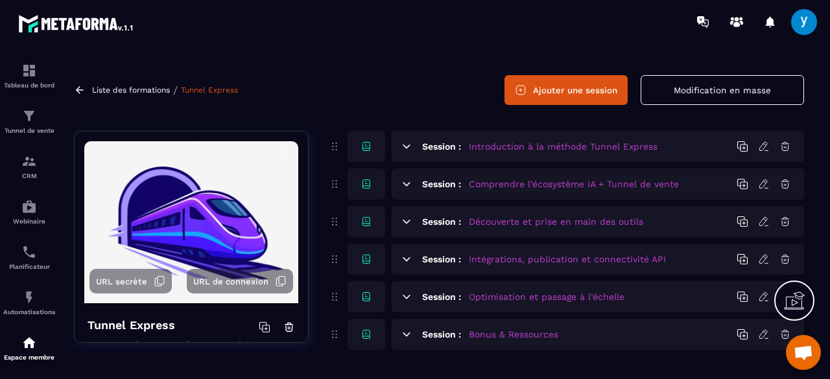
click at [79, 89] on icon at bounding box center [80, 89] width 8 height 7
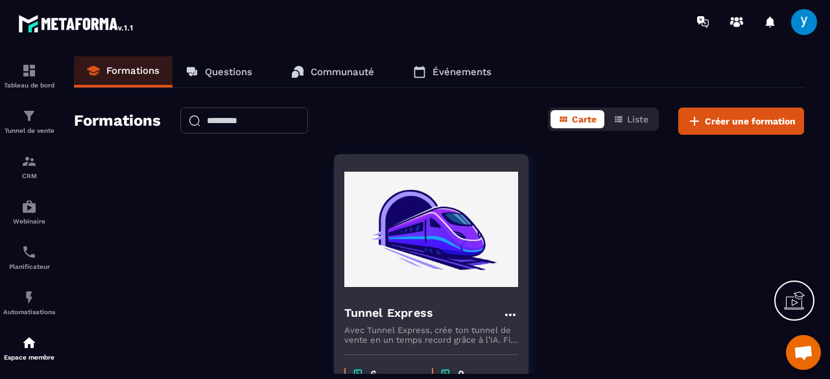
scroll to position [105, 0]
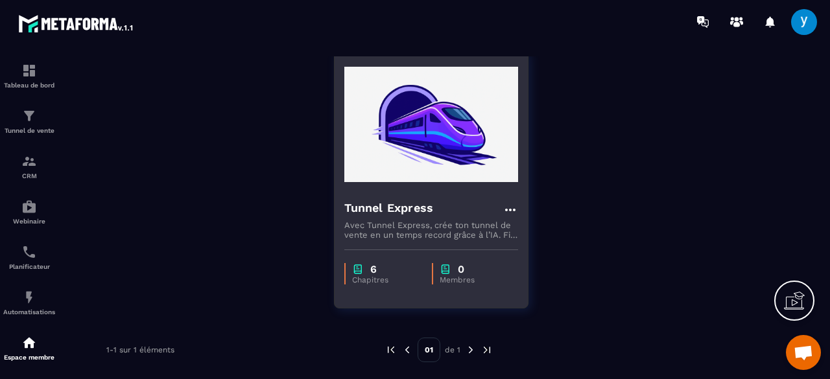
click at [513, 206] on icon at bounding box center [510, 210] width 16 height 16
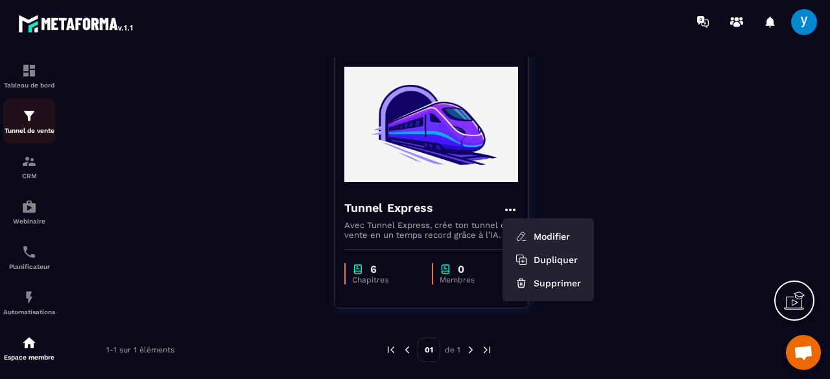
click at [27, 111] on img at bounding box center [29, 116] width 16 height 16
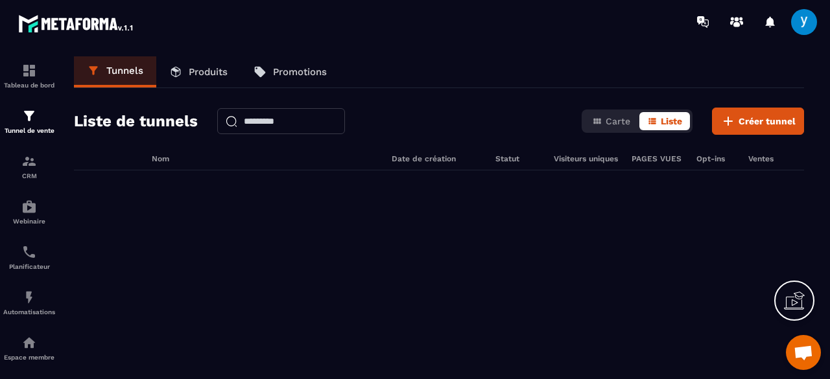
click at [202, 63] on link "Produits" at bounding box center [198, 71] width 84 height 31
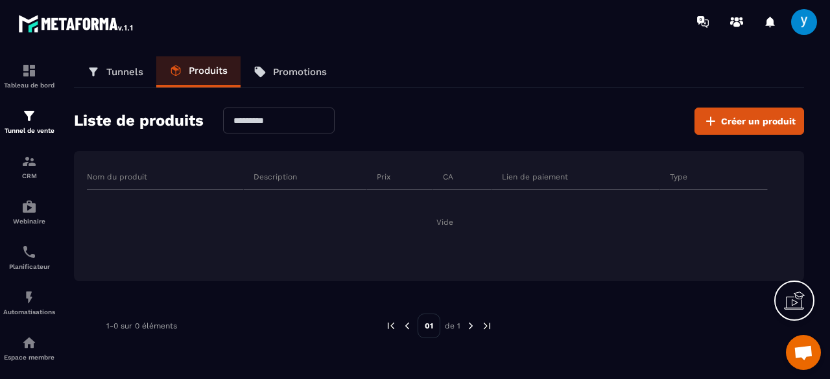
click at [146, 79] on link "Tunnels" at bounding box center [115, 71] width 82 height 31
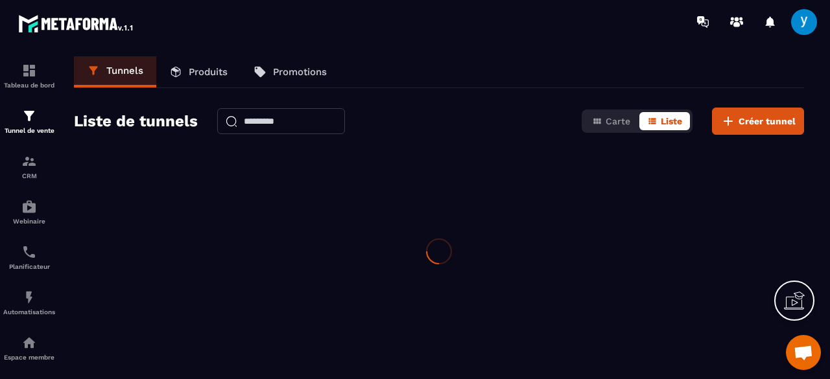
click at [189, 77] on p "Produits" at bounding box center [208, 72] width 39 height 12
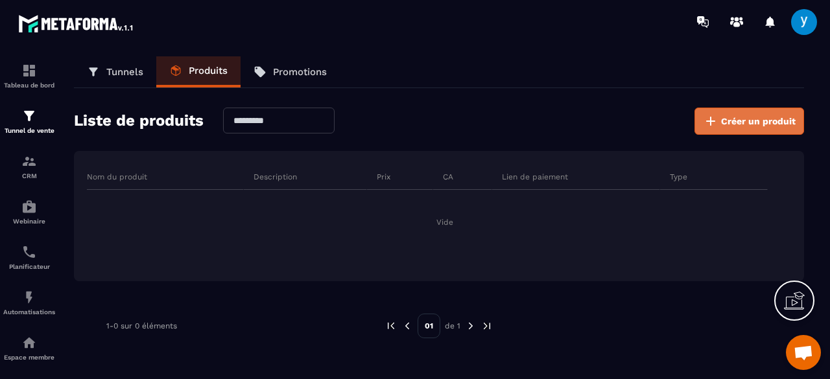
click at [755, 119] on span "Créer un produit" at bounding box center [758, 121] width 75 height 13
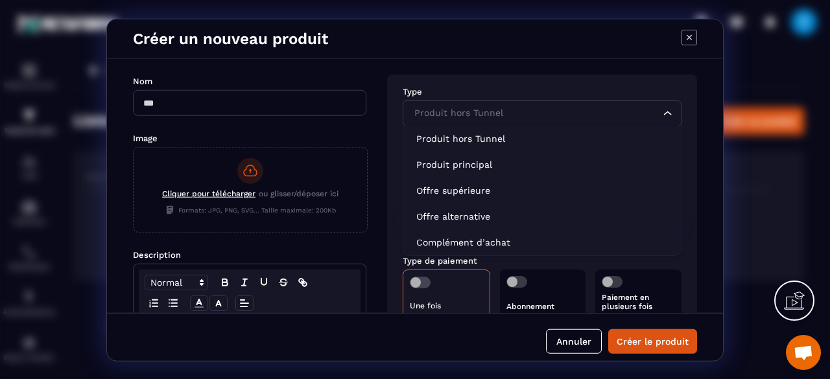
click at [481, 119] on div "Produit hors Tunnel Loading..." at bounding box center [542, 113] width 279 height 26
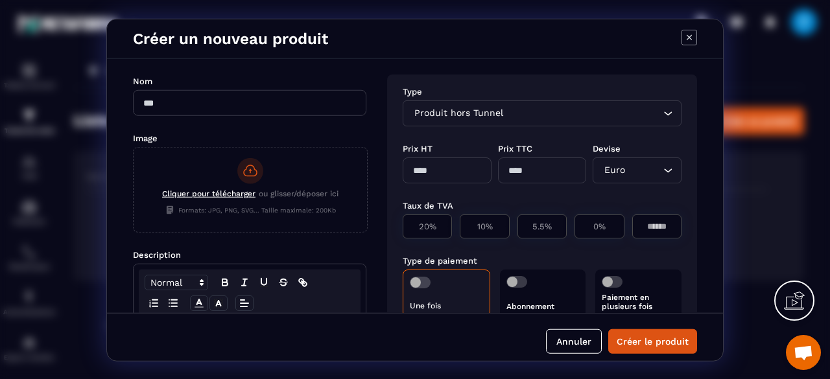
click at [262, 93] on input "Modal window" at bounding box center [249, 102] width 233 height 26
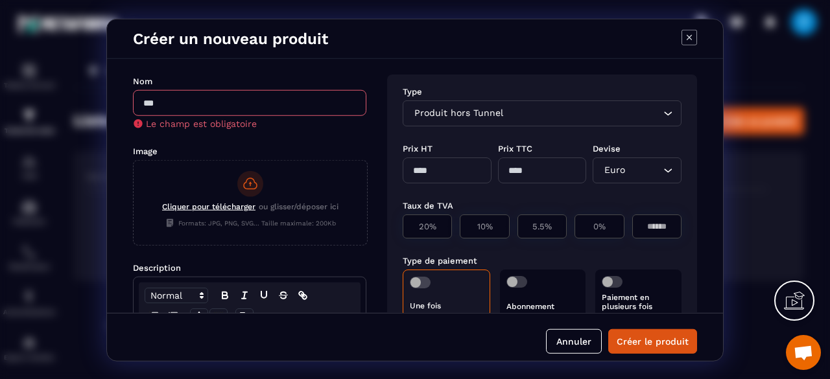
click at [613, 91] on div "Type" at bounding box center [542, 90] width 279 height 12
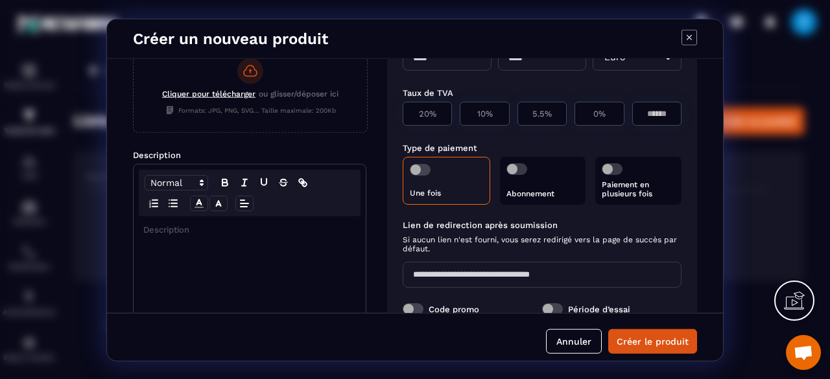
scroll to position [117, 0]
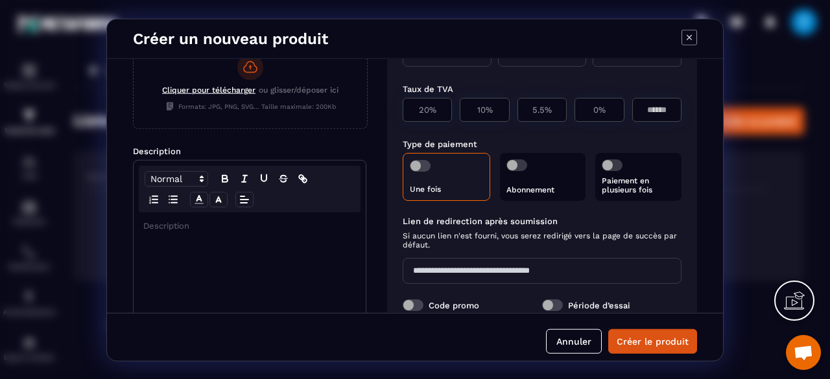
click at [429, 169] on label "Modal window" at bounding box center [420, 166] width 21 height 12
click at [420, 166] on span "Modal window" at bounding box center [420, 166] width 21 height 12
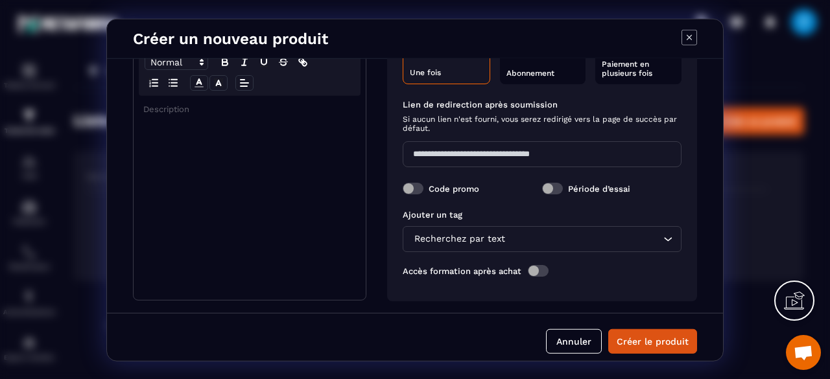
scroll to position [237, 0]
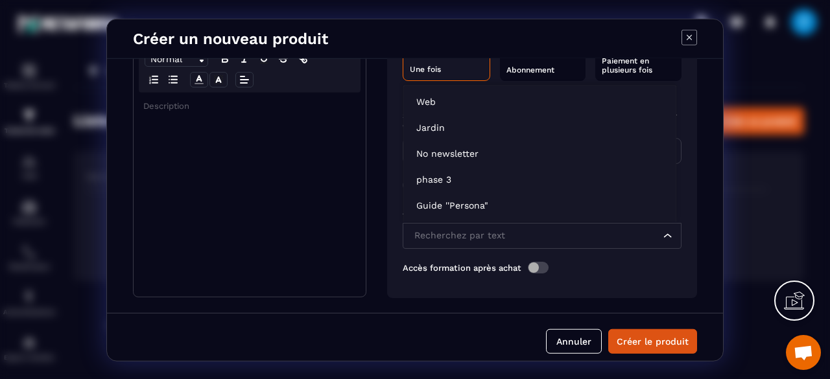
click at [443, 229] on div "Recherchez par text" at bounding box center [536, 235] width 252 height 14
click at [443, 229] on input "Search for option" at bounding box center [535, 235] width 249 height 14
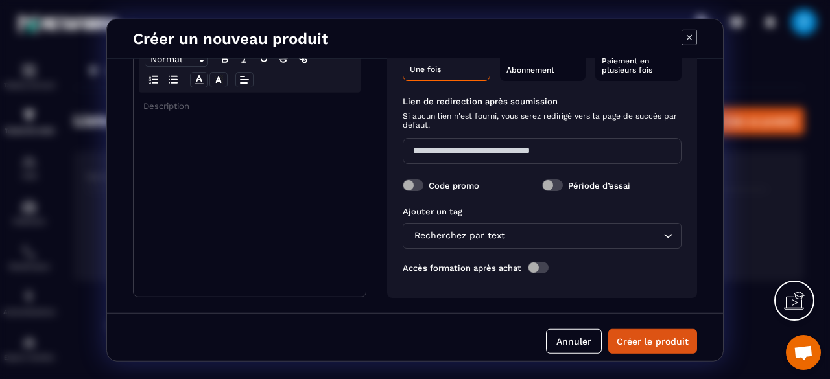
click at [390, 248] on div "Type Produit hors Tunnel Loading... Prix HT Prix TTC Devise Euro Loading... Tau…" at bounding box center [542, 67] width 310 height 460
click at [540, 270] on span "Modal window" at bounding box center [538, 267] width 21 height 12
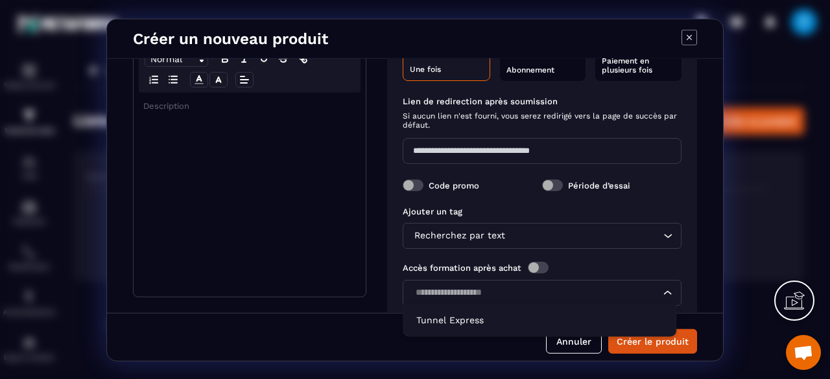
click at [538, 283] on div "Loading..." at bounding box center [542, 292] width 279 height 26
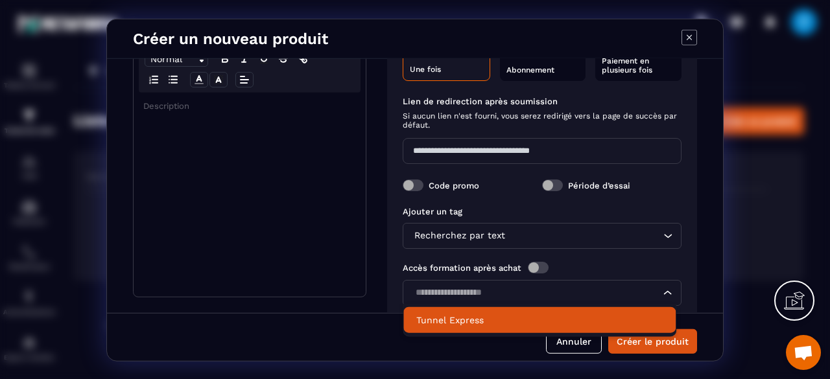
click at [502, 331] on li "Tunnel Express" at bounding box center [539, 320] width 272 height 26
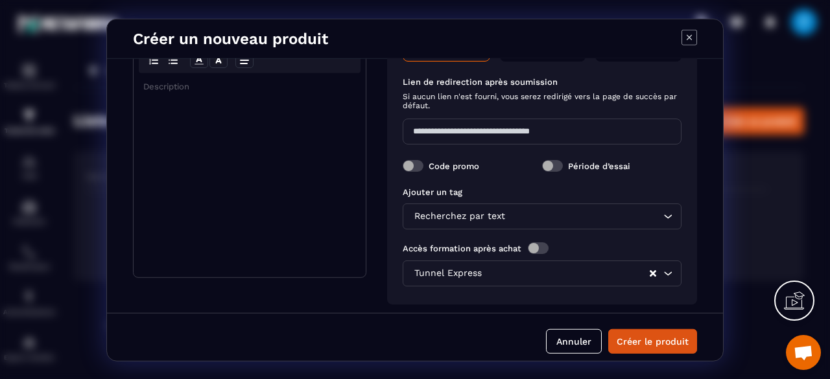
scroll to position [257, 0]
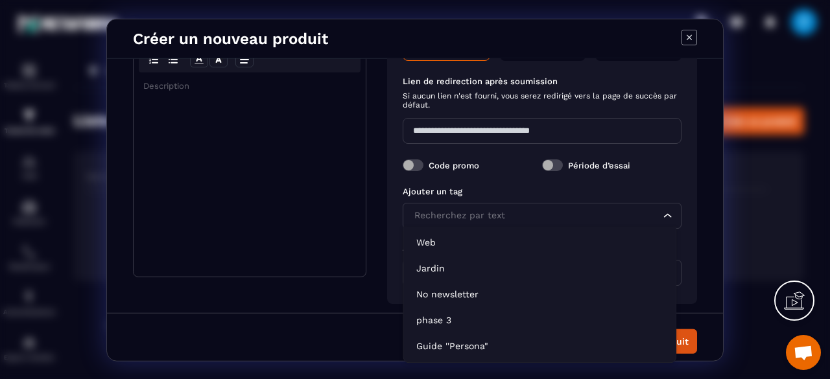
click at [577, 219] on input "Search for option" at bounding box center [535, 215] width 249 height 14
click at [499, 191] on div "Ajouter un tag" at bounding box center [542, 191] width 279 height 10
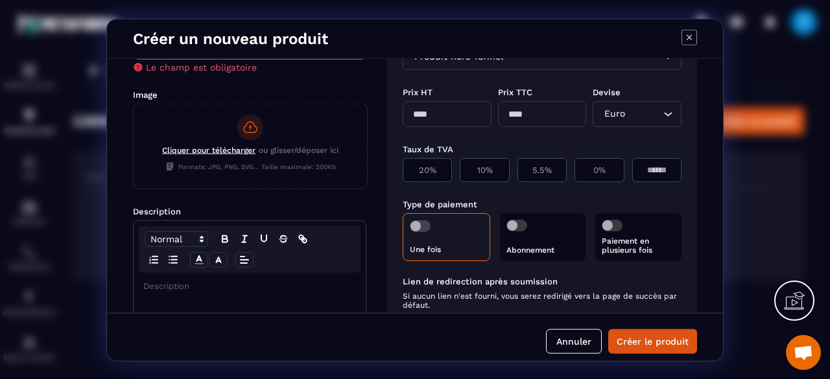
scroll to position [0, 0]
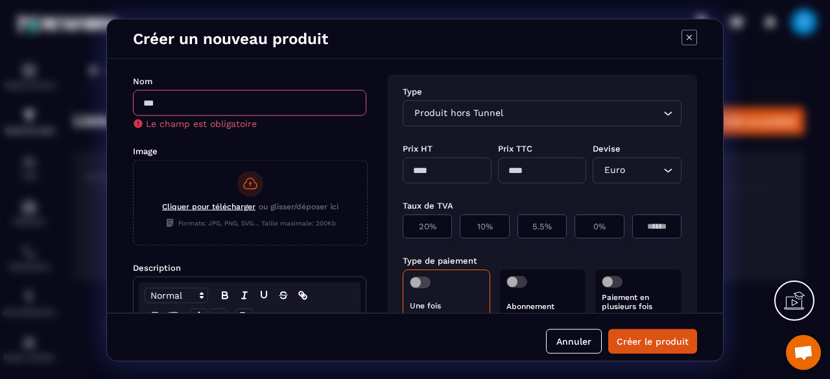
click at [226, 103] on input "Modal window" at bounding box center [249, 102] width 233 height 26
type input "**********"
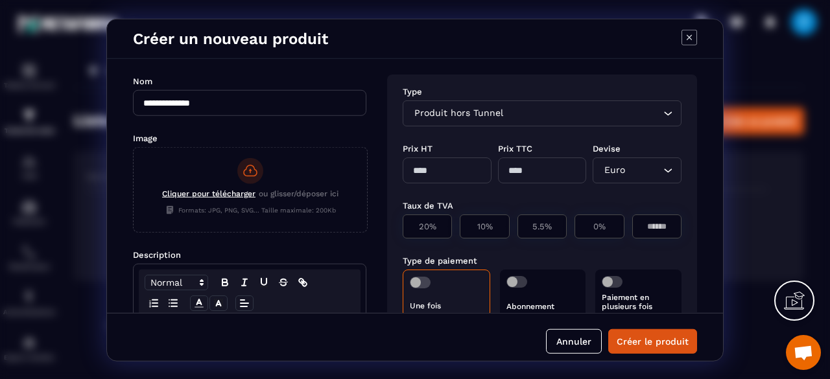
click at [232, 177] on div "Cliquer pour télécharger ou glisser/déposer ici Formats: JPG, PNG, SVG... Taill…" at bounding box center [250, 187] width 233 height 80
click at [134, 231] on input "Cliquer pour télécharger ou glisser/déposer ici Formats: JPG, PNG, SVG... Taill…" at bounding box center [134, 231] width 0 height 0
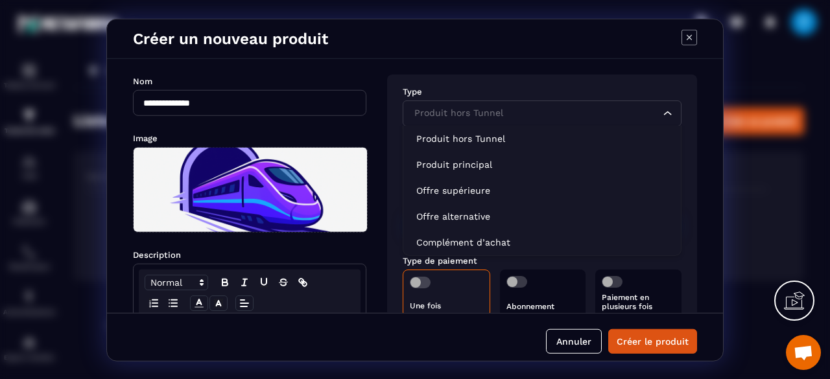
click at [510, 119] on div "Produit hors Tunnel Loading..." at bounding box center [542, 113] width 279 height 26
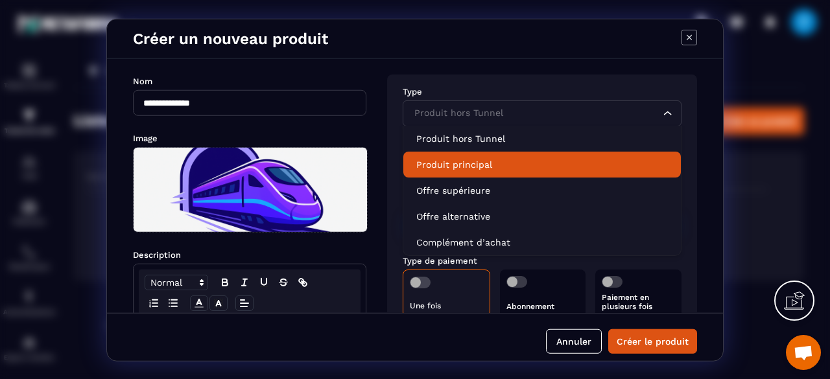
click at [514, 163] on p "Produit principal" at bounding box center [542, 164] width 252 height 13
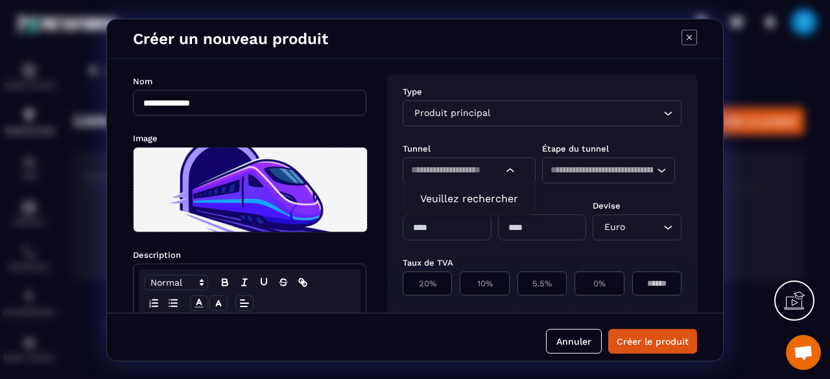
click at [512, 172] on icon "Search for option" at bounding box center [510, 169] width 13 height 13
click at [432, 219] on input "Modal window" at bounding box center [447, 227] width 89 height 26
type input "**"
click at [460, 273] on div "20%" at bounding box center [484, 283] width 49 height 24
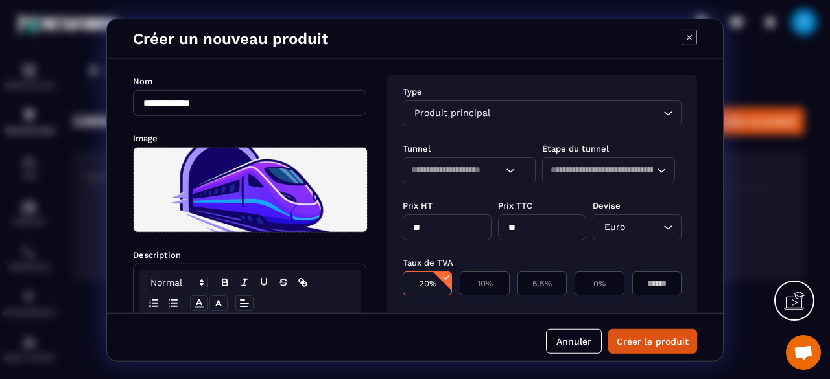
type input "*****"
type input "**"
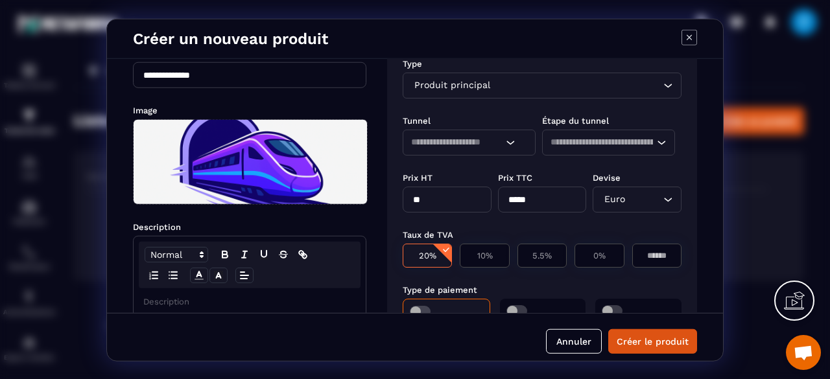
scroll to position [25, 0]
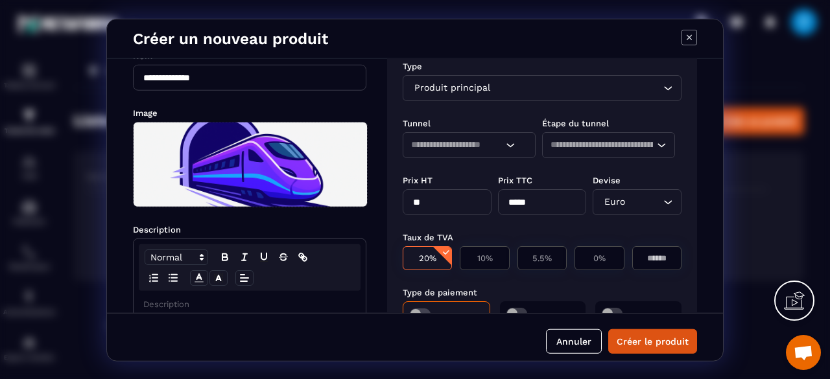
click at [440, 200] on input "**" at bounding box center [447, 202] width 89 height 26
type input "*"
type input "**"
click at [595, 257] on p "0%" at bounding box center [599, 258] width 35 height 10
type input "**"
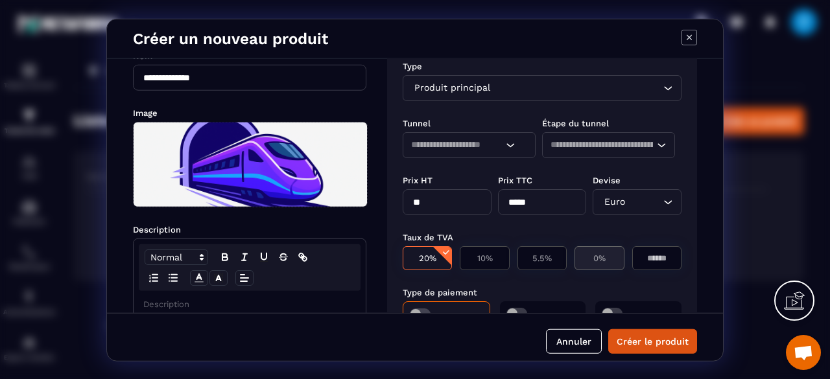
type input "*"
click at [437, 196] on input "**" at bounding box center [447, 202] width 89 height 26
type input "**"
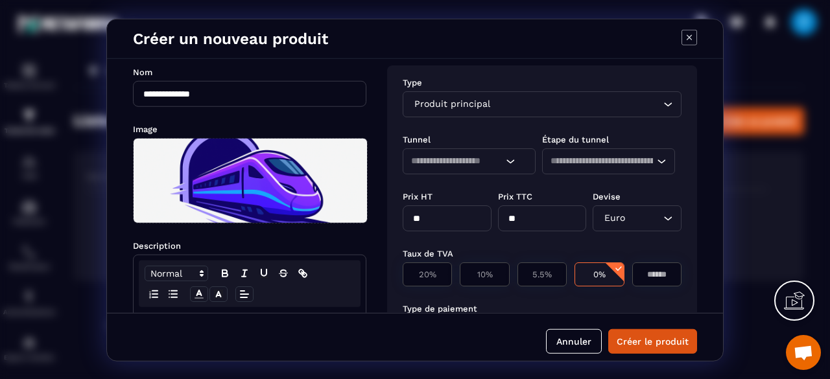
scroll to position [21, 0]
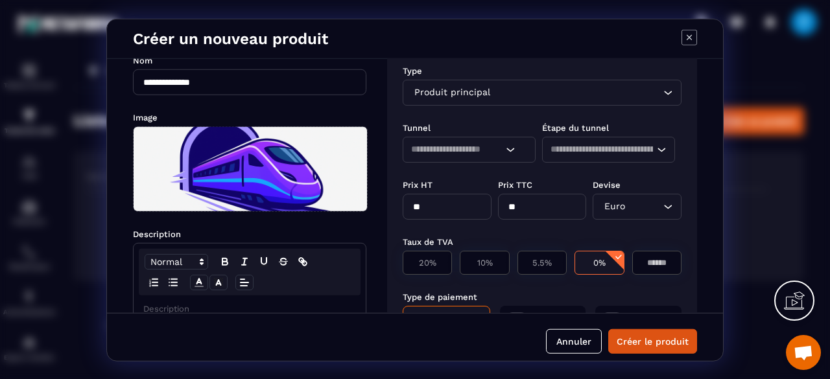
click at [512, 152] on icon "Search for option" at bounding box center [510, 149] width 13 height 13
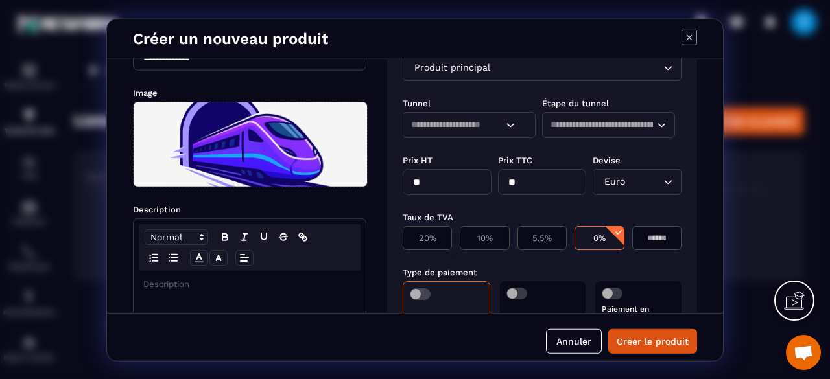
scroll to position [0, 0]
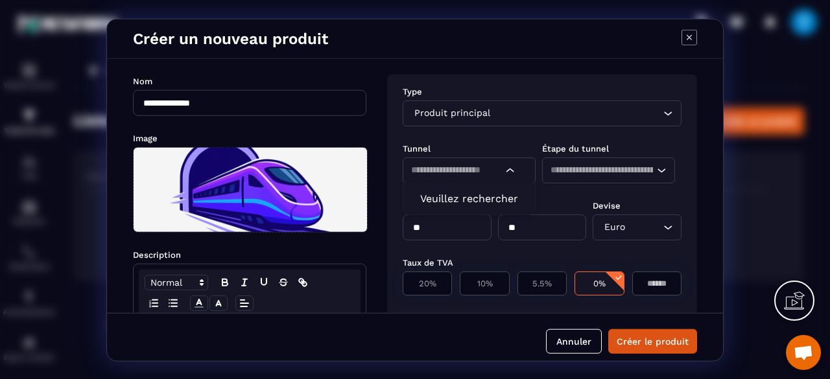
click at [511, 165] on icon "Search for option" at bounding box center [510, 169] width 13 height 13
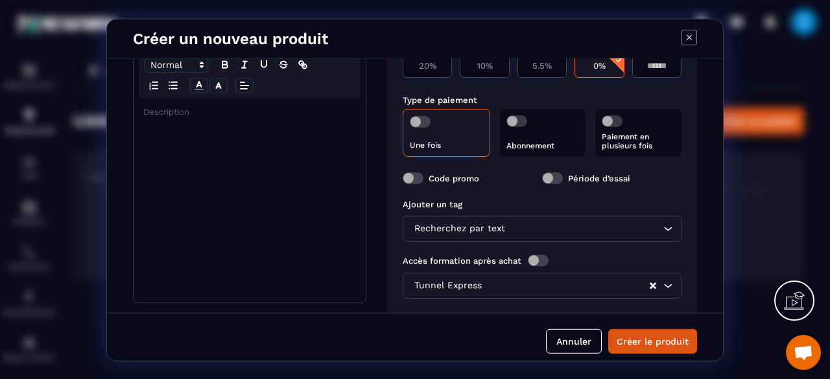
scroll to position [236, 0]
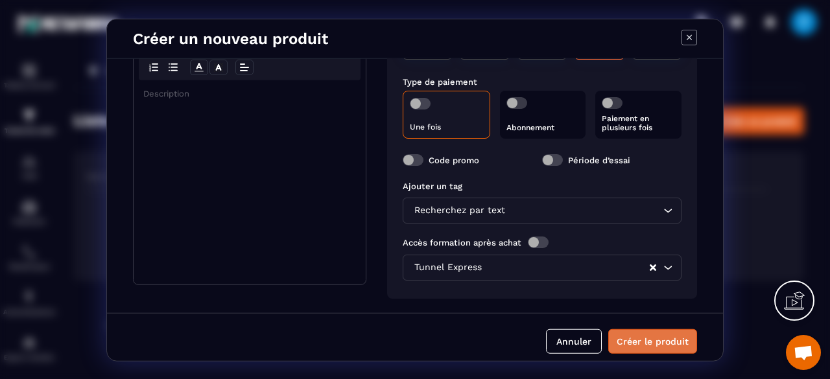
click at [667, 346] on button "Créer le produit" at bounding box center [652, 341] width 89 height 25
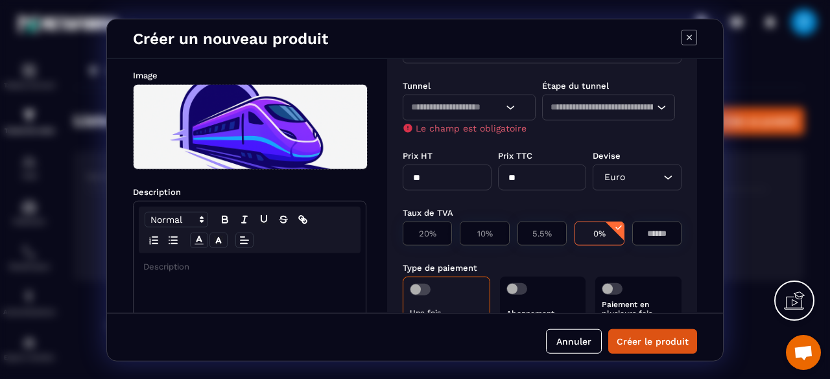
scroll to position [94, 0]
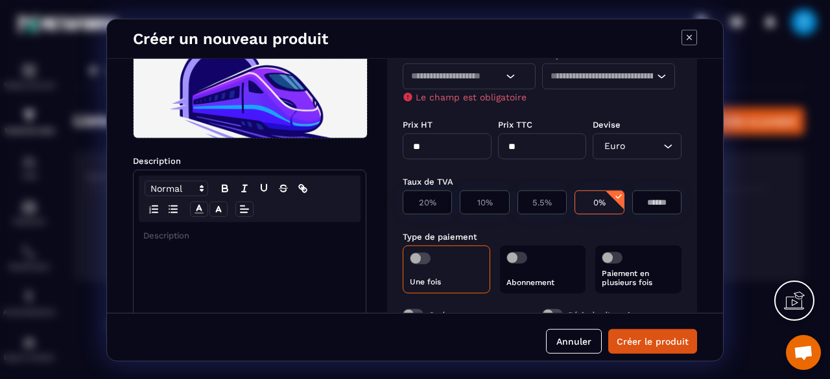
click at [249, 265] on div "Modal window" at bounding box center [250, 324] width 232 height 204
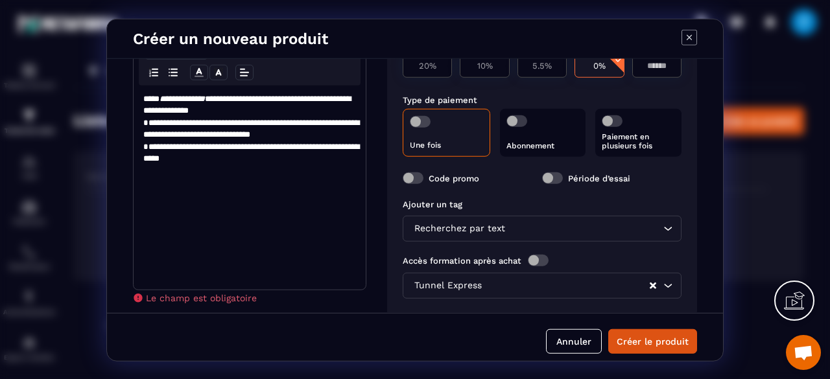
click at [321, 188] on div "**********" at bounding box center [250, 187] width 232 height 204
click at [660, 336] on button "Créer le produit" at bounding box center [652, 341] width 89 height 25
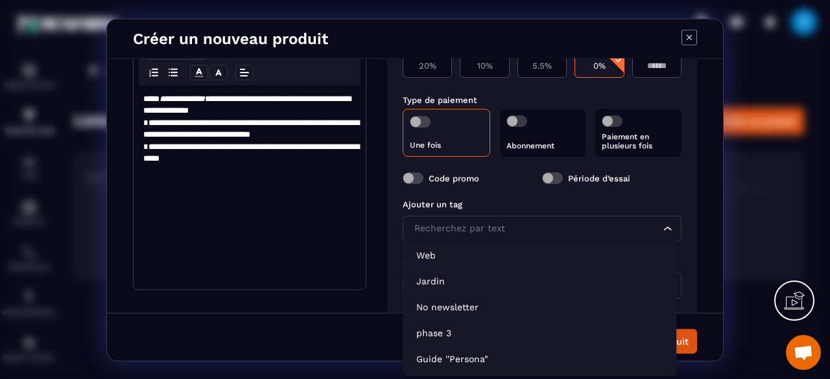
click at [640, 226] on input "Search for option" at bounding box center [535, 228] width 249 height 14
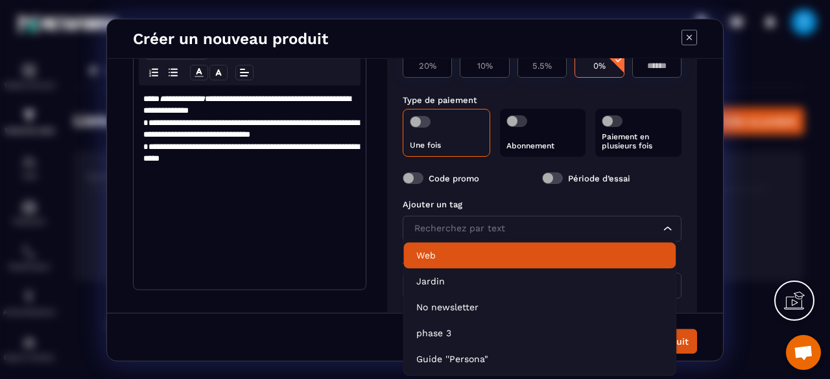
click at [567, 249] on p "Web" at bounding box center [539, 255] width 246 height 13
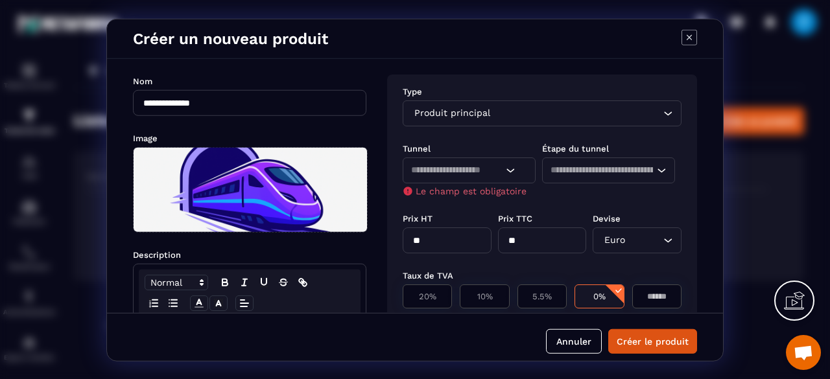
click at [504, 169] on icon "Search for option" at bounding box center [510, 169] width 13 height 13
click at [486, 167] on input "Search for option" at bounding box center [456, 170] width 91 height 14
click at [510, 167] on icon "Search for option" at bounding box center [510, 169] width 13 height 13
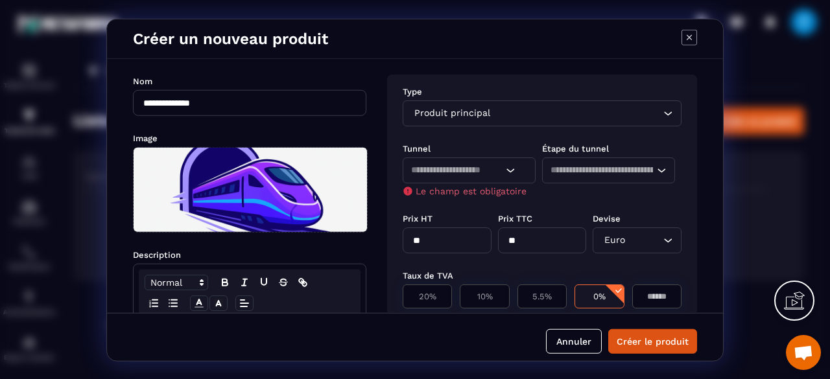
click at [573, 167] on input "Search for option" at bounding box center [601, 170] width 103 height 14
click at [585, 194] on span "Aucune étape d'entonnoir disponible" at bounding box center [649, 198] width 187 height 12
click at [504, 186] on span "Le champ est obligatoire" at bounding box center [471, 190] width 111 height 10
click at [646, 343] on button "Créer le produit" at bounding box center [652, 341] width 89 height 25
click at [687, 37] on icon "Modal window" at bounding box center [689, 37] width 16 height 16
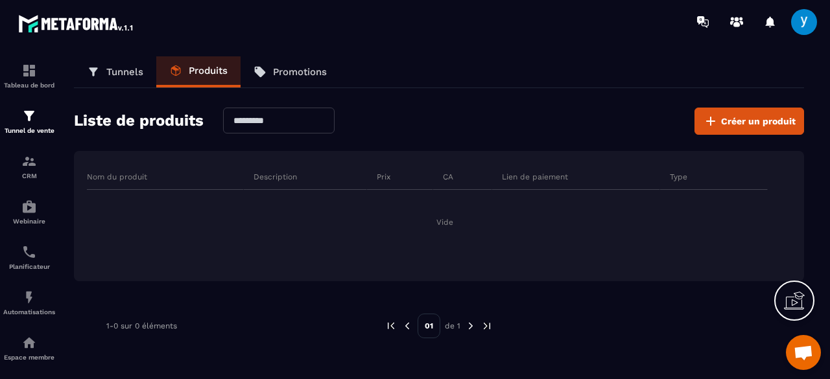
click at [124, 60] on link "Tunnels" at bounding box center [115, 71] width 82 height 31
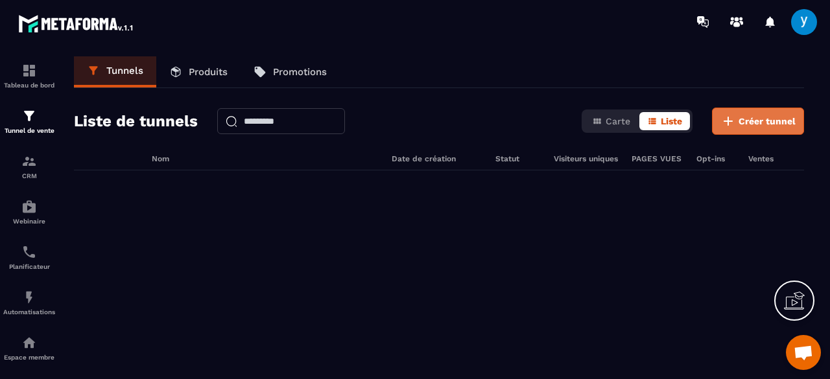
click at [768, 111] on button "Créer tunnel" at bounding box center [758, 121] width 92 height 27
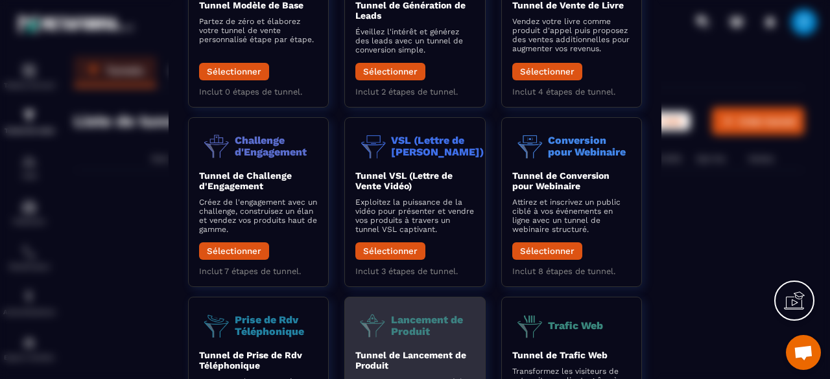
scroll to position [250, 0]
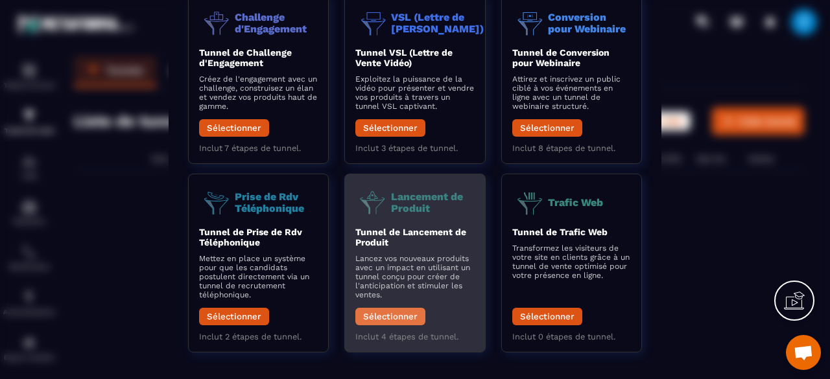
click at [394, 307] on button "Sélectionner" at bounding box center [390, 316] width 70 height 18
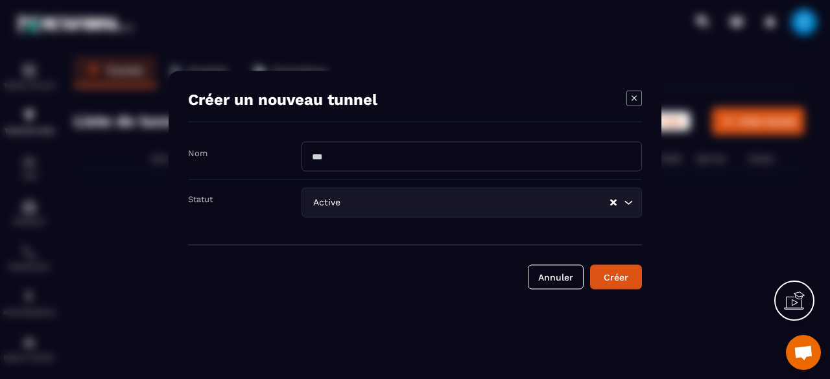
scroll to position [0, 0]
click at [376, 168] on input "Modal window" at bounding box center [471, 156] width 340 height 30
click at [344, 158] on input "**********" at bounding box center [471, 156] width 340 height 30
type input "**********"
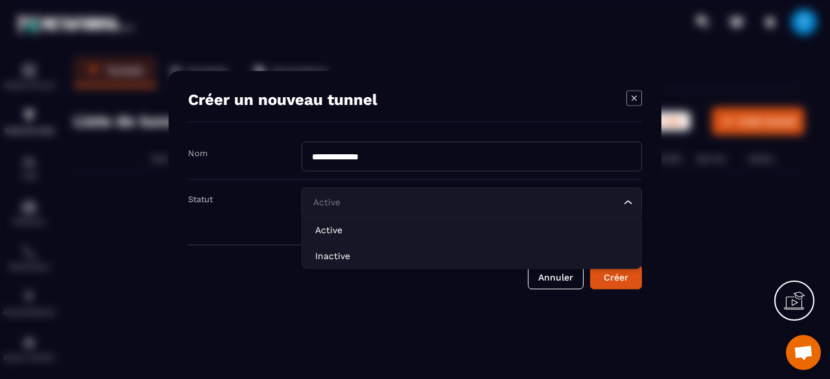
click at [558, 209] on div "Active Loading..." at bounding box center [471, 202] width 340 height 30
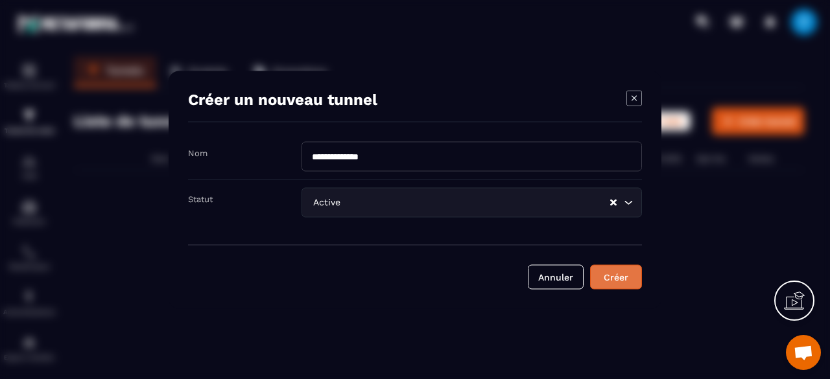
click at [628, 277] on div "Créer" at bounding box center [615, 276] width 35 height 13
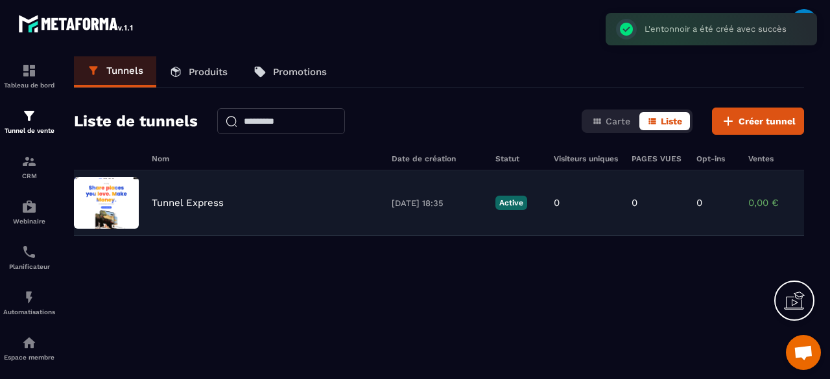
click at [262, 211] on div "Tunnel Express [DATE] 18:35 Active 0 0 0 0,00 € 0" at bounding box center [439, 203] width 730 height 65
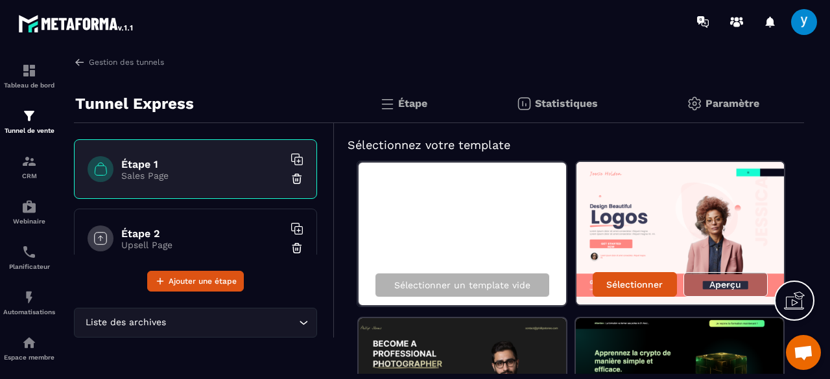
click at [471, 103] on div "Étape" at bounding box center [556, 103] width 171 height 39
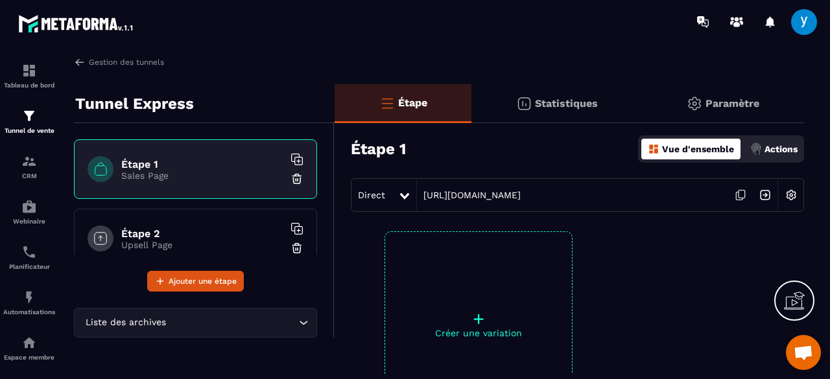
click at [540, 104] on p "Statistiques" at bounding box center [566, 103] width 63 height 12
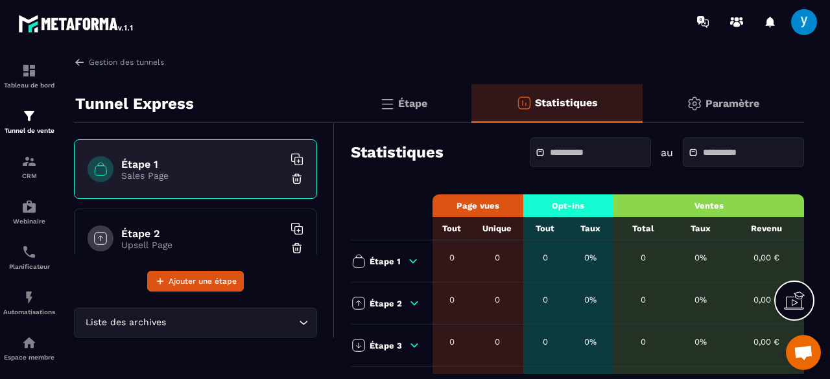
click at [687, 108] on img at bounding box center [695, 104] width 16 height 16
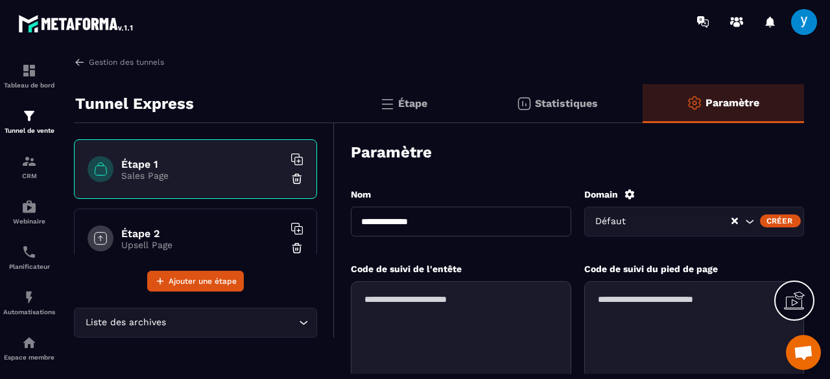
click at [471, 102] on div "Étape" at bounding box center [556, 103] width 171 height 39
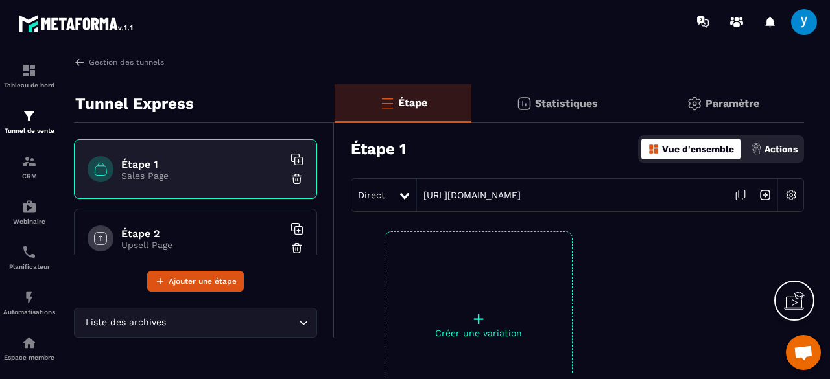
click at [221, 174] on p "Sales Page" at bounding box center [202, 176] width 162 height 10
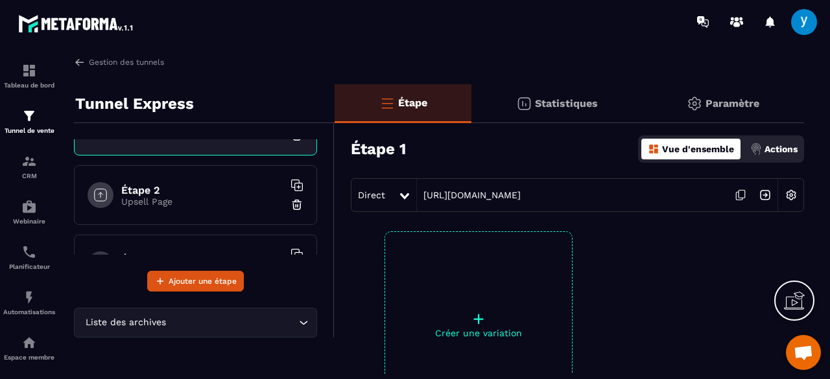
scroll to position [44, 0]
click at [185, 200] on p "Upsell Page" at bounding box center [202, 201] width 162 height 10
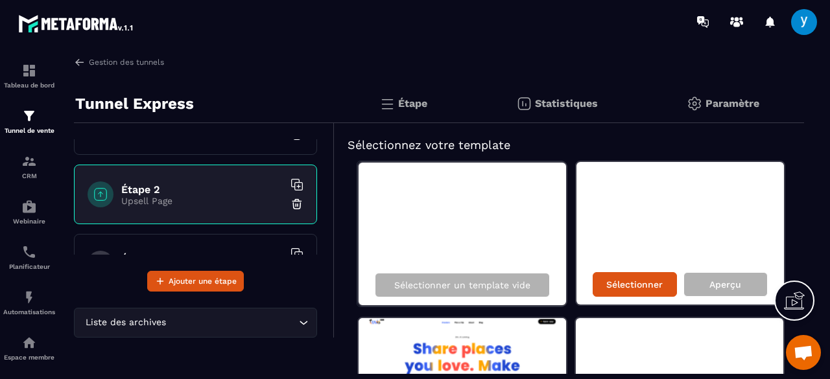
scroll to position [116, 0]
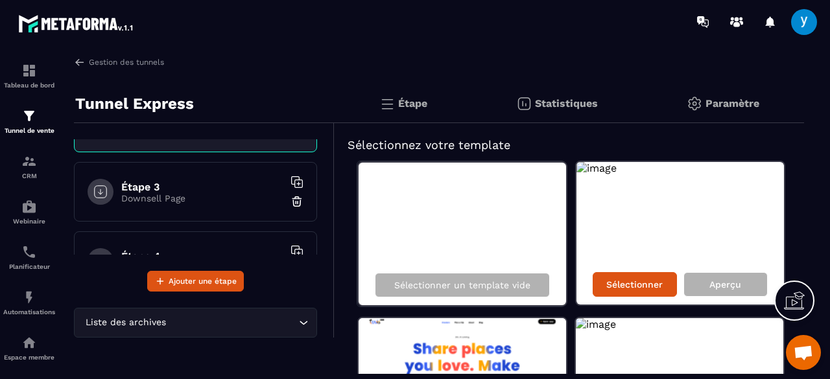
click at [191, 195] on p "Downsell Page" at bounding box center [202, 198] width 162 height 10
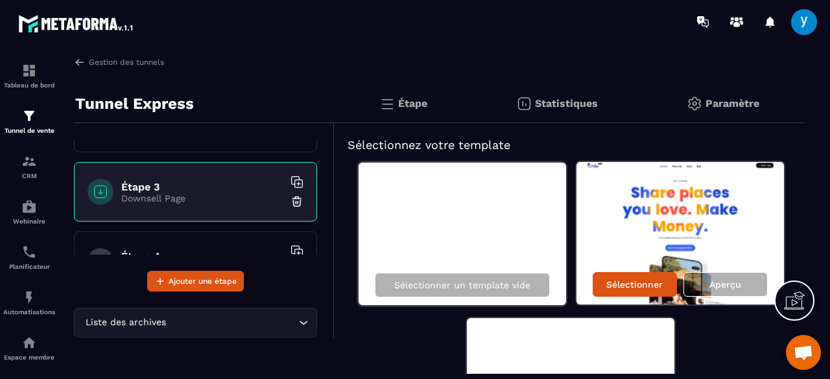
scroll to position [139, 0]
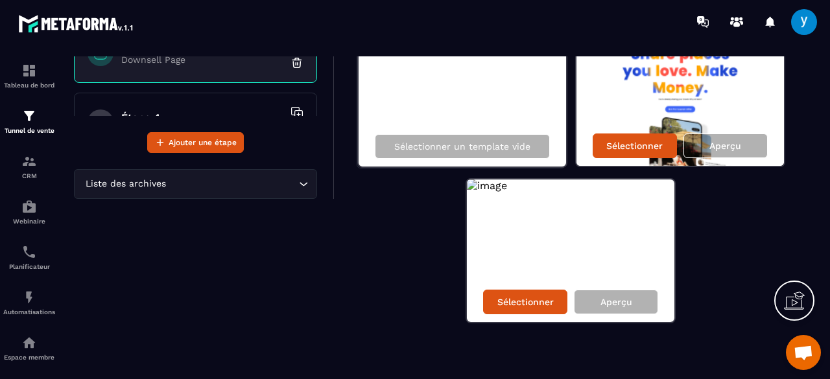
click at [235, 104] on div "Étape 4 Purchase Thank You" at bounding box center [195, 123] width 243 height 60
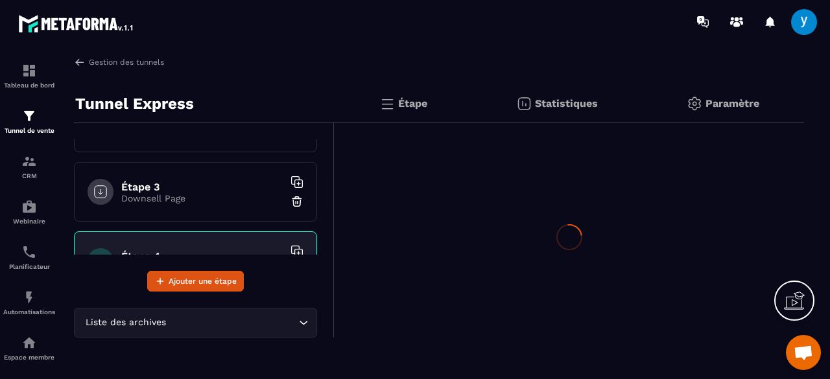
click at [235, 104] on section "Tableau de bord Tunnel de vente CRM Webinaire Planificateur Automatisations Esp…" at bounding box center [415, 215] width 830 height 344
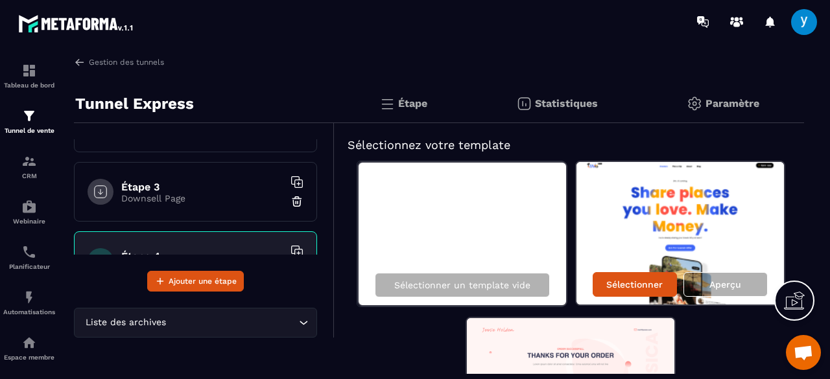
scroll to position [160, 0]
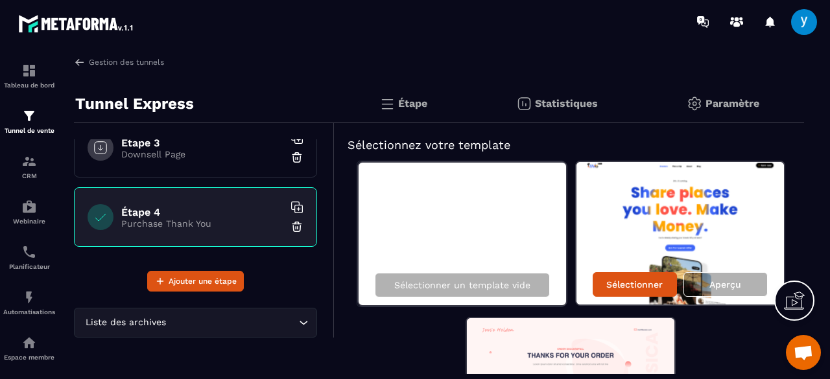
click at [231, 327] on input "Search for option" at bounding box center [232, 323] width 127 height 14
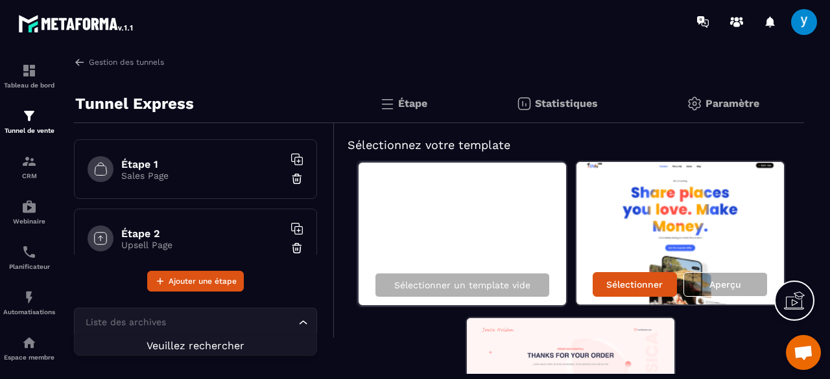
click at [236, 182] on div "Étape 1 Sales Page" at bounding box center [195, 169] width 243 height 60
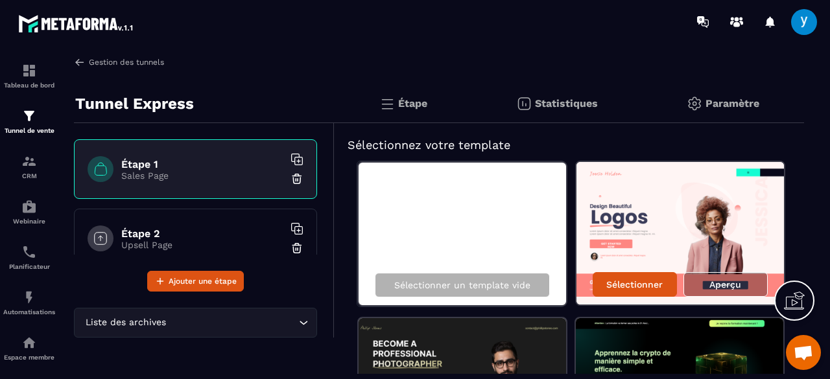
click at [78, 65] on img at bounding box center [80, 62] width 12 height 12
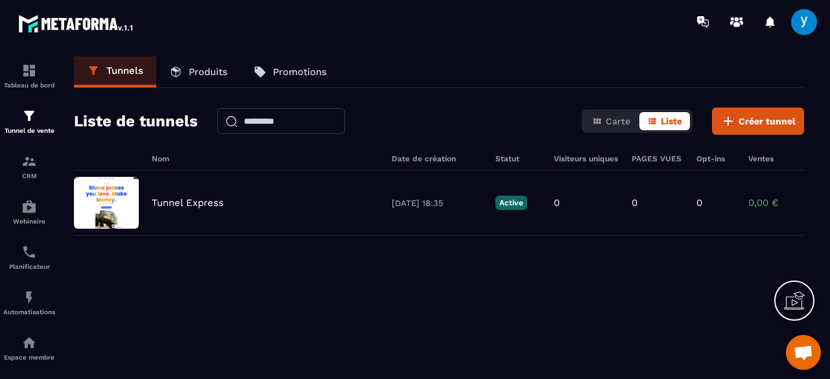
click at [195, 72] on p "Produits" at bounding box center [208, 72] width 39 height 12
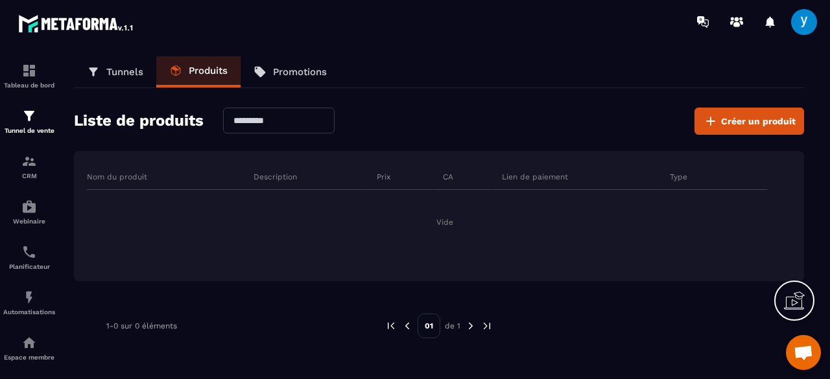
click at [149, 73] on link "Tunnels" at bounding box center [115, 71] width 82 height 31
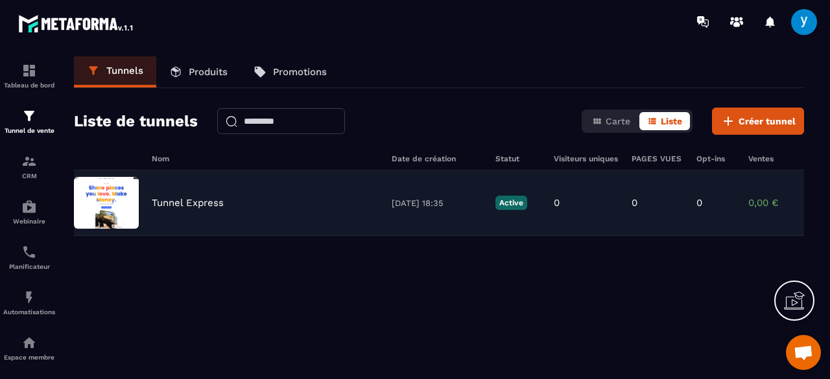
click at [214, 210] on div "Tunnel Express [DATE] 18:35 Active 0 0 0 0,00 € 0" at bounding box center [439, 203] width 730 height 65
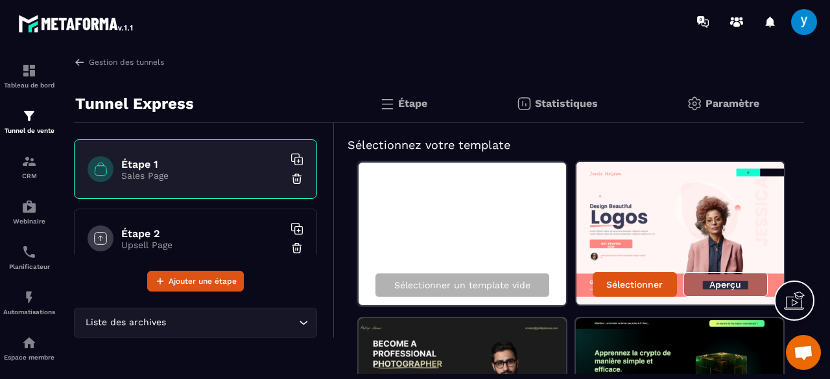
click at [422, 106] on p "Étape" at bounding box center [412, 103] width 29 height 12
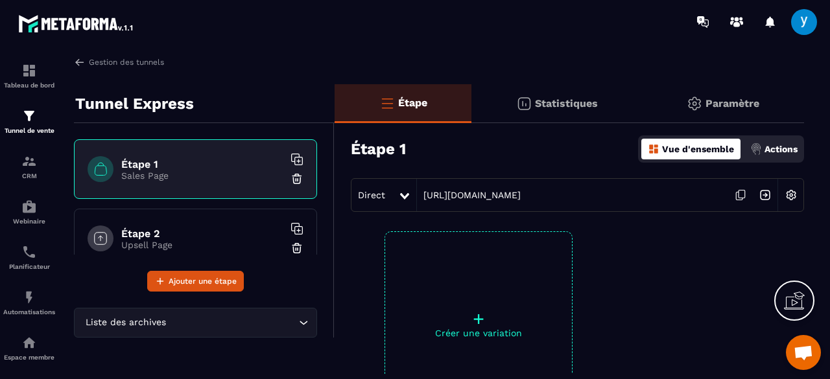
click at [557, 102] on p "Statistiques" at bounding box center [566, 103] width 63 height 12
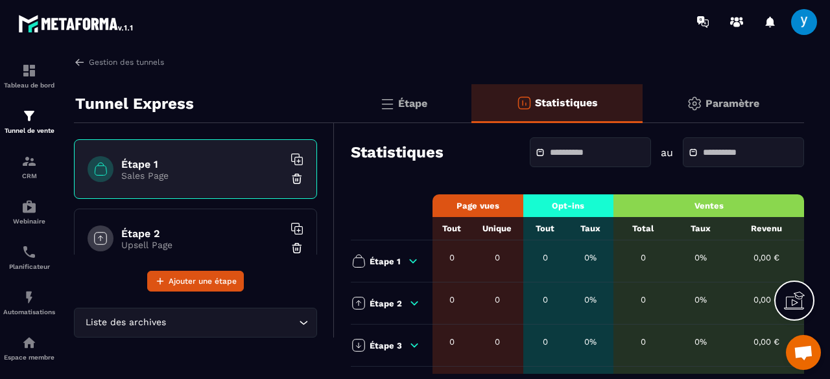
click at [696, 111] on img at bounding box center [695, 104] width 16 height 16
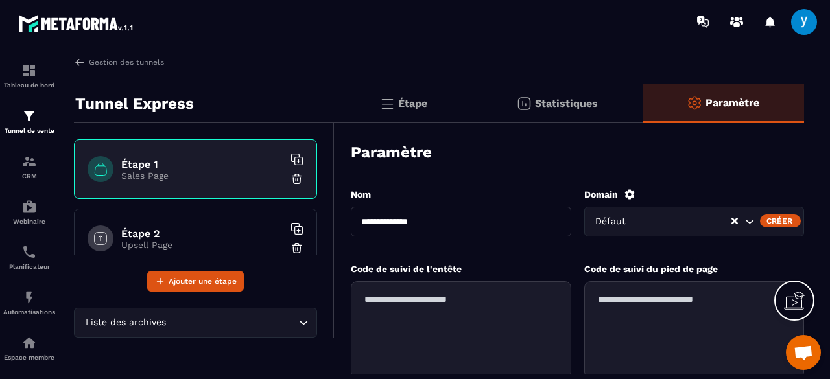
click at [427, 108] on p "Étape" at bounding box center [412, 103] width 29 height 12
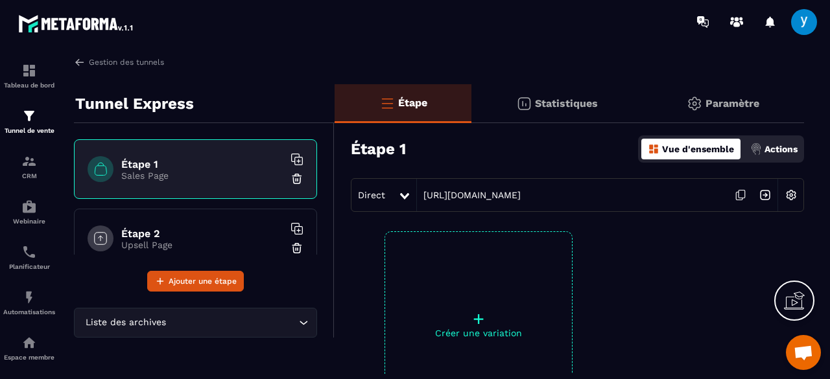
click at [777, 150] on p "Actions" at bounding box center [780, 149] width 33 height 10
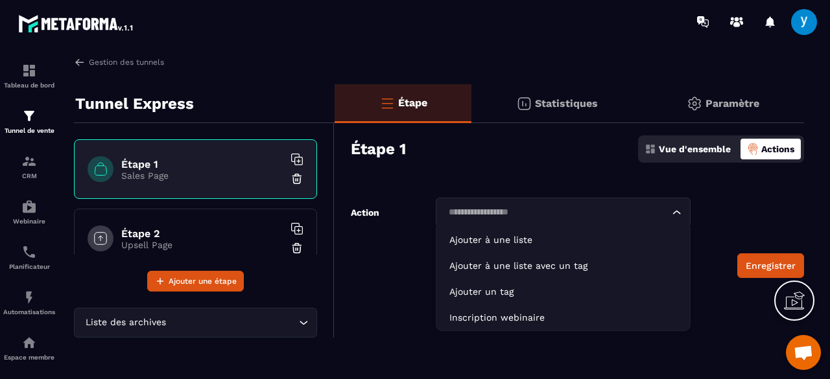
click at [626, 222] on div "Loading..." at bounding box center [563, 213] width 255 height 30
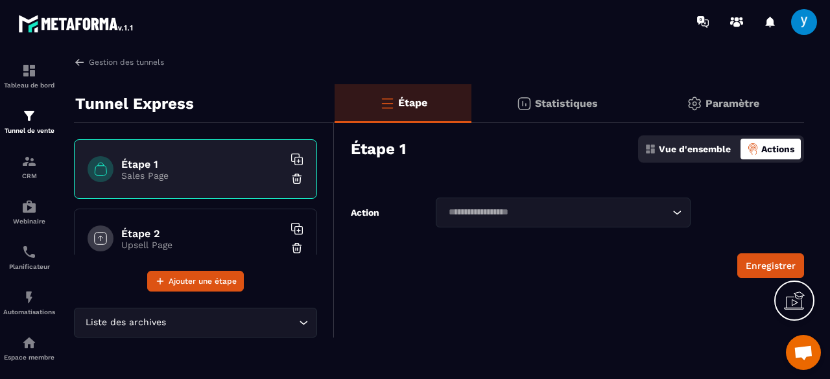
drag, startPoint x: 692, startPoint y: 135, endPoint x: 683, endPoint y: 154, distance: 21.2
click at [683, 154] on div "Étape 1 Vue d'ensemble Actions" at bounding box center [577, 148] width 453 height 45
click at [683, 154] on p "Vue d'ensemble" at bounding box center [695, 149] width 72 height 10
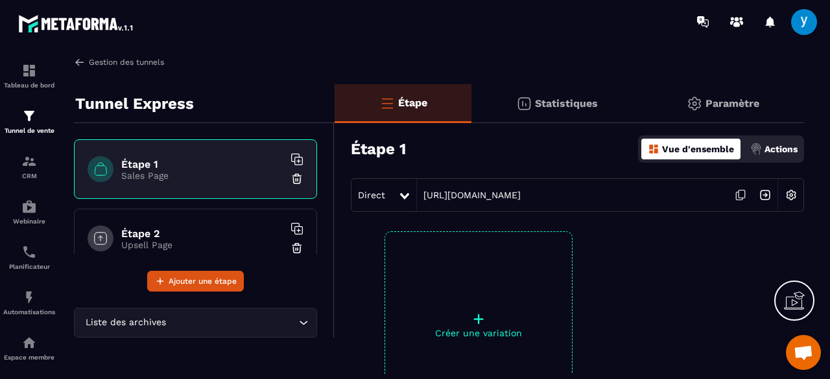
click at [83, 56] on img at bounding box center [80, 62] width 12 height 12
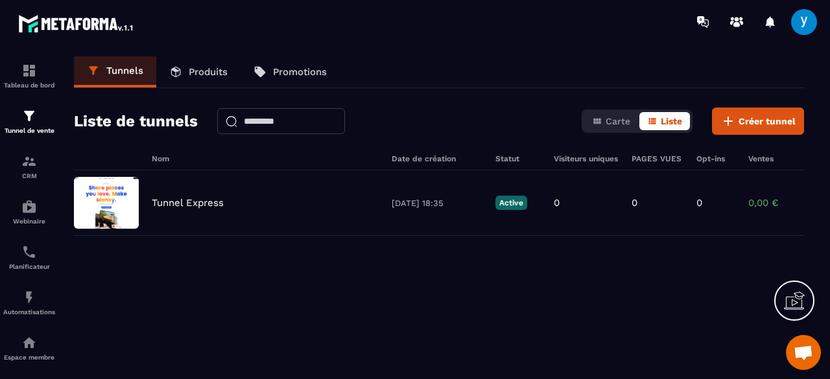
click at [185, 77] on link "Produits" at bounding box center [198, 71] width 84 height 31
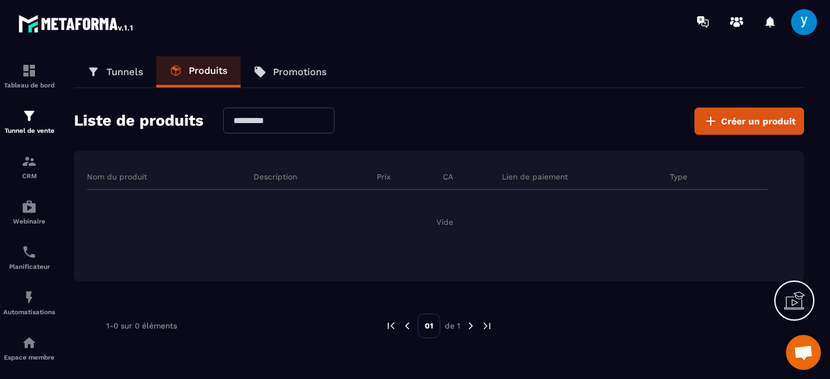
click at [100, 73] on link "Tunnels" at bounding box center [115, 71] width 82 height 31
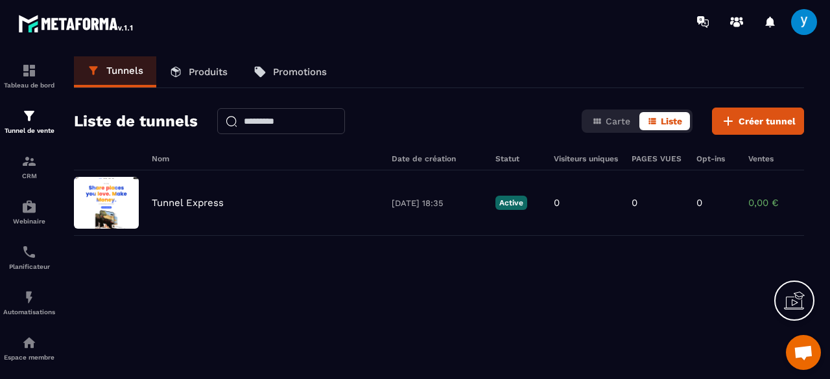
click at [181, 62] on link "Produits" at bounding box center [198, 71] width 84 height 31
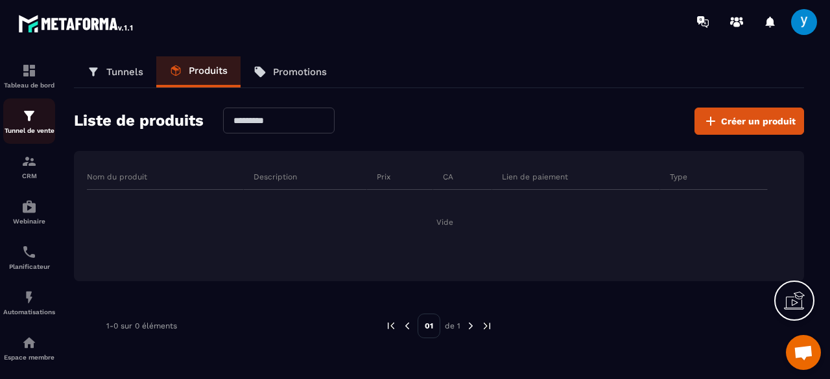
click at [45, 105] on link "Tunnel de vente" at bounding box center [29, 121] width 52 height 45
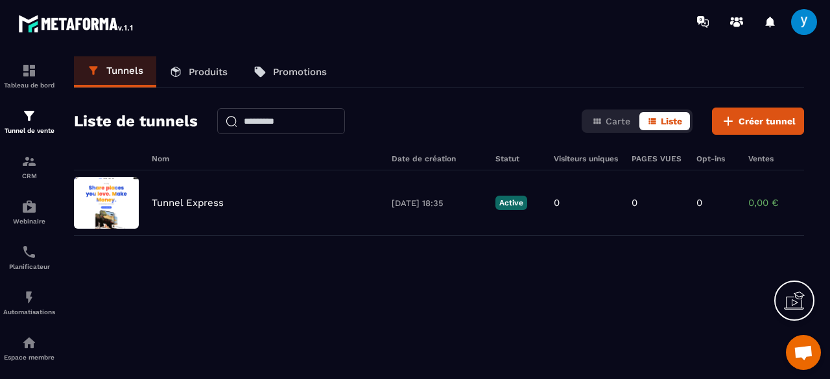
click at [193, 70] on p "Produits" at bounding box center [208, 72] width 39 height 12
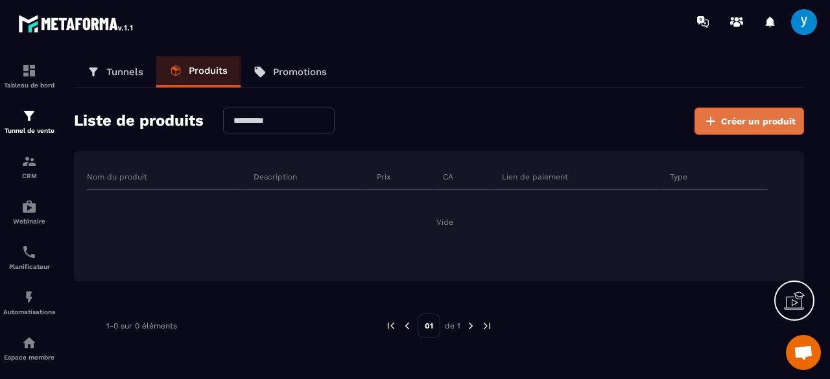
click at [755, 129] on button "Créer un produit" at bounding box center [749, 121] width 110 height 27
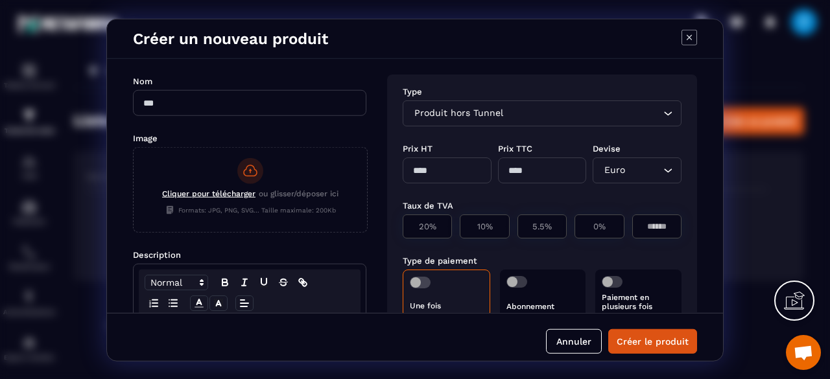
click at [216, 110] on input "Modal window" at bounding box center [249, 102] width 233 height 26
type input "**********"
click at [248, 161] on rect "Modal window" at bounding box center [250, 171] width 26 height 26
click at [134, 231] on input "Cliquer pour télécharger ou glisser/déposer ici Formats: JPG, PNG, SVG... Taill…" at bounding box center [134, 231] width 0 height 0
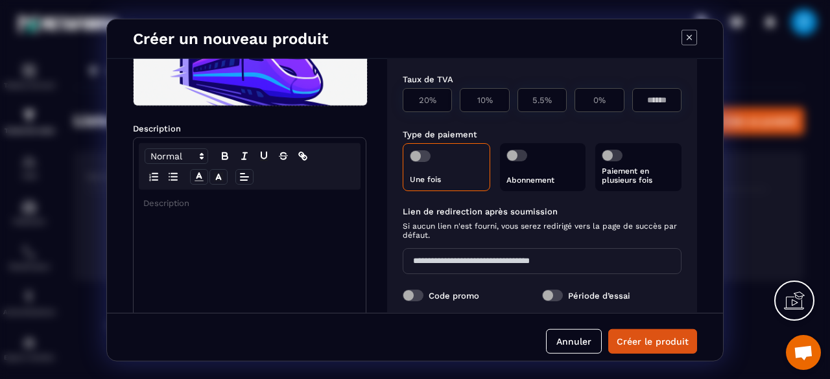
scroll to position [128, 0]
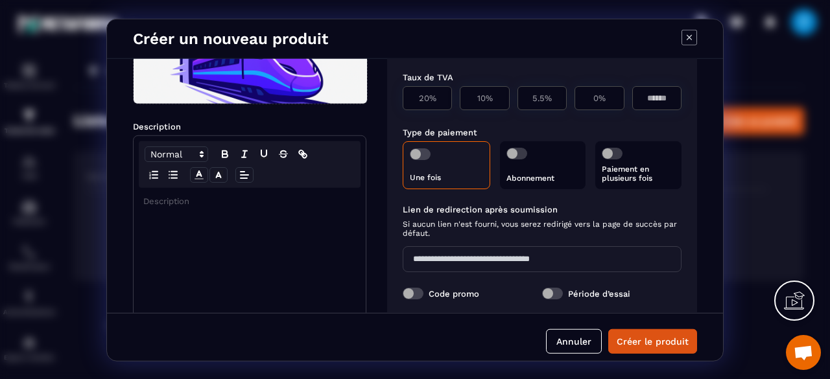
click at [272, 206] on p "Modal window" at bounding box center [249, 201] width 213 height 12
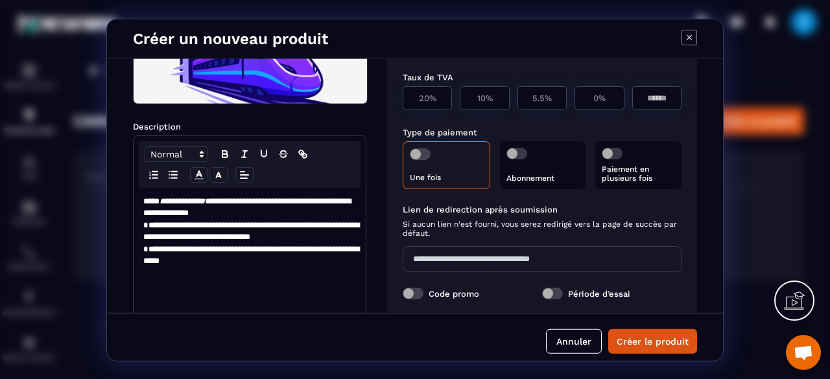
scroll to position [43, 0]
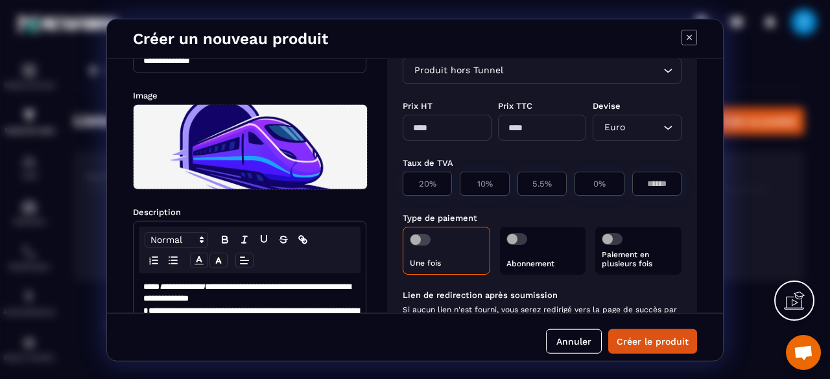
click at [456, 123] on input "Modal window" at bounding box center [447, 127] width 89 height 26
type input "**"
click at [600, 184] on p "0%" at bounding box center [599, 183] width 35 height 10
type input "*"
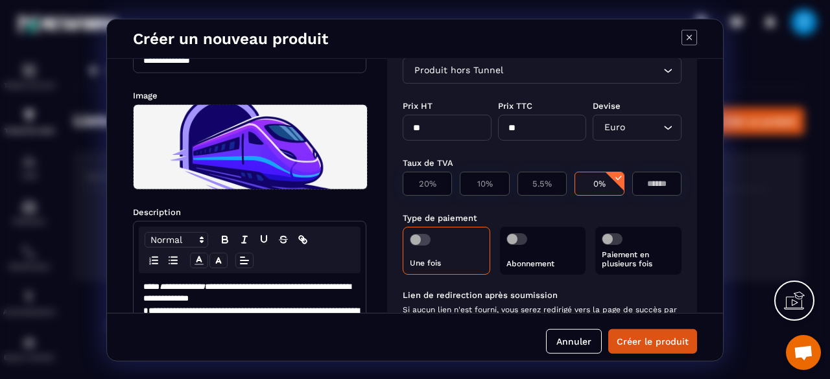
scroll to position [0, 0]
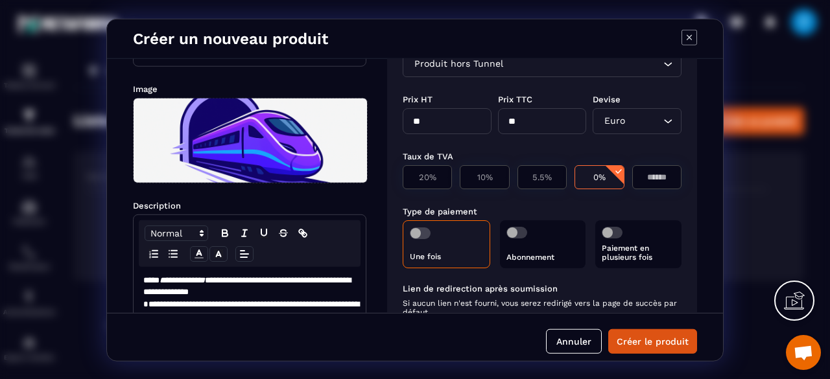
click at [545, 75] on div "Produit hors Tunnel Loading..." at bounding box center [542, 64] width 279 height 26
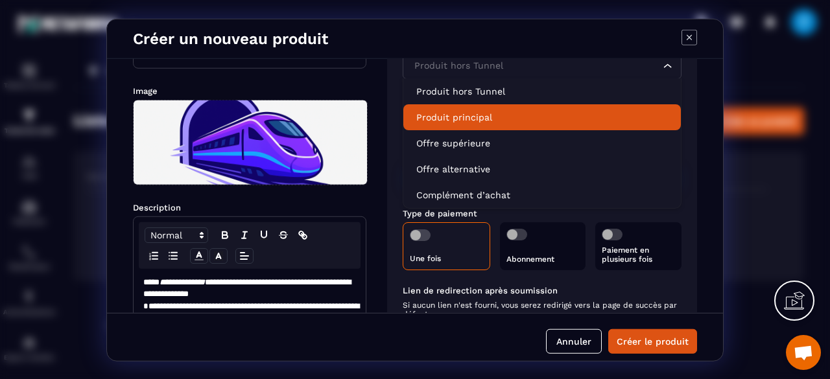
click at [508, 120] on p "Produit principal" at bounding box center [542, 116] width 252 height 13
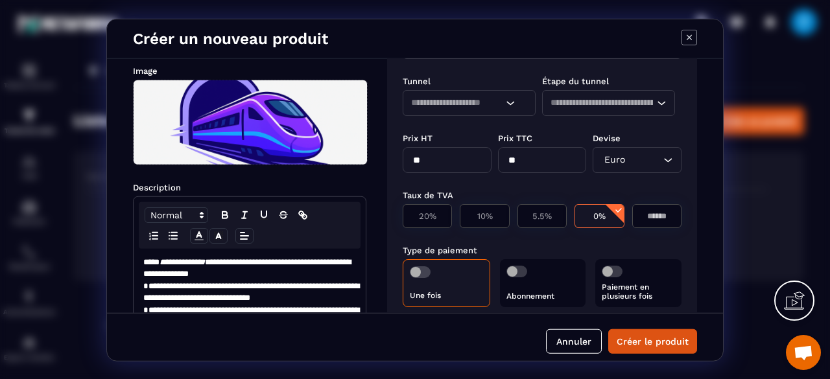
scroll to position [68, 0]
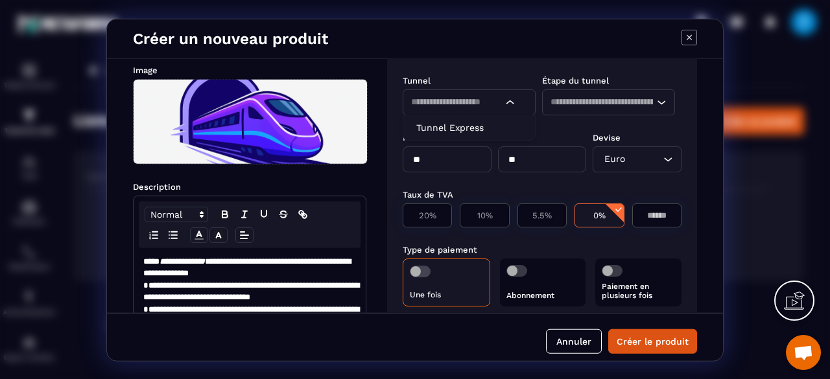
click at [515, 113] on div "Loading..." at bounding box center [469, 102] width 133 height 26
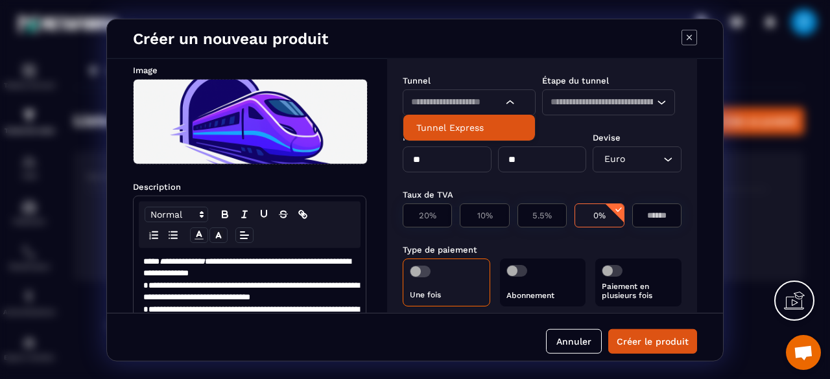
click at [500, 126] on p "Tunnel Express" at bounding box center [469, 127] width 106 height 13
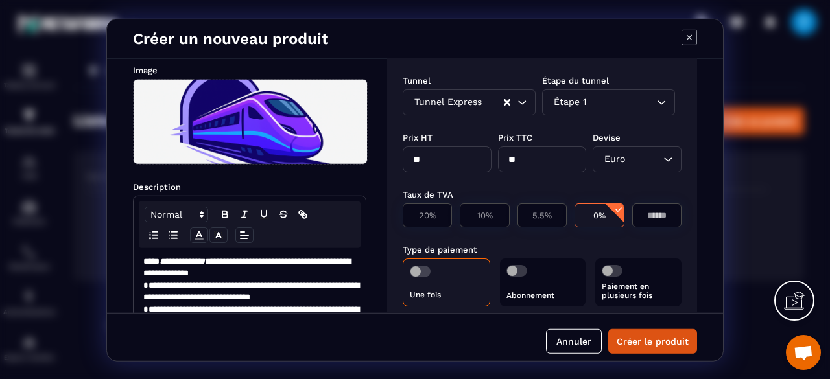
click at [578, 108] on div "Étape 1" at bounding box center [602, 102] width 106 height 14
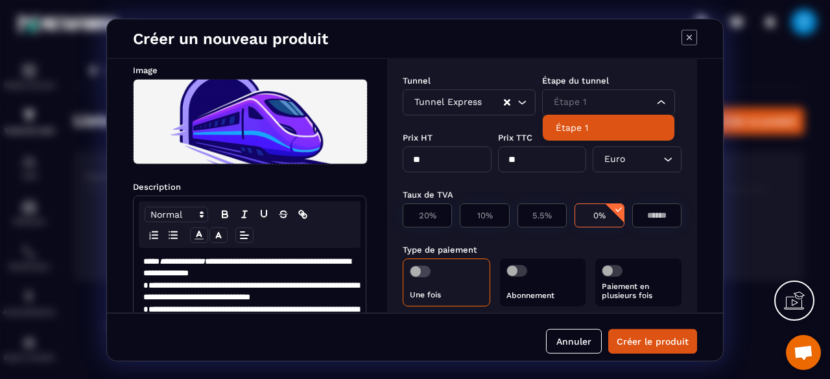
click at [583, 133] on li "Étape 1" at bounding box center [609, 127] width 132 height 26
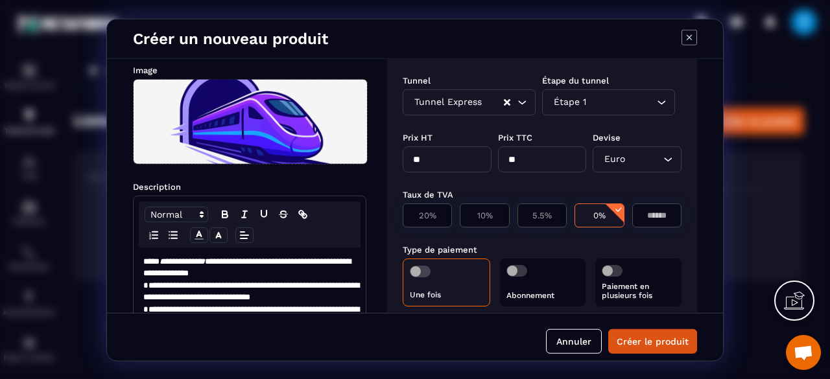
click at [574, 111] on div "Étape 1 Loading..." at bounding box center [608, 102] width 133 height 26
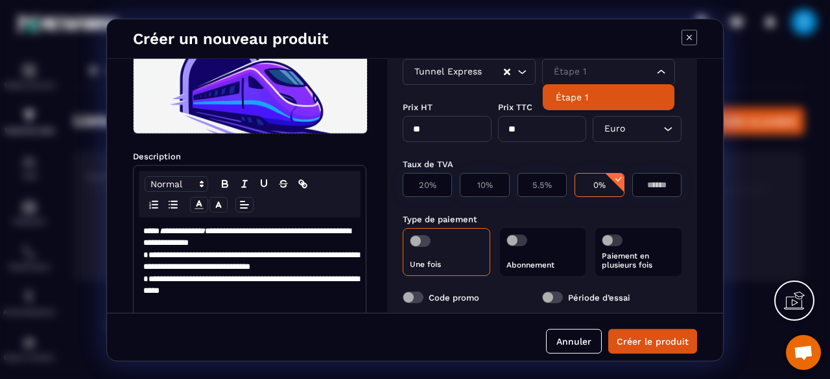
scroll to position [102, 0]
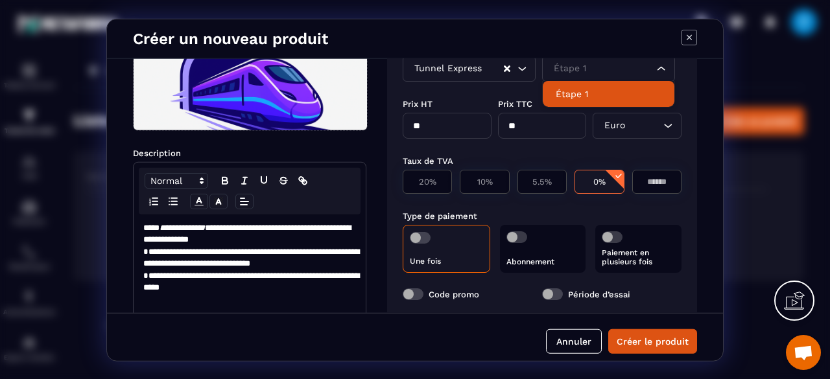
click at [565, 87] on p "Étape 1" at bounding box center [609, 93] width 106 height 13
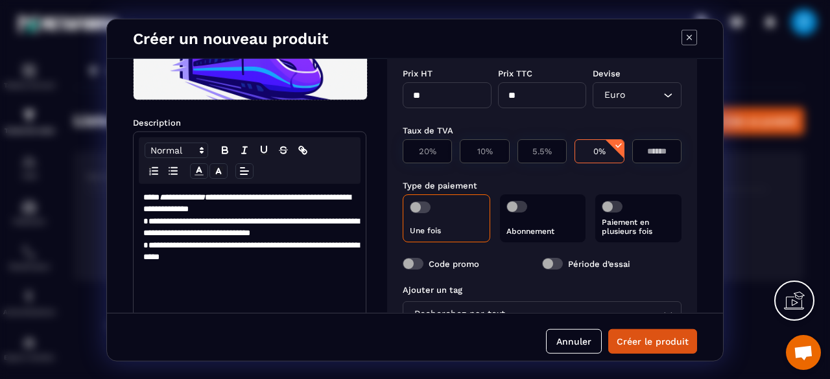
scroll to position [210, 0]
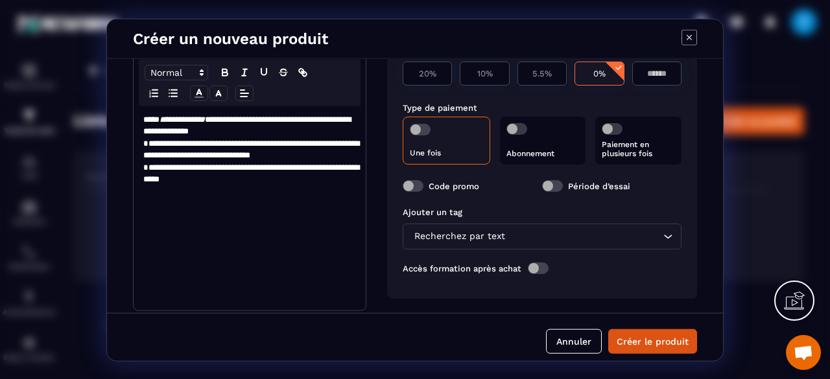
click at [416, 132] on span "Modal window" at bounding box center [420, 129] width 21 height 12
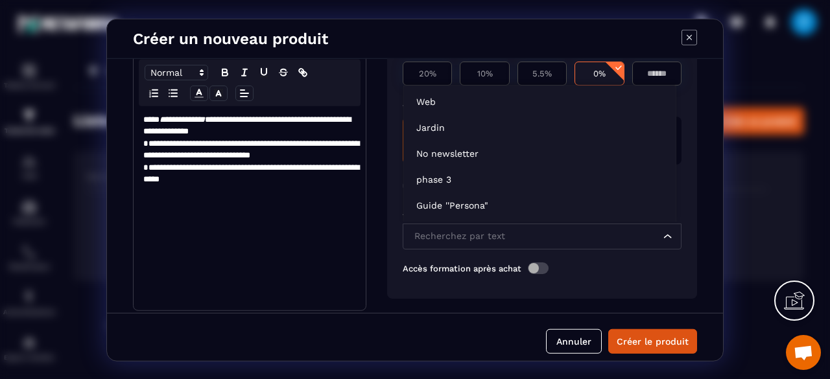
click at [543, 230] on input "Search for option" at bounding box center [535, 236] width 249 height 14
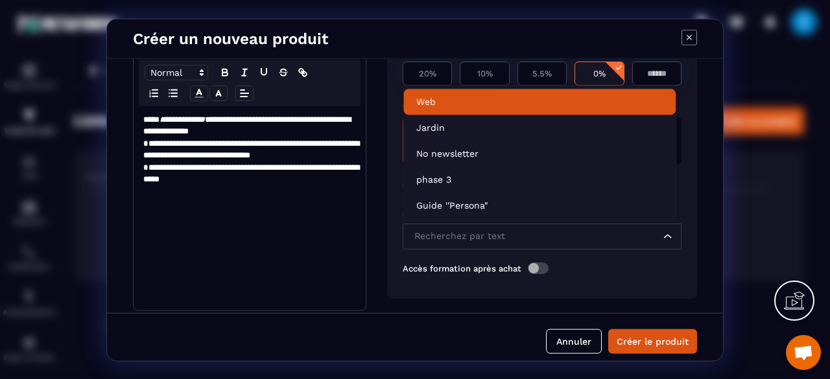
click at [454, 104] on p "Web" at bounding box center [539, 101] width 246 height 13
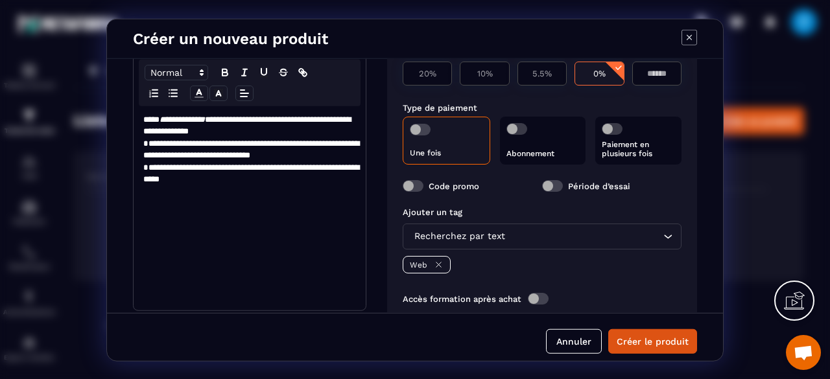
scroll to position [240, 0]
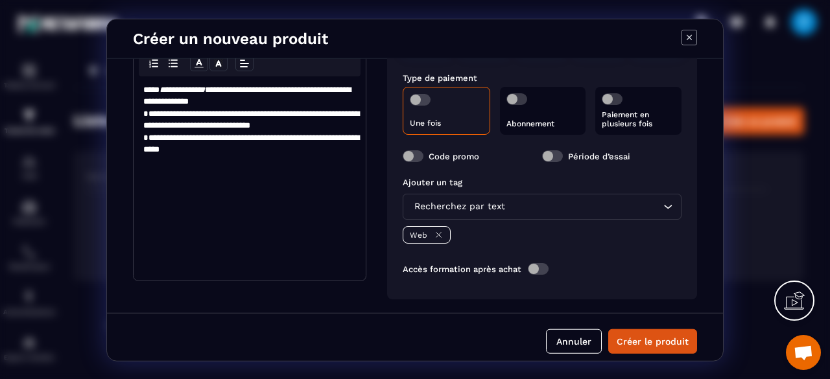
click at [541, 268] on span "Modal window" at bounding box center [538, 269] width 21 height 12
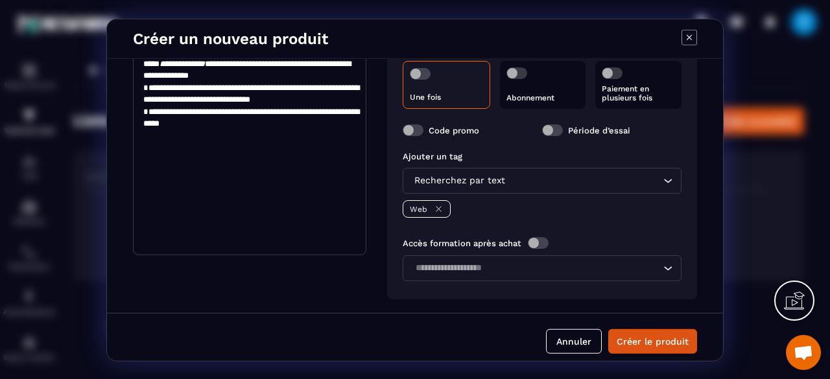
click at [579, 255] on div "Loading..." at bounding box center [542, 268] width 279 height 26
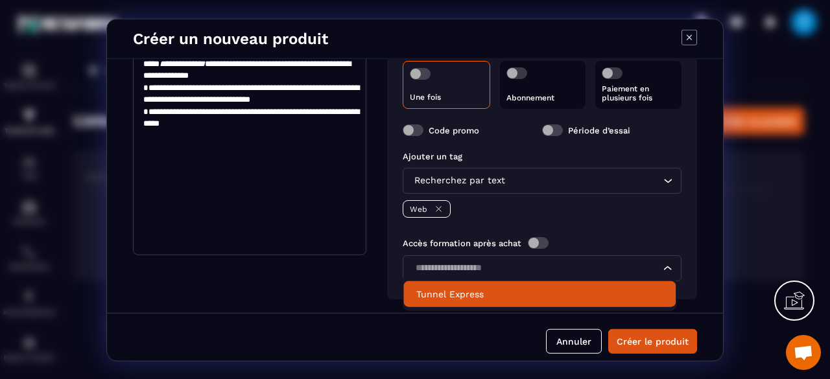
click at [532, 290] on p "Tunnel Express" at bounding box center [539, 294] width 246 height 13
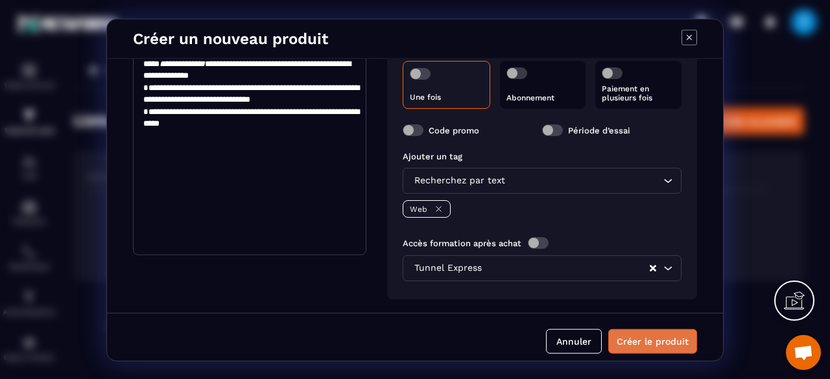
click at [649, 344] on button "Créer le produit" at bounding box center [652, 341] width 89 height 25
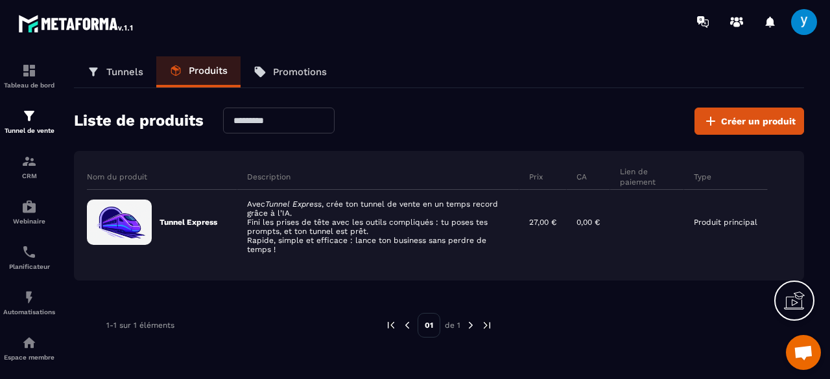
click at [119, 82] on link "Tunnels" at bounding box center [115, 71] width 82 height 31
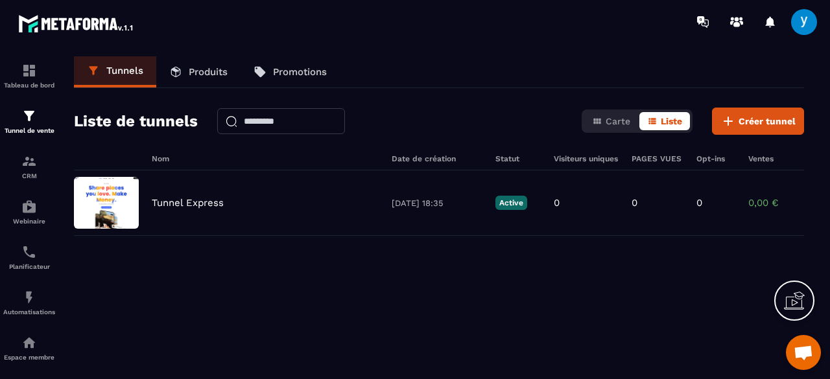
click at [198, 80] on link "Produits" at bounding box center [198, 71] width 84 height 31
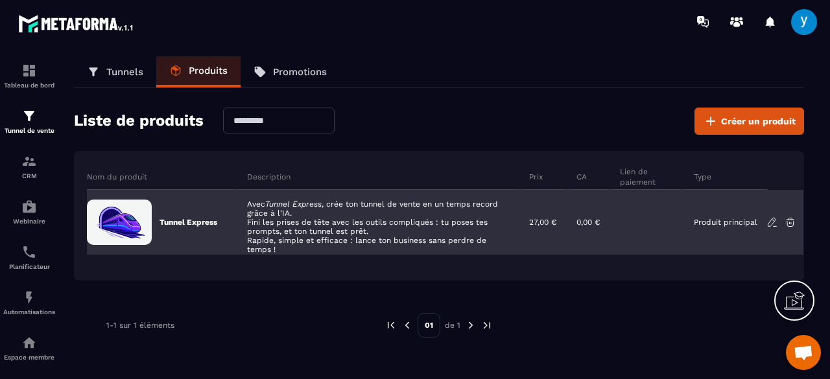
click at [218, 212] on div "Tunnel Express" at bounding box center [162, 222] width 150 height 65
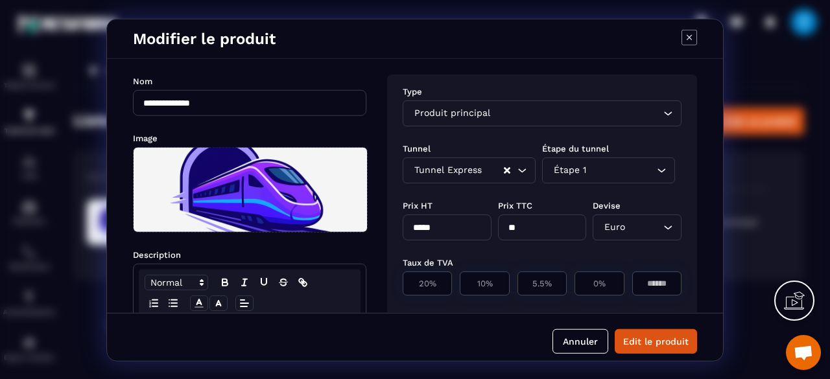
click at [694, 41] on icon "Modal window" at bounding box center [689, 37] width 16 height 16
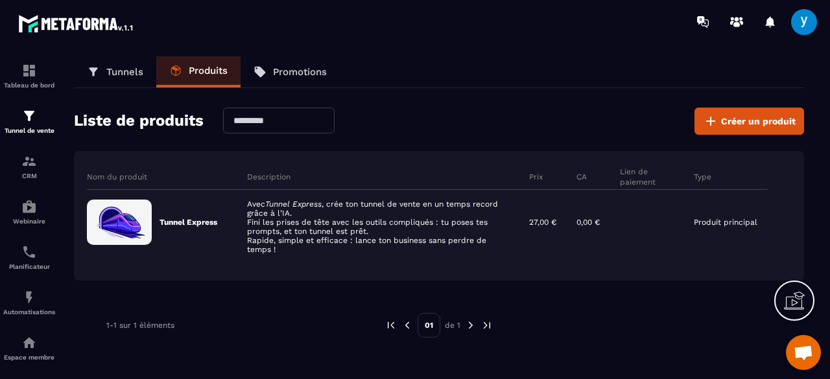
click at [123, 67] on p "Tunnels" at bounding box center [124, 72] width 37 height 12
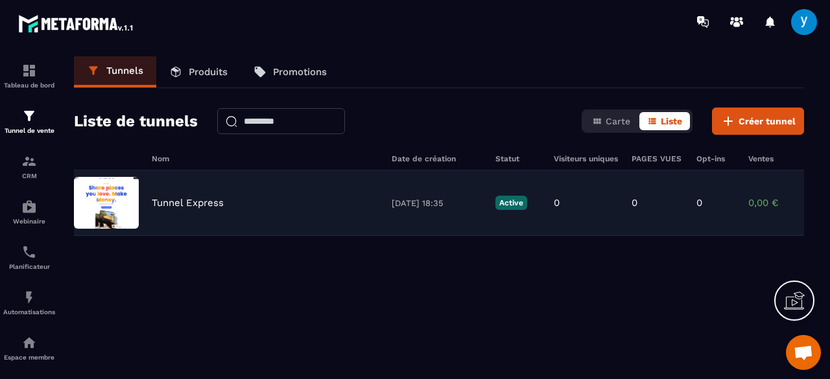
click at [287, 203] on div "Tunnel Express" at bounding box center [265, 203] width 227 height 12
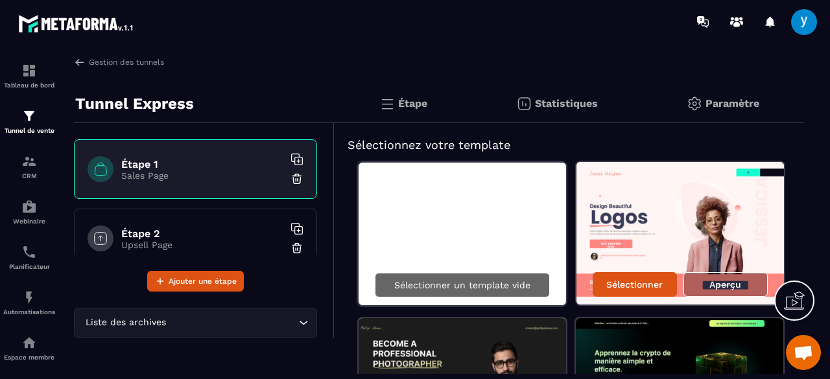
click at [504, 275] on div "Sélectionner un template vide" at bounding box center [462, 285] width 175 height 25
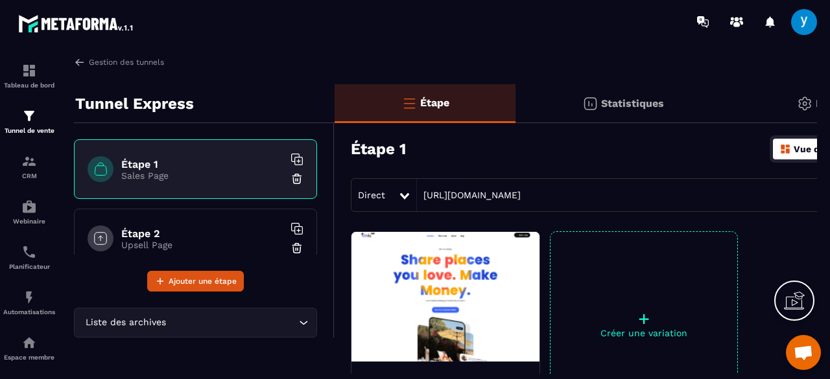
click at [392, 189] on div "Direct" at bounding box center [374, 194] width 47 height 23
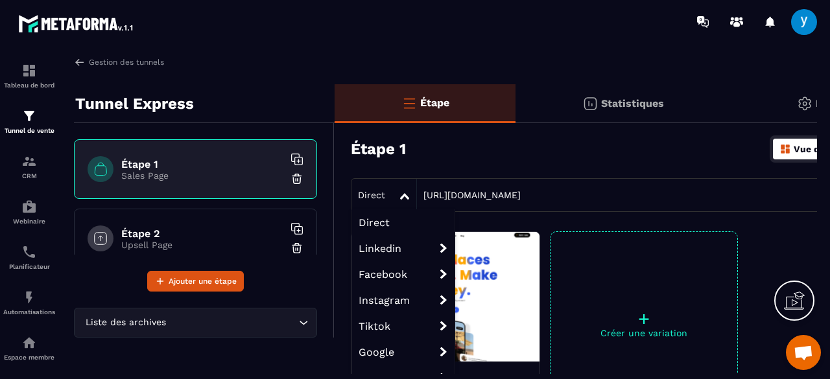
click at [403, 196] on icon at bounding box center [404, 196] width 9 height 6
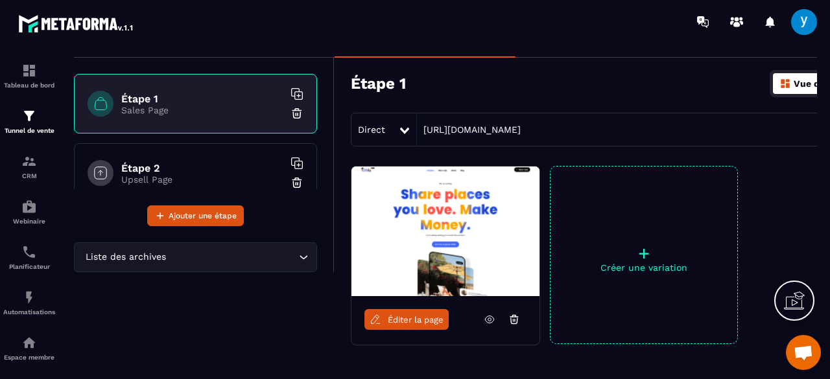
scroll to position [69, 0]
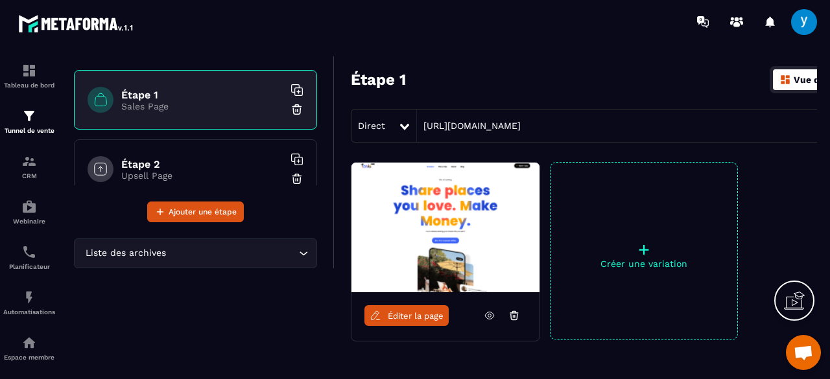
click at [399, 318] on span "Éditer la page" at bounding box center [416, 316] width 56 height 10
